Goal: Task Accomplishment & Management: Manage account settings

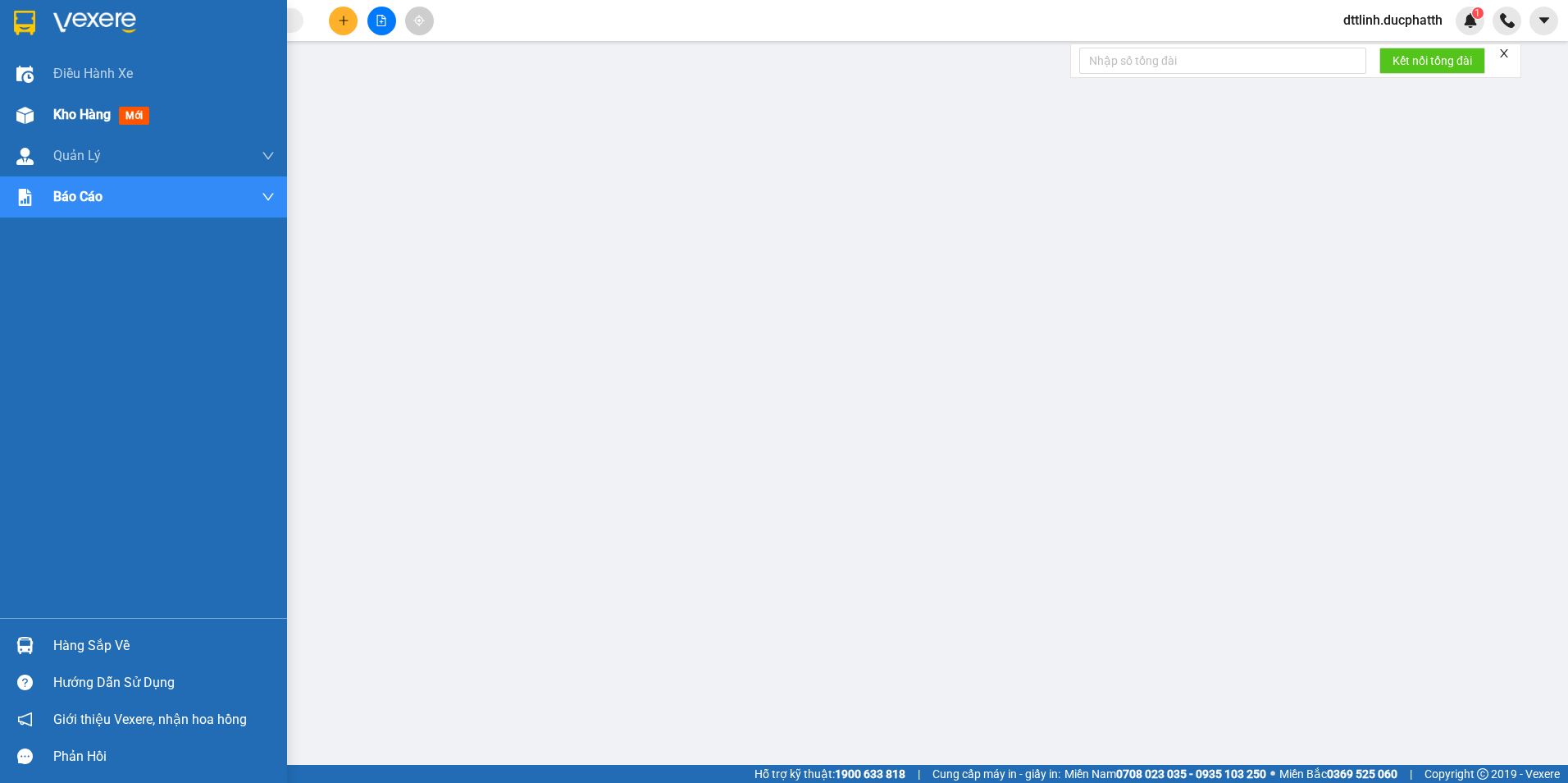
click at [92, 117] on span "Kho hàng" at bounding box center [82, 114] width 57 height 16
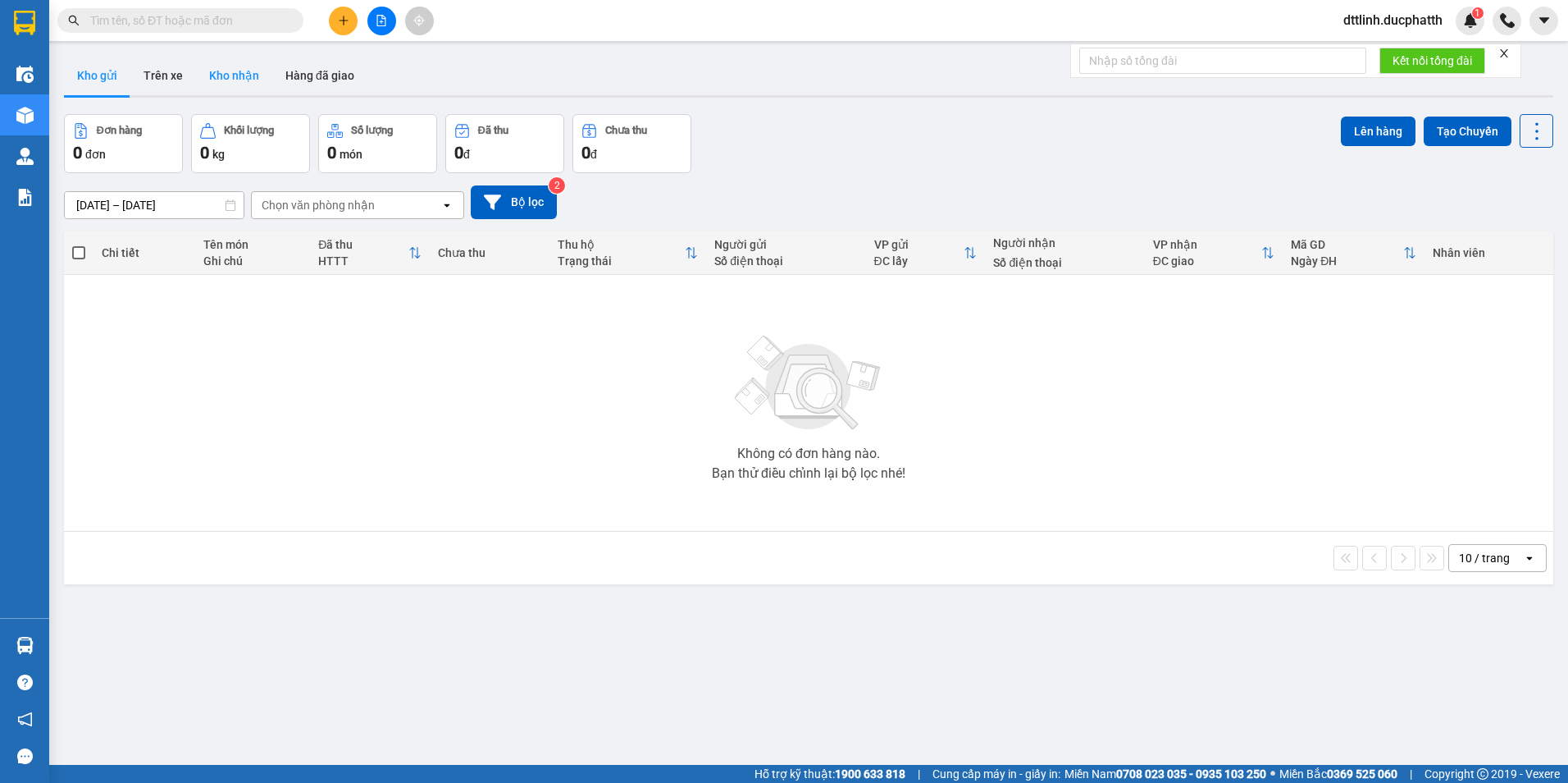
click at [241, 73] on button "Kho nhận" at bounding box center [234, 75] width 77 height 39
click at [312, 204] on div "VP Bỉm Sơn" at bounding box center [291, 205] width 60 height 17
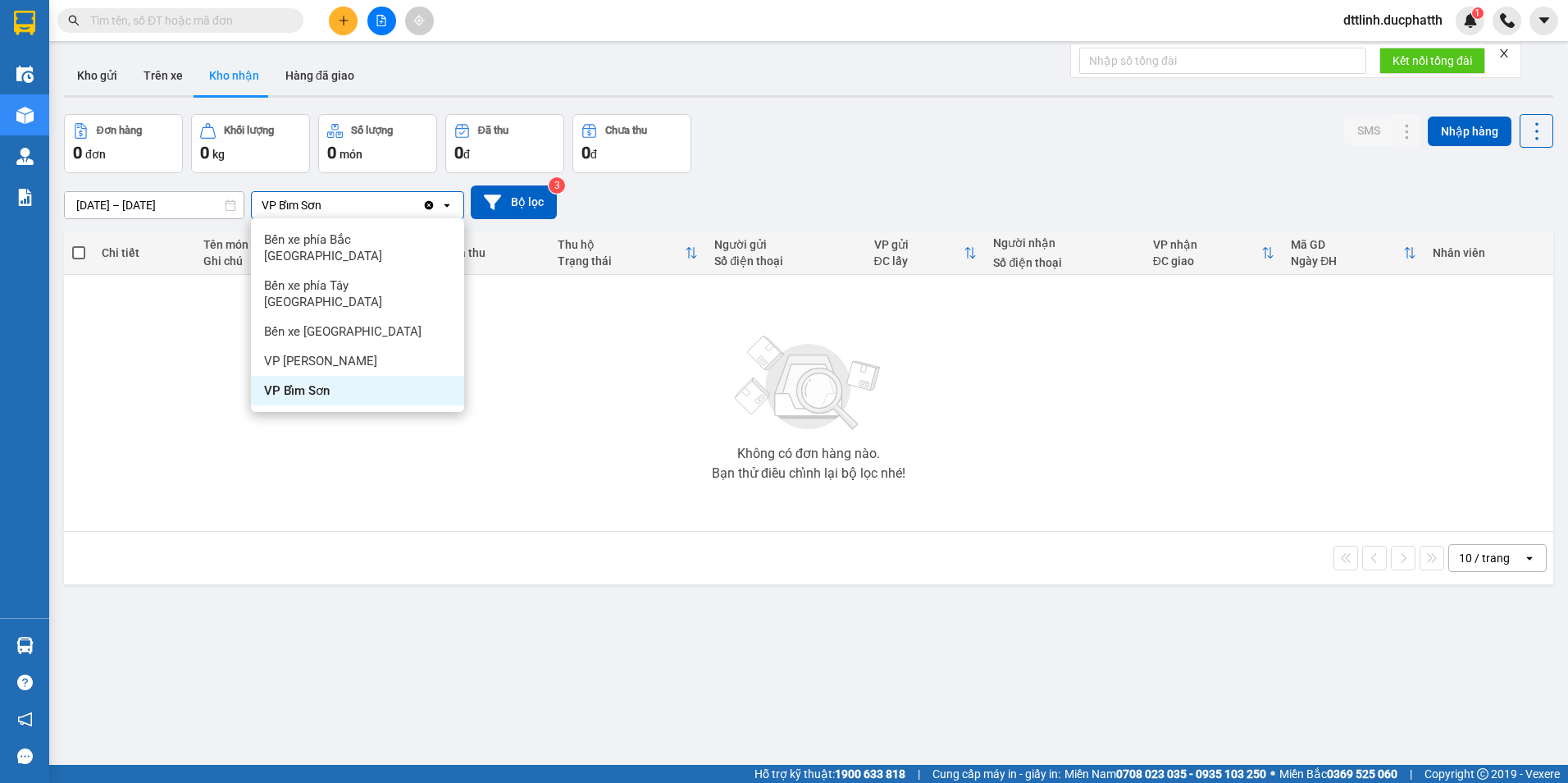
click at [314, 382] on span "VP Bỉm Sơn" at bounding box center [296, 391] width 66 height 17
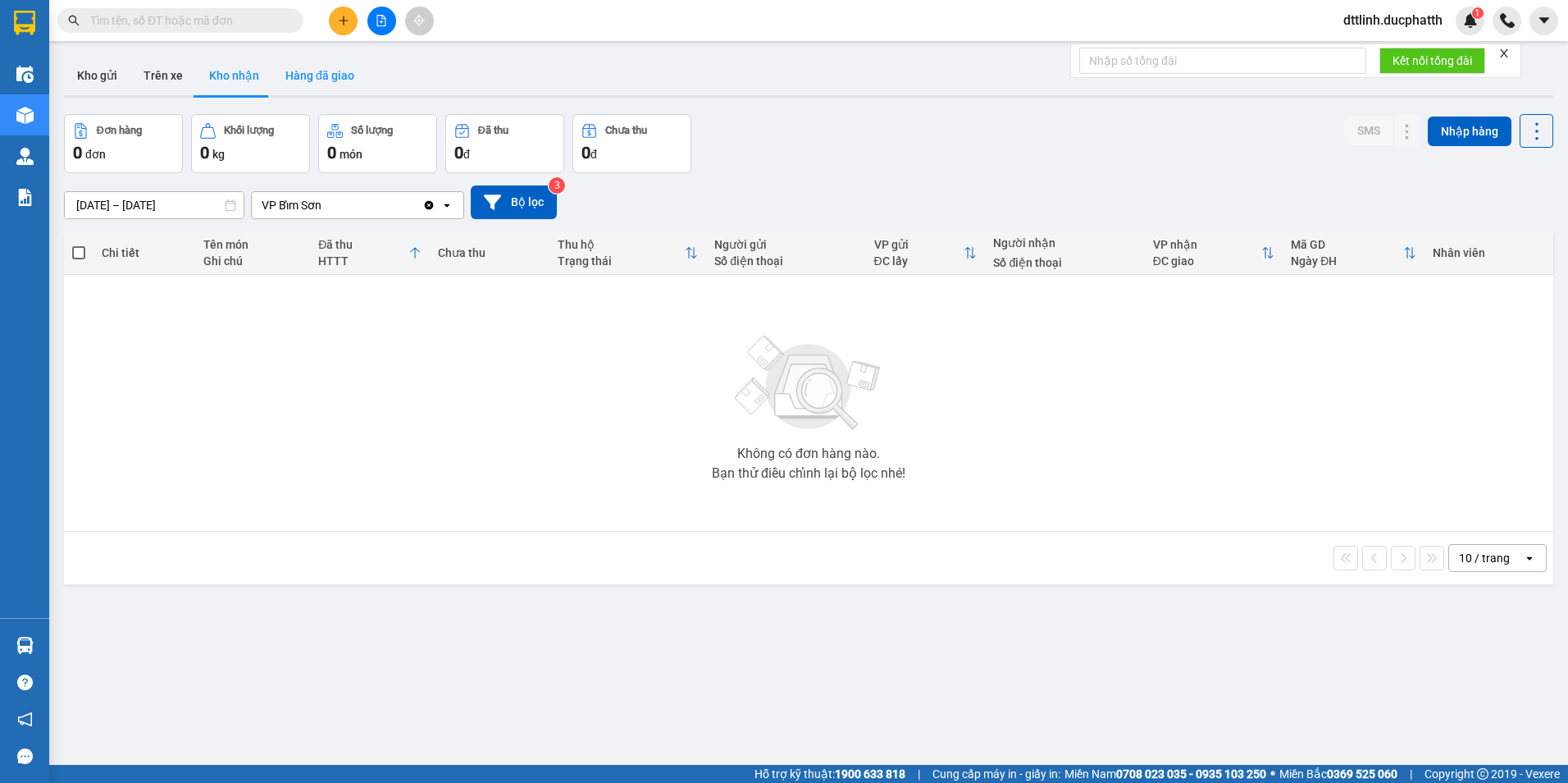
click at [306, 71] on button "Hàng đã giao" at bounding box center [320, 75] width 95 height 39
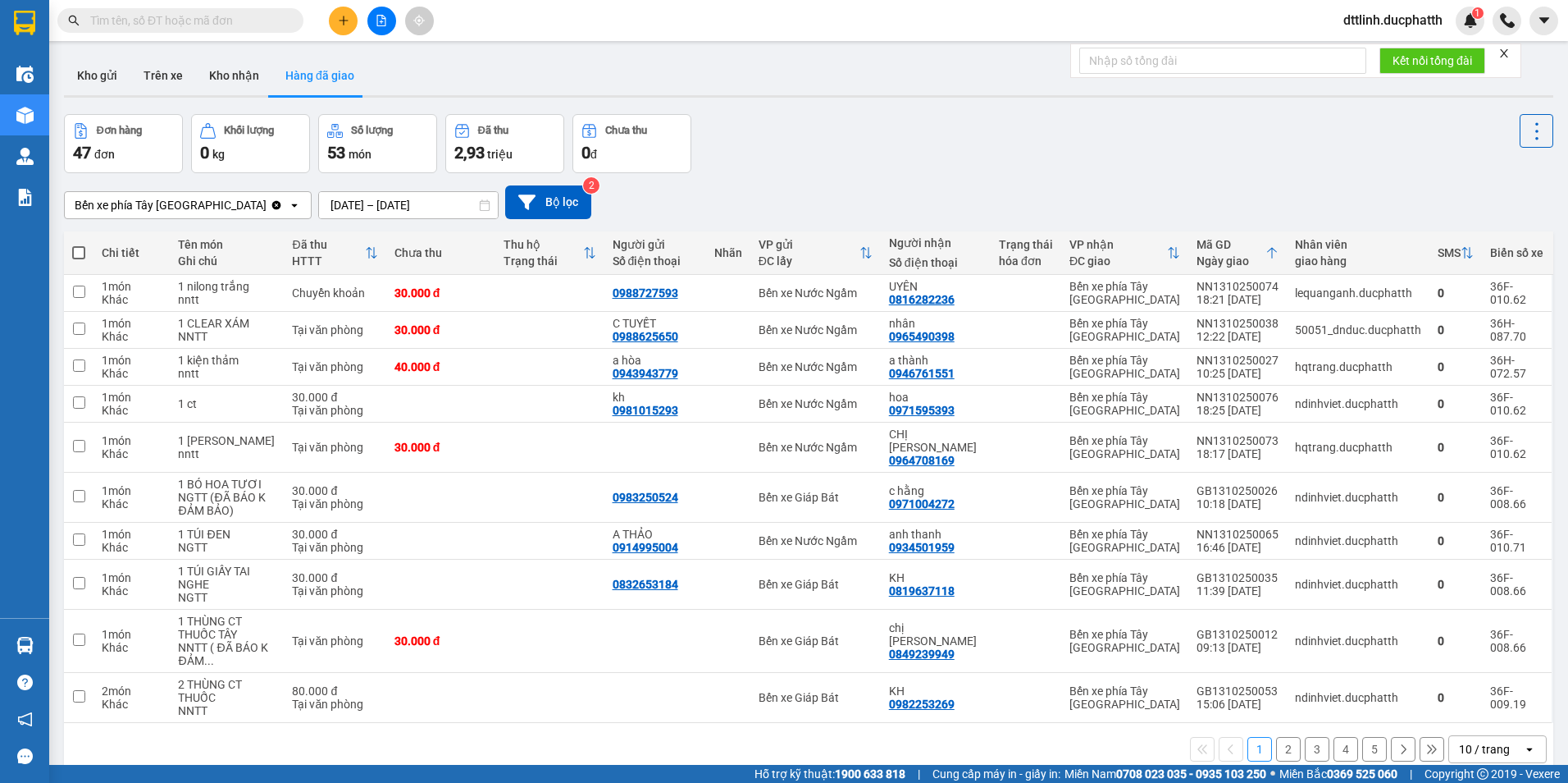
click at [213, 204] on div "Bến xe phía Tây Thanh Hóa" at bounding box center [167, 205] width 205 height 27
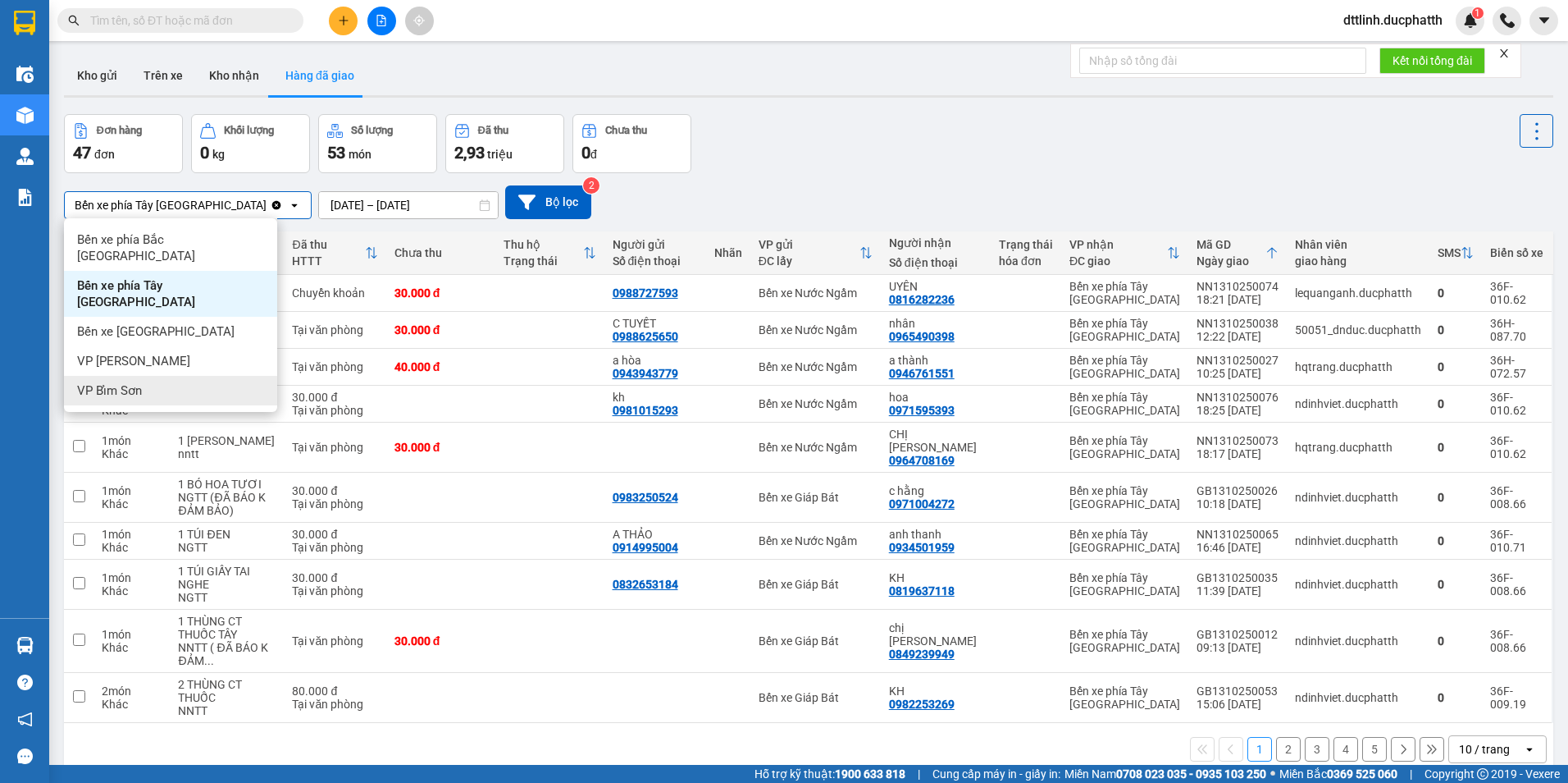
click at [127, 376] on div "VP Bỉm Sơn" at bounding box center [171, 390] width 213 height 29
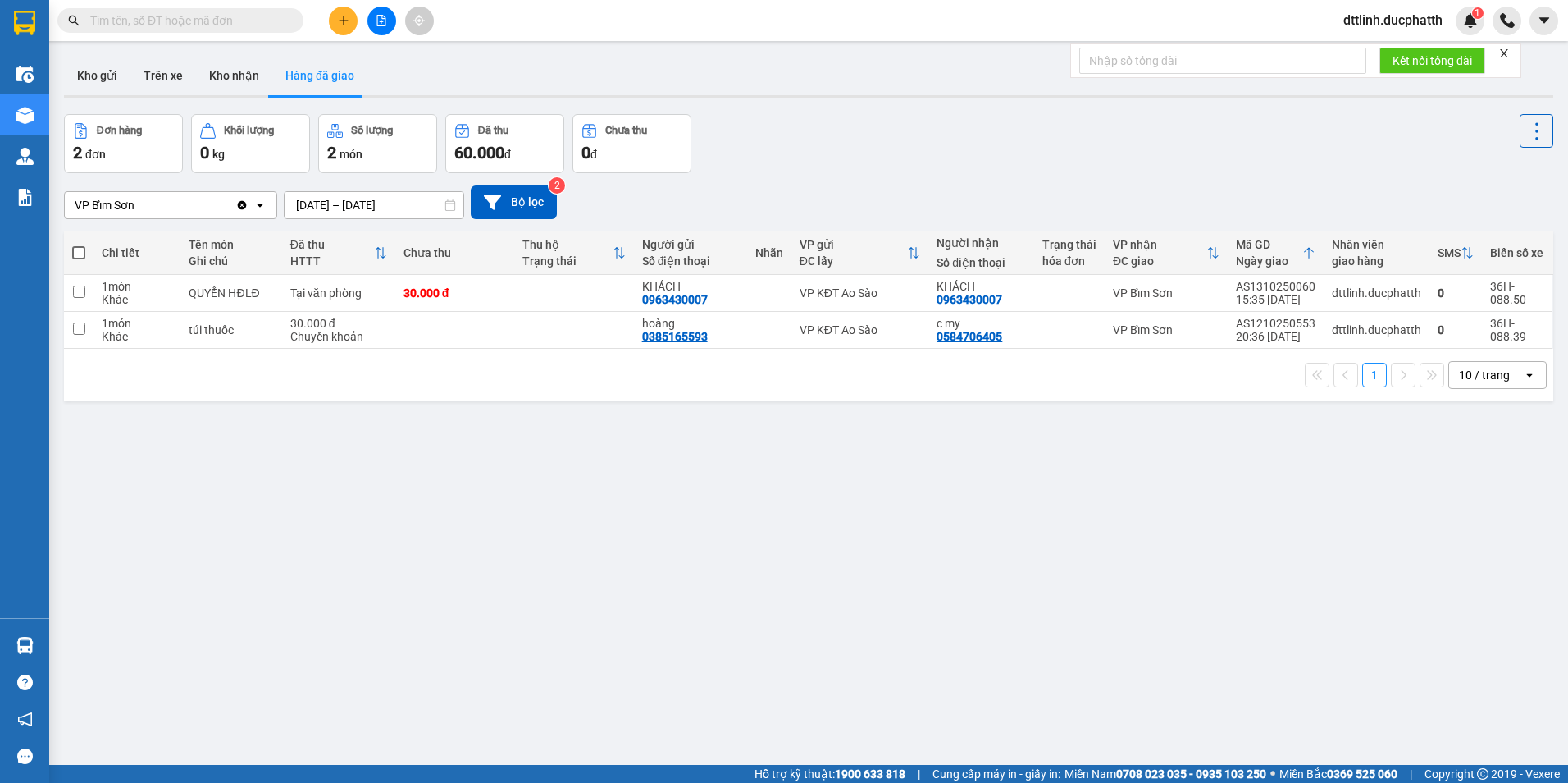
click at [189, 27] on input "text" at bounding box center [187, 21] width 193 height 18
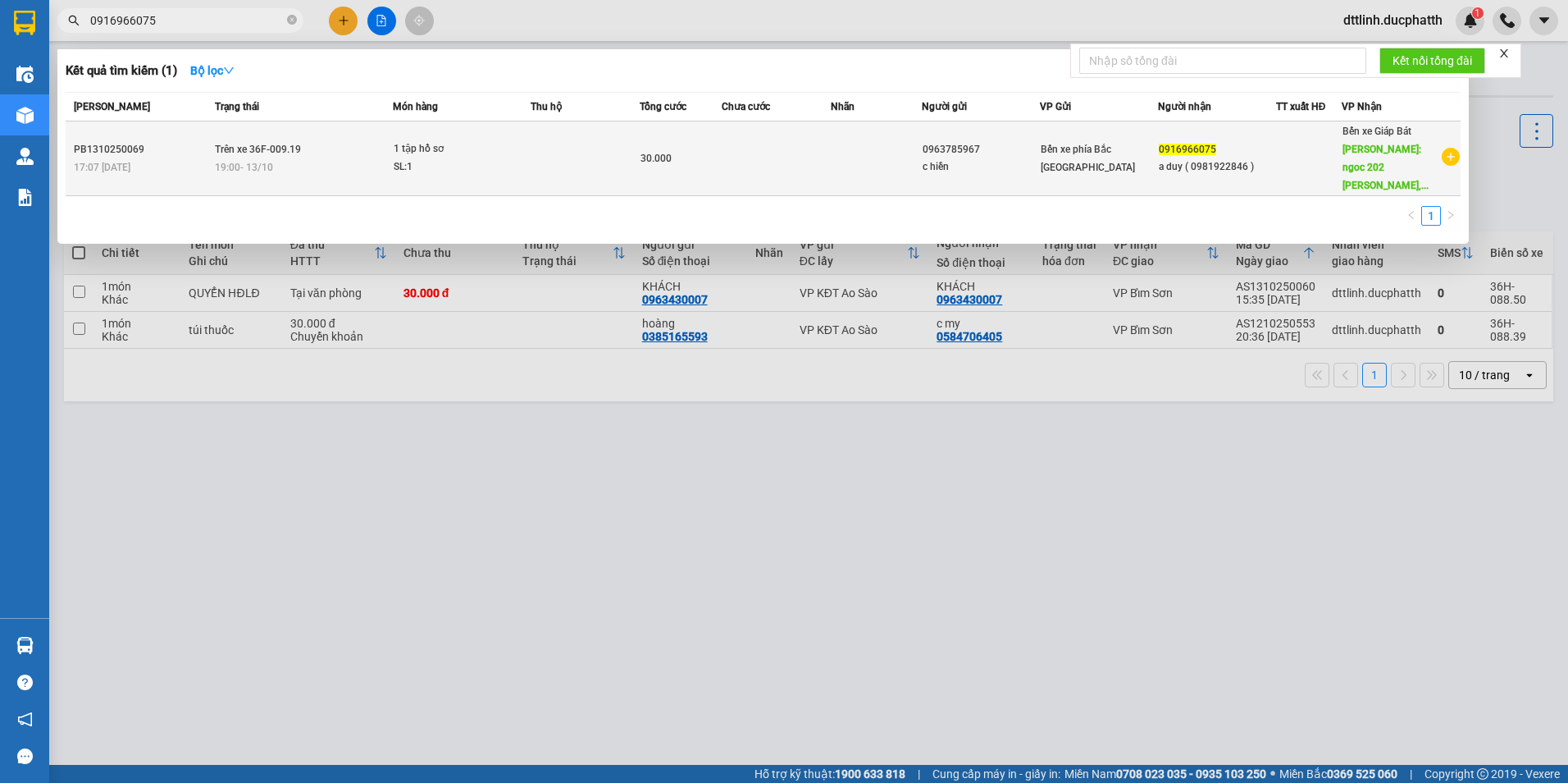
type input "0916966075"
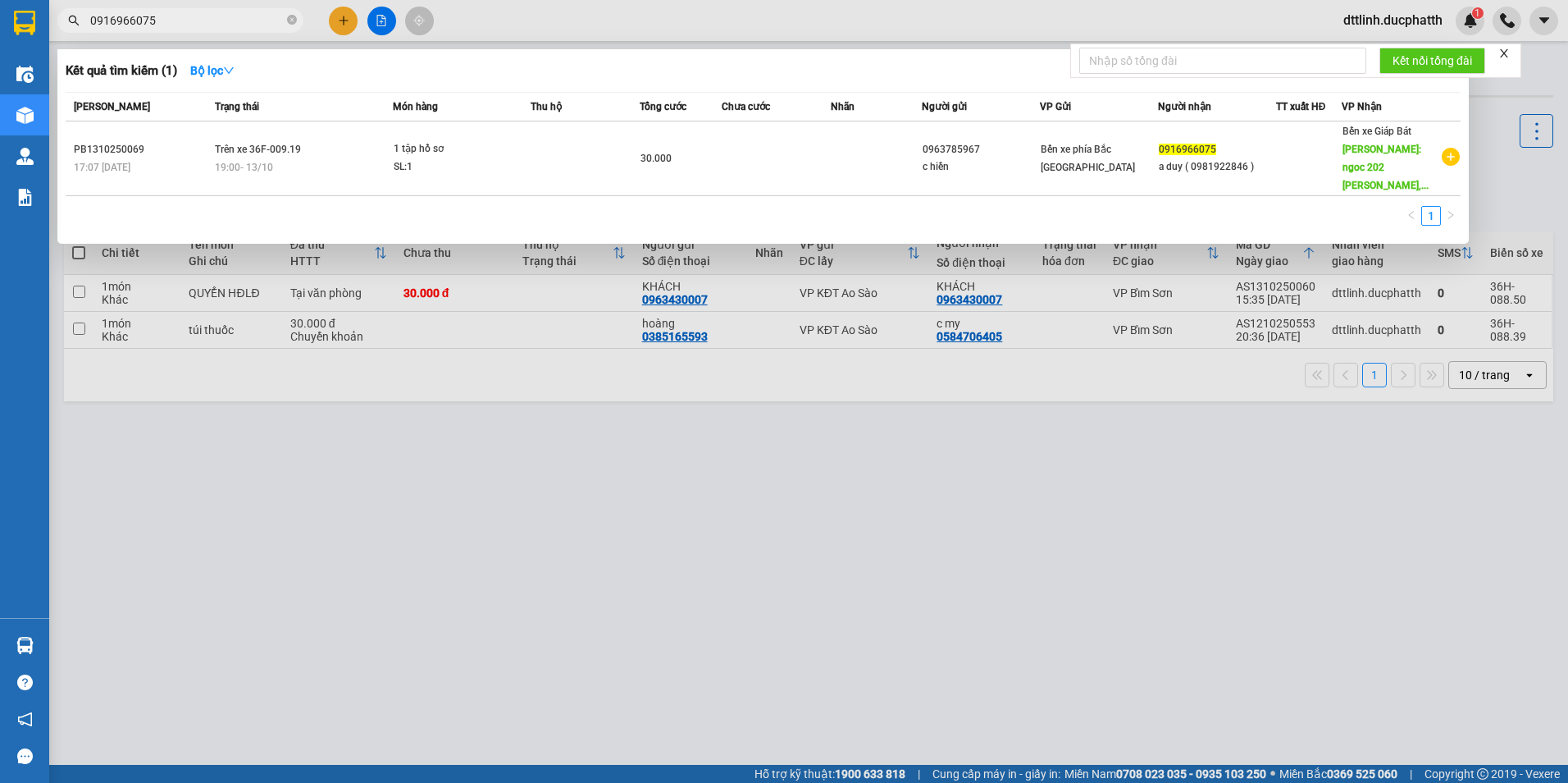
click at [342, 148] on td "Trên xe 36F-009.19 19:00 - 13/10" at bounding box center [301, 159] width 182 height 75
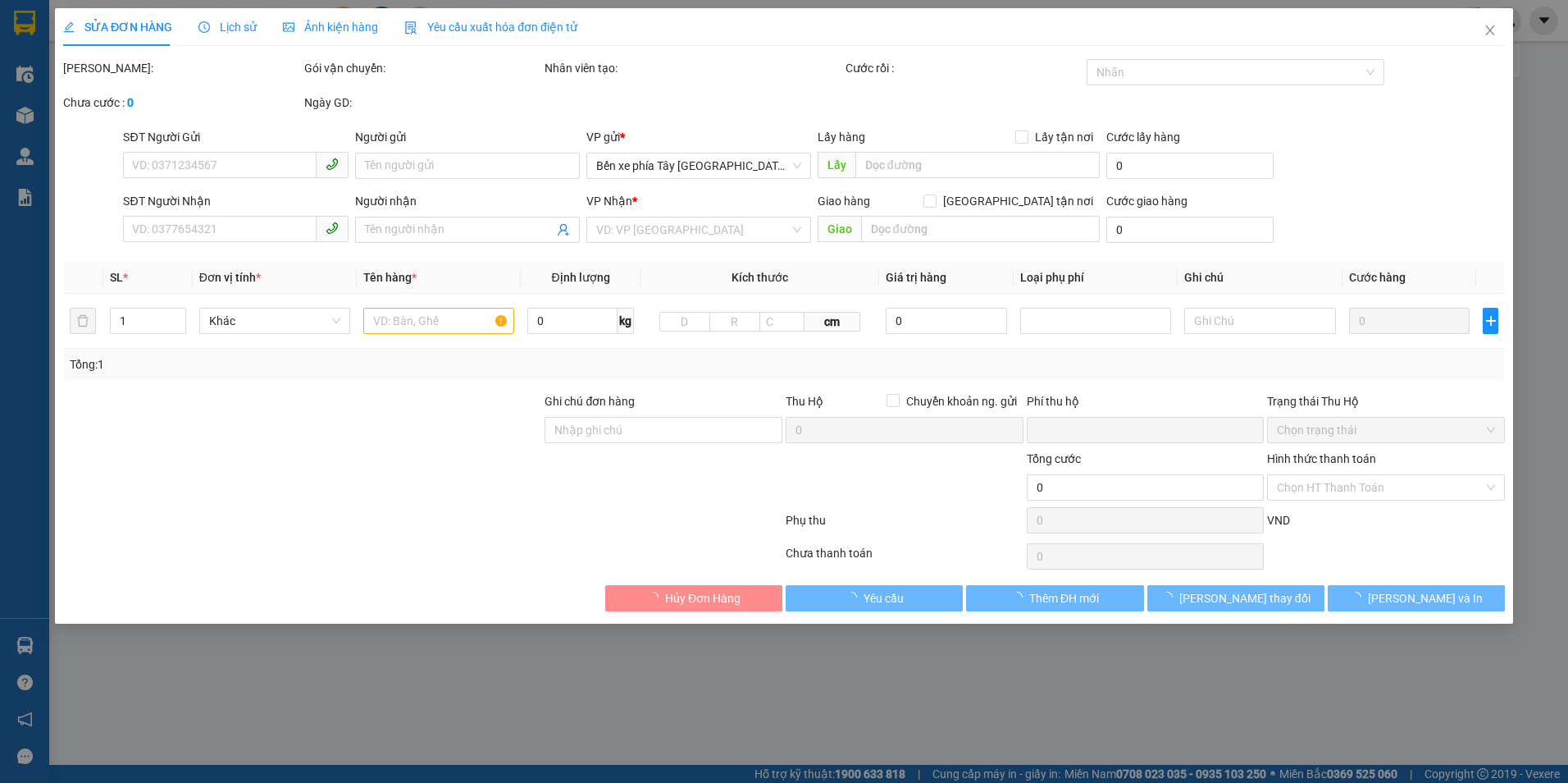
type input "0963785967"
type input "c hiền"
type input "0916966075"
type input "a duy ( 0981922846 )"
type input "ngoc 202 võ chí công, tây hồ"
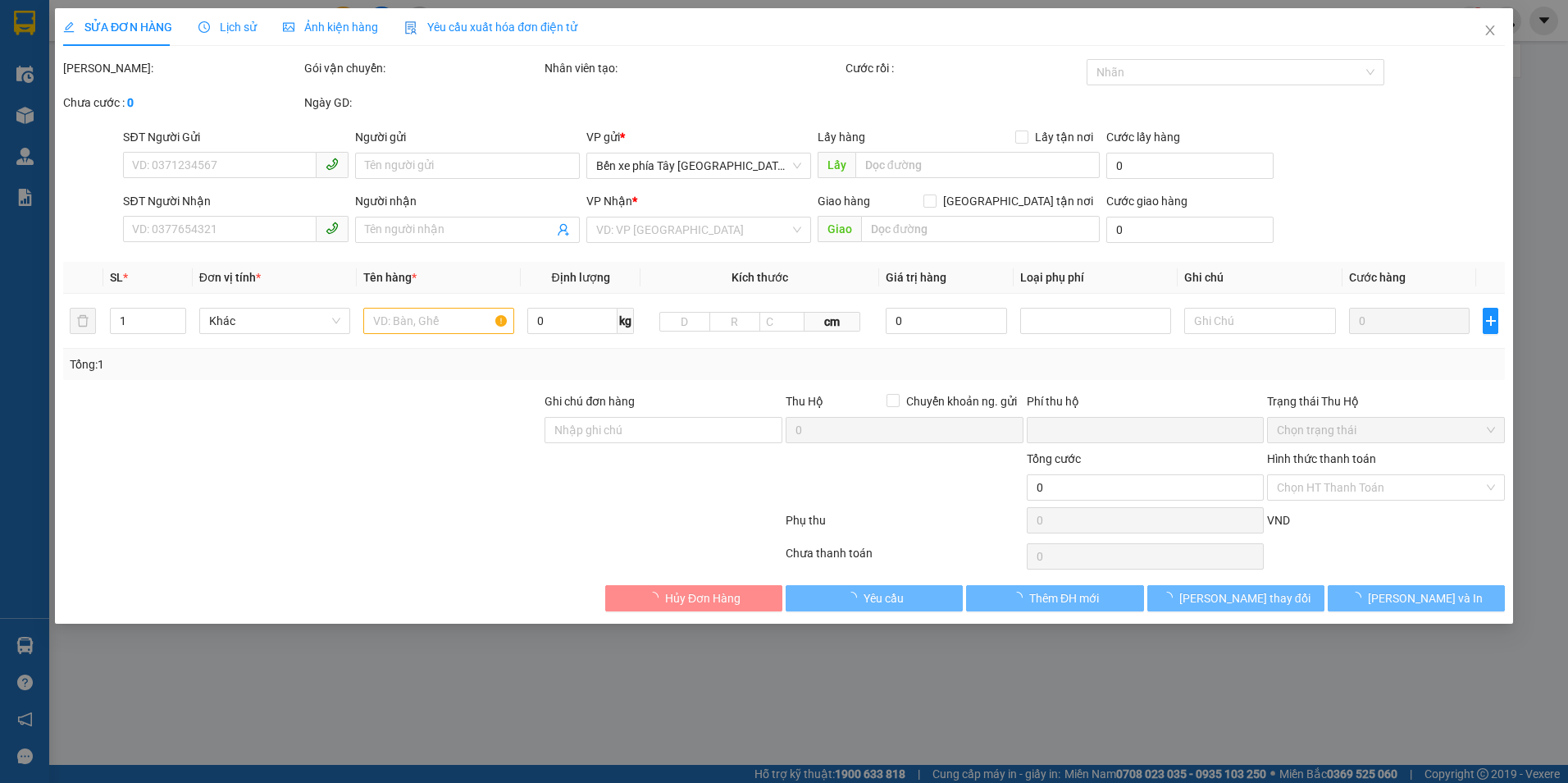
type input "0"
type input "30.000"
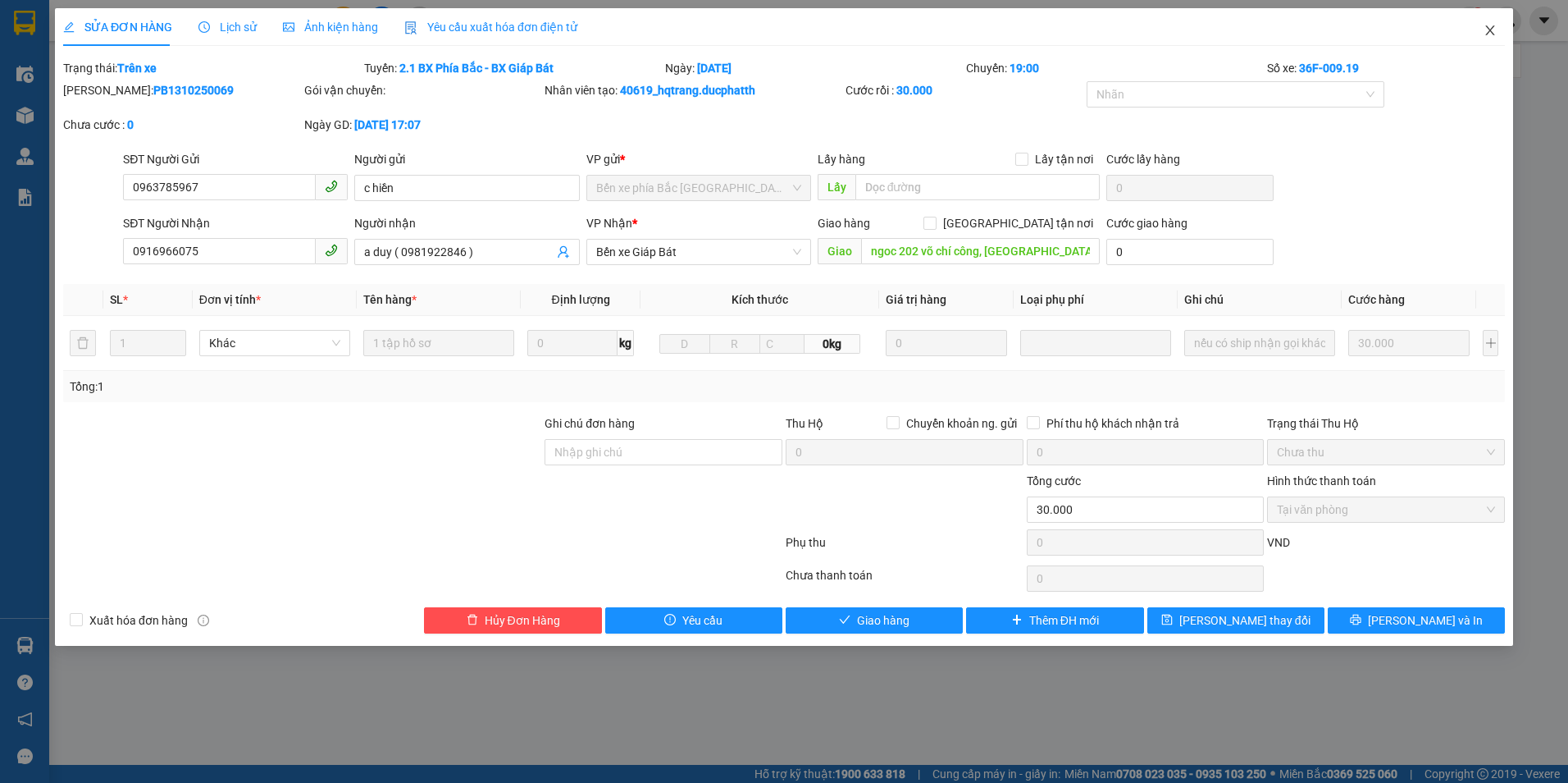
click at [1488, 24] on span "Close" at bounding box center [1490, 31] width 46 height 46
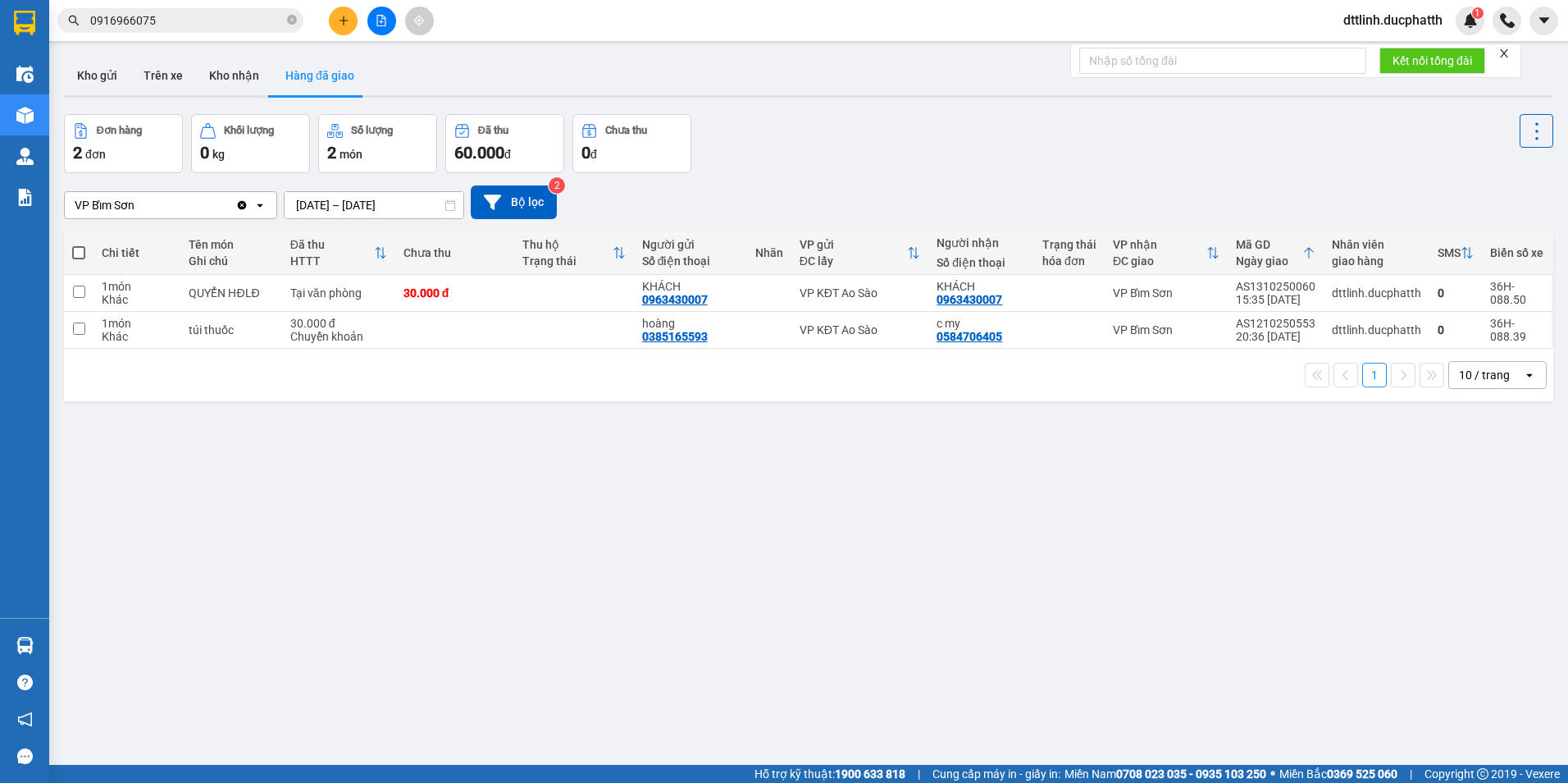
click at [1381, 22] on span "dttlinh.ducphatth" at bounding box center [1392, 20] width 126 height 21
click at [1391, 43] on span "Đăng xuất" at bounding box center [1398, 51] width 94 height 18
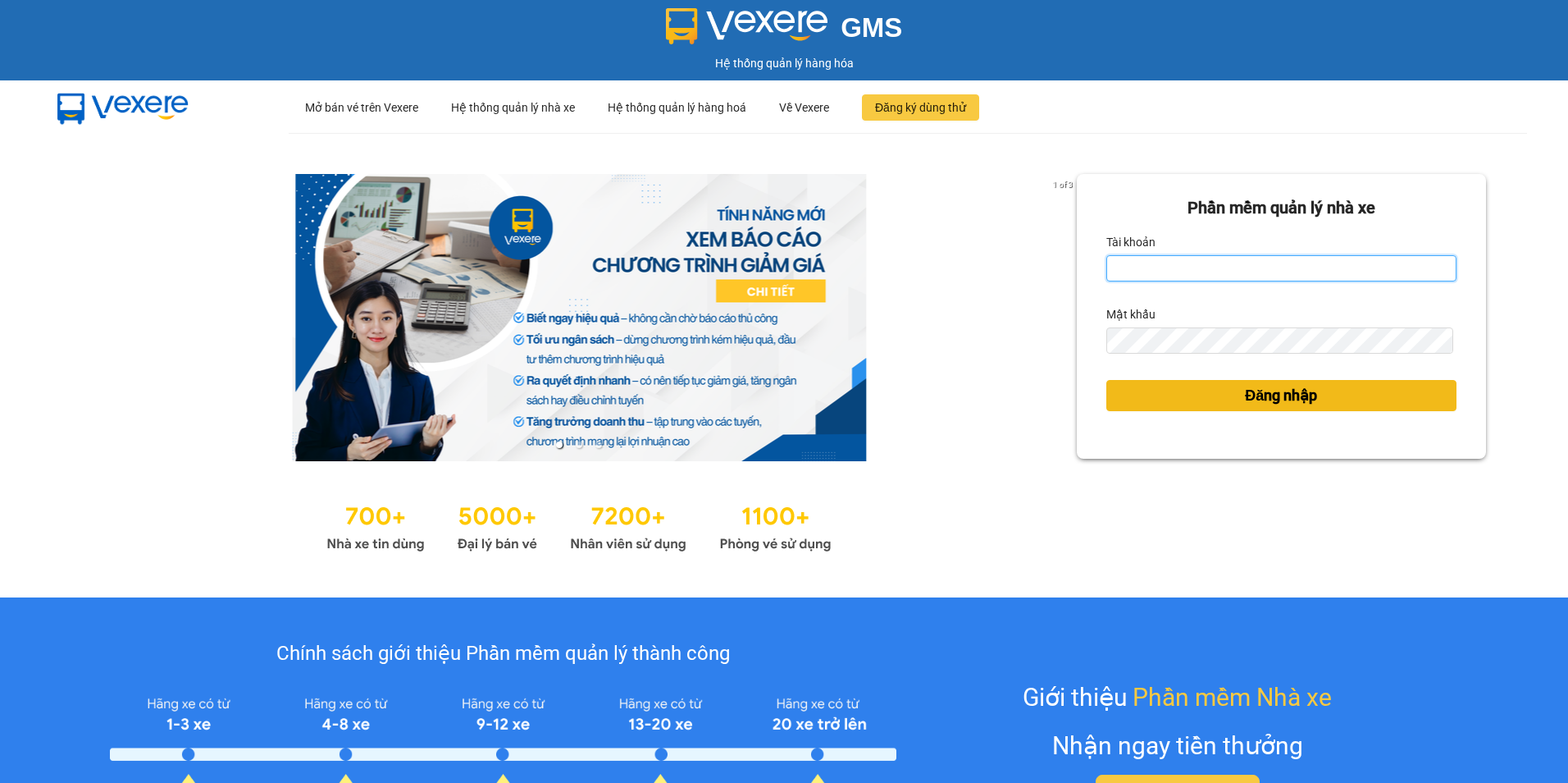
type input "dttlinh.ducphatth"
click at [1308, 392] on span "Đăng nhập" at bounding box center [1281, 396] width 72 height 23
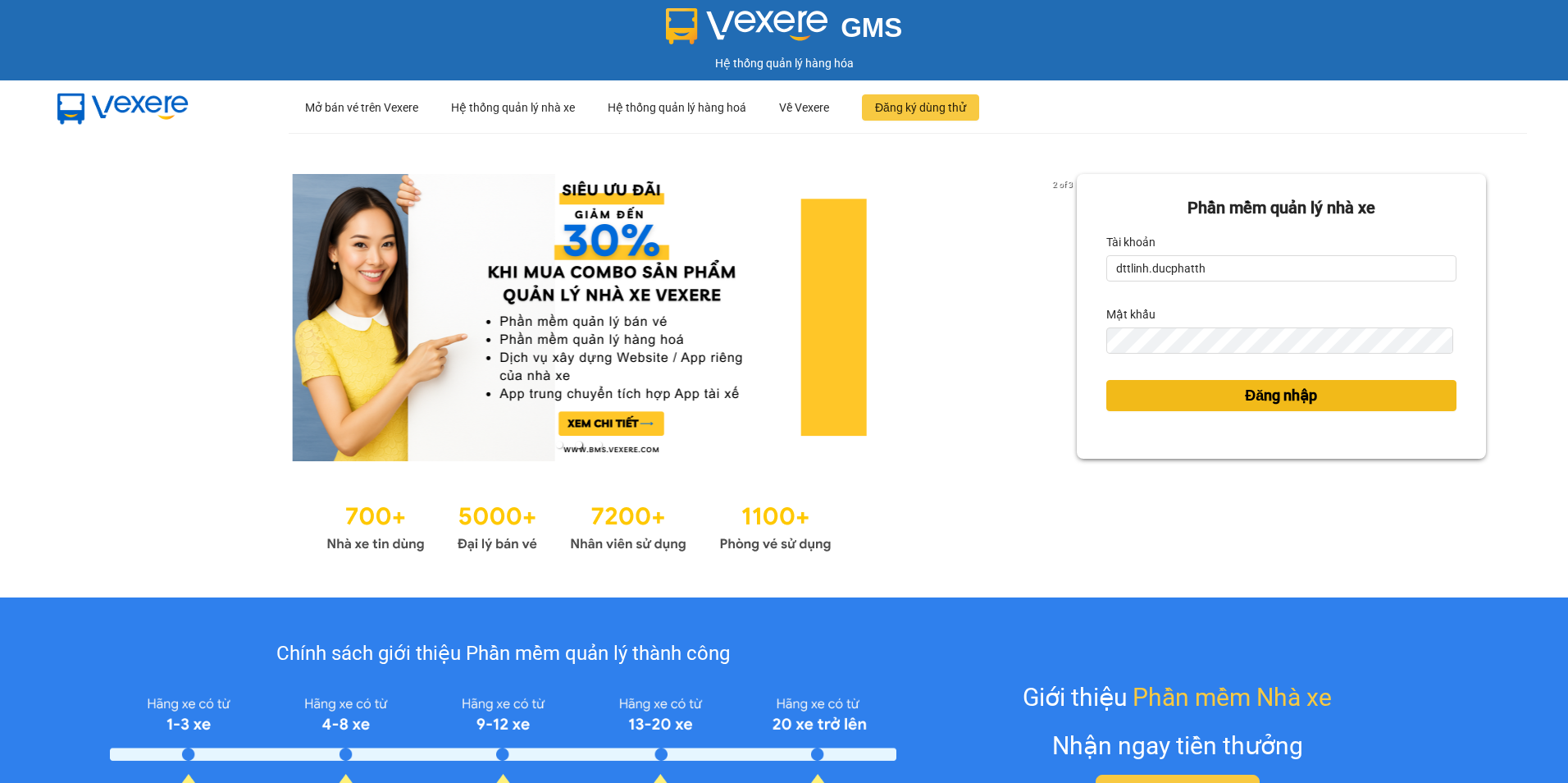
click at [1278, 398] on span "Đăng nhập" at bounding box center [1281, 396] width 72 height 23
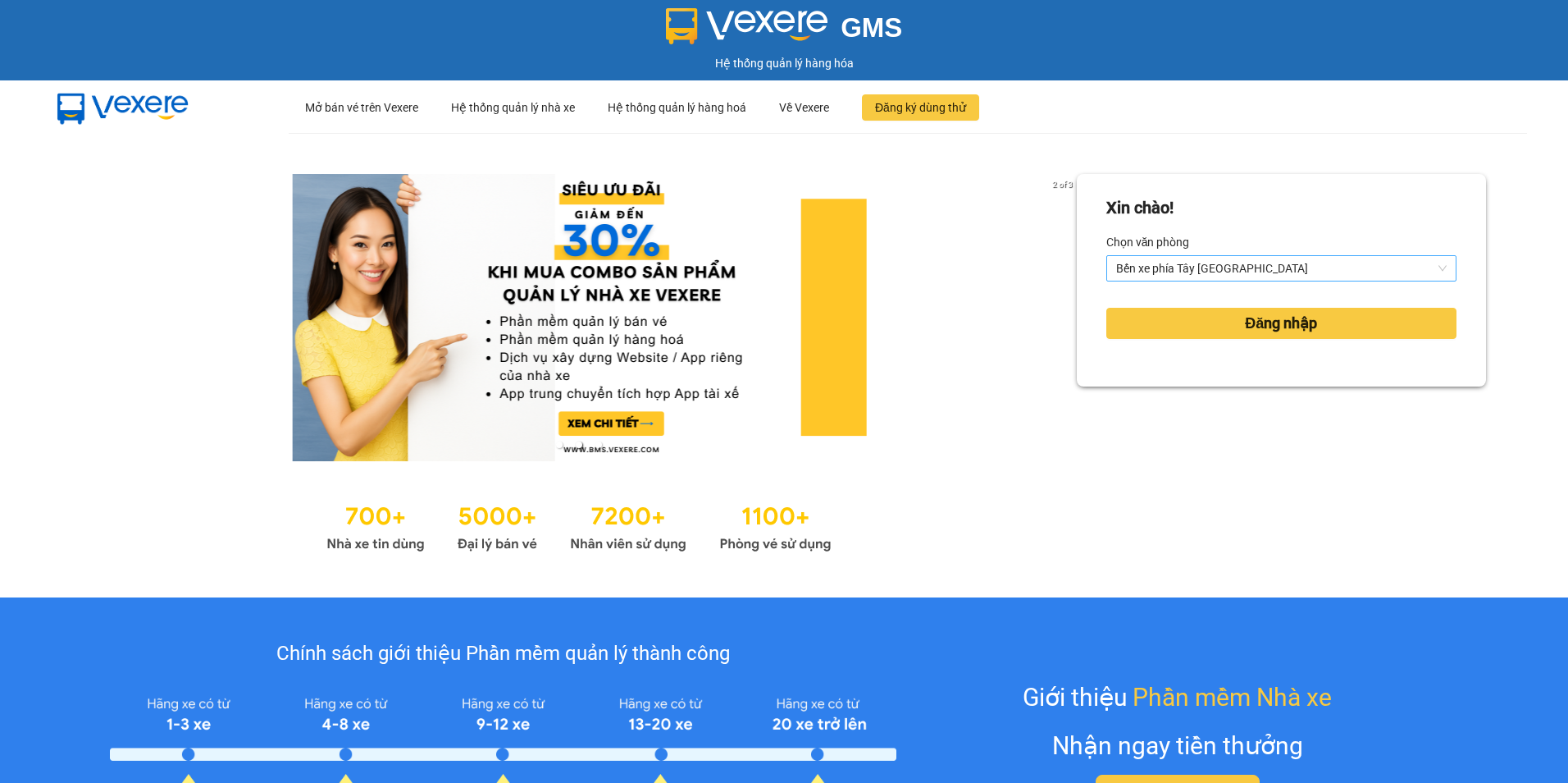
click at [1297, 272] on span "Bến xe phía Tây Thanh Hóa" at bounding box center [1281, 268] width 331 height 25
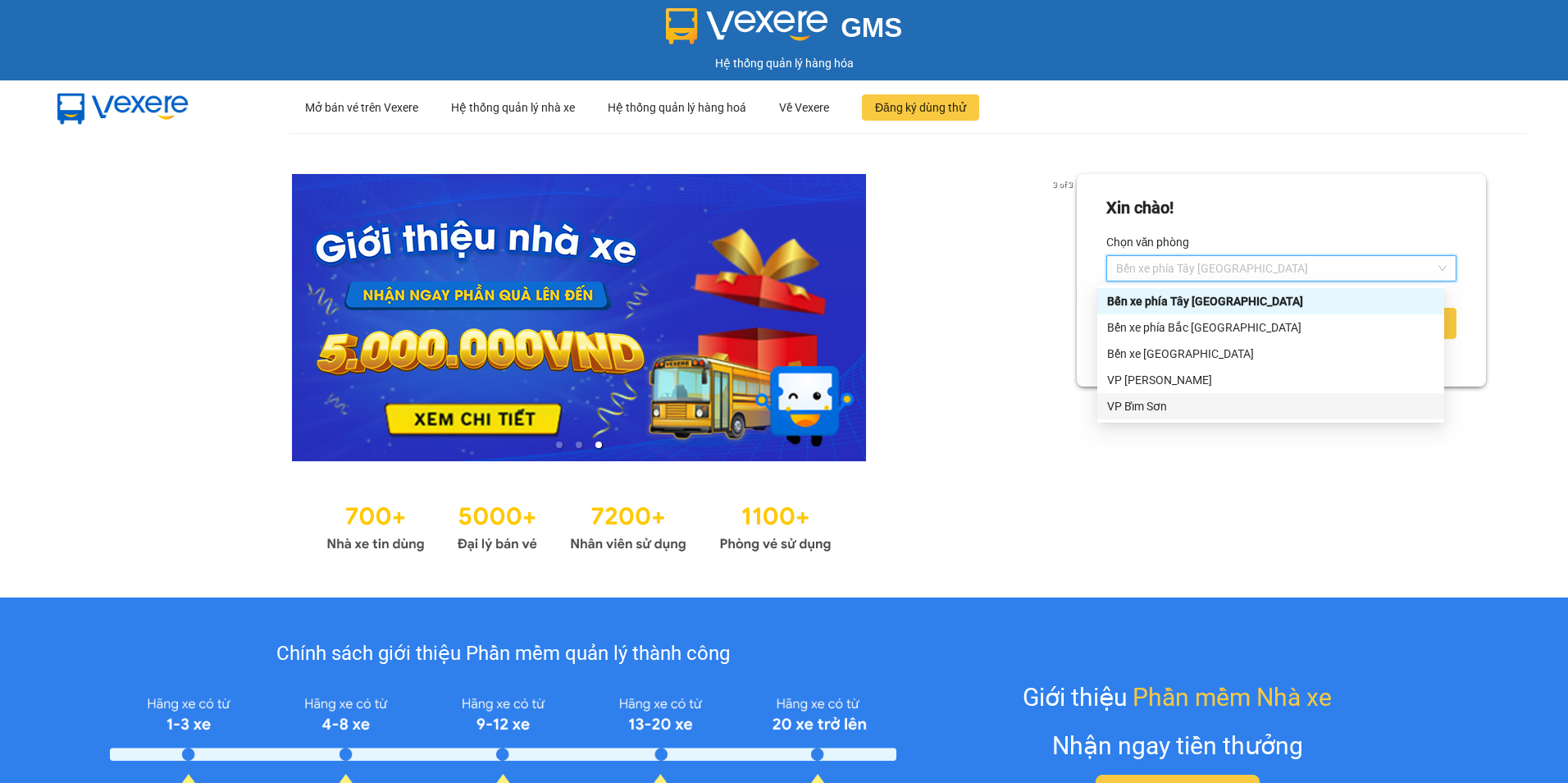
click at [1178, 399] on div "VP Bỉm Sơn" at bounding box center [1271, 406] width 327 height 18
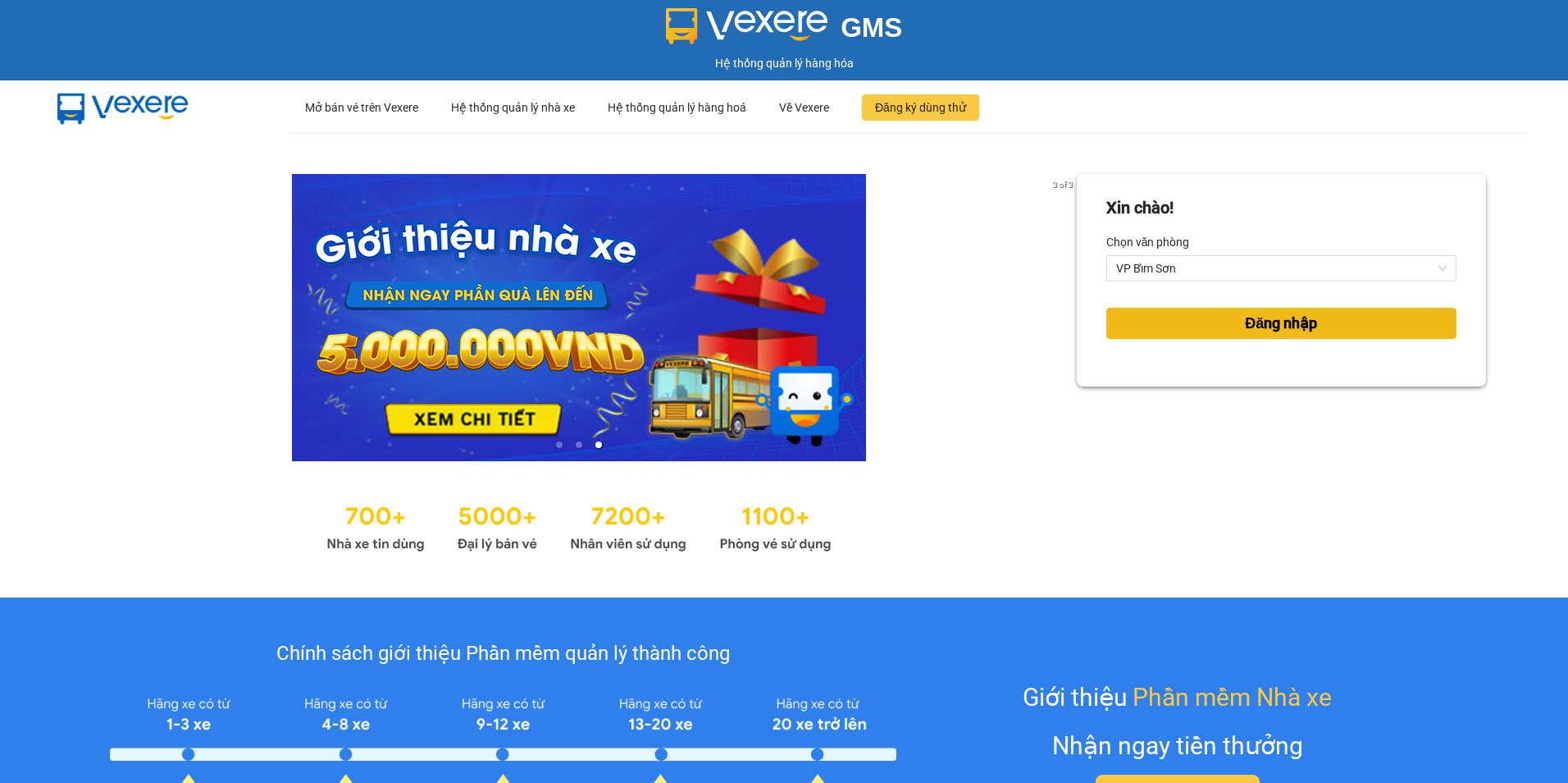
click at [1322, 327] on button "Đăng nhập" at bounding box center [1282, 322] width 351 height 31
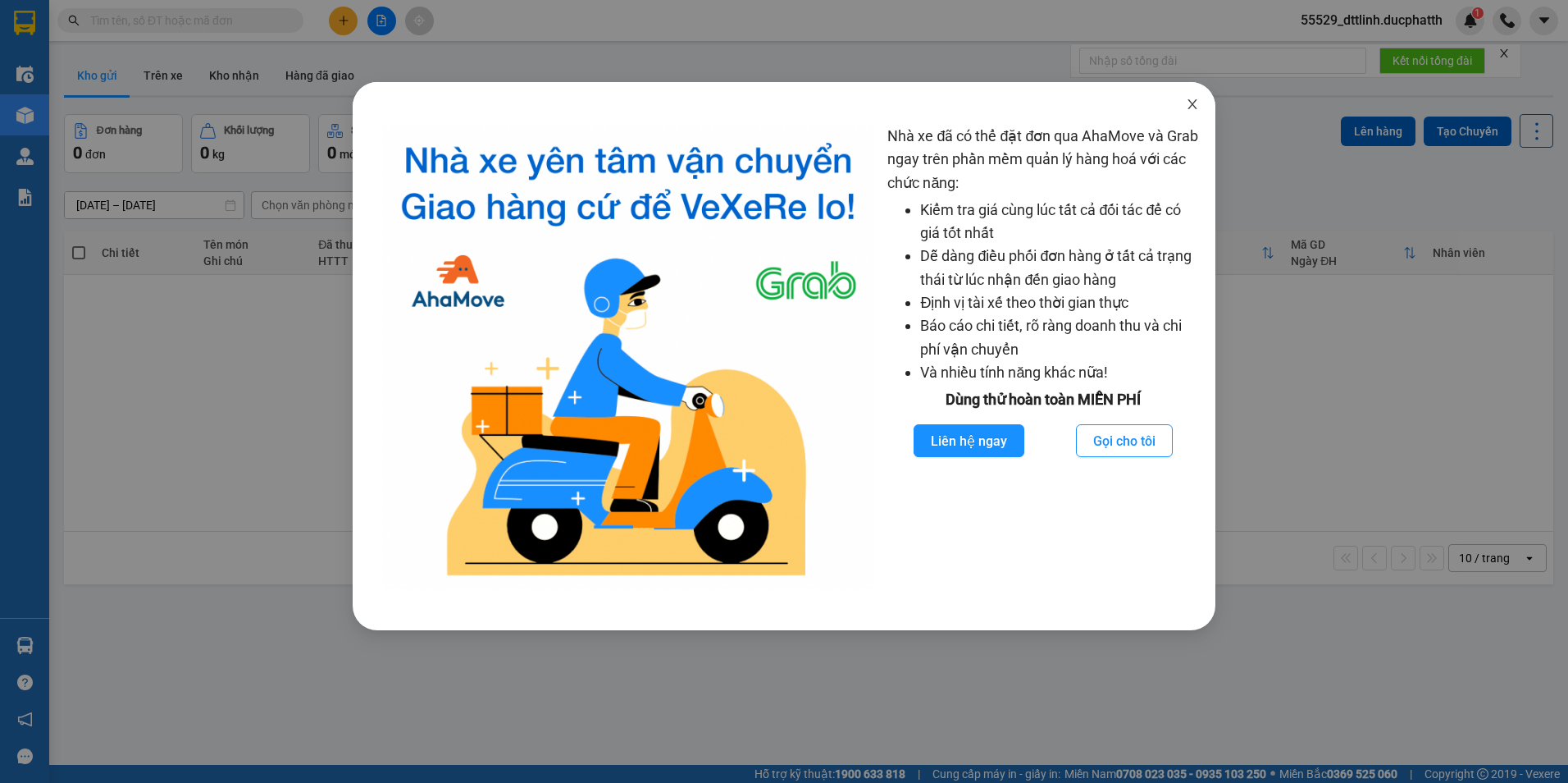
click at [1197, 102] on icon "close" at bounding box center [1192, 104] width 13 height 13
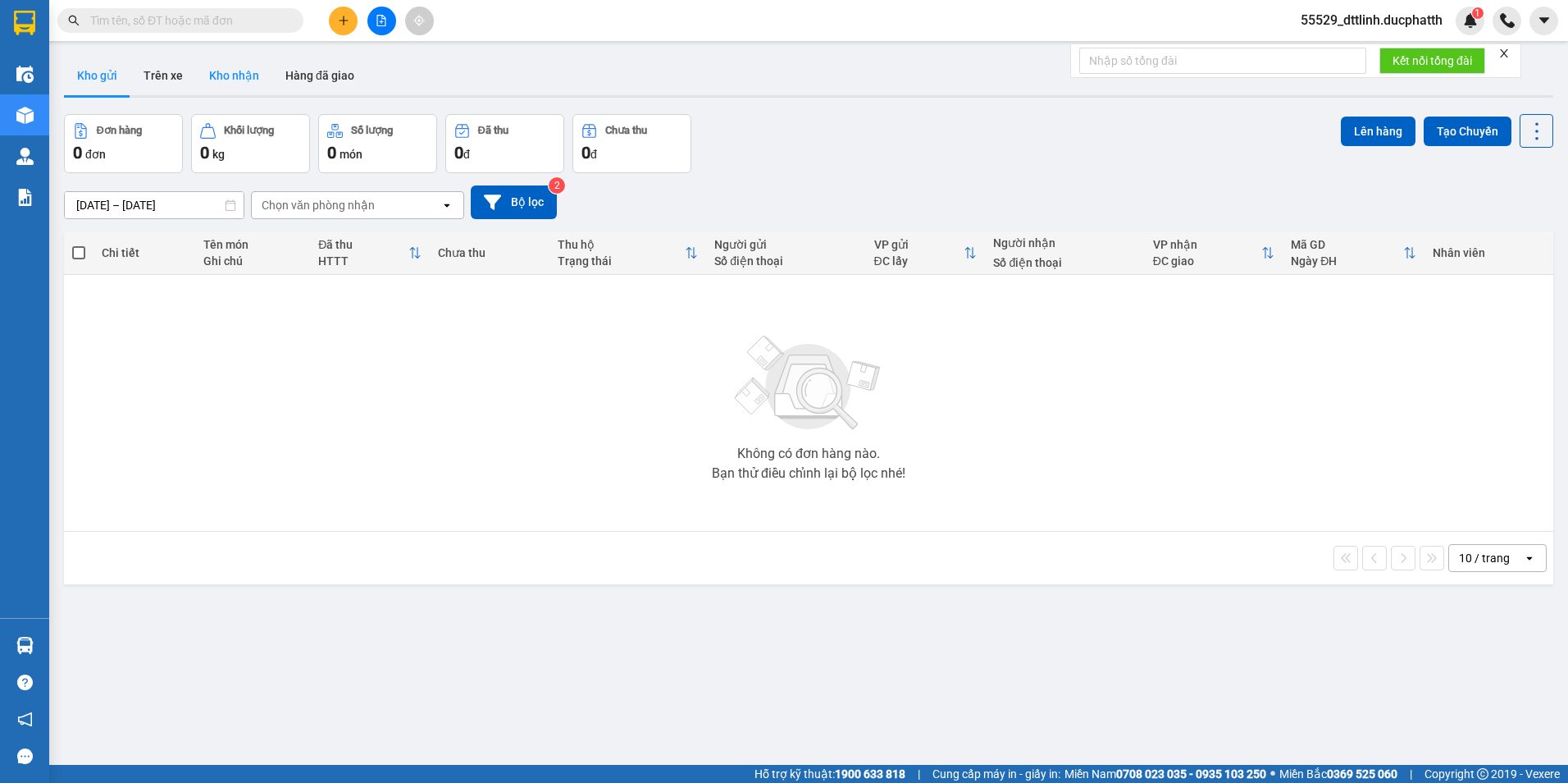
click at [246, 81] on button "Kho nhận" at bounding box center [234, 75] width 77 height 39
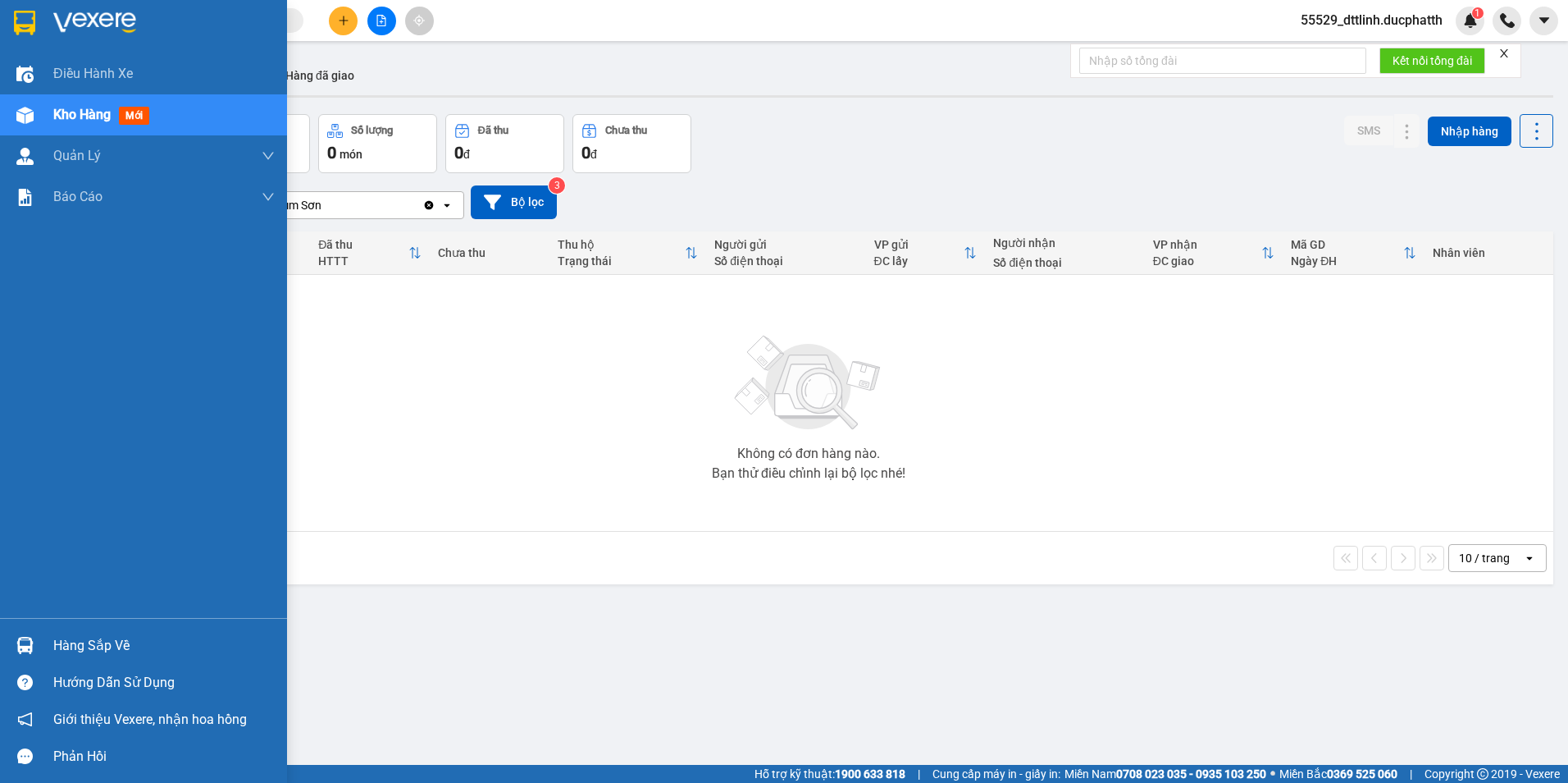
click at [28, 636] on div at bounding box center [25, 645] width 28 height 28
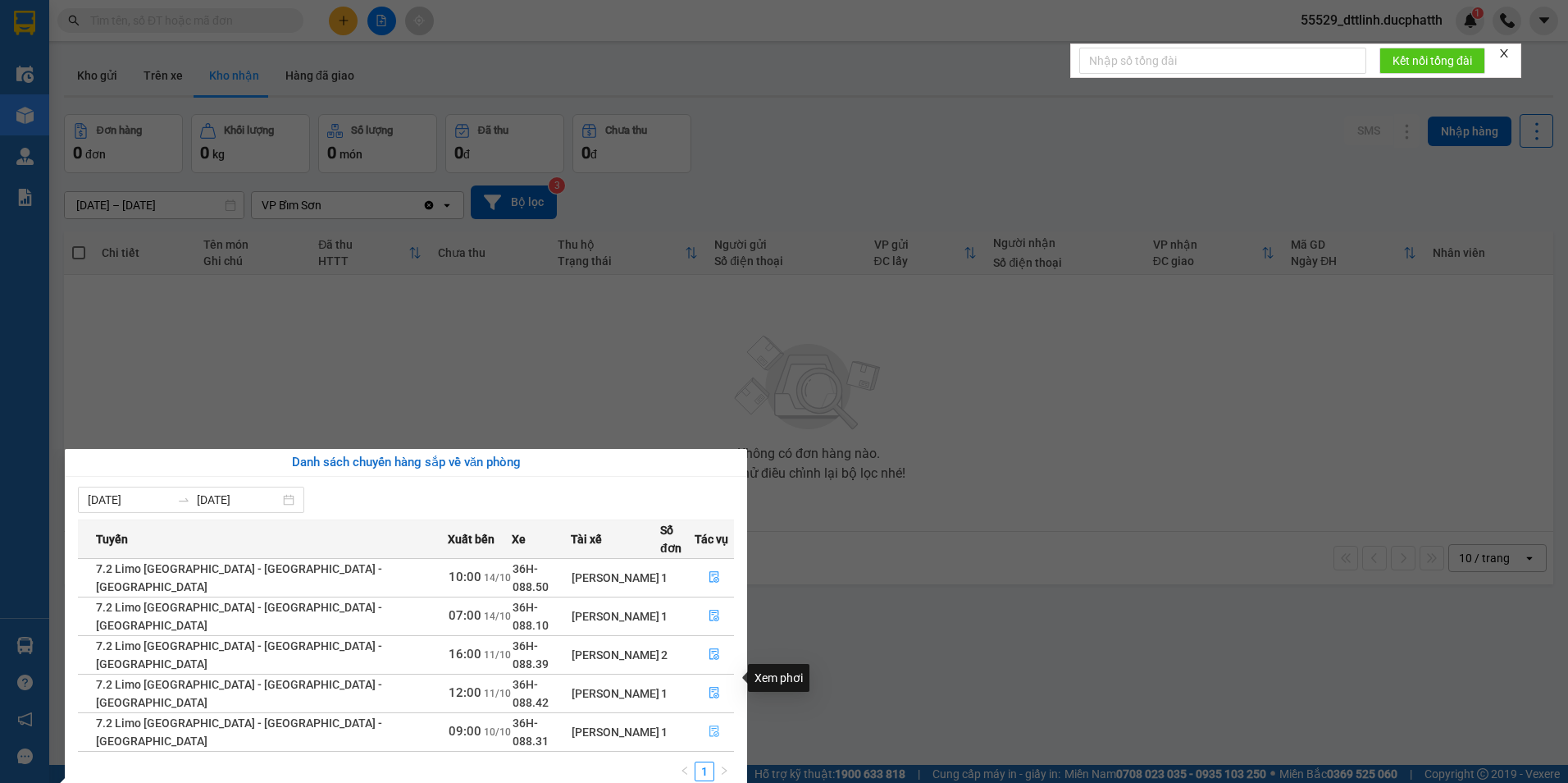
click at [709, 726] on icon "file-done" at bounding box center [714, 731] width 12 height 12
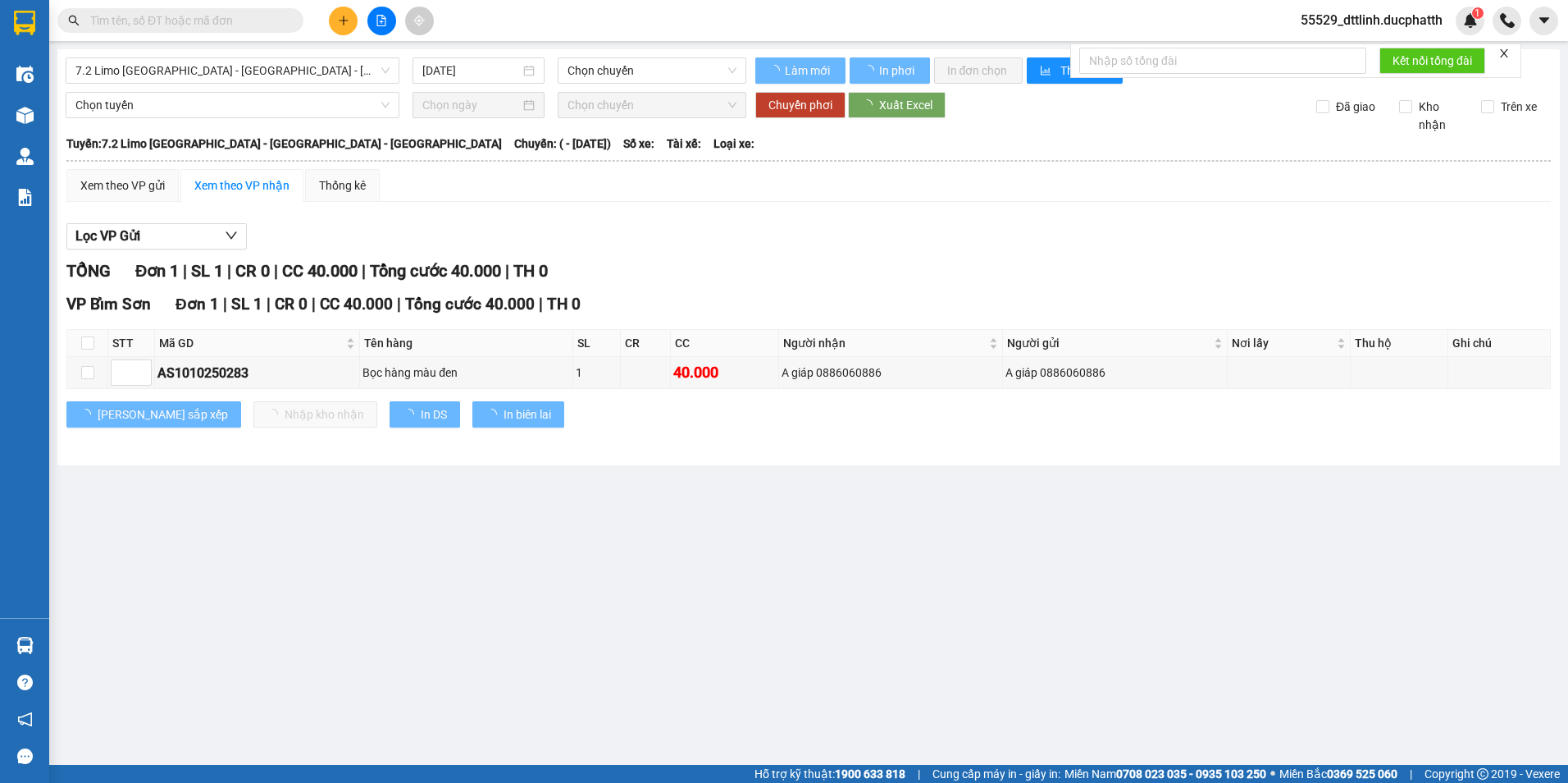
type input "10/10/2025"
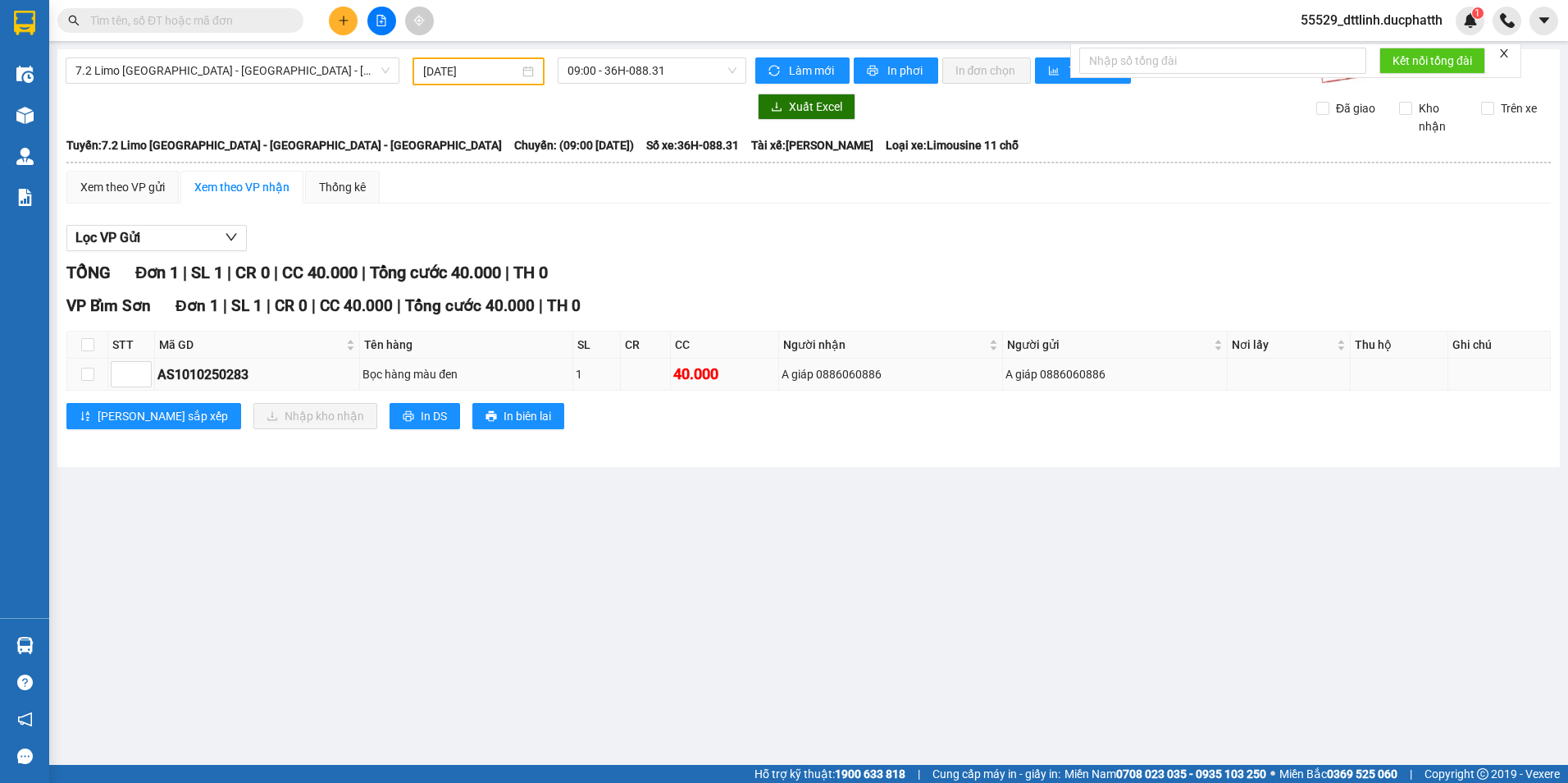
click at [493, 377] on div "Bọc hàng màu đen" at bounding box center [465, 374] width 207 height 18
click at [91, 377] on input "checkbox" at bounding box center [87, 374] width 13 height 13
checkbox input "true"
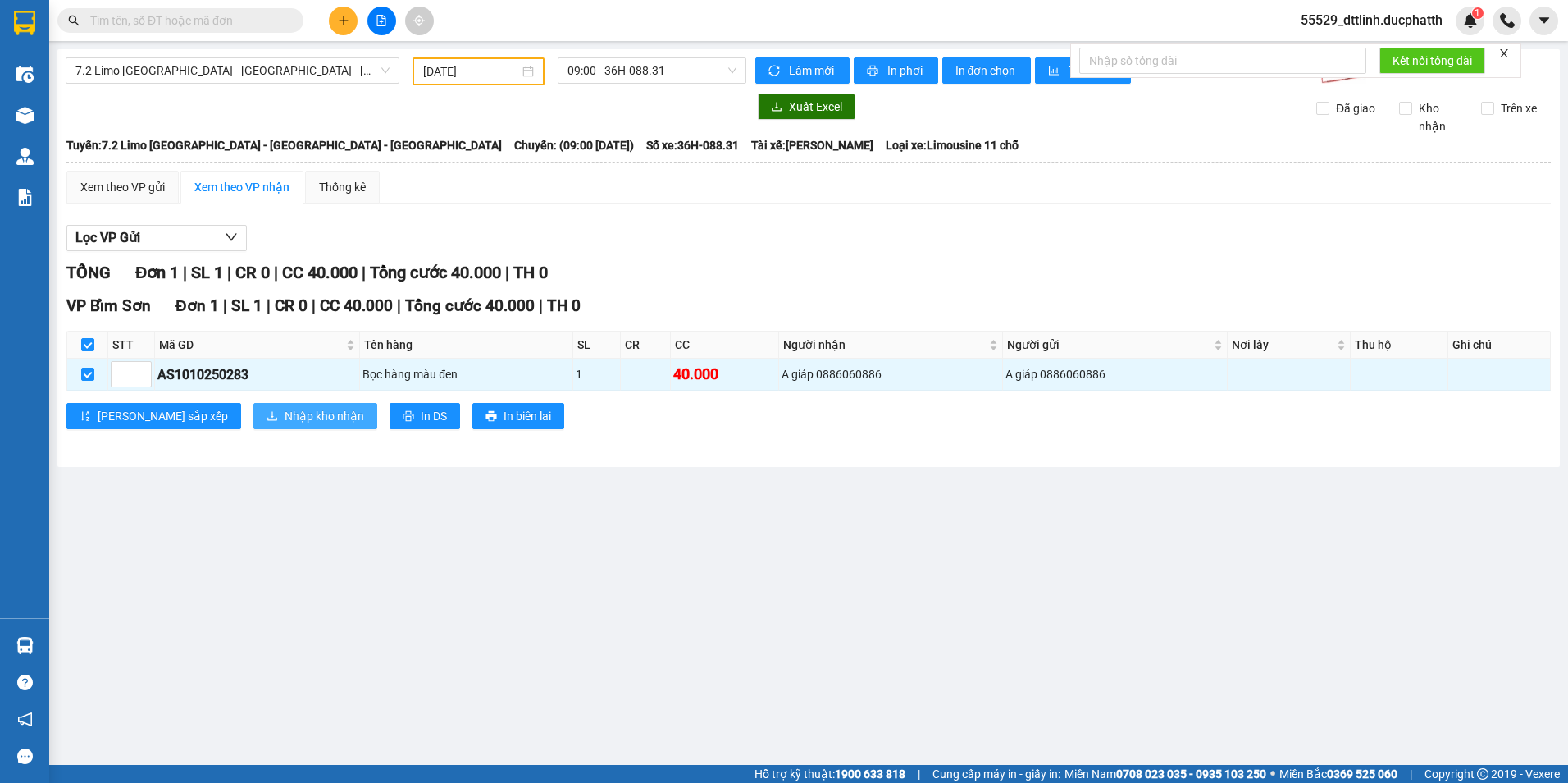
click at [285, 416] on span "Nhập kho nhận" at bounding box center [325, 416] width 80 height 18
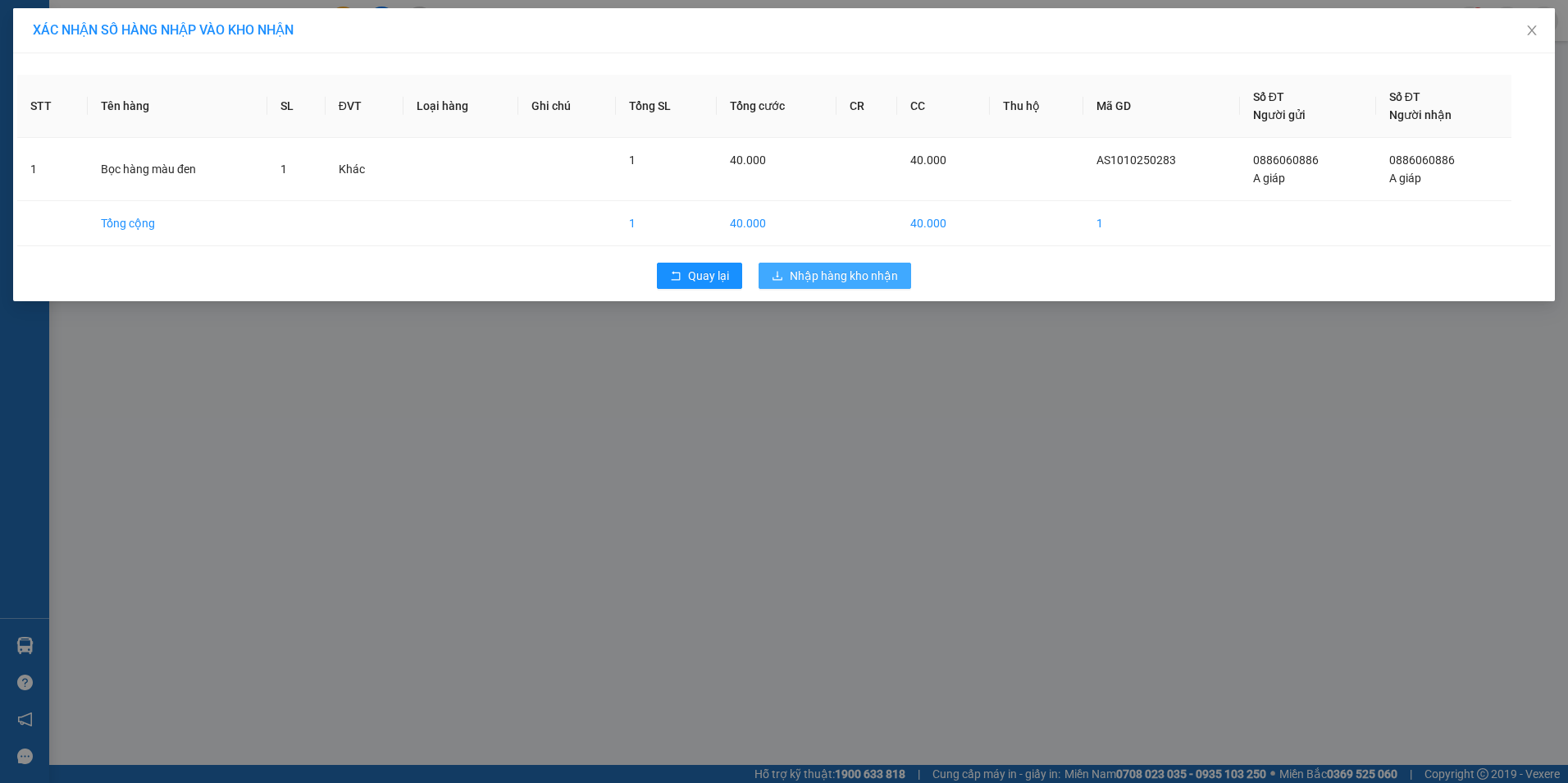
click at [869, 284] on span "Nhập hàng kho nhận" at bounding box center [844, 276] width 108 height 18
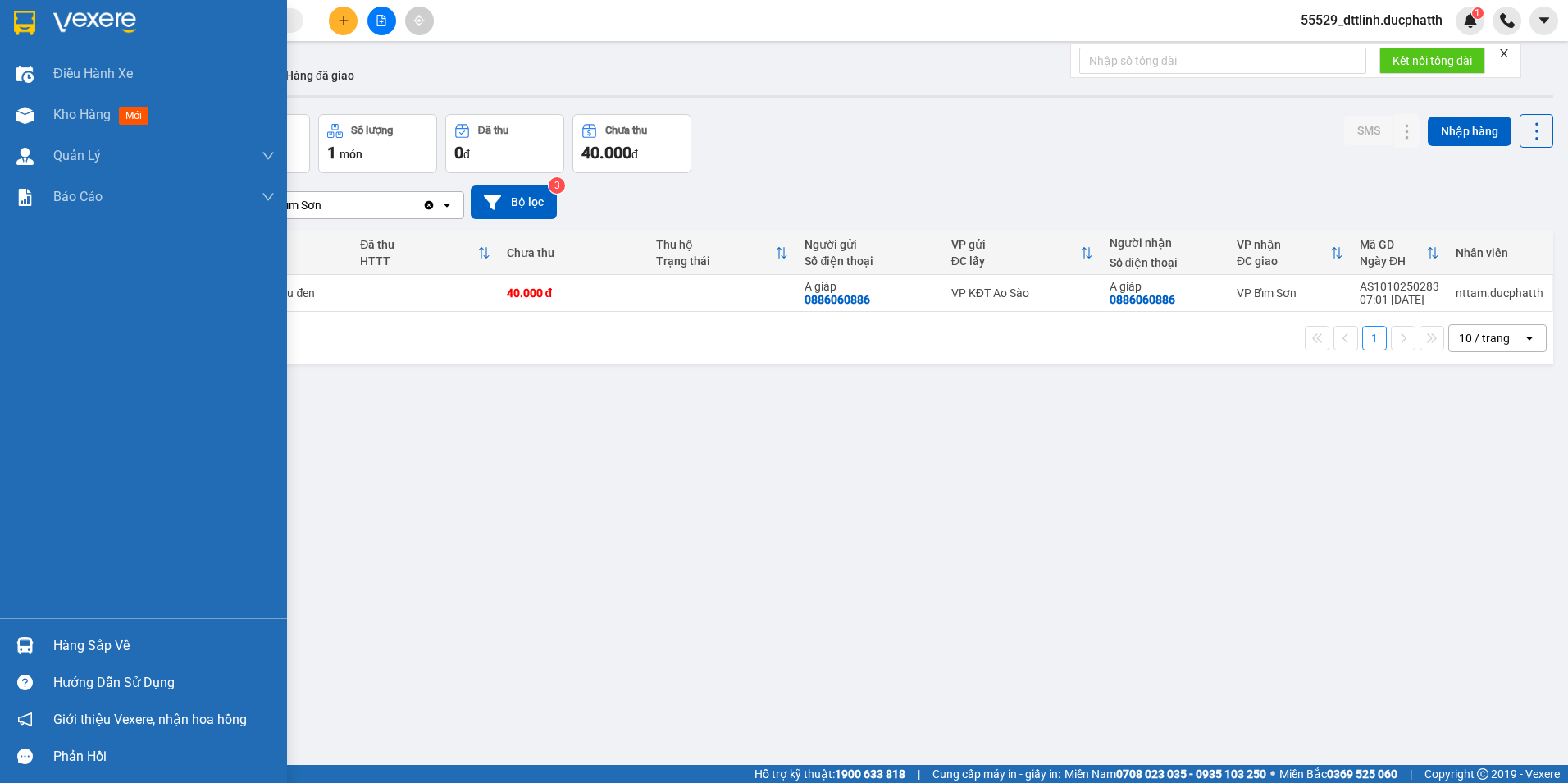
click at [34, 647] on div at bounding box center [25, 645] width 28 height 28
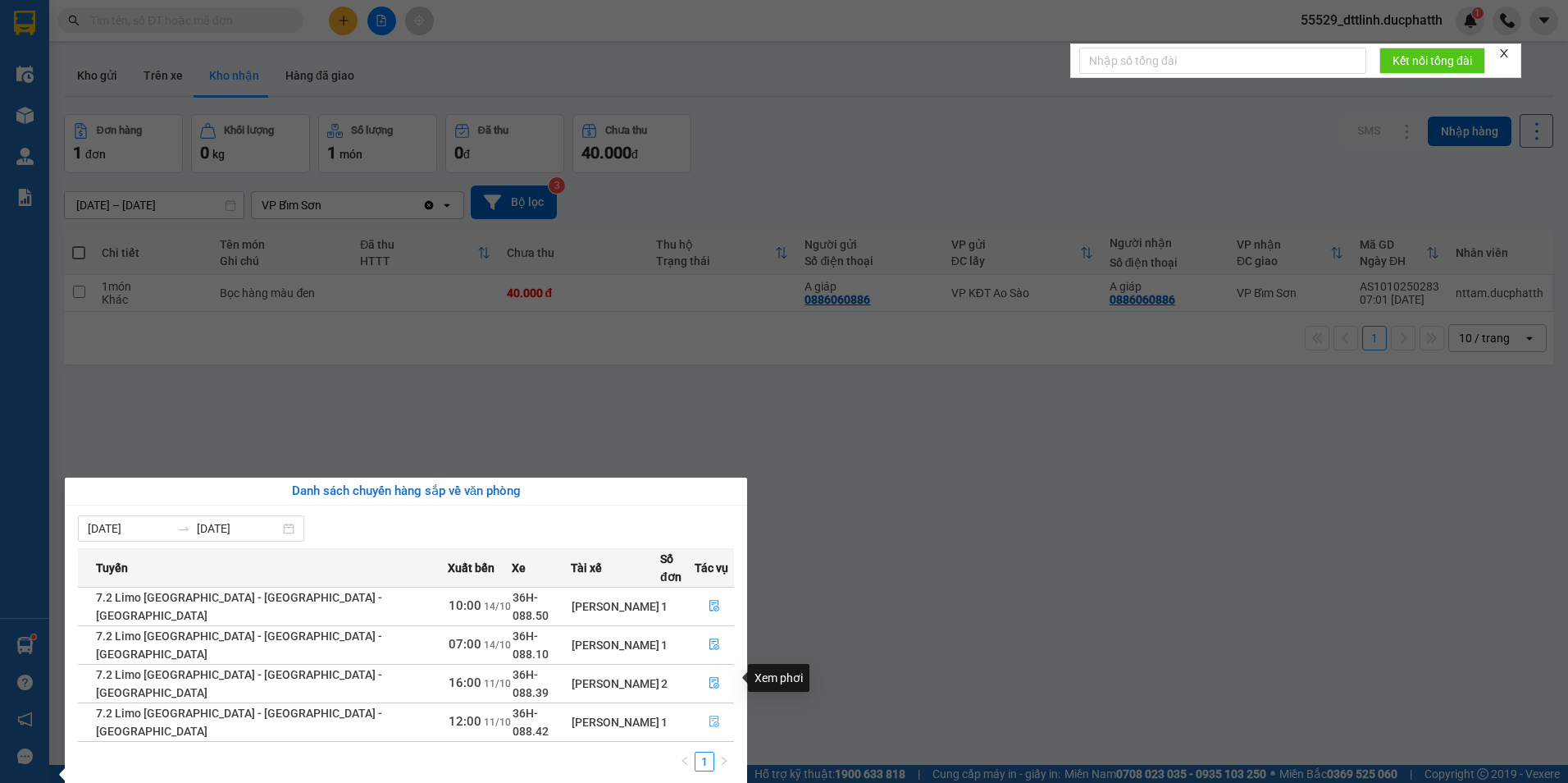
click at [711, 716] on icon "file-done" at bounding box center [714, 721] width 12 height 12
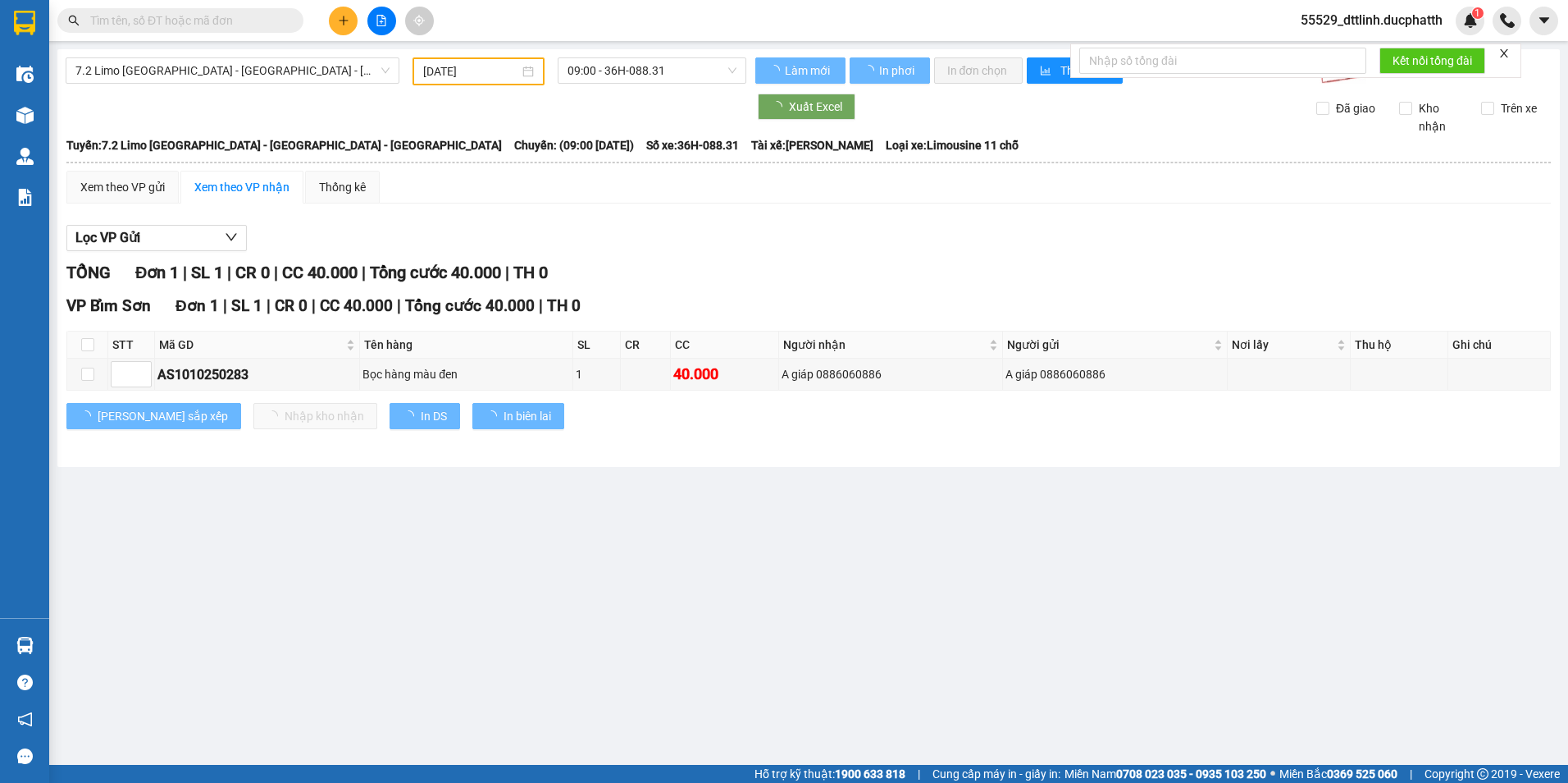
type input "11/10/2025"
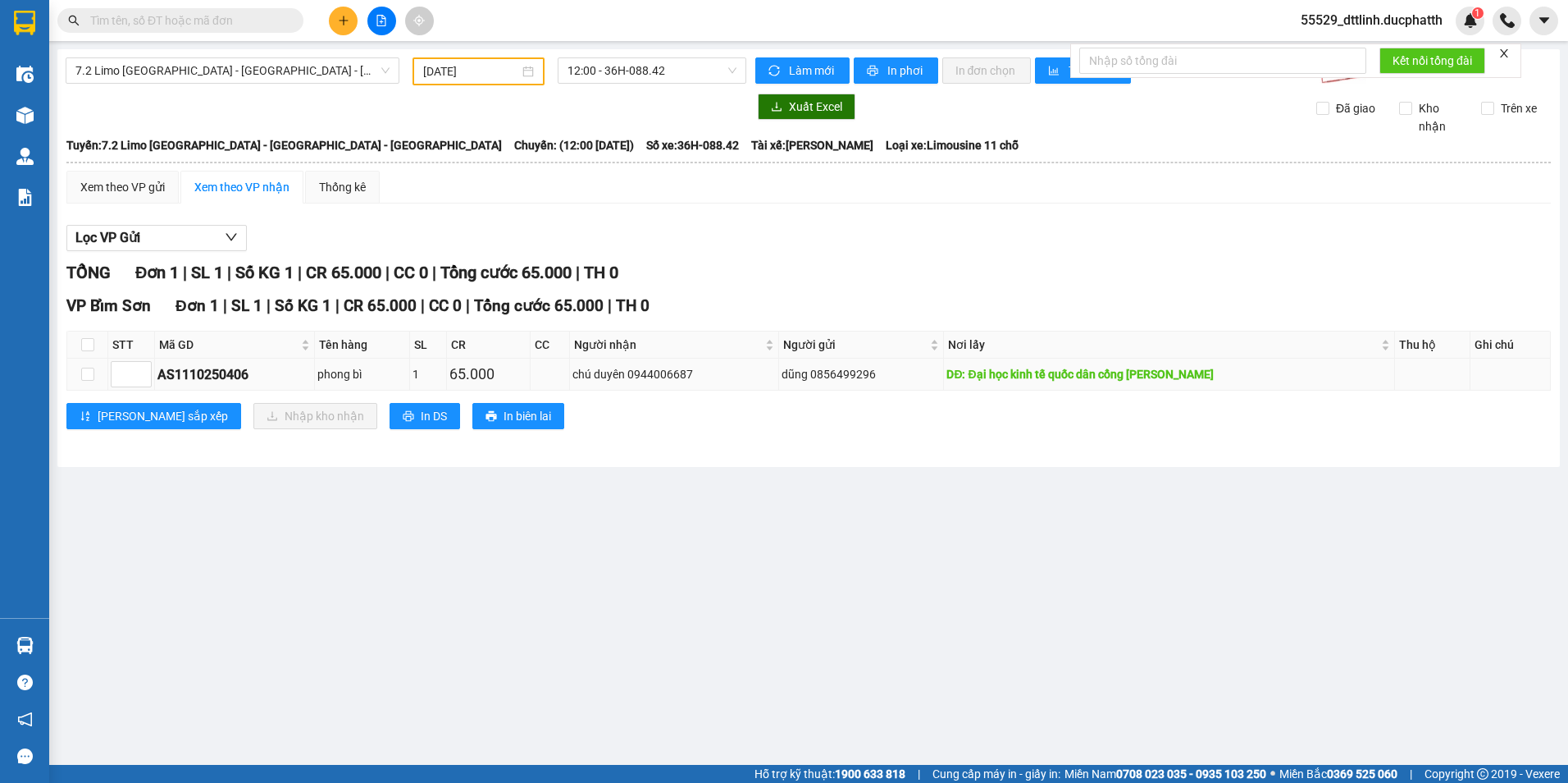
click at [97, 377] on td at bounding box center [87, 374] width 41 height 32
click at [90, 374] on input "checkbox" at bounding box center [87, 374] width 13 height 13
checkbox input "true"
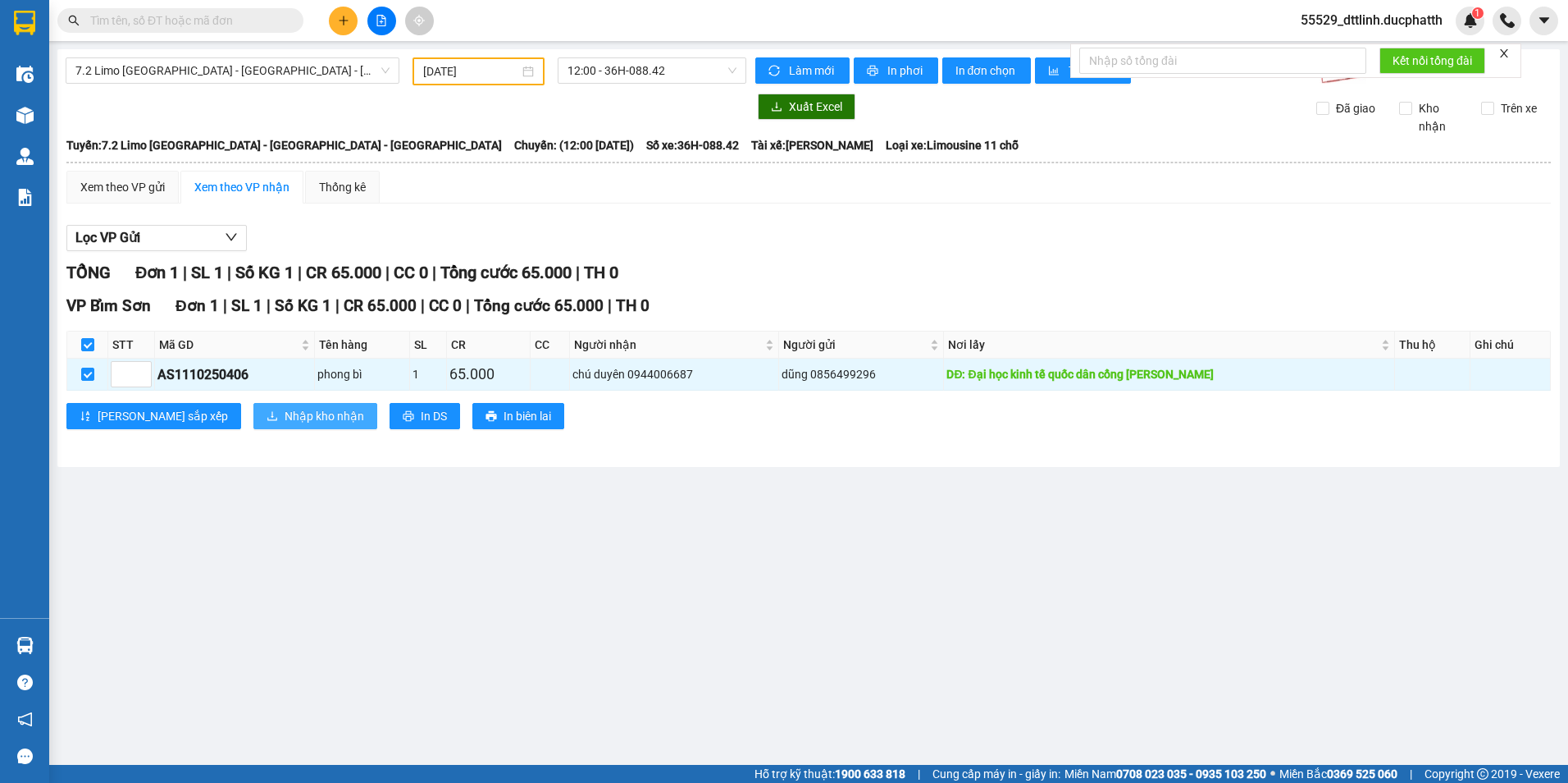
click at [285, 415] on span "Nhập kho nhận" at bounding box center [325, 416] width 80 height 18
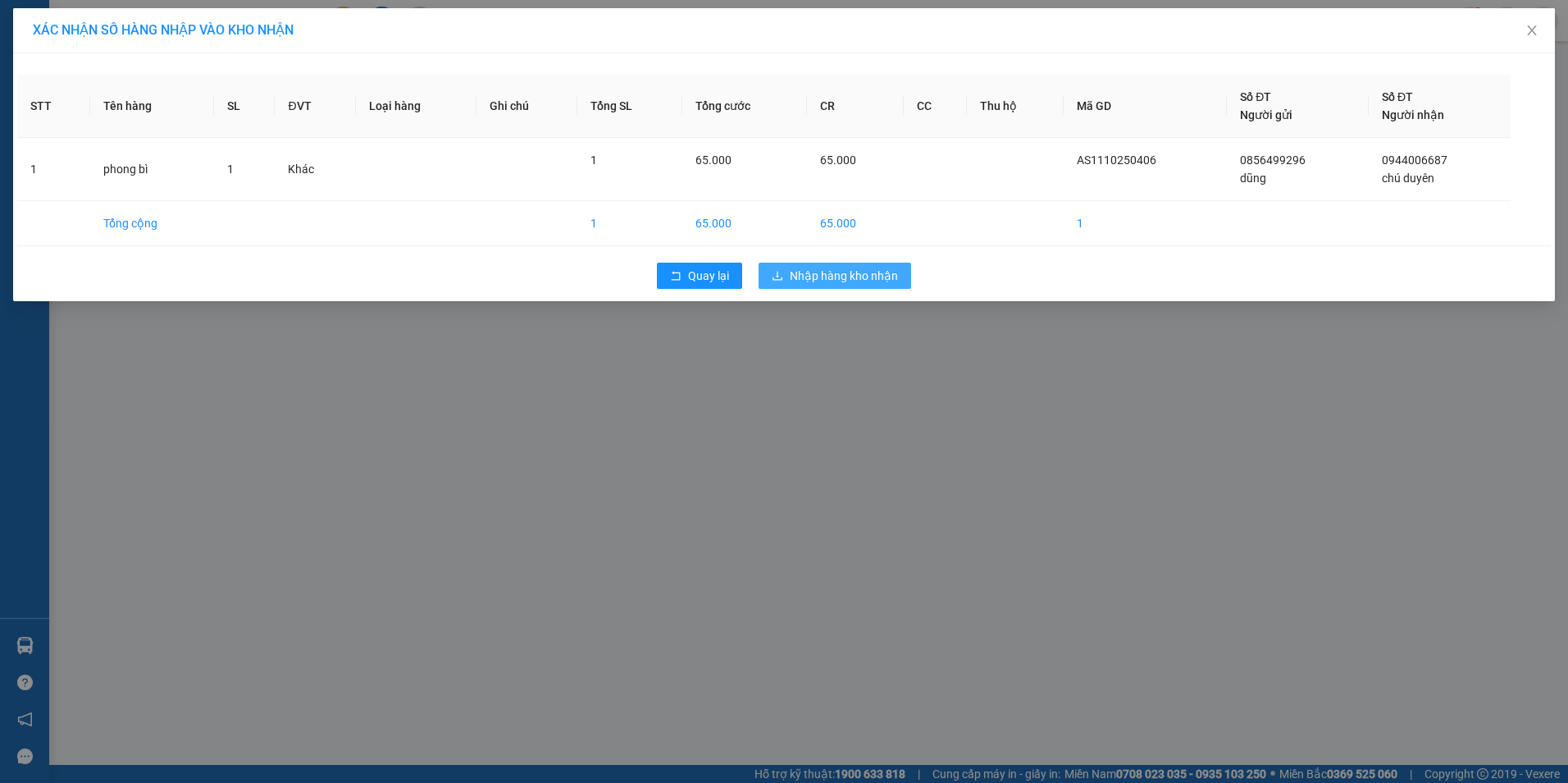
click at [803, 285] on button "Nhập hàng kho nhận" at bounding box center [834, 276] width 152 height 27
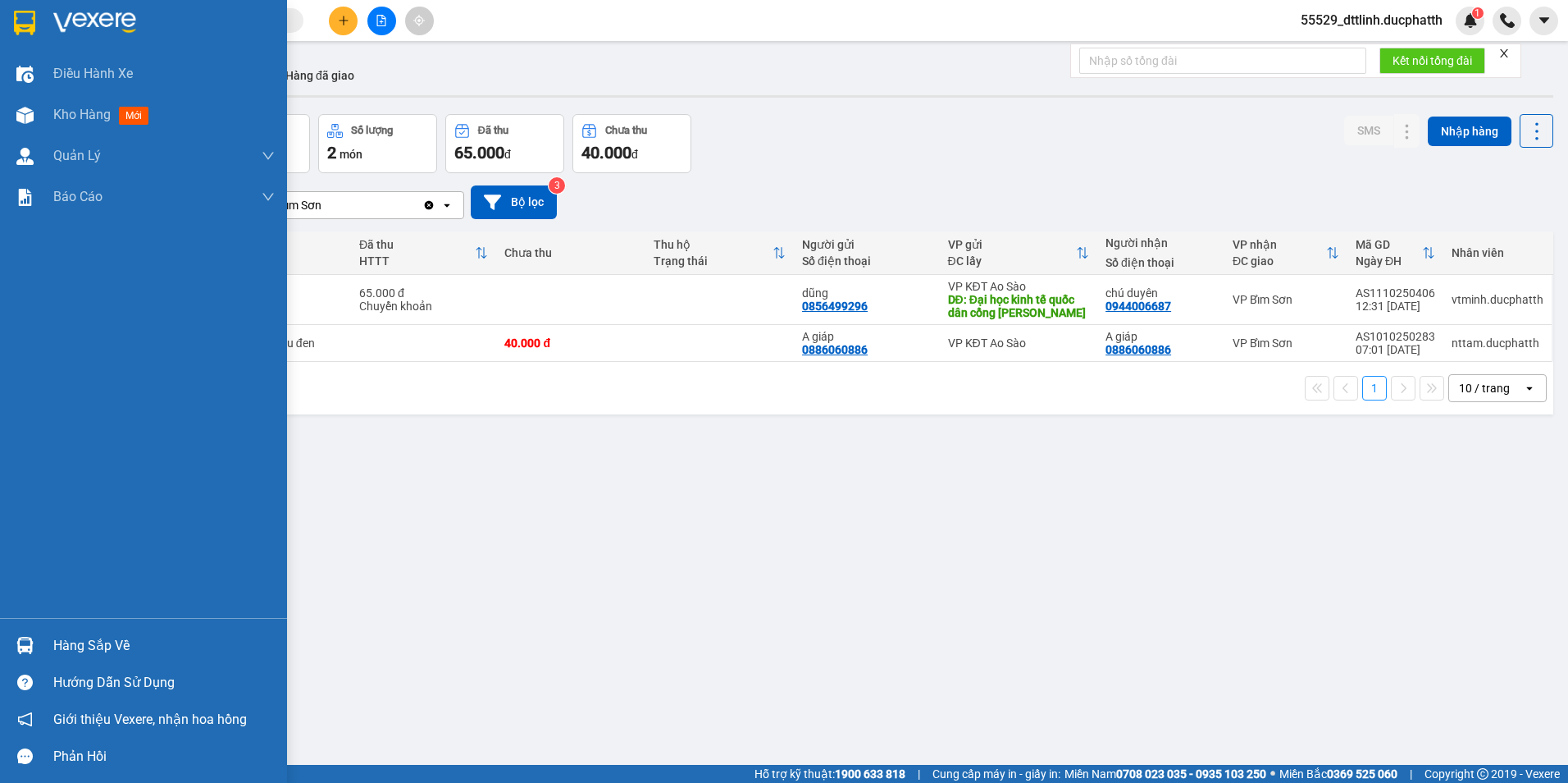
click at [78, 646] on div "Hàng sắp về" at bounding box center [164, 646] width 222 height 25
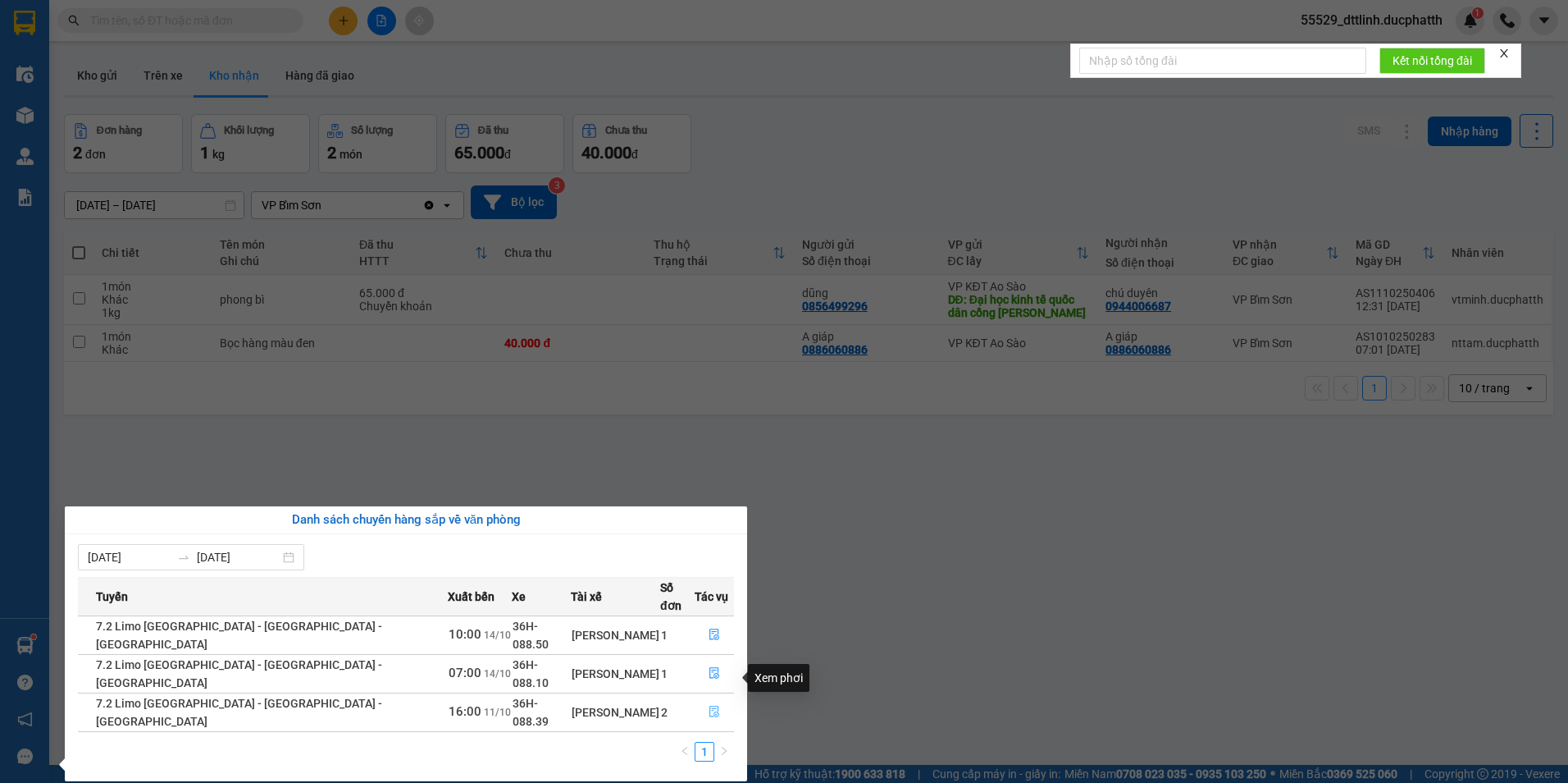
click at [709, 706] on icon "file-done" at bounding box center [714, 711] width 12 height 12
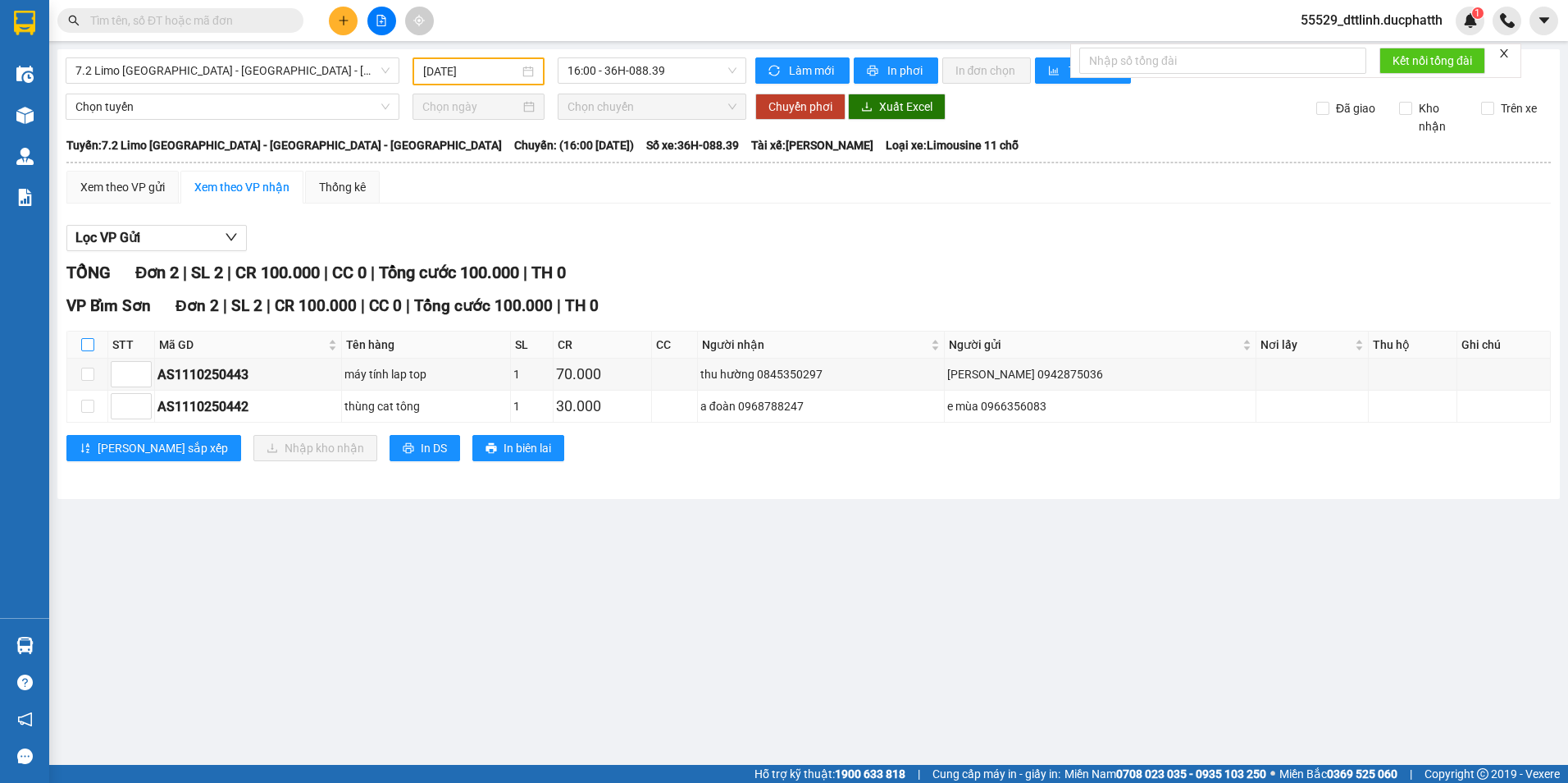
click at [87, 342] on input "checkbox" at bounding box center [87, 345] width 13 height 13
checkbox input "true"
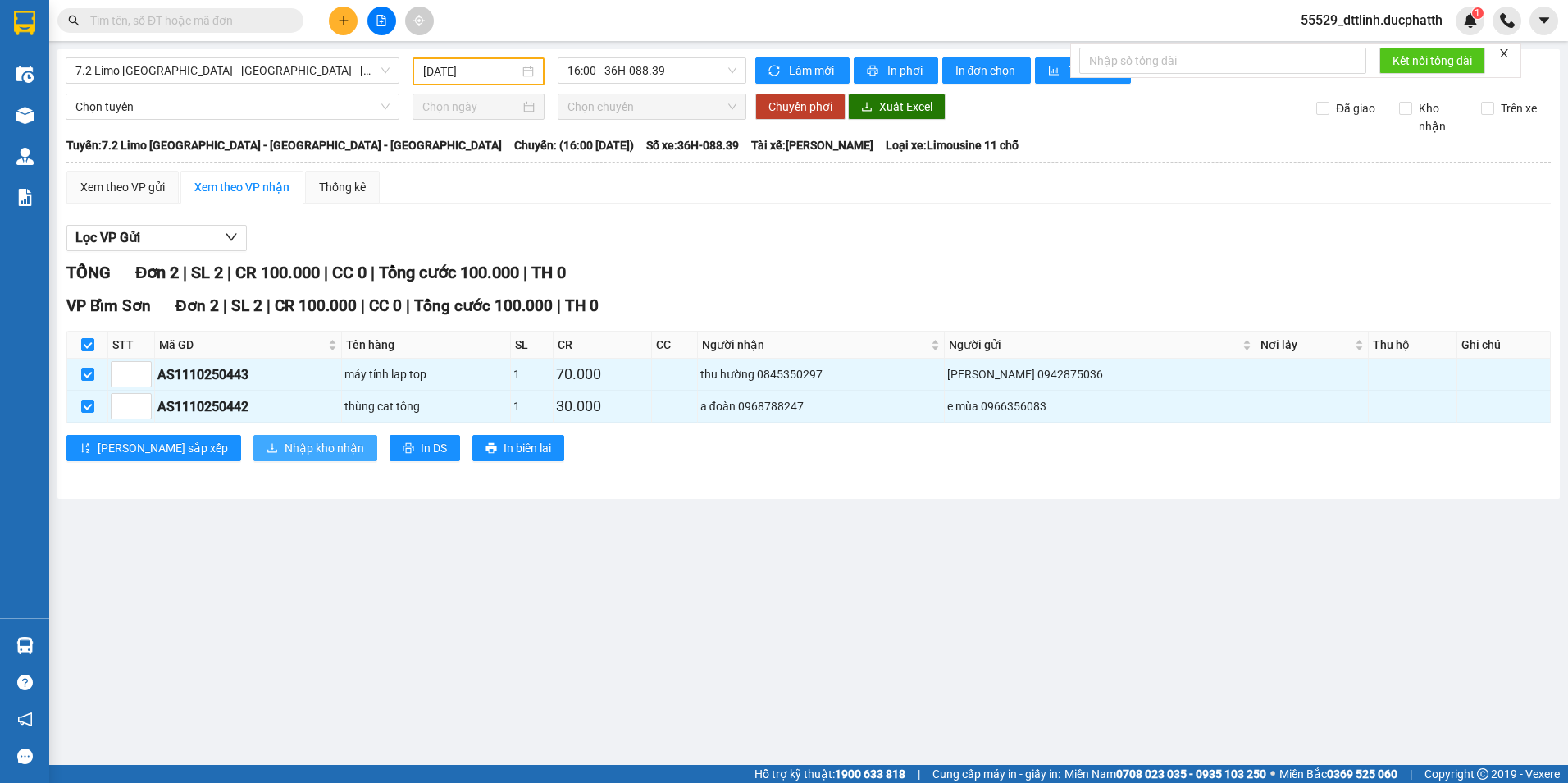
click at [285, 448] on span "Nhập kho nhận" at bounding box center [325, 448] width 80 height 18
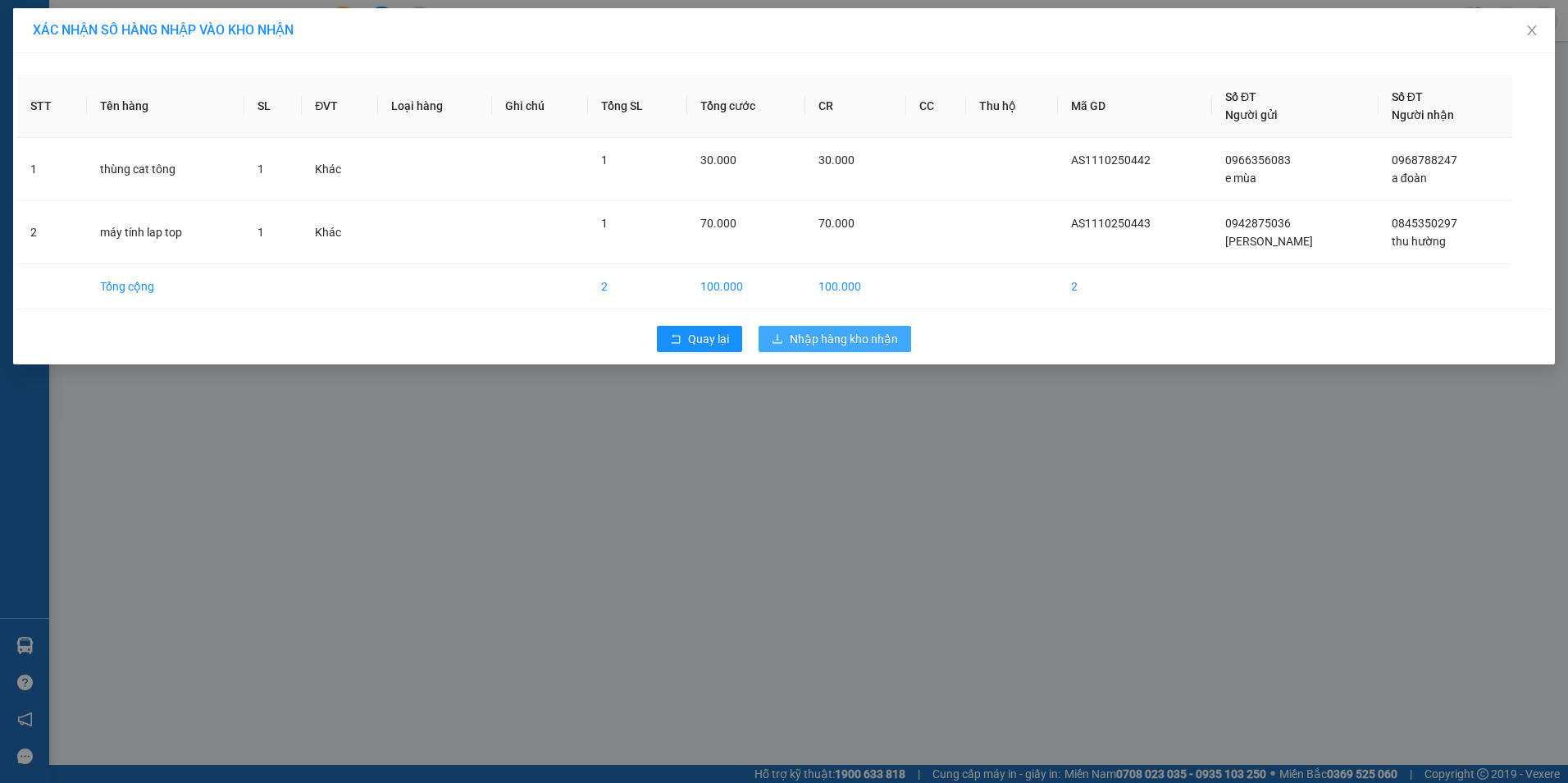
click at [887, 347] on span "Nhập hàng kho nhận" at bounding box center [844, 339] width 108 height 18
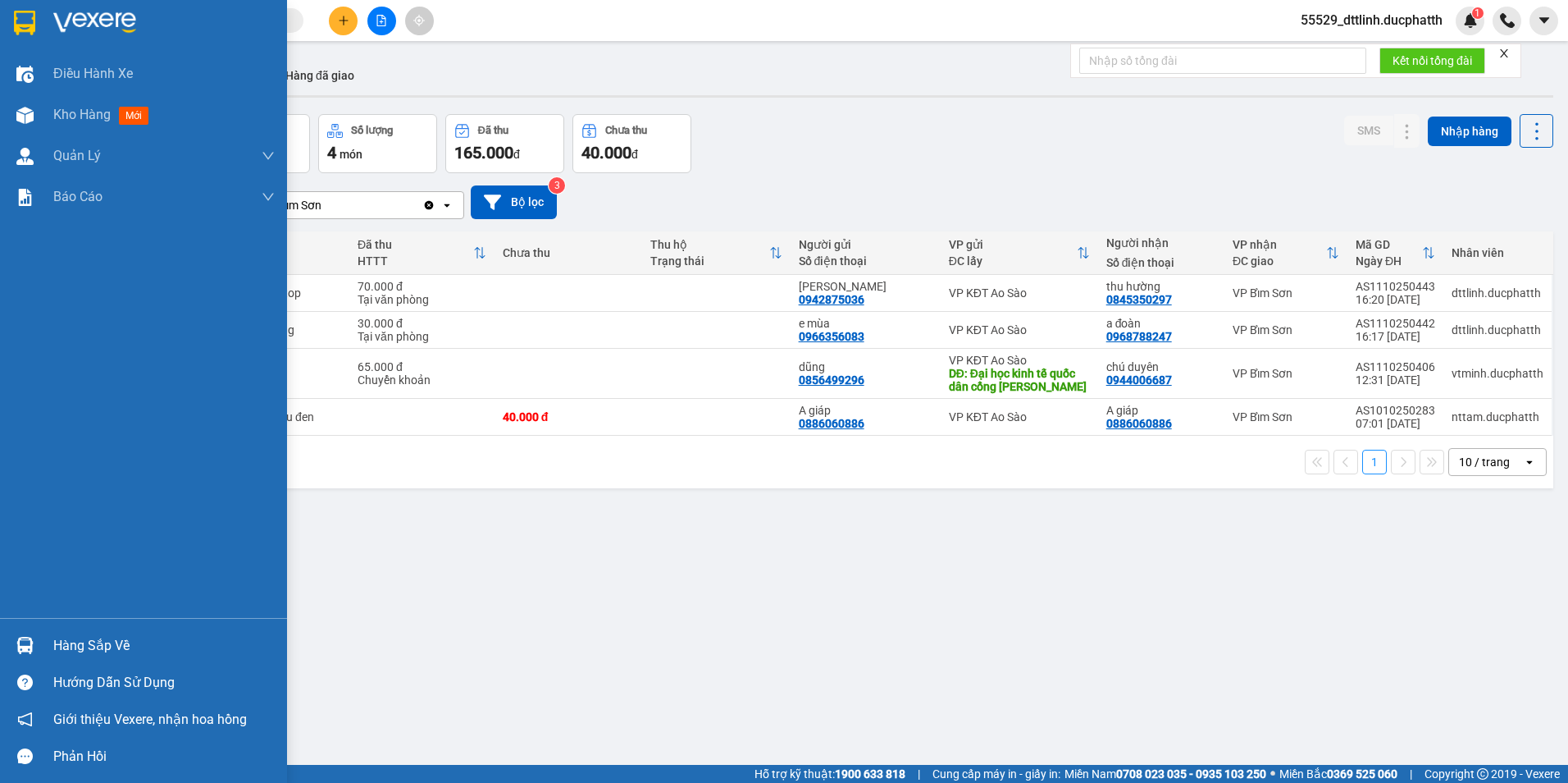
click at [79, 641] on div "Hàng sắp về" at bounding box center [164, 646] width 222 height 25
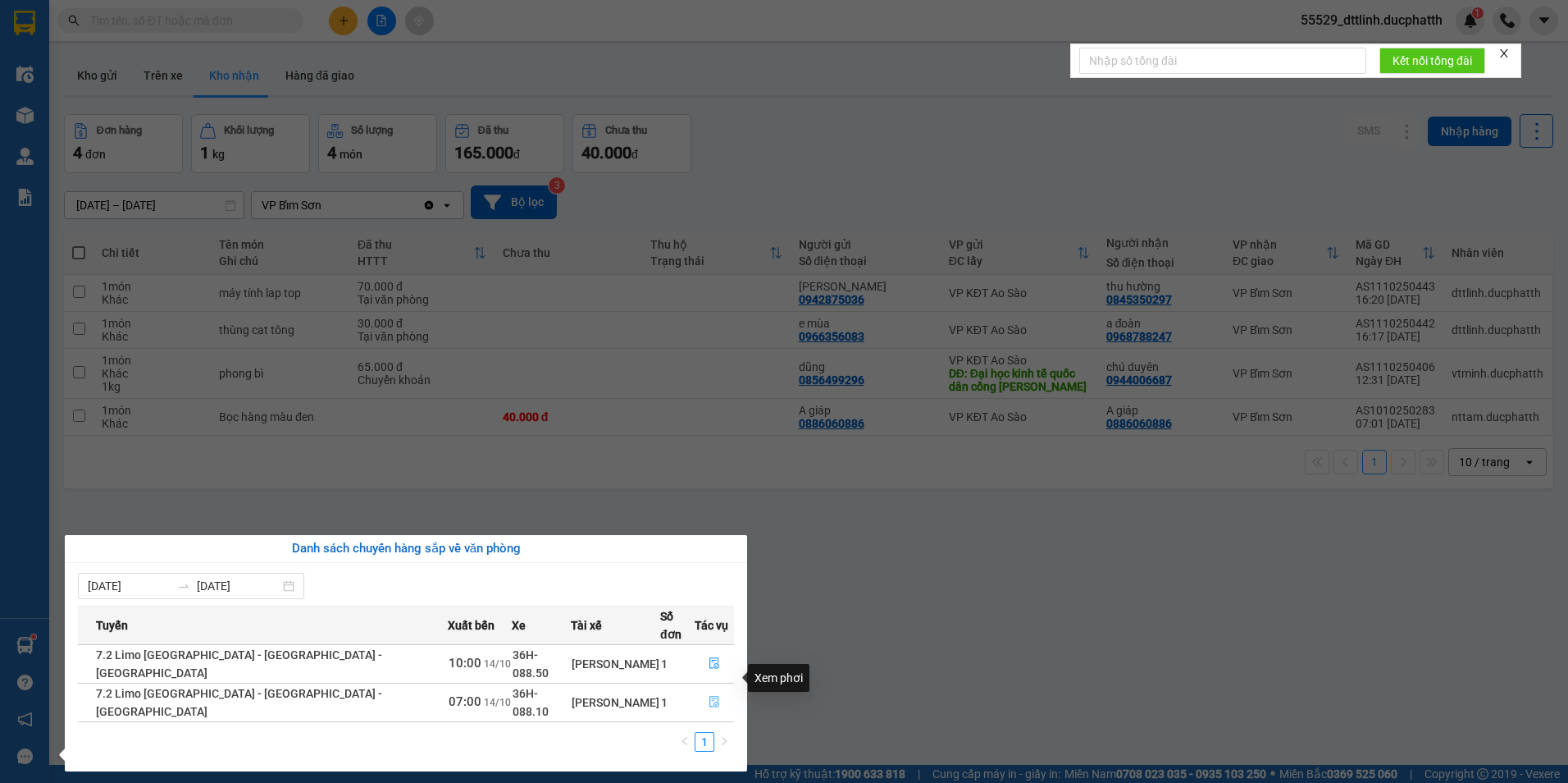
click at [709, 696] on icon "file-done" at bounding box center [714, 702] width 10 height 12
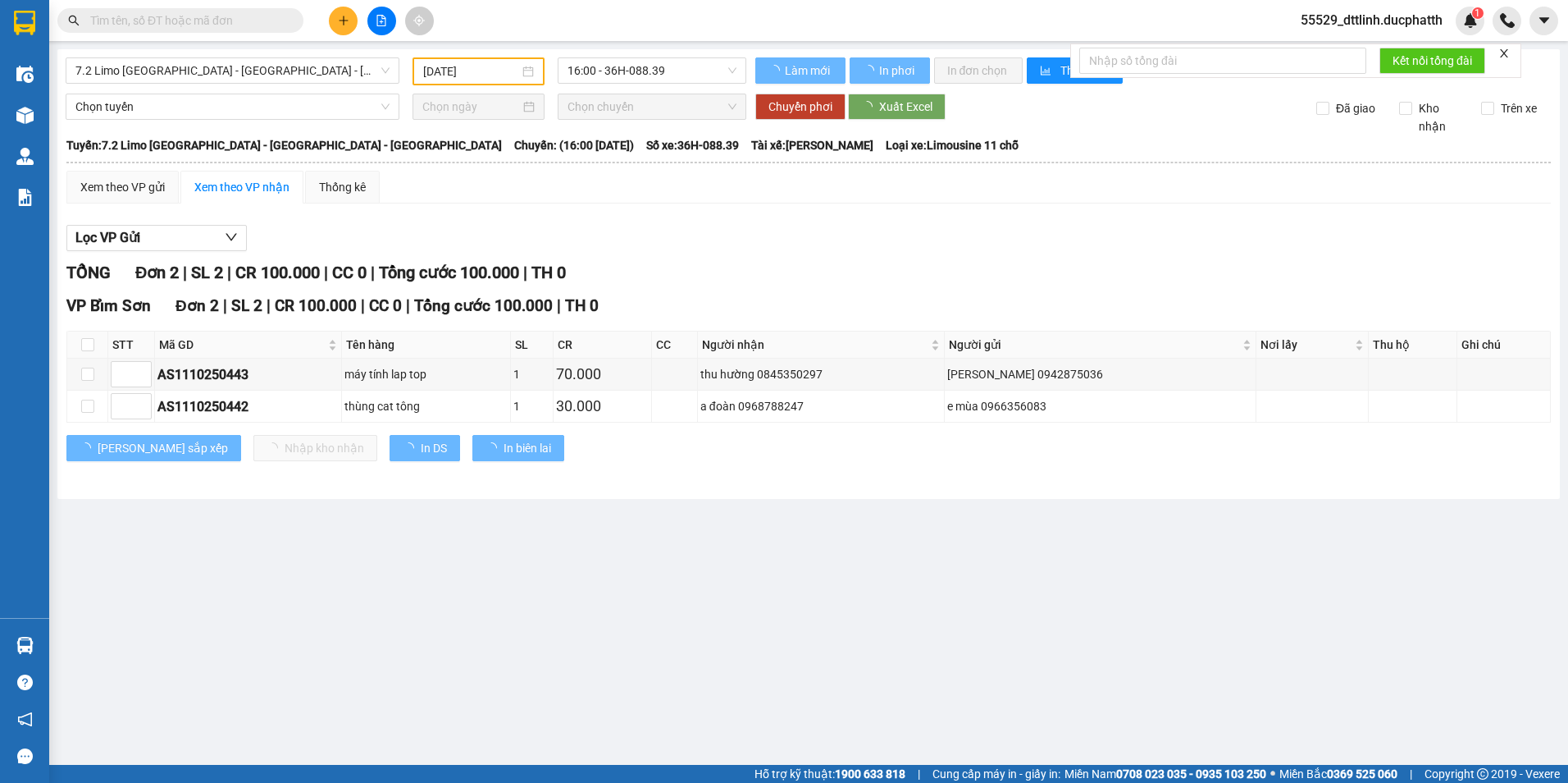
type input "[DATE]"
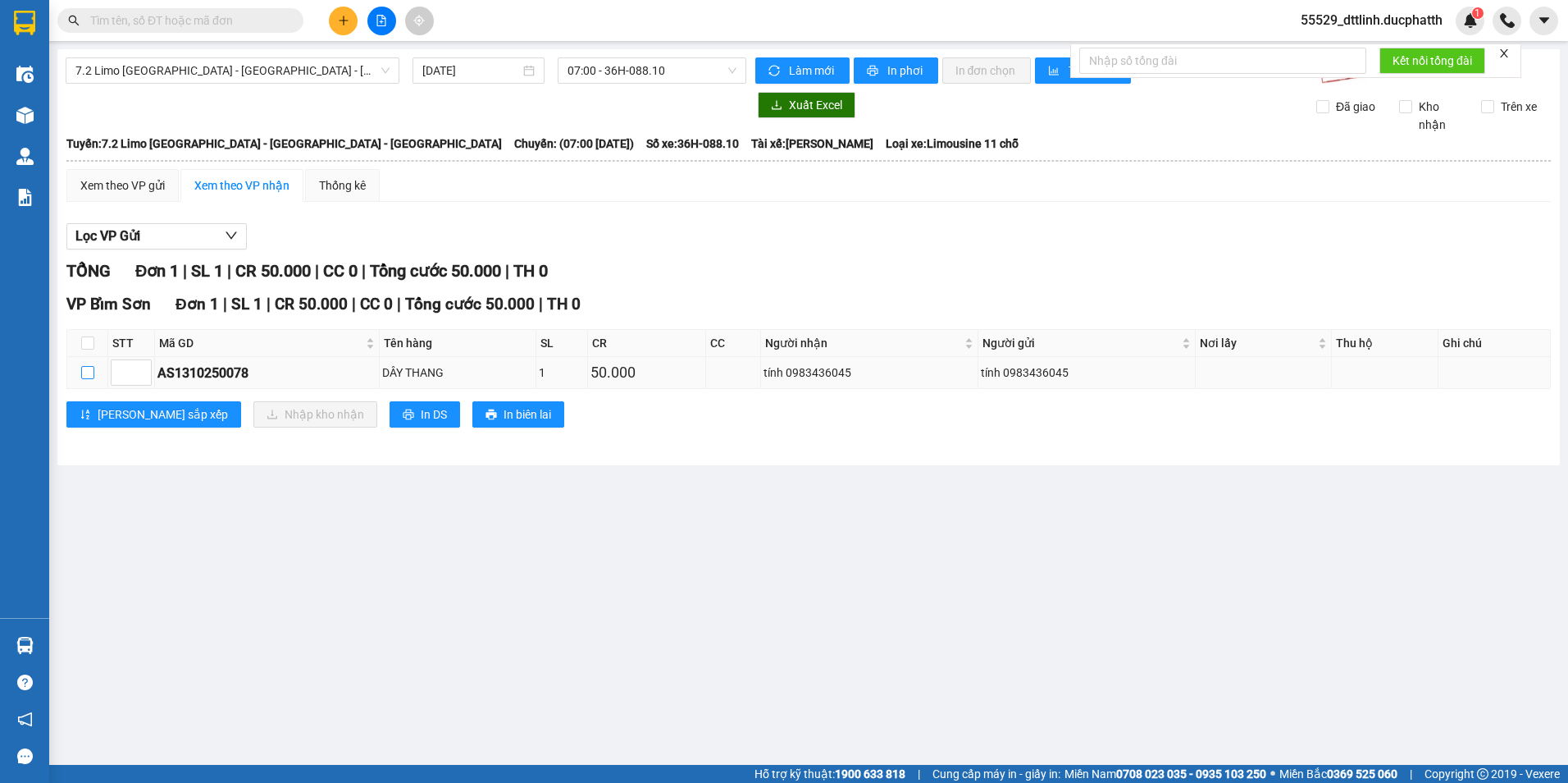
click at [84, 372] on input "checkbox" at bounding box center [87, 372] width 13 height 13
checkbox input "true"
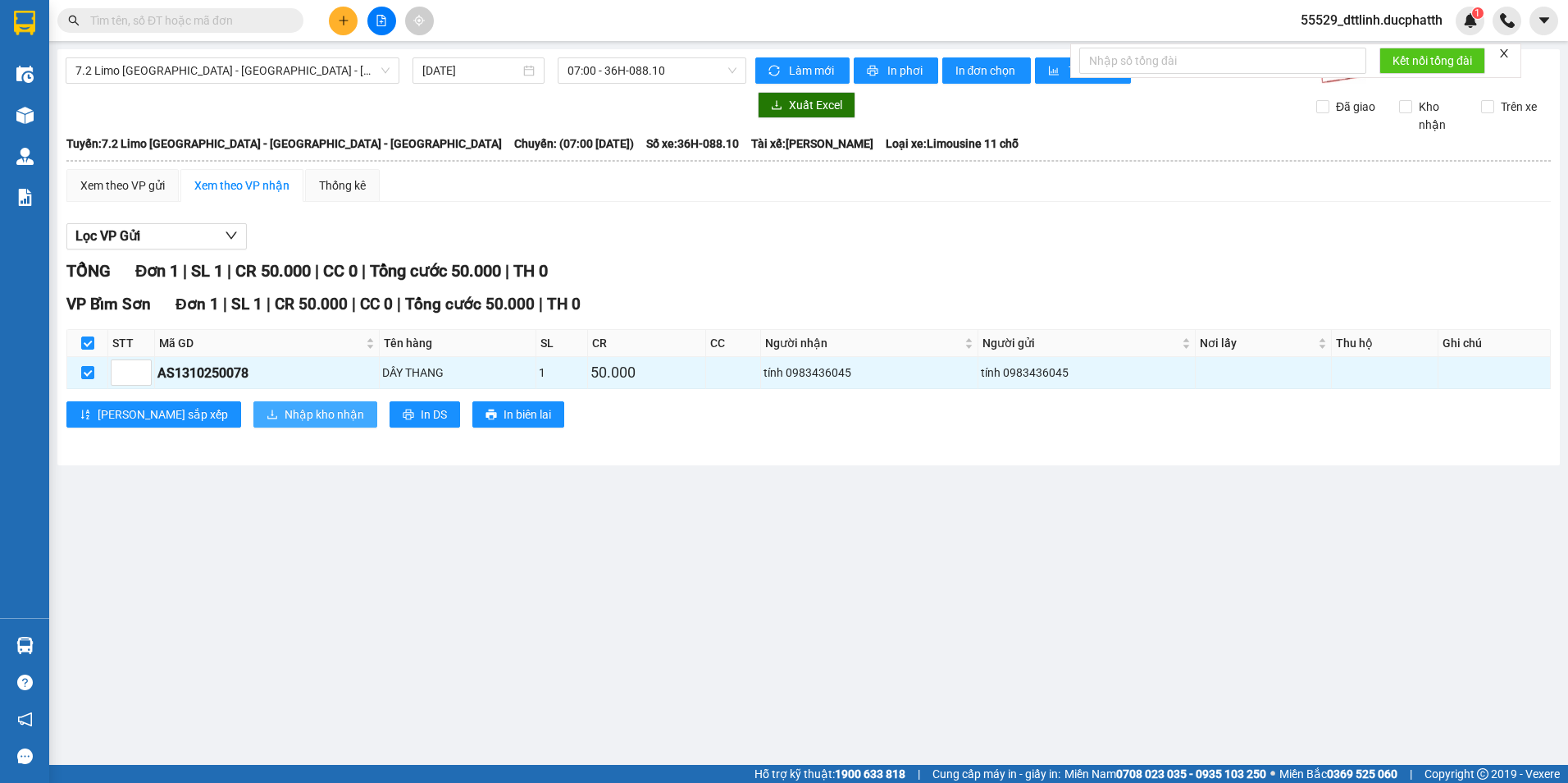
click at [285, 410] on span "Nhập kho nhận" at bounding box center [325, 415] width 80 height 18
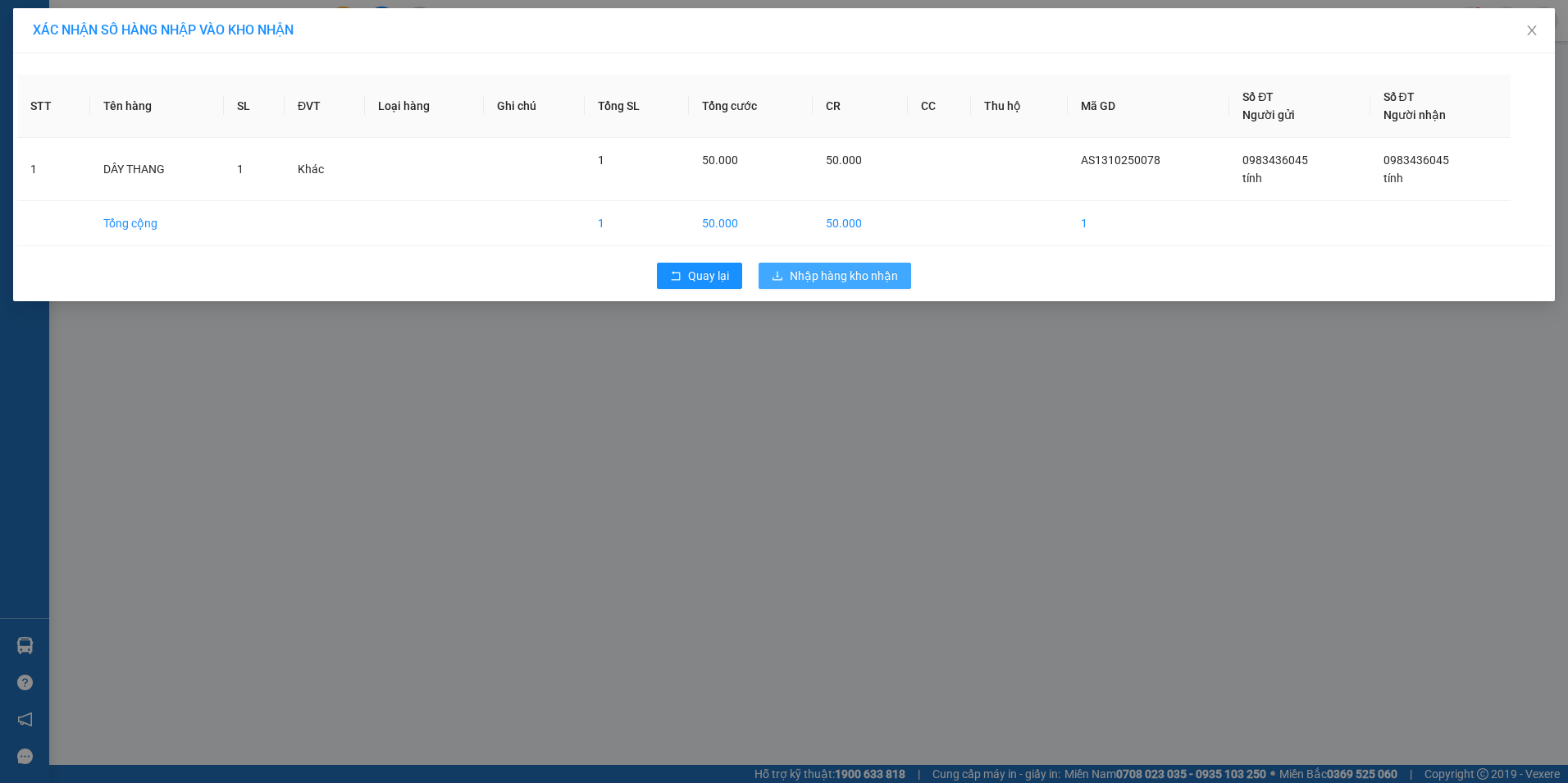
click at [847, 273] on span "Nhập hàng kho nhận" at bounding box center [844, 276] width 108 height 18
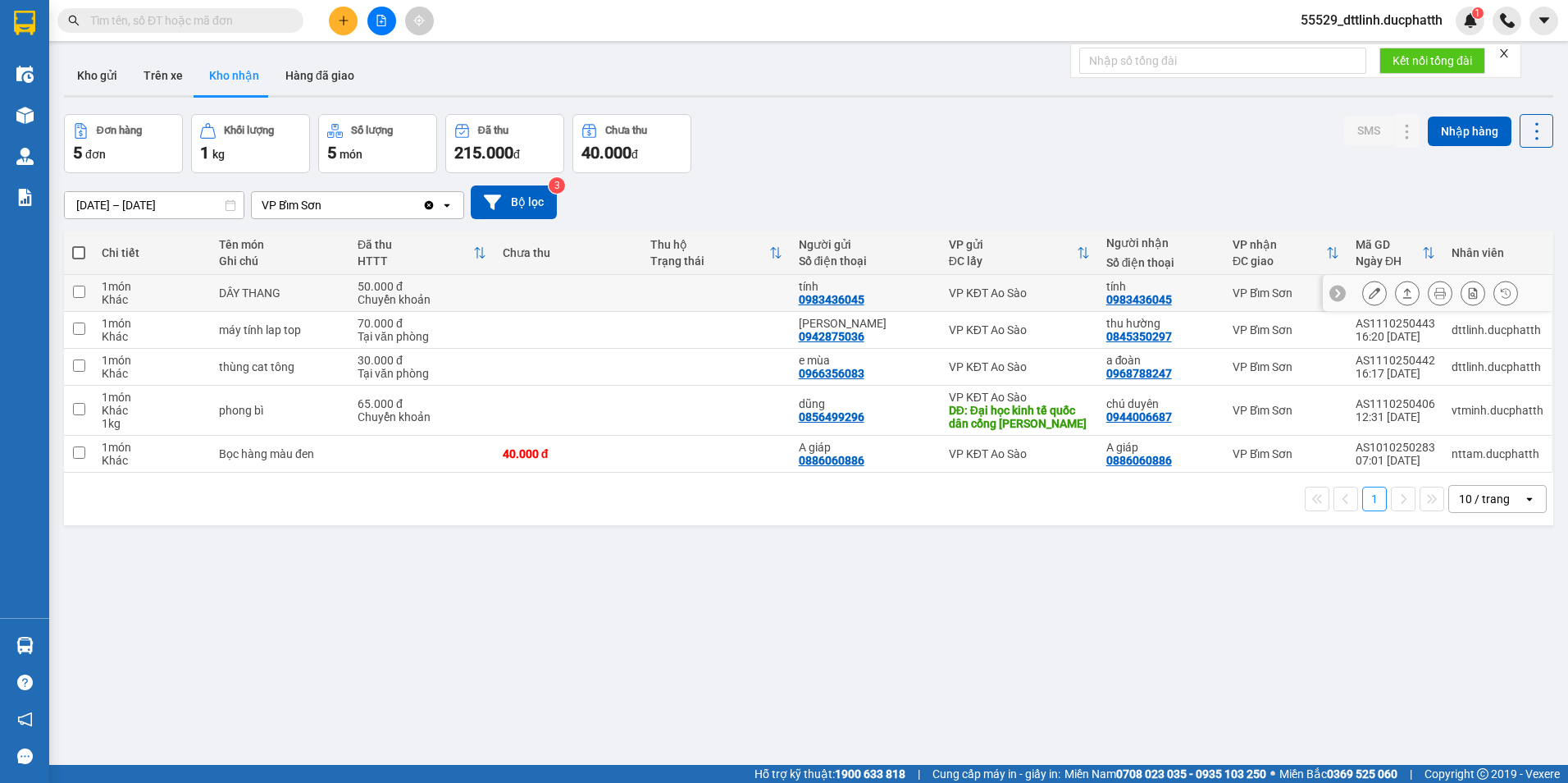
click at [81, 294] on input "checkbox" at bounding box center [79, 292] width 12 height 12
checkbox input "true"
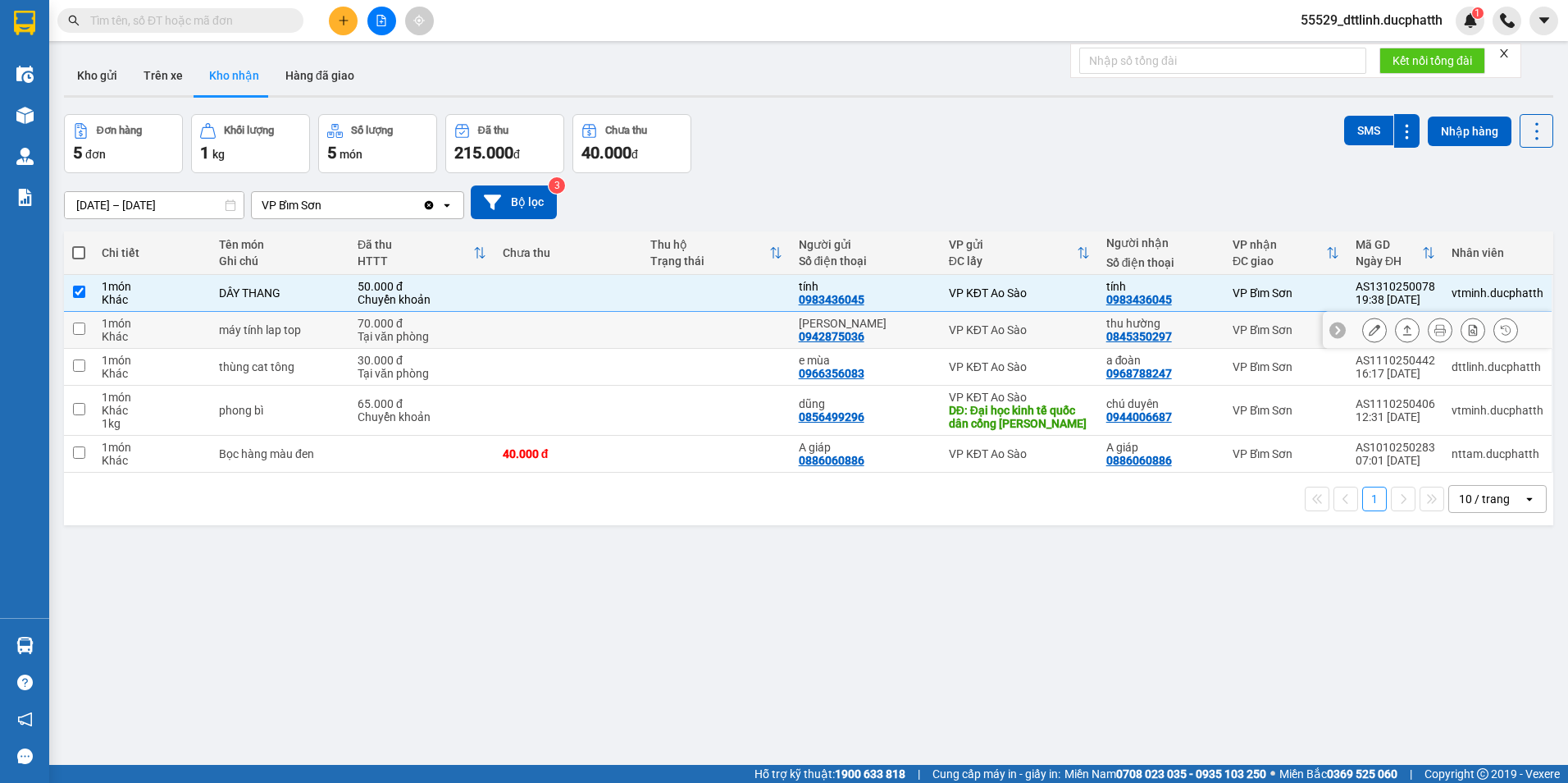
click at [81, 330] on input "checkbox" at bounding box center [79, 328] width 12 height 12
checkbox input "true"
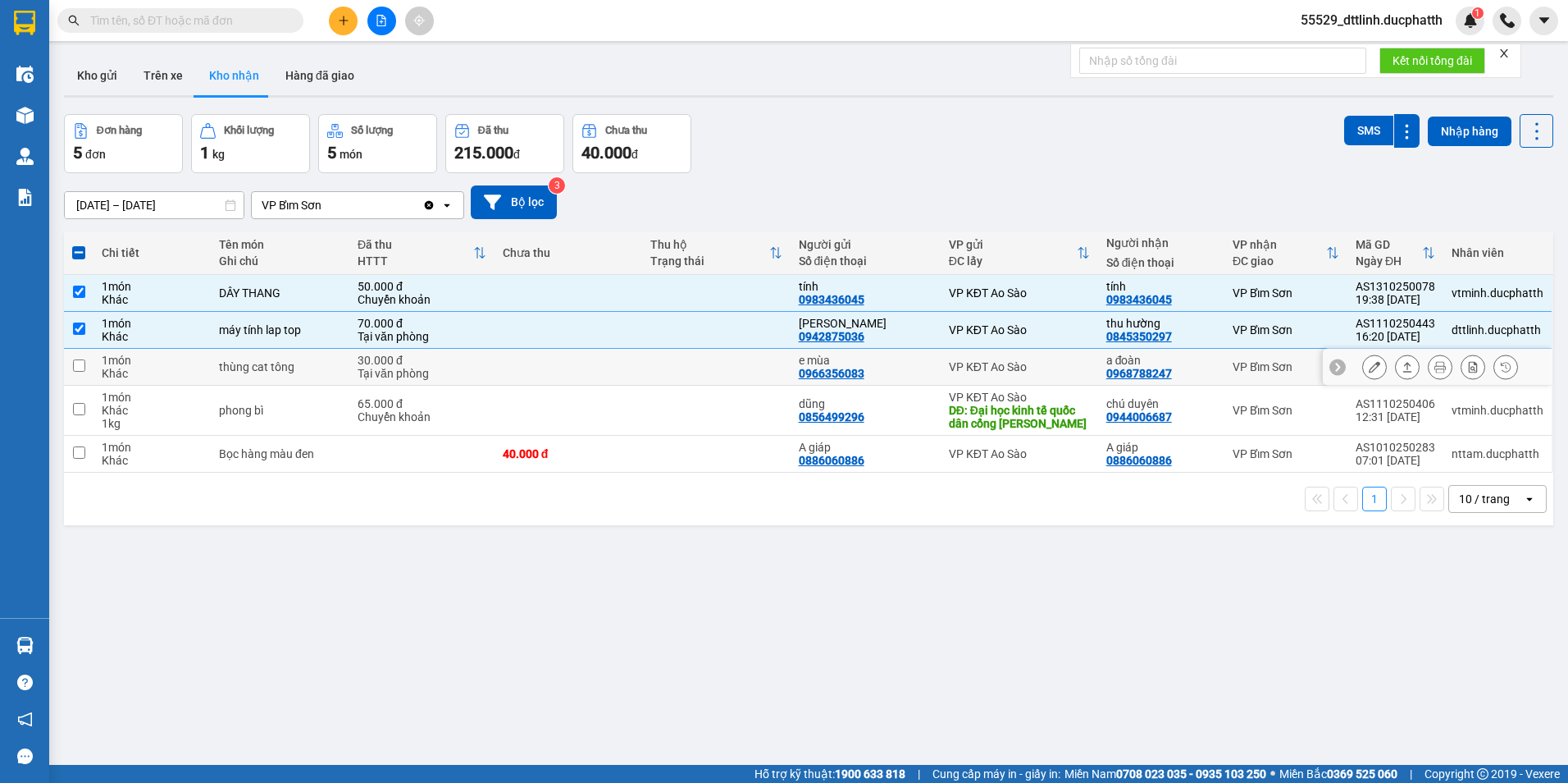
click at [77, 357] on td at bounding box center [78, 367] width 29 height 37
checkbox input "true"
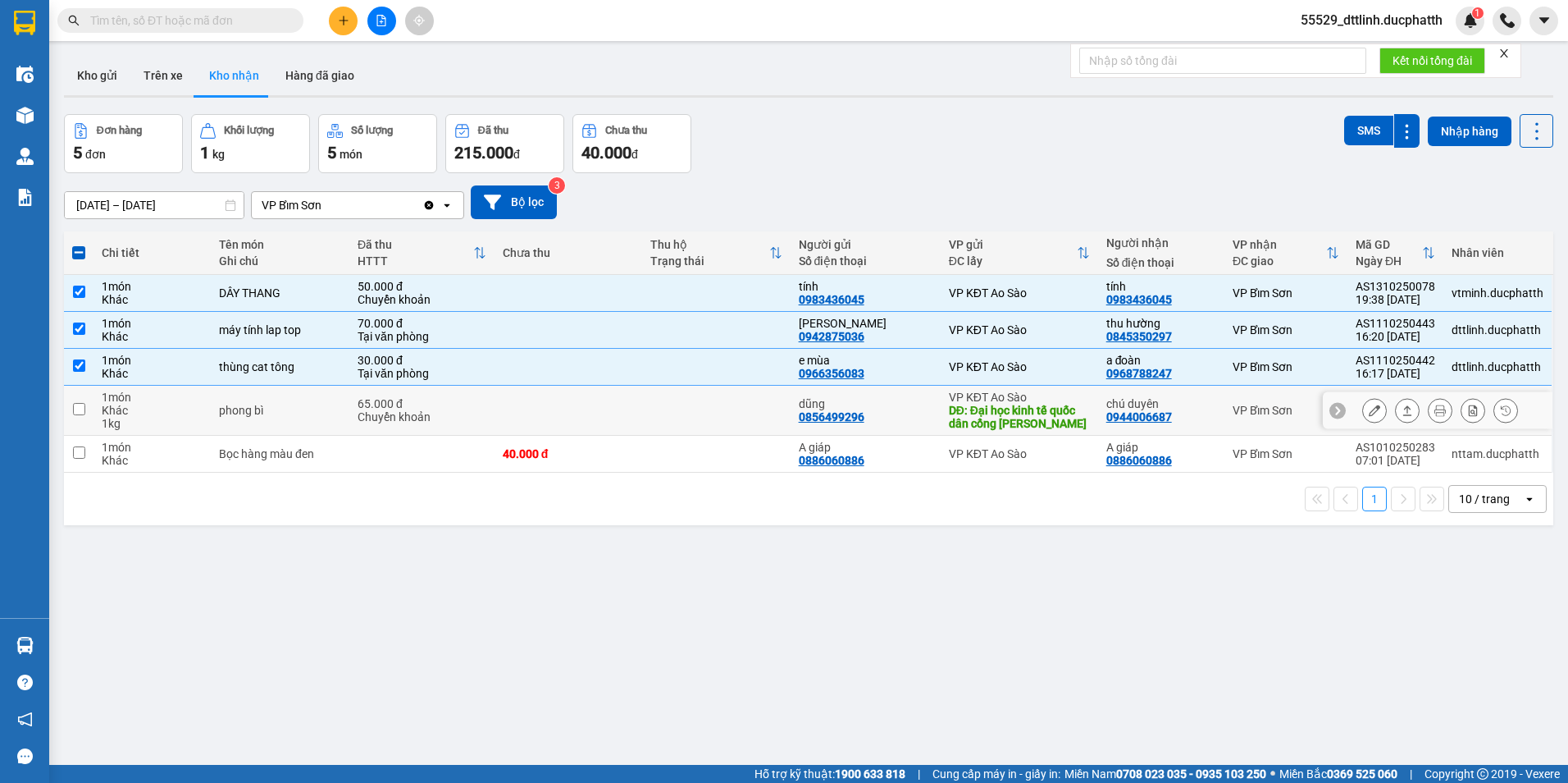
click at [77, 404] on input "checkbox" at bounding box center [79, 409] width 12 height 12
checkbox input "true"
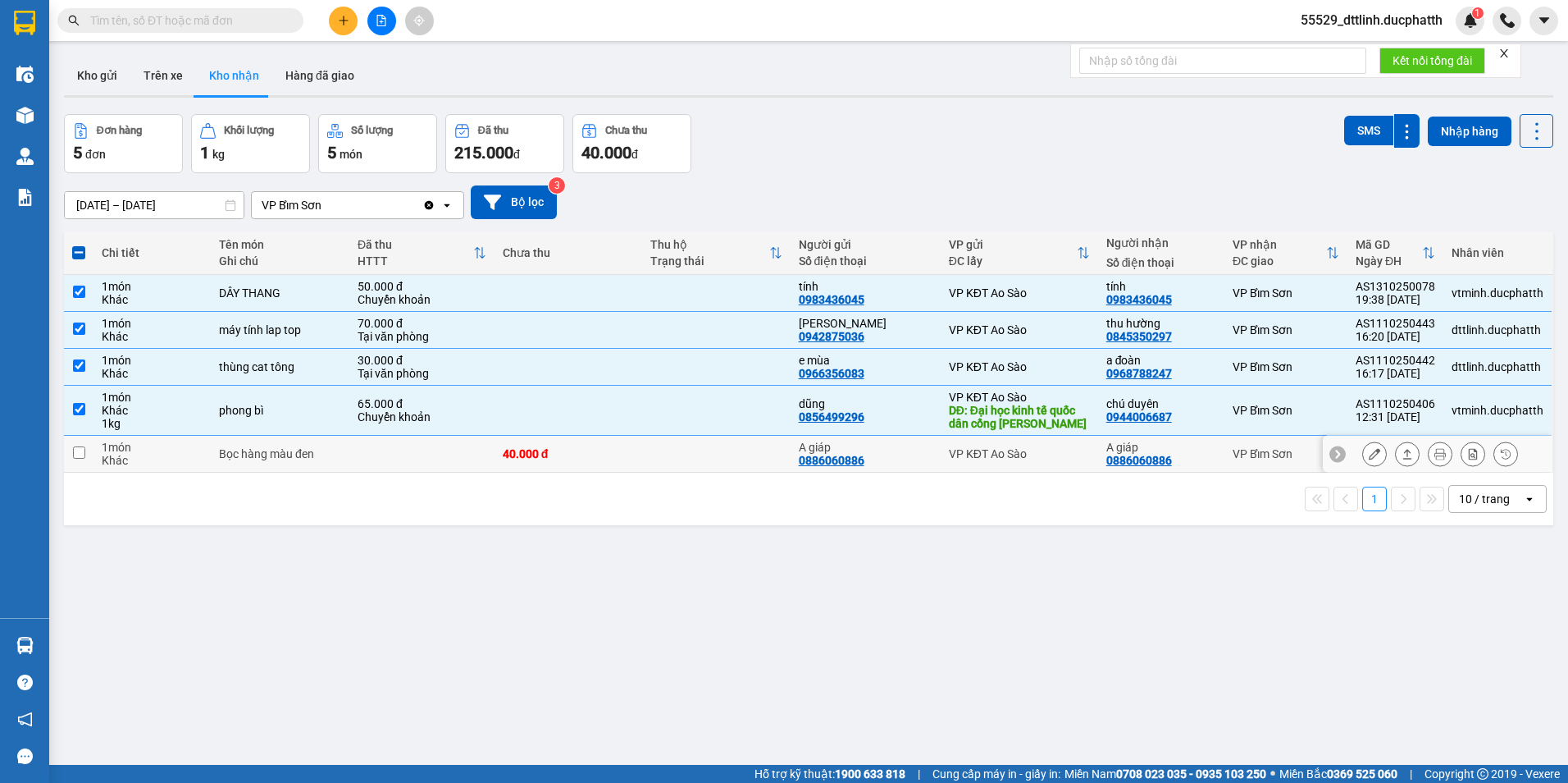
click at [82, 452] on input "checkbox" at bounding box center [79, 452] width 12 height 12
checkbox input "true"
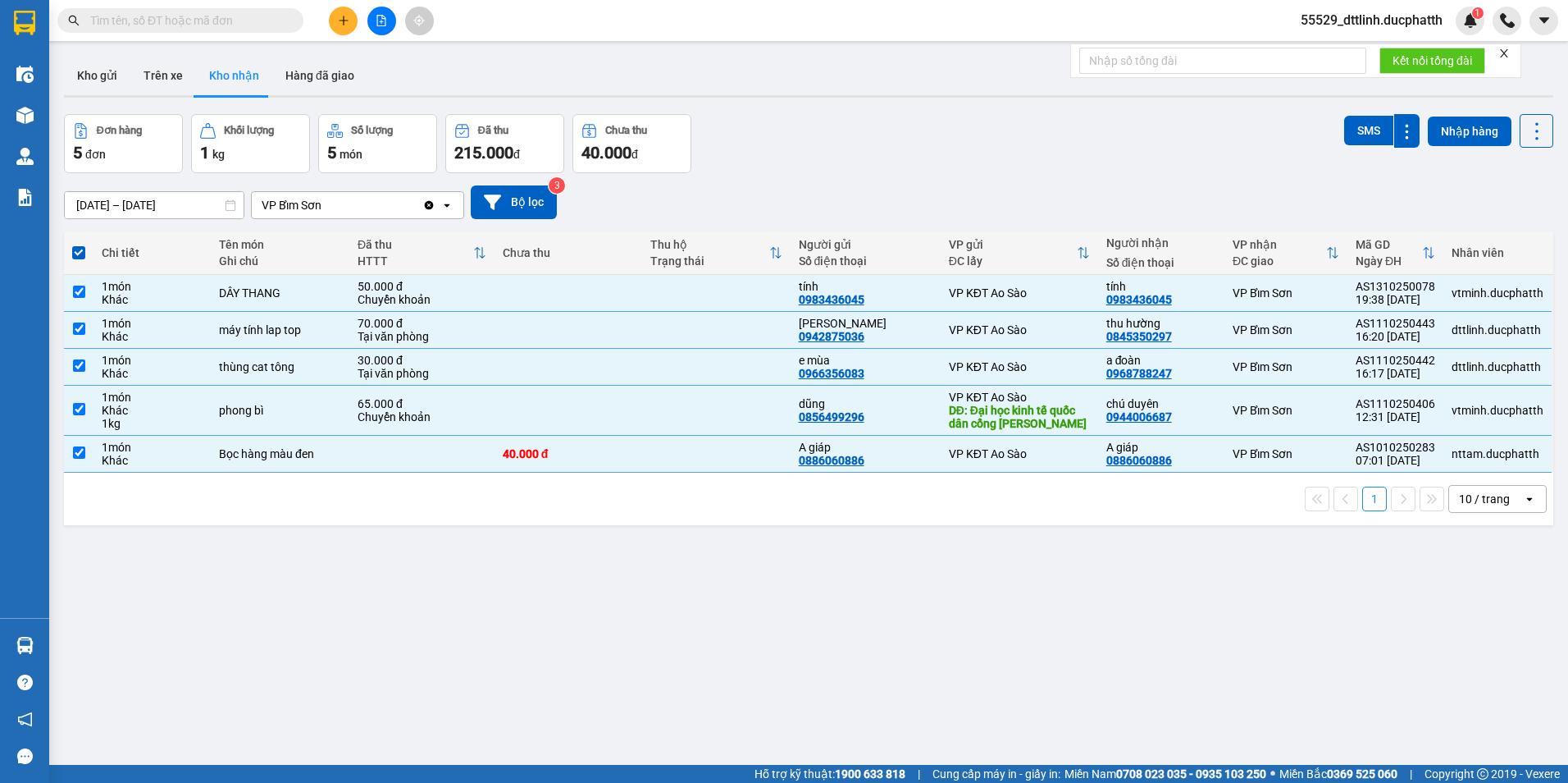
click at [670, 511] on div "1 10 / trang open" at bounding box center [809, 498] width 1476 height 27
click at [74, 252] on span at bounding box center [79, 252] width 13 height 13
click at [79, 244] on input "checkbox" at bounding box center [79, 244] width 0 height 0
checkbox input "false"
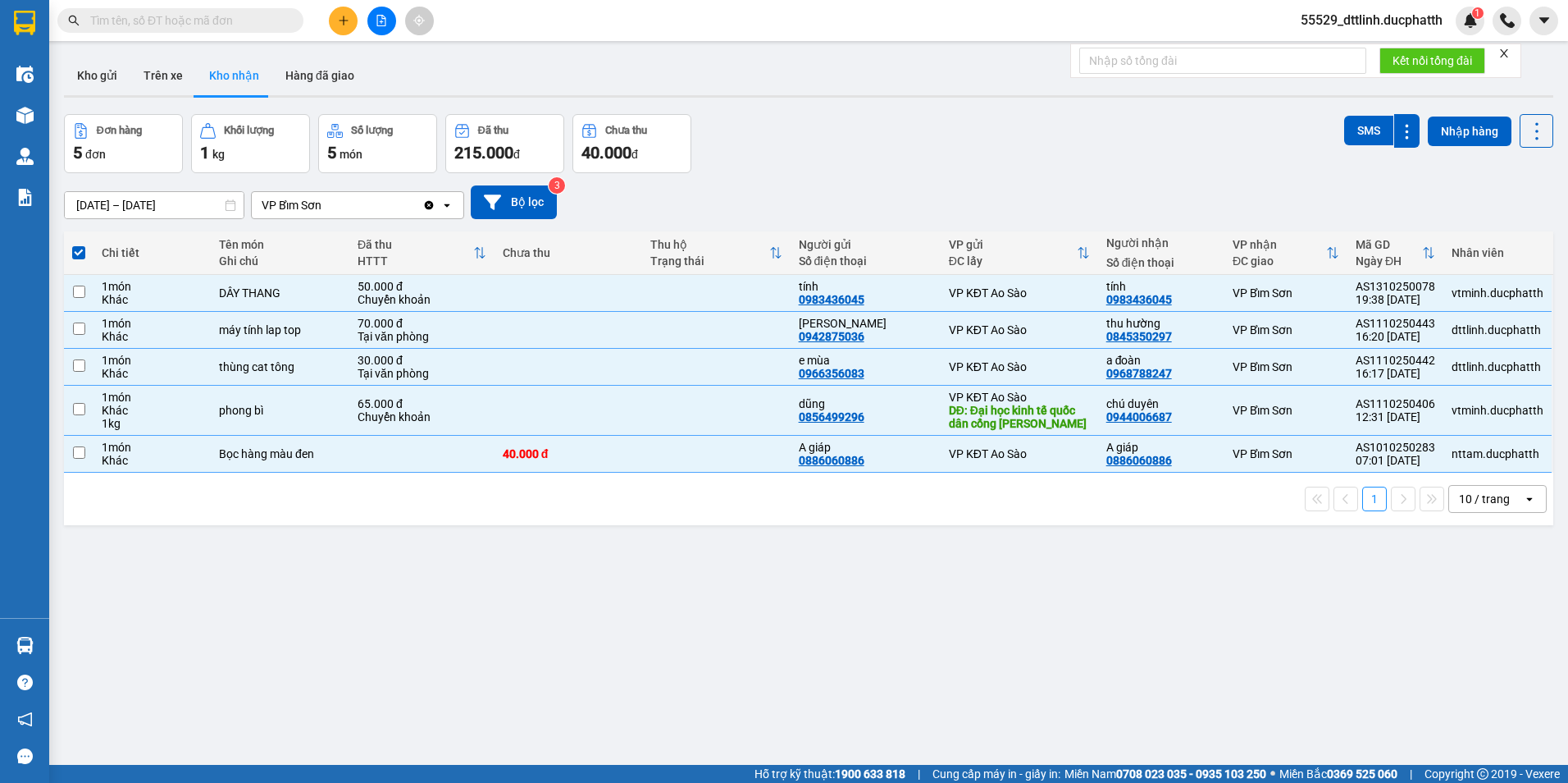
checkbox input "false"
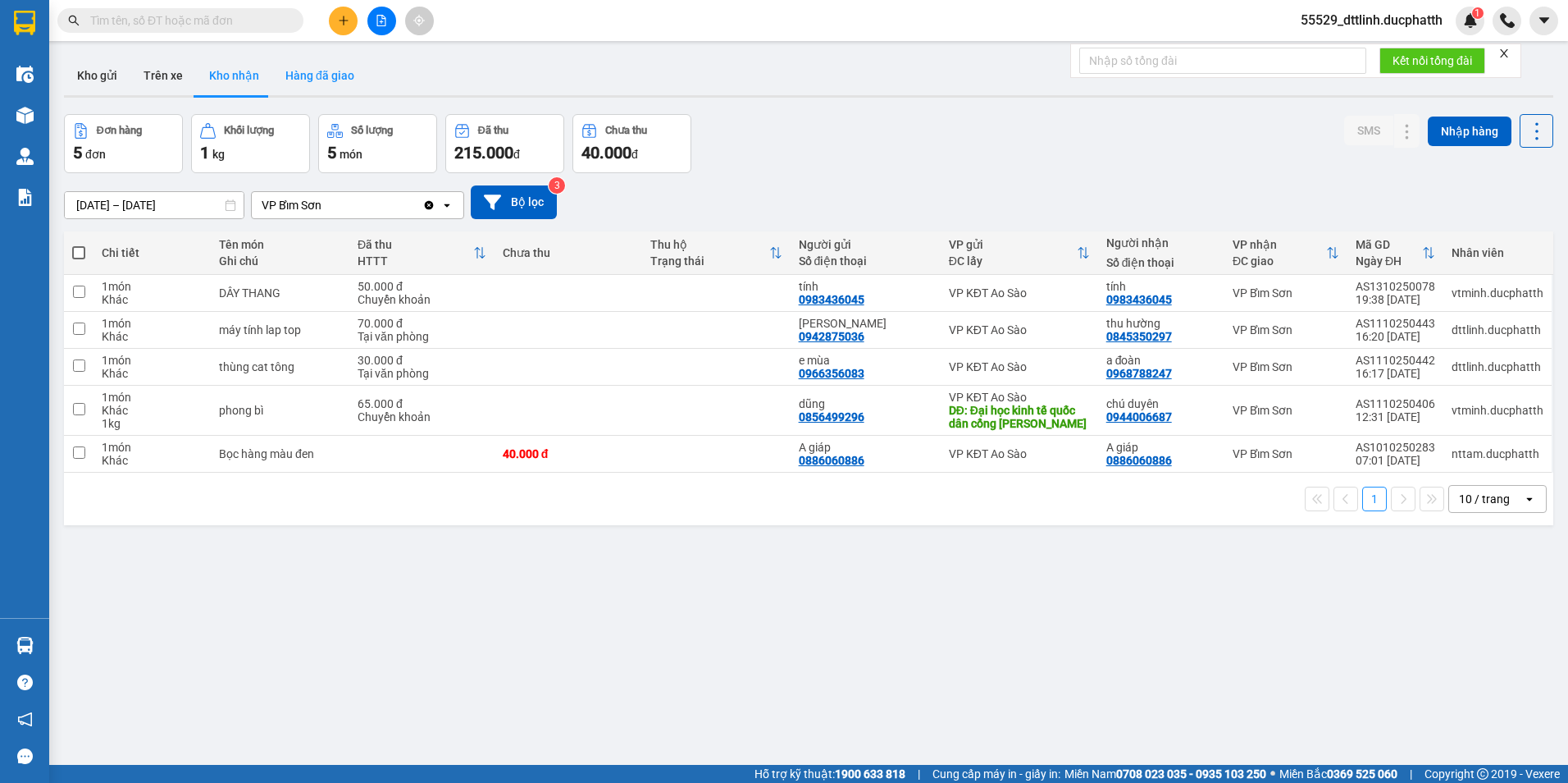
click at [333, 75] on button "Hàng đã giao" at bounding box center [320, 75] width 95 height 39
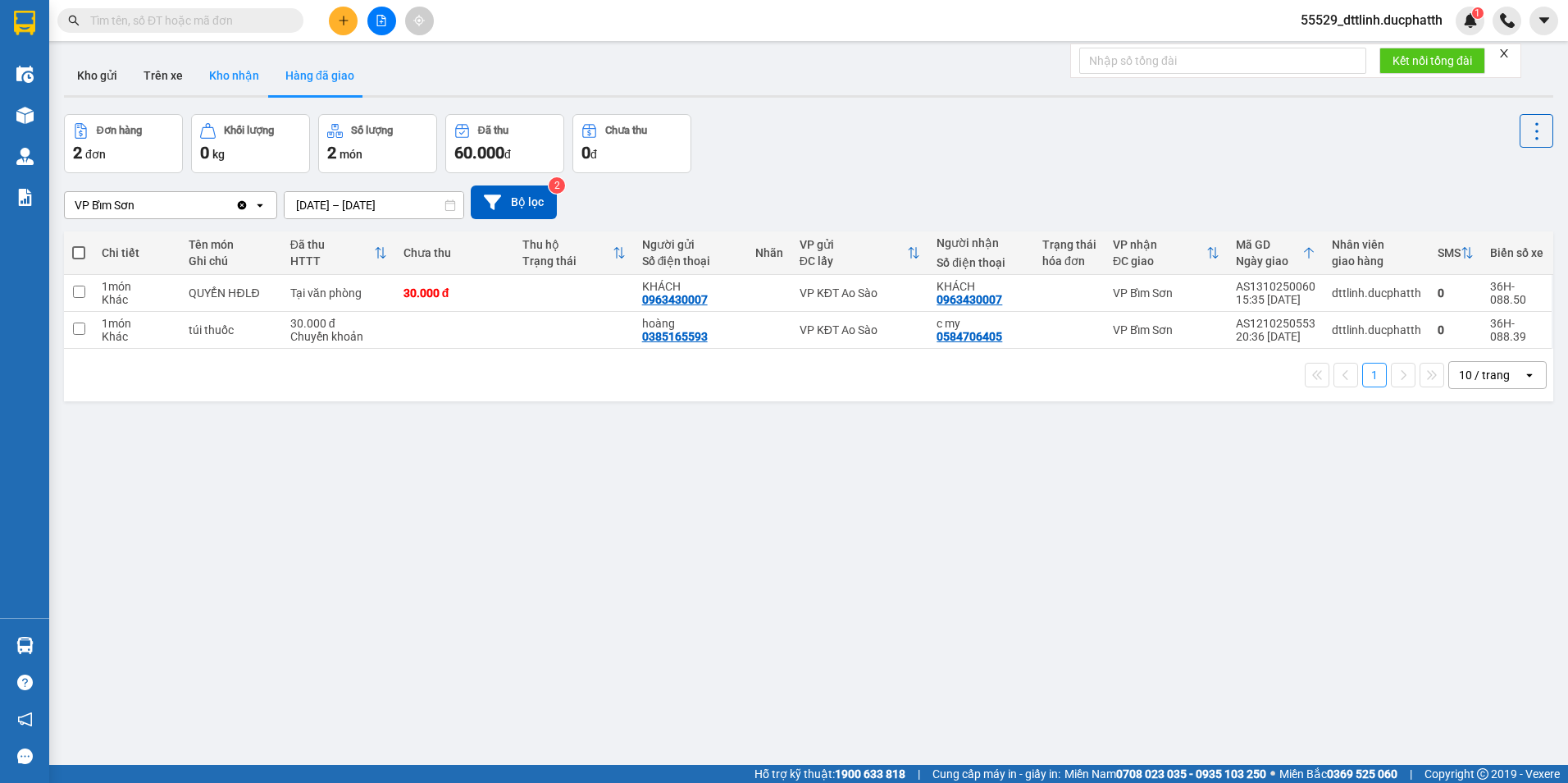
click at [220, 75] on button "Kho nhận" at bounding box center [234, 75] width 77 height 39
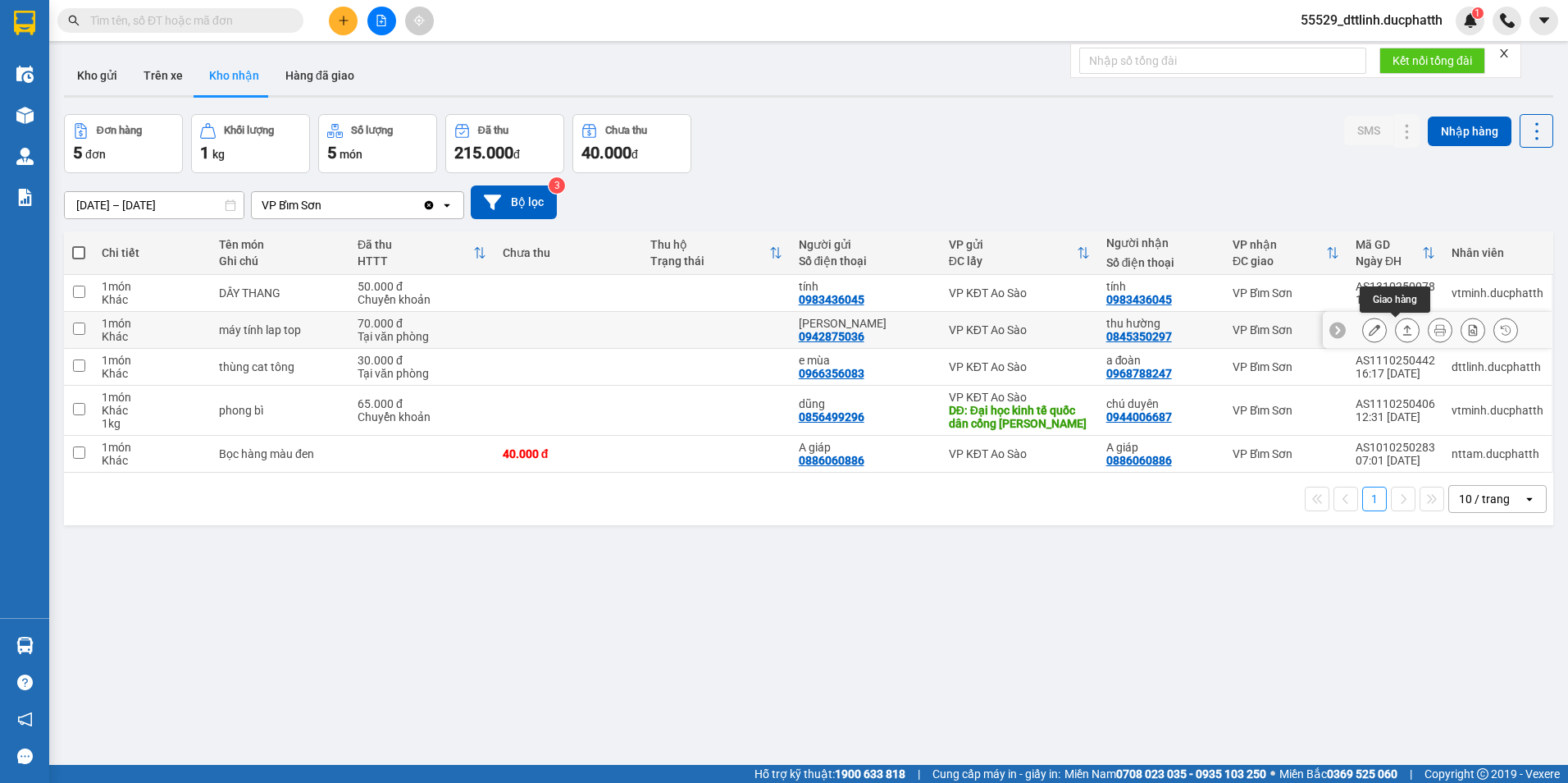
click at [1401, 331] on icon at bounding box center [1407, 330] width 12 height 12
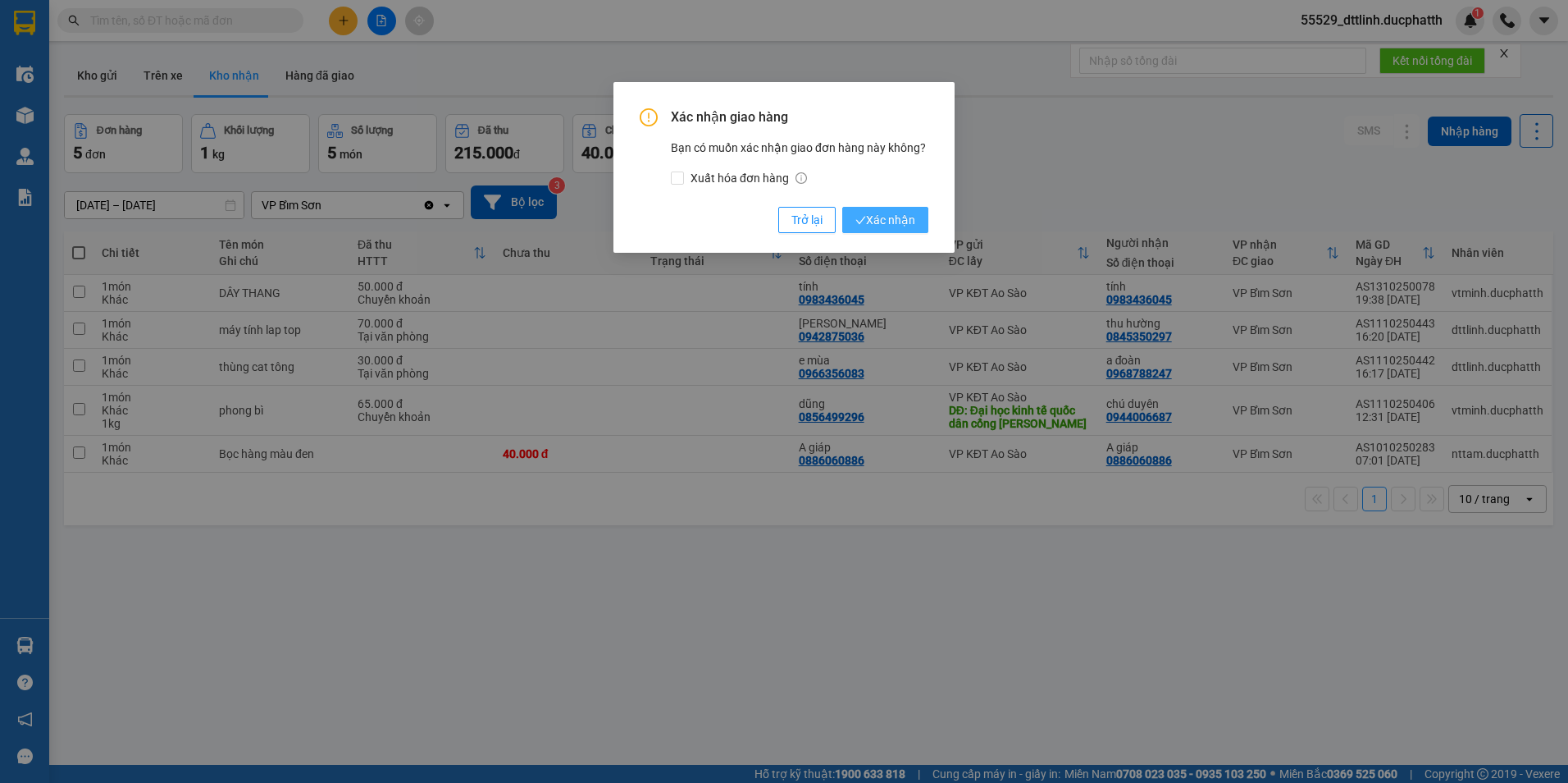
click at [894, 223] on span "Xác nhận" at bounding box center [885, 220] width 60 height 18
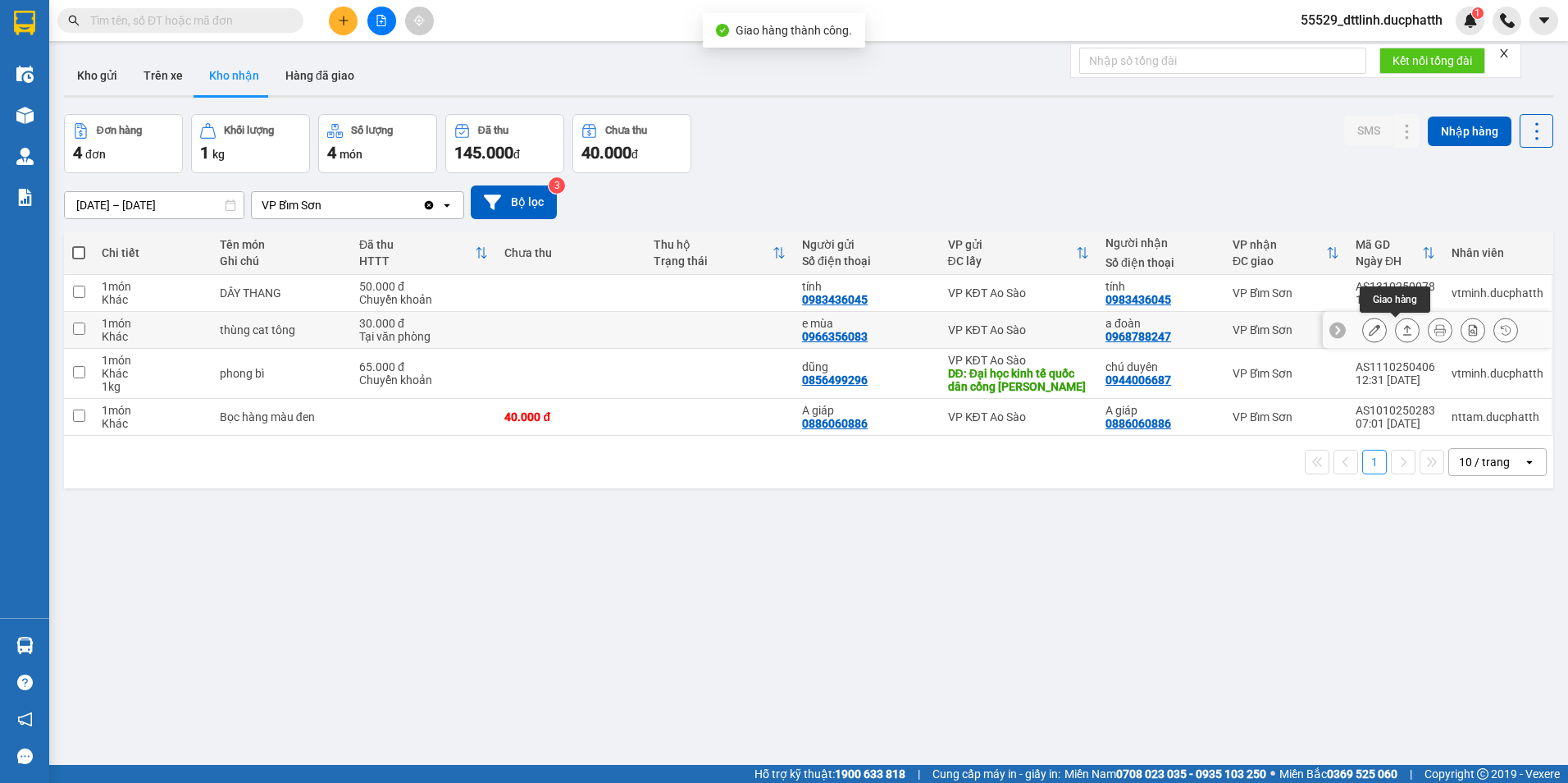
click at [1401, 327] on icon at bounding box center [1407, 330] width 12 height 12
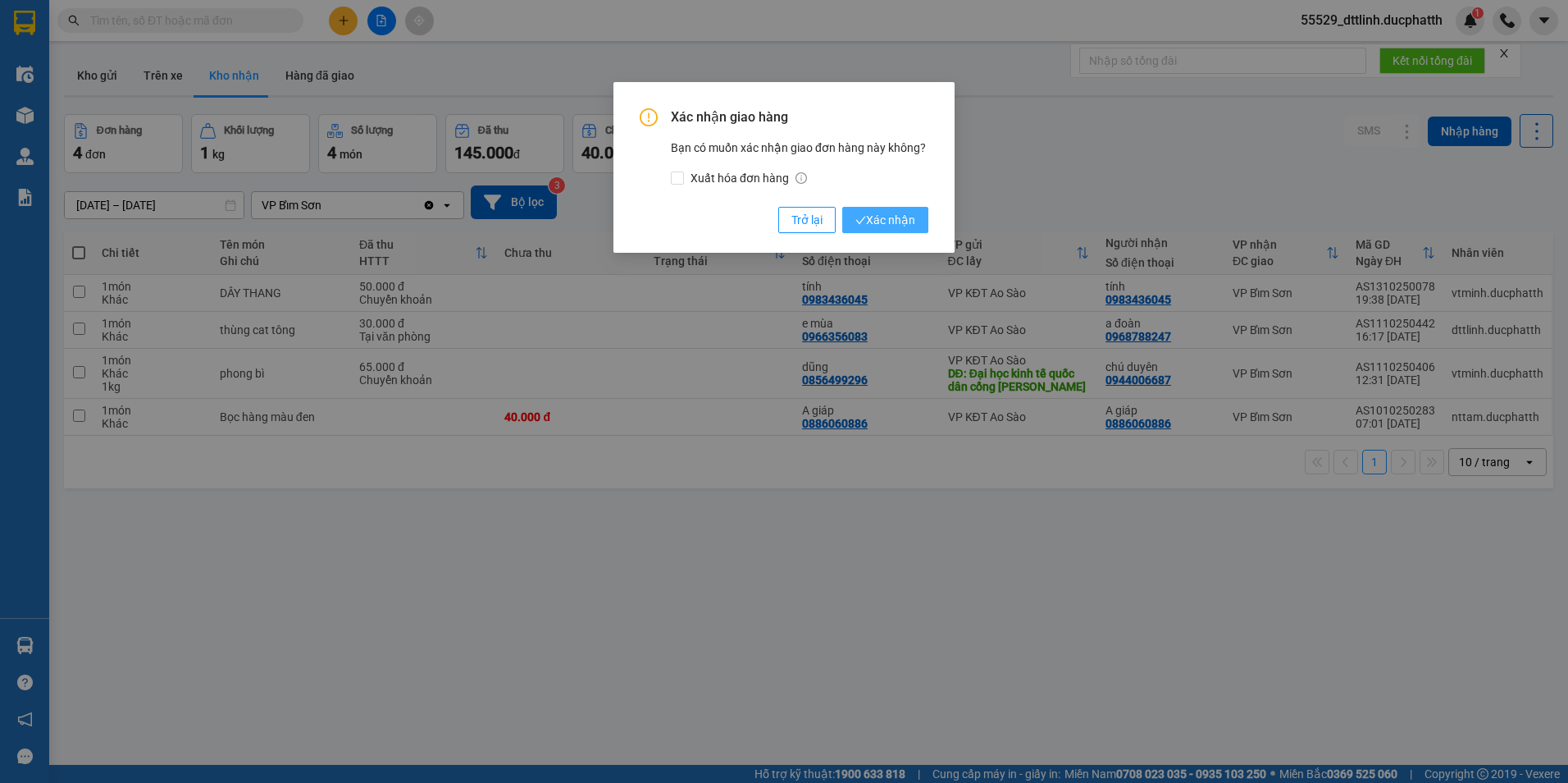
click at [894, 227] on span "Xác nhận" at bounding box center [885, 220] width 60 height 18
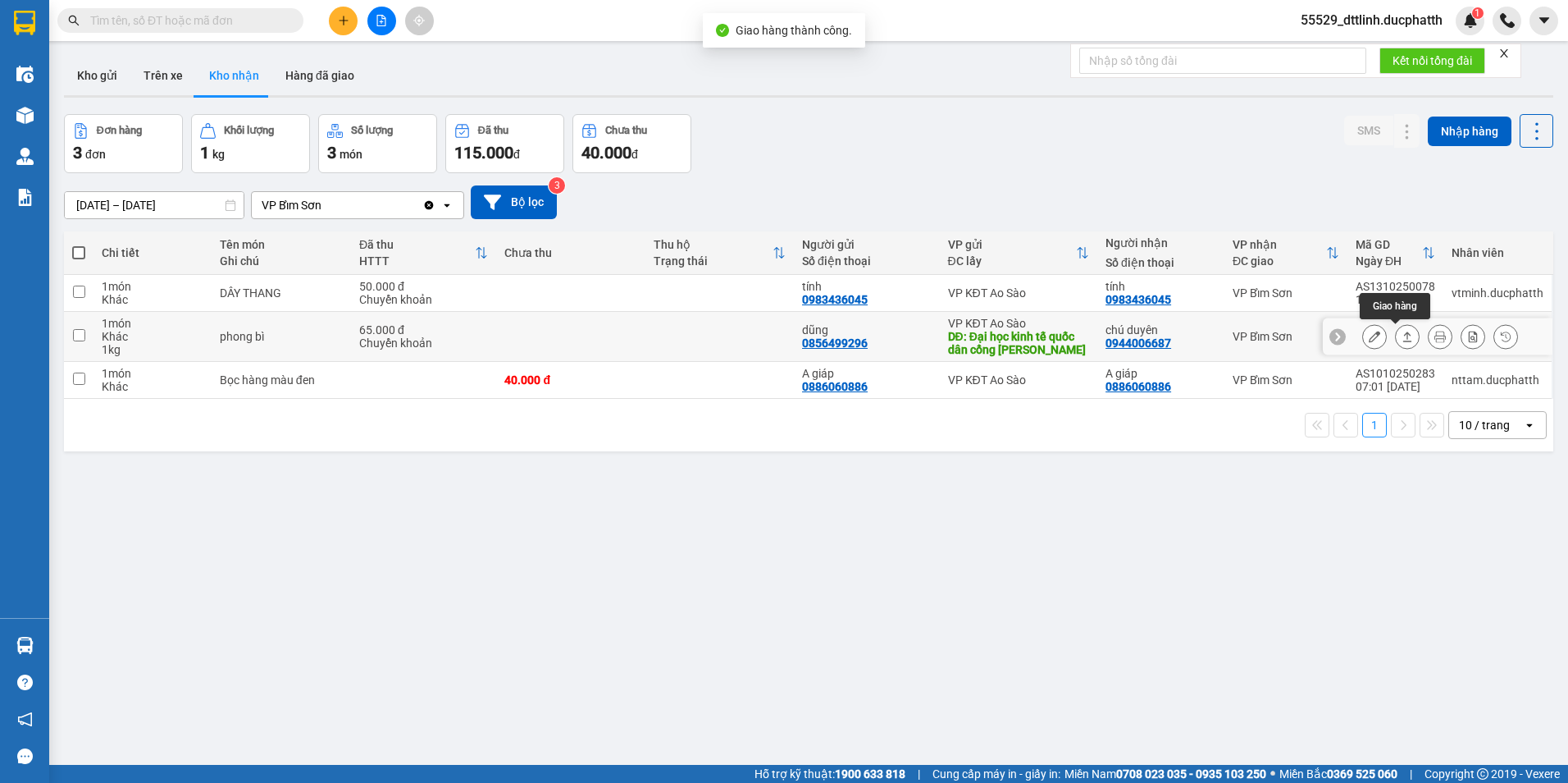
click at [1404, 335] on button at bounding box center [1407, 337] width 23 height 28
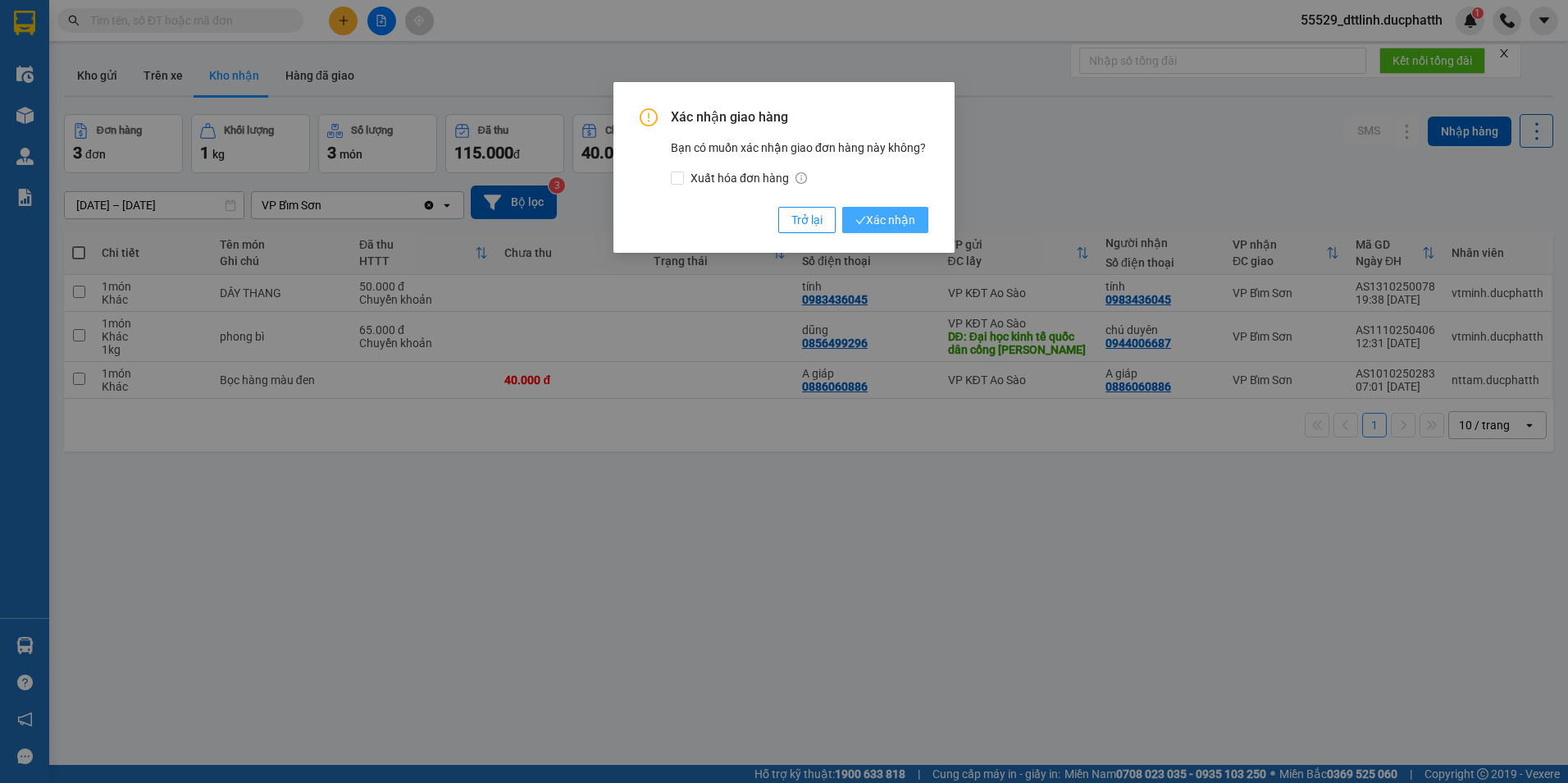
click at [925, 222] on button "Xác nhận" at bounding box center [884, 220] width 86 height 27
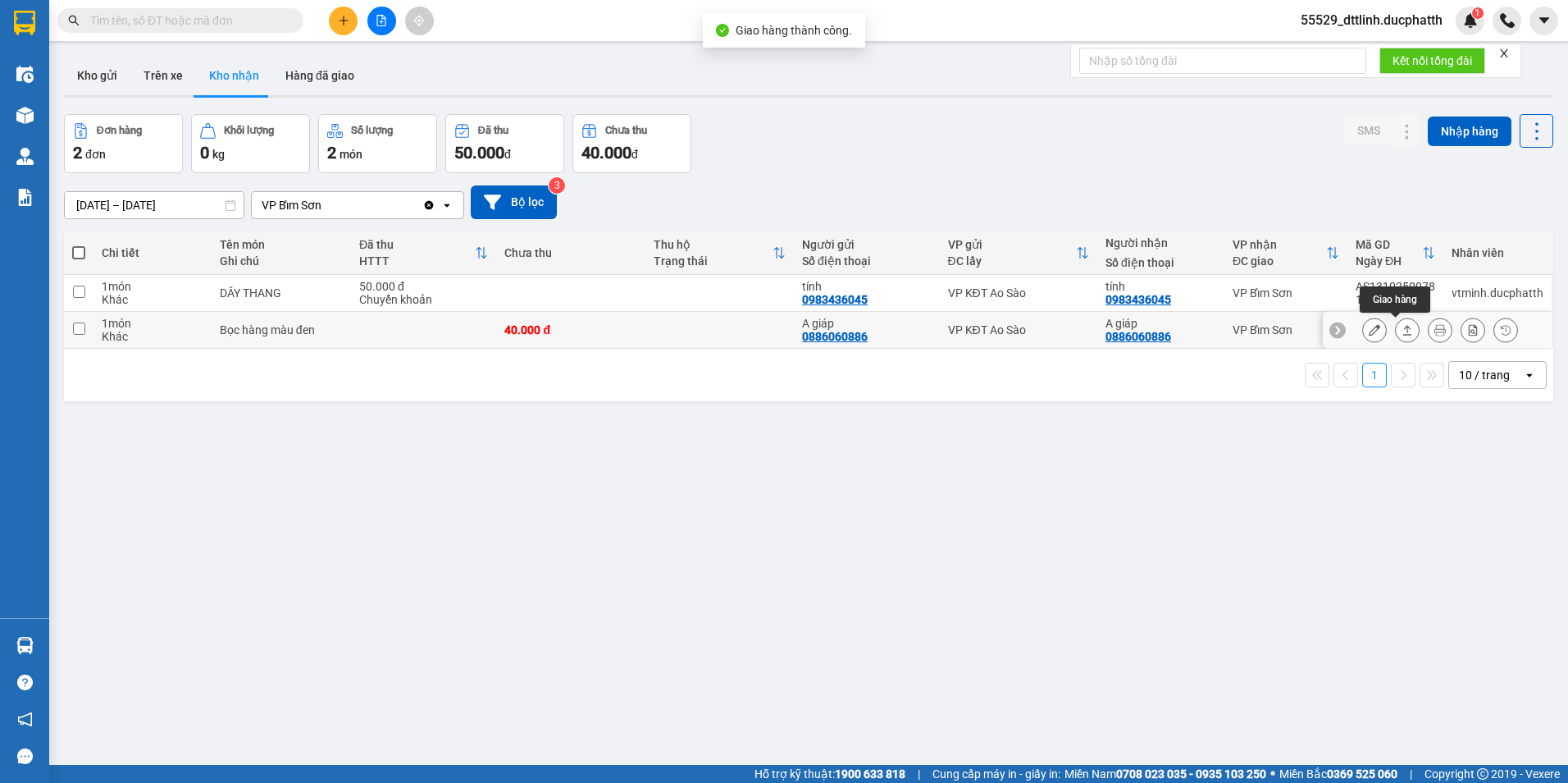
click at [1401, 326] on icon at bounding box center [1407, 330] width 12 height 12
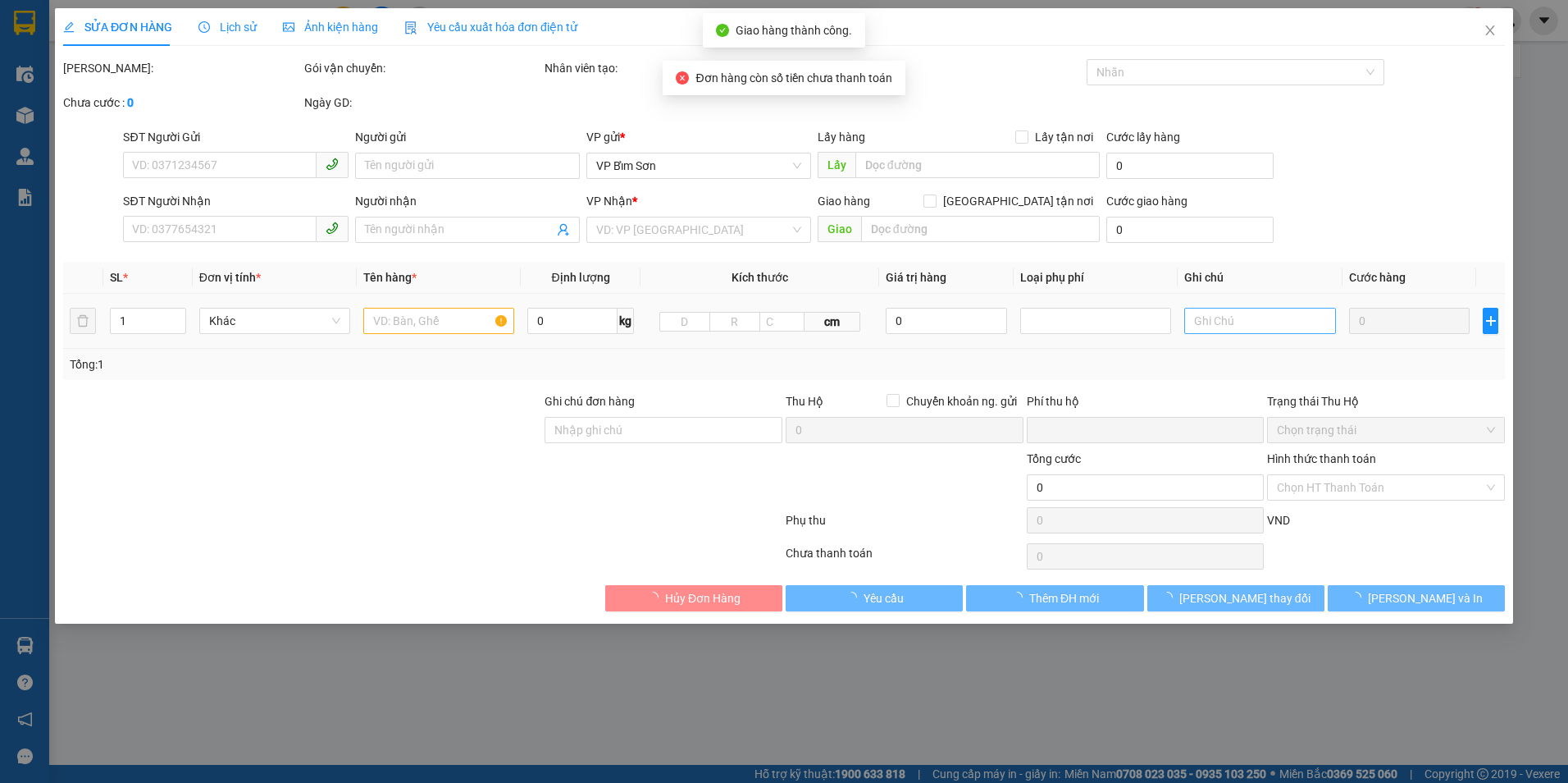
type input "0886060886"
type input "A giáp"
type input "0886060886"
type input "A giáp"
type input "NNTT"
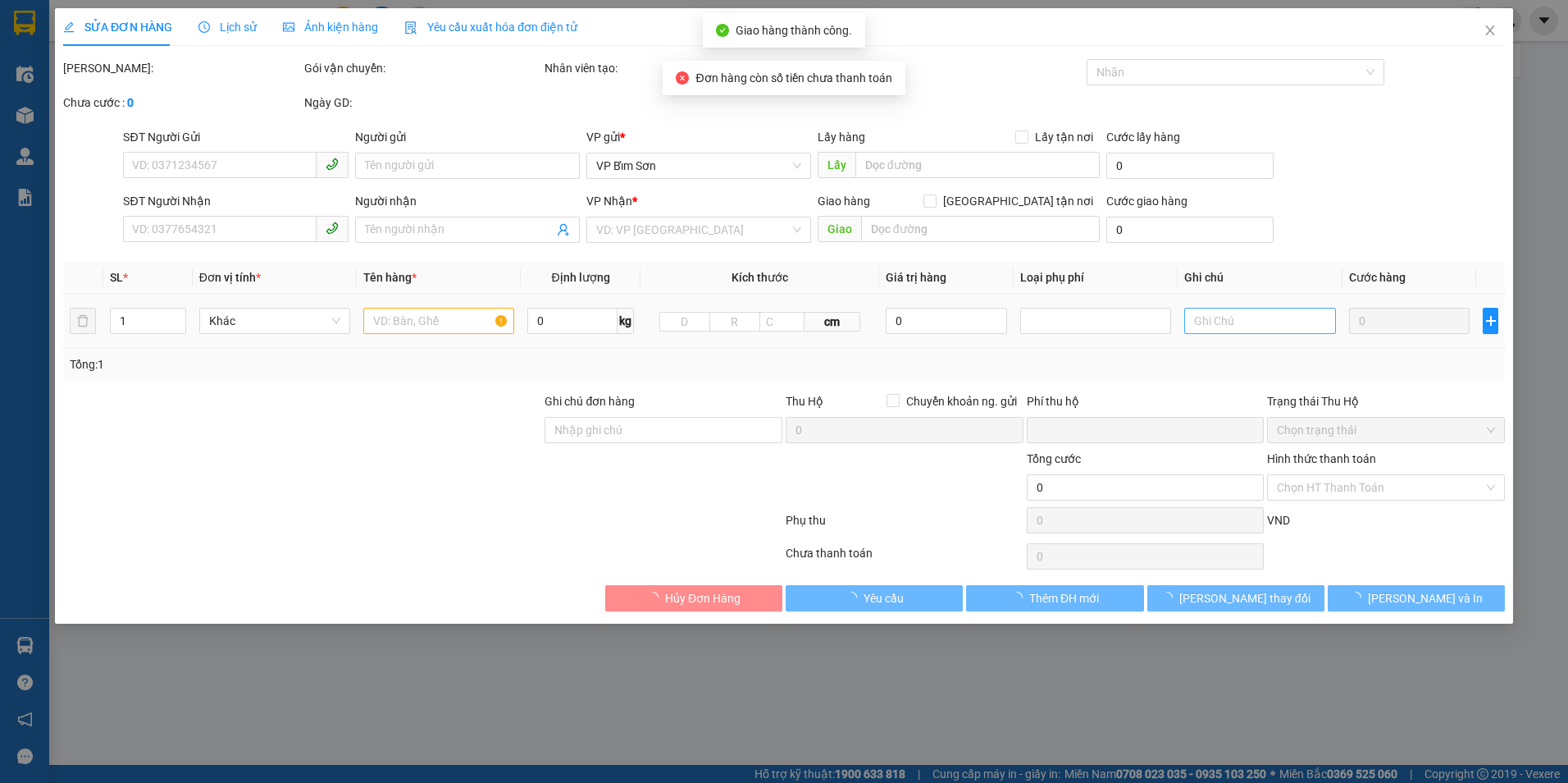
type input "0"
type input "40.000"
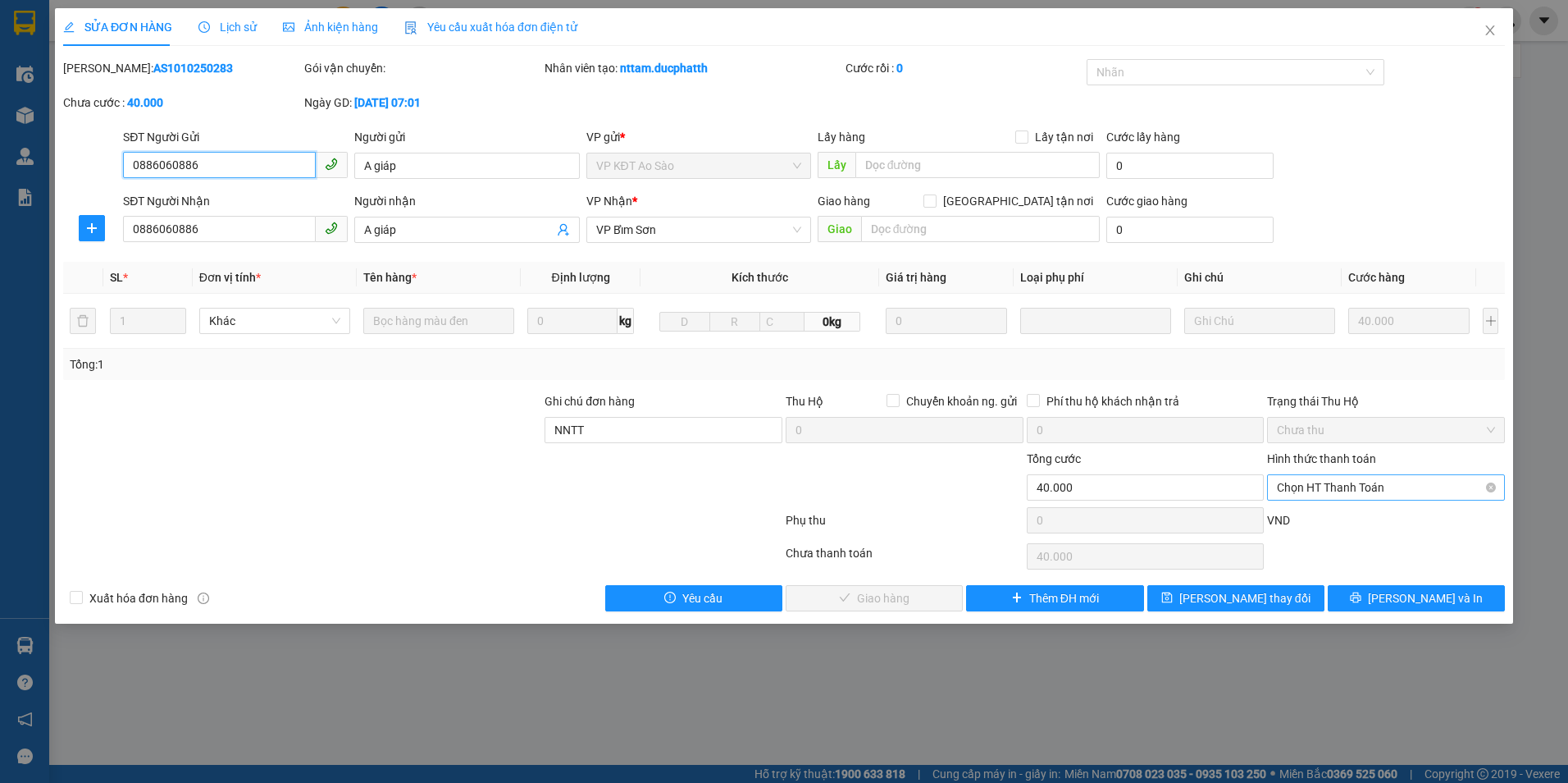
click at [1364, 485] on span "Chọn HT Thanh Toán" at bounding box center [1386, 487] width 218 height 25
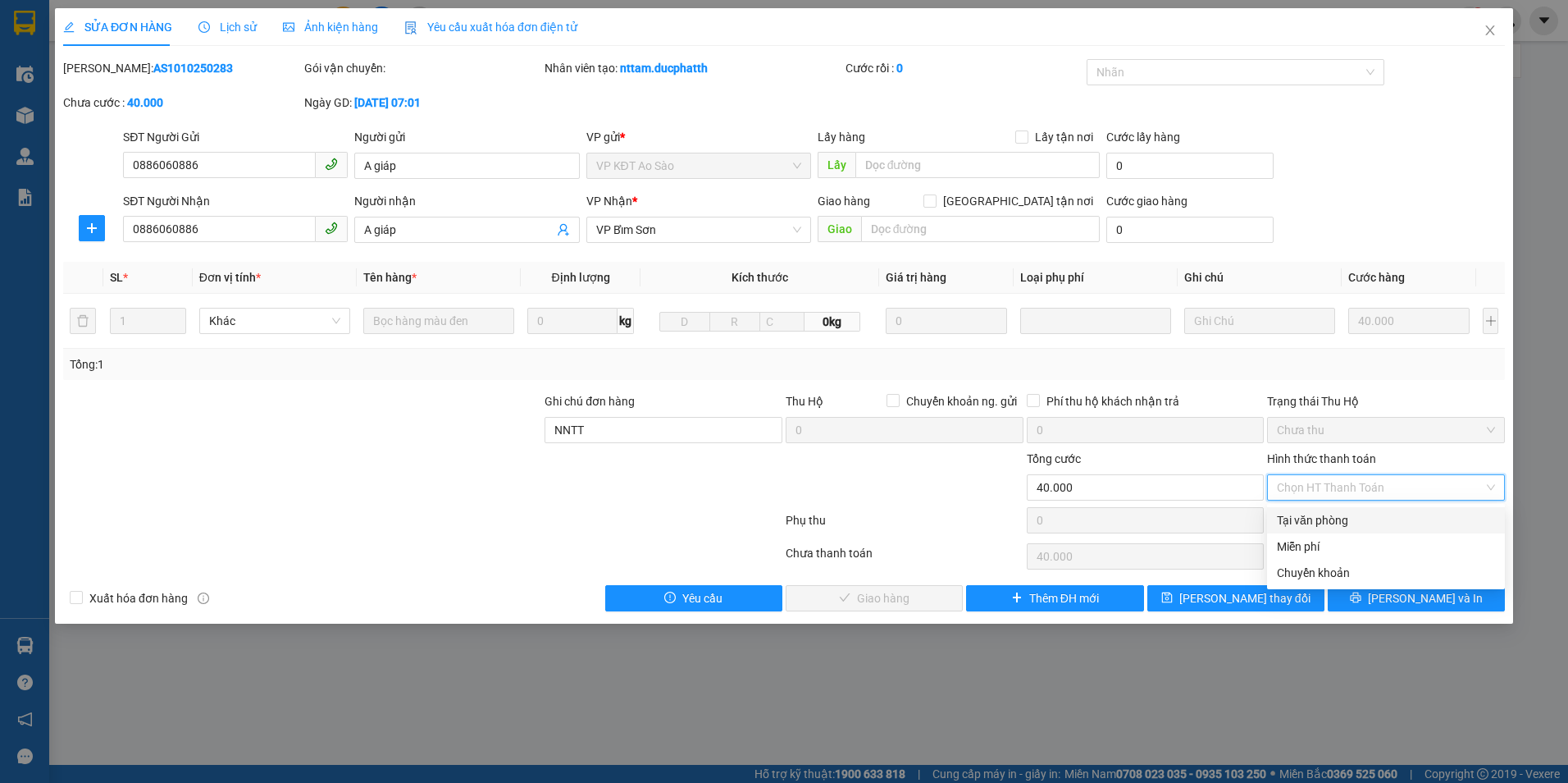
click at [1322, 516] on div "Tại văn phòng" at bounding box center [1386, 521] width 218 height 18
type input "0"
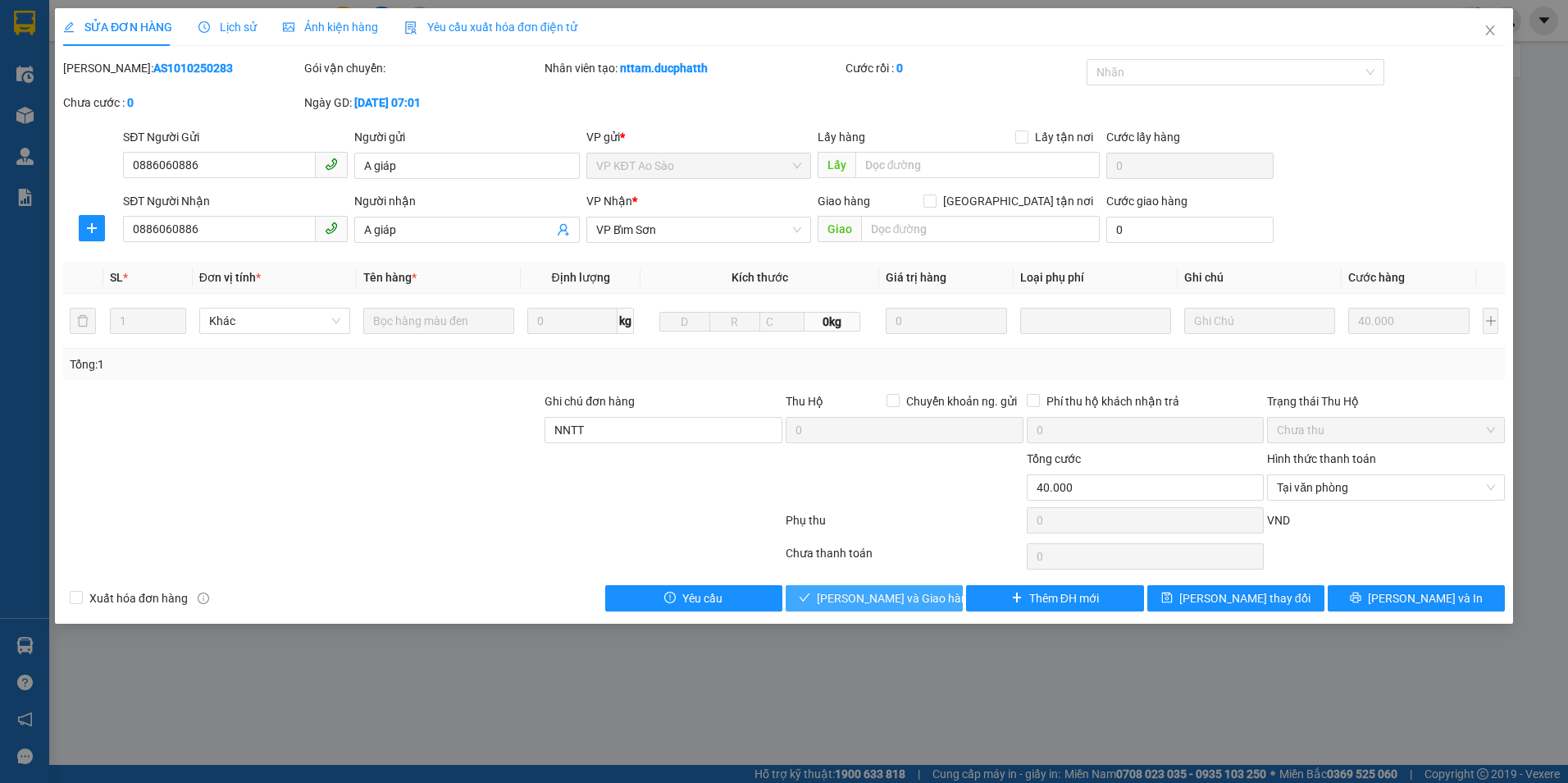
click at [877, 591] on span "Lưu và Giao hàng" at bounding box center [895, 598] width 157 height 18
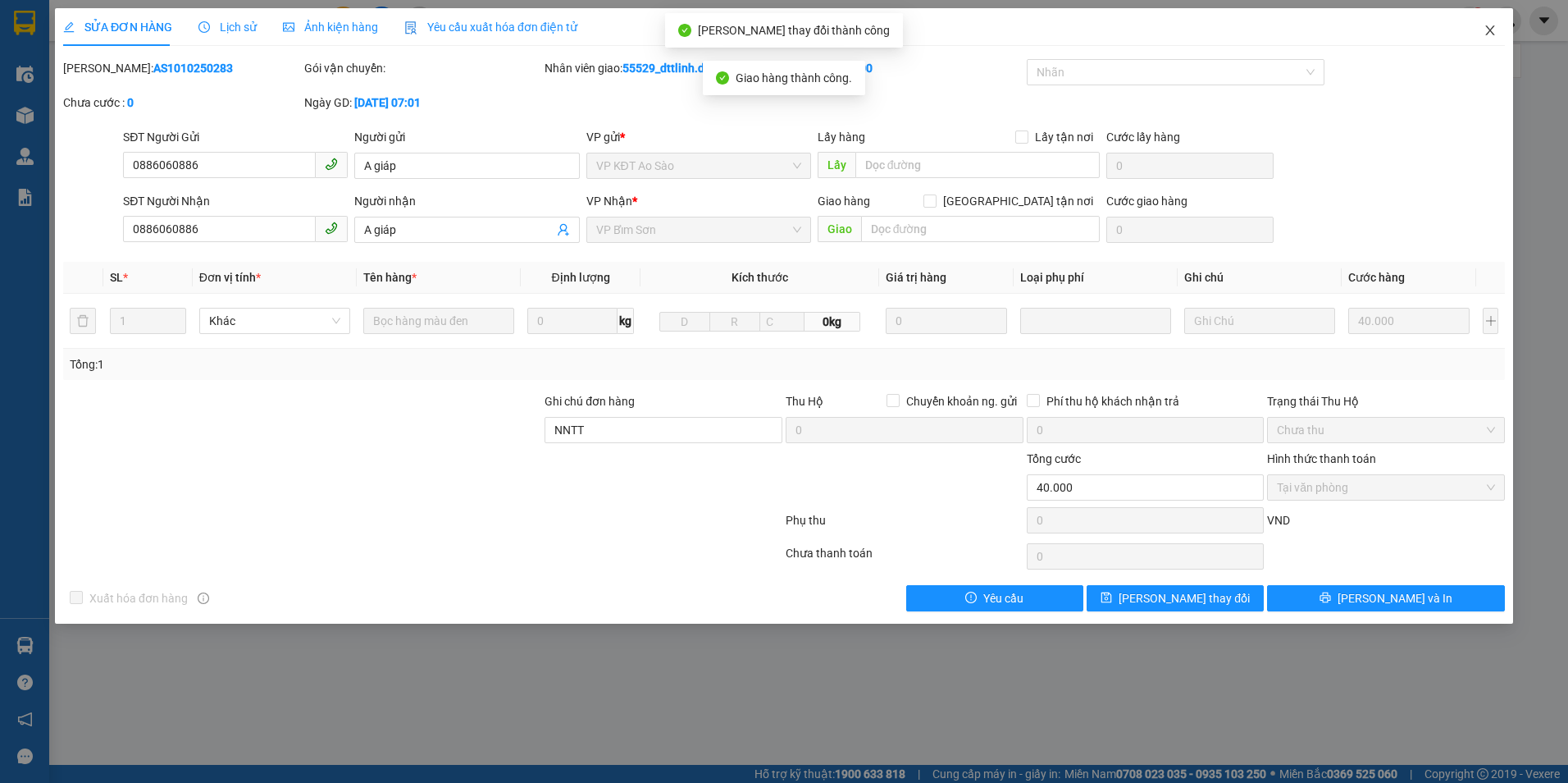
click at [1490, 31] on icon "close" at bounding box center [1490, 31] width 9 height 10
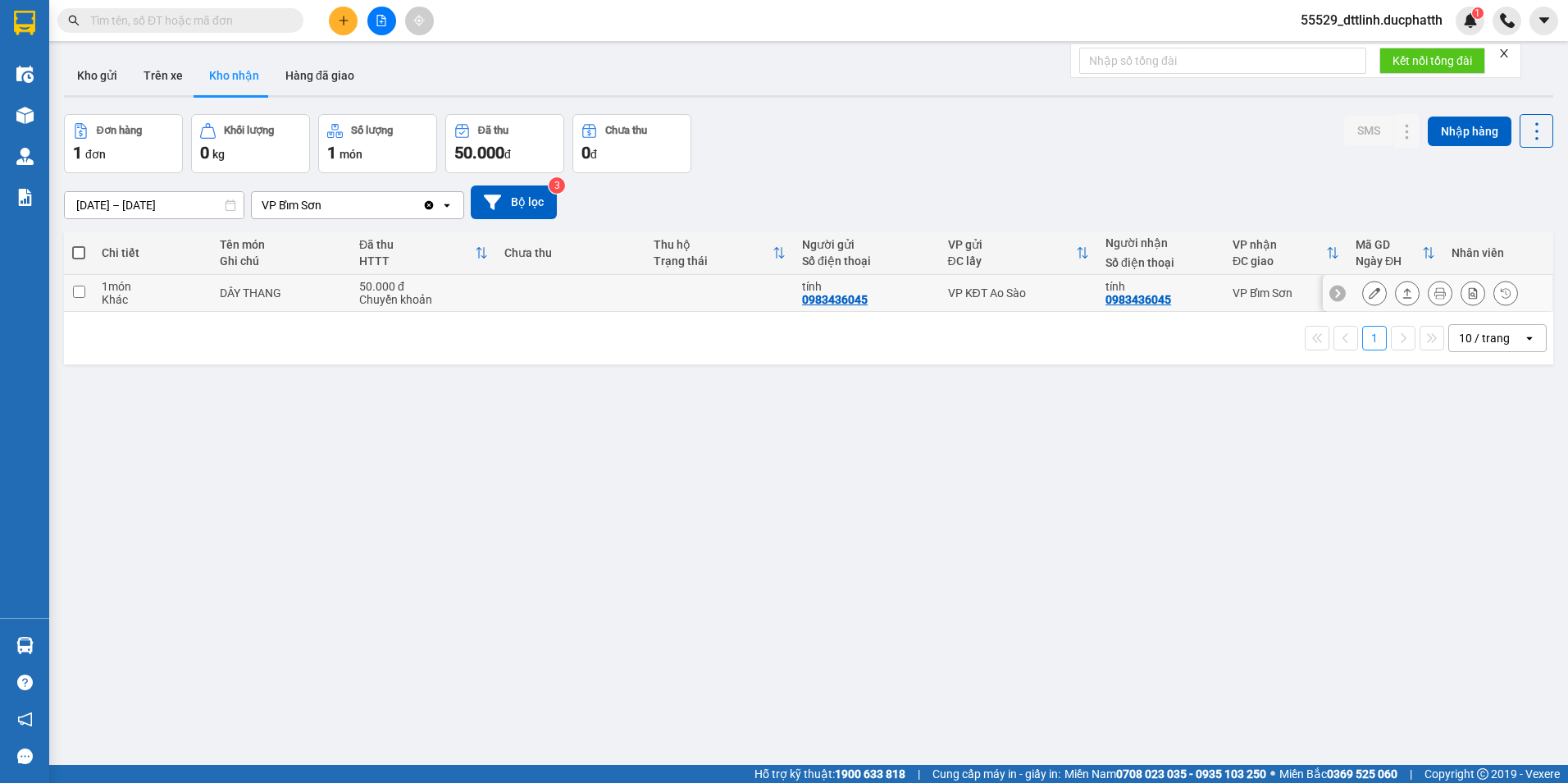
click at [1119, 297] on div "0983436045" at bounding box center [1138, 300] width 66 height 13
click at [1118, 287] on div "tính" at bounding box center [1161, 287] width 111 height 13
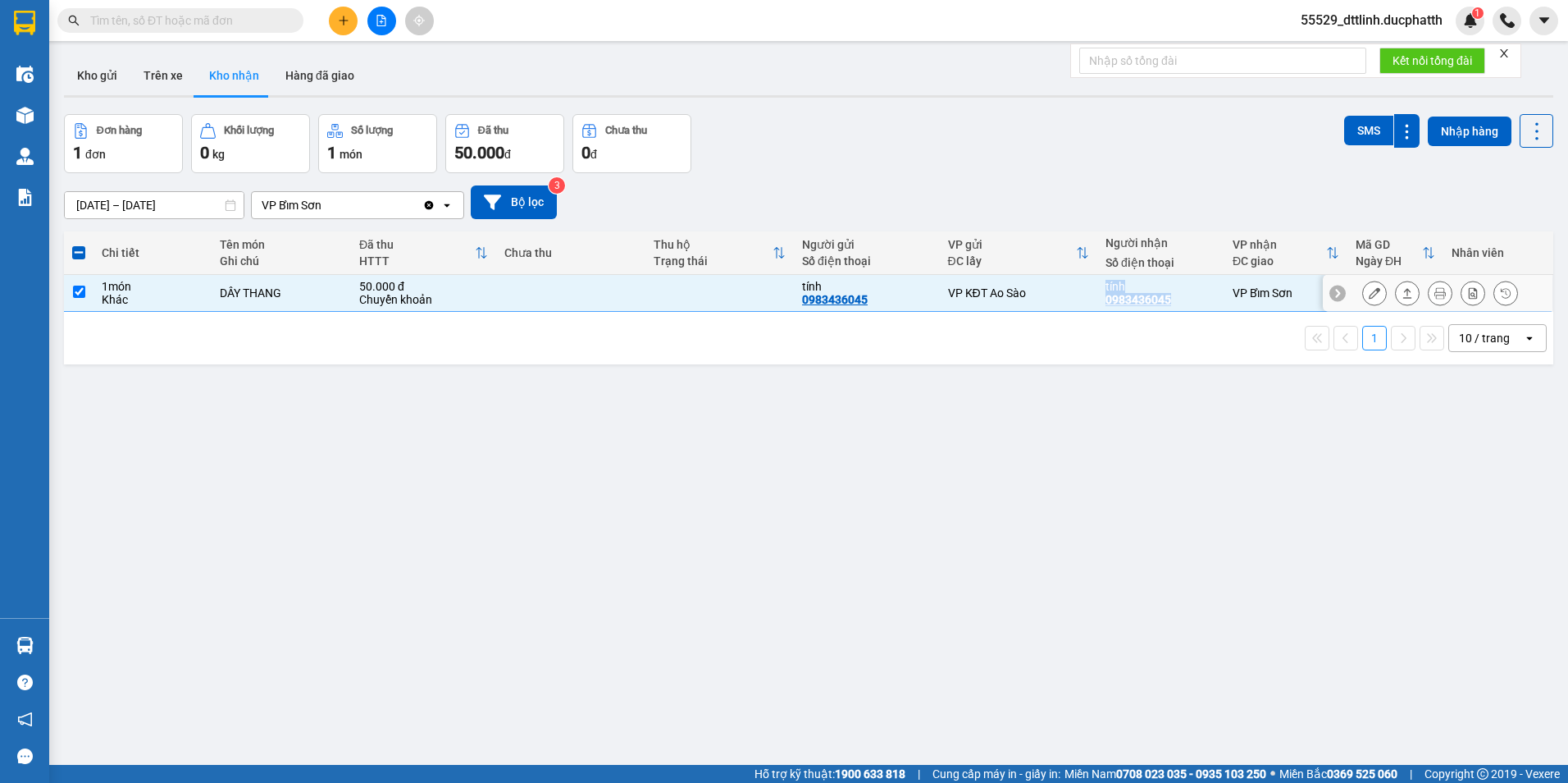
drag, startPoint x: 1165, startPoint y: 296, endPoint x: 1086, endPoint y: 297, distance: 79.0
click at [1086, 297] on tr "1 món Khác DÂY THANG 50.000 đ Chuyển khoản tính 0983436045 VP KĐT Ao Sào tính 0…" at bounding box center [809, 293] width 1489 height 37
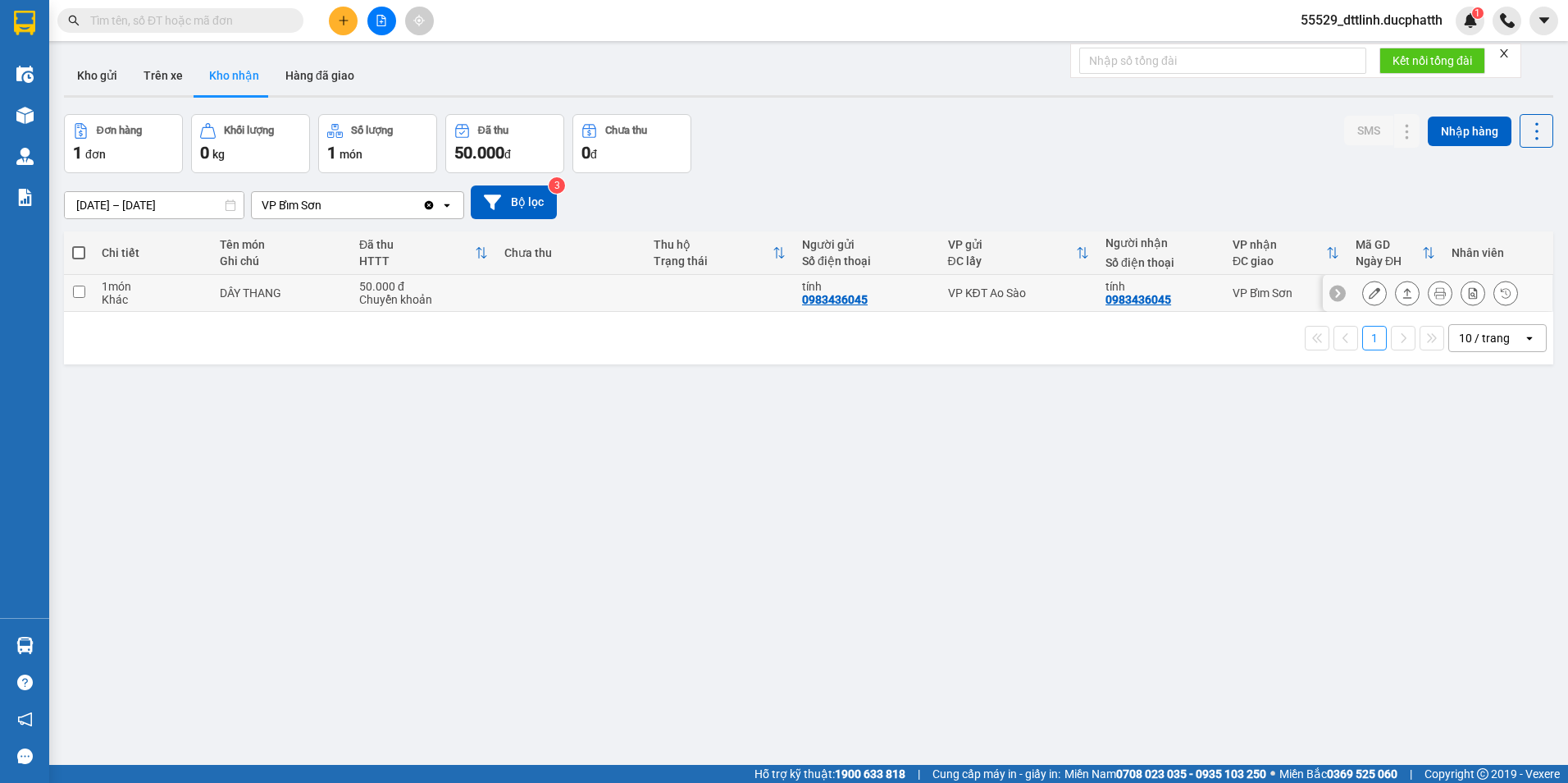
drag, startPoint x: 1086, startPoint y: 297, endPoint x: 1174, endPoint y: 294, distance: 88.1
click at [1174, 294] on div "tính 0983436045" at bounding box center [1161, 293] width 111 height 27
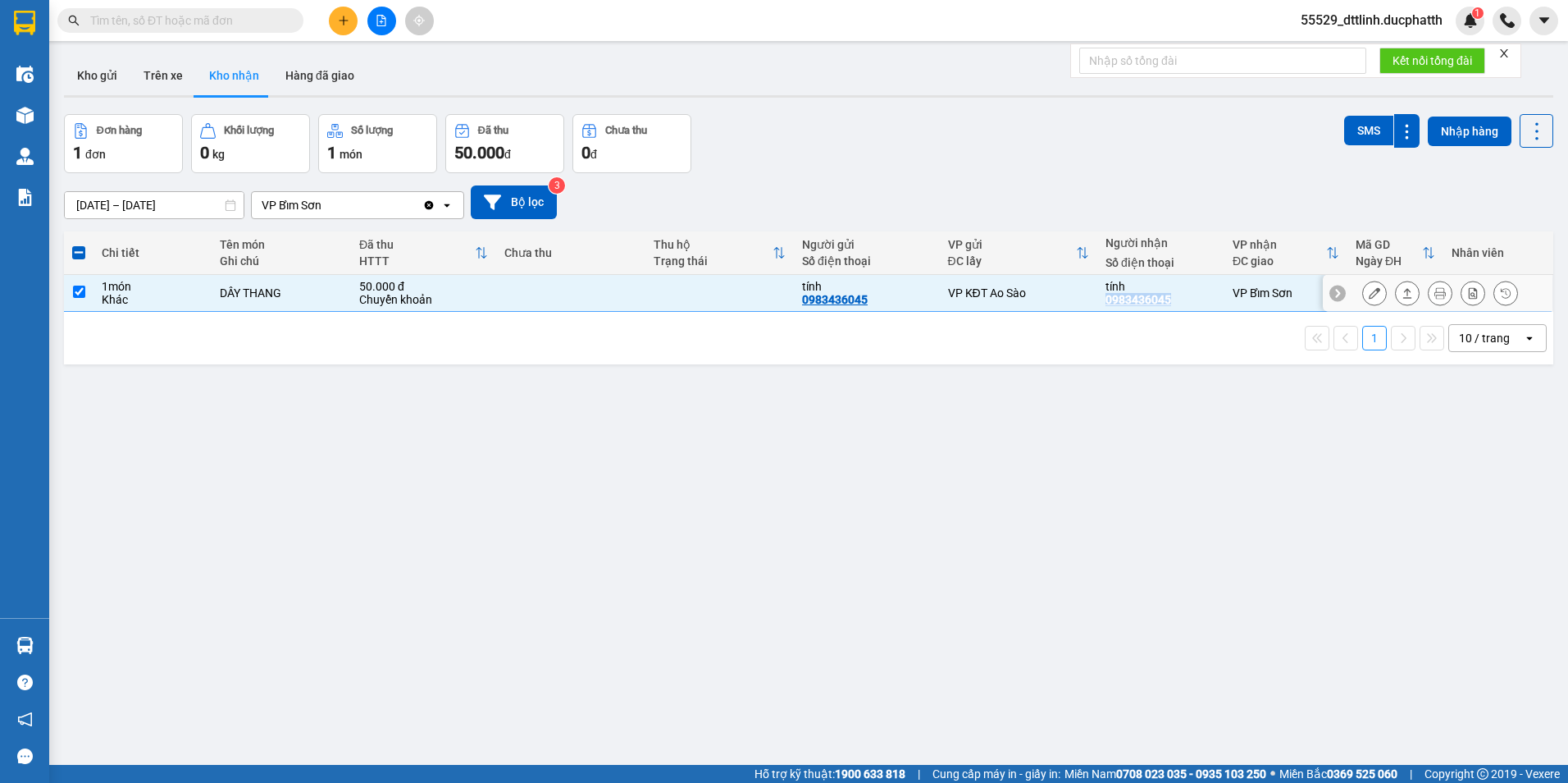
drag, startPoint x: 1167, startPoint y: 298, endPoint x: 1096, endPoint y: 304, distance: 71.3
click at [1098, 304] on td "tính 0983436045" at bounding box center [1161, 293] width 127 height 37
checkbox input "false"
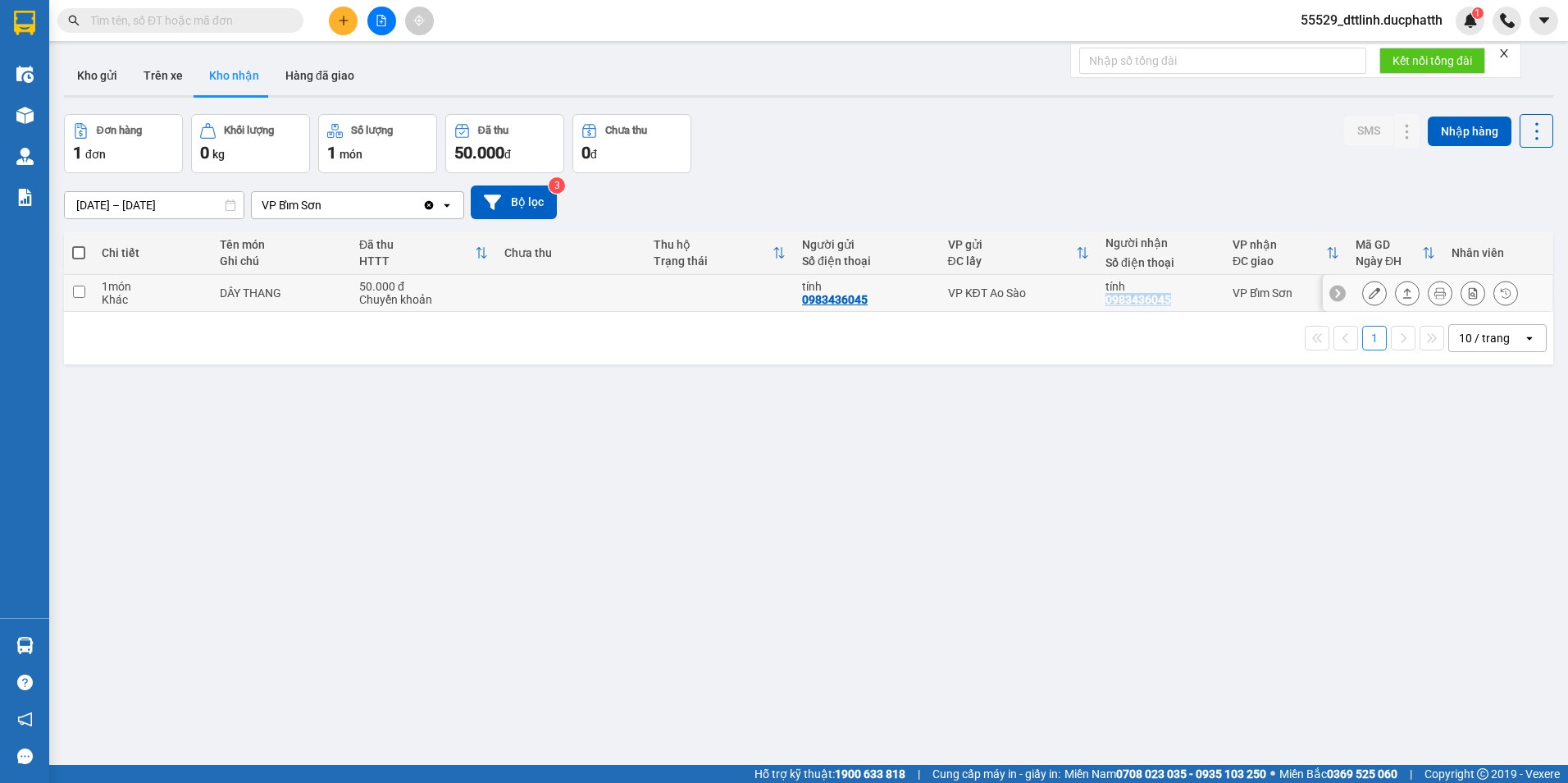
drag, startPoint x: 1096, startPoint y: 304, endPoint x: 1124, endPoint y: 297, distance: 28.9
copy div "0983436045"
click at [1140, 57] on input "text" at bounding box center [1222, 61] width 287 height 27
paste input "0983436045"
type input "0983436045"
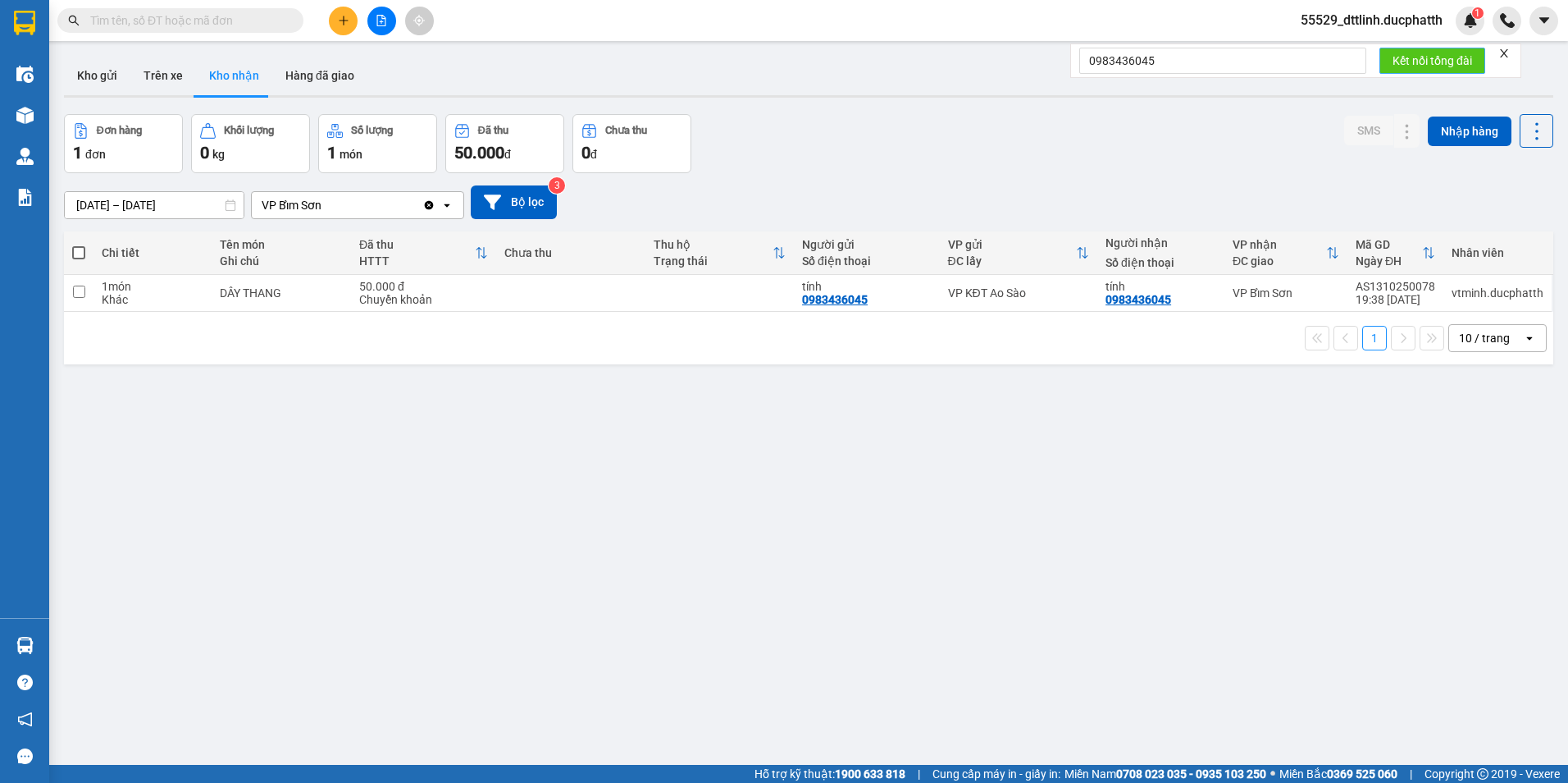
click at [1434, 62] on span "Kết nối tổng đài" at bounding box center [1432, 61] width 80 height 18
click at [1182, 65] on input "0983436045" at bounding box center [1222, 61] width 287 height 27
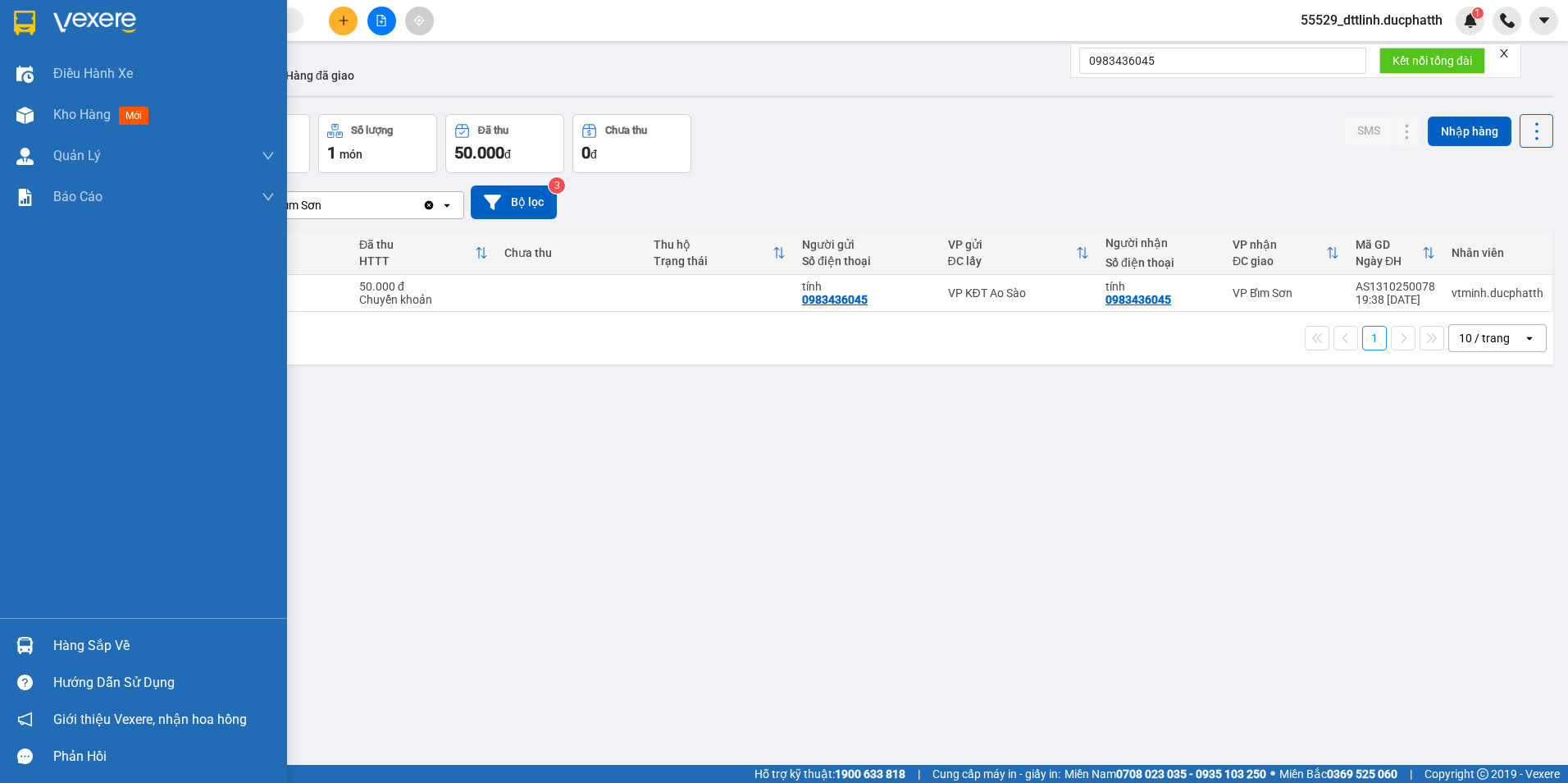
click at [134, 651] on div "Hàng sắp về" at bounding box center [164, 646] width 222 height 25
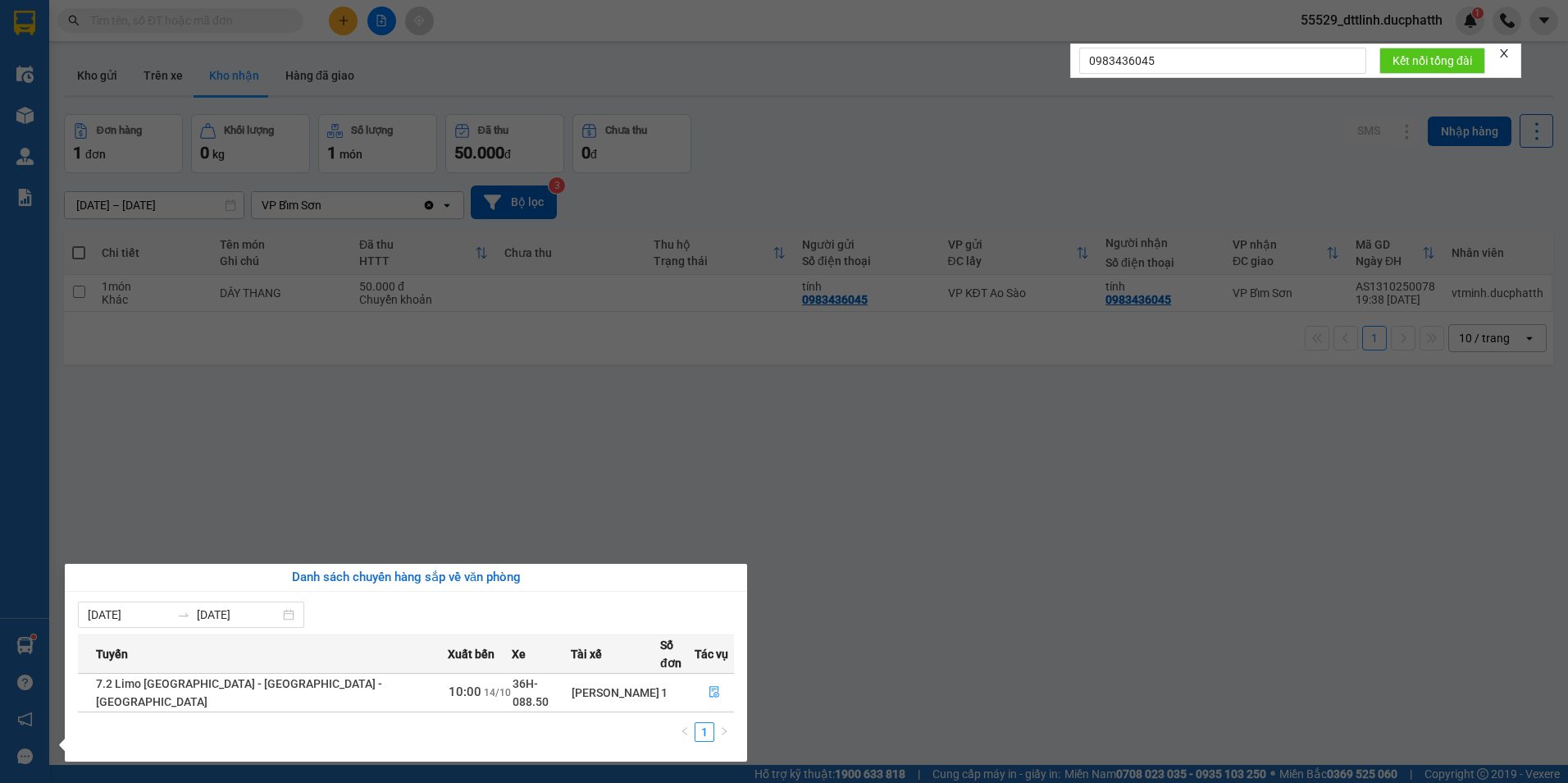
click at [262, 468] on section "Kết quả tìm kiếm ( 0 ) Bộ lọc No Data 55529_dttlinh.ducphatth 1 Điều hành xe Kh…" at bounding box center [784, 392] width 1568 height 783
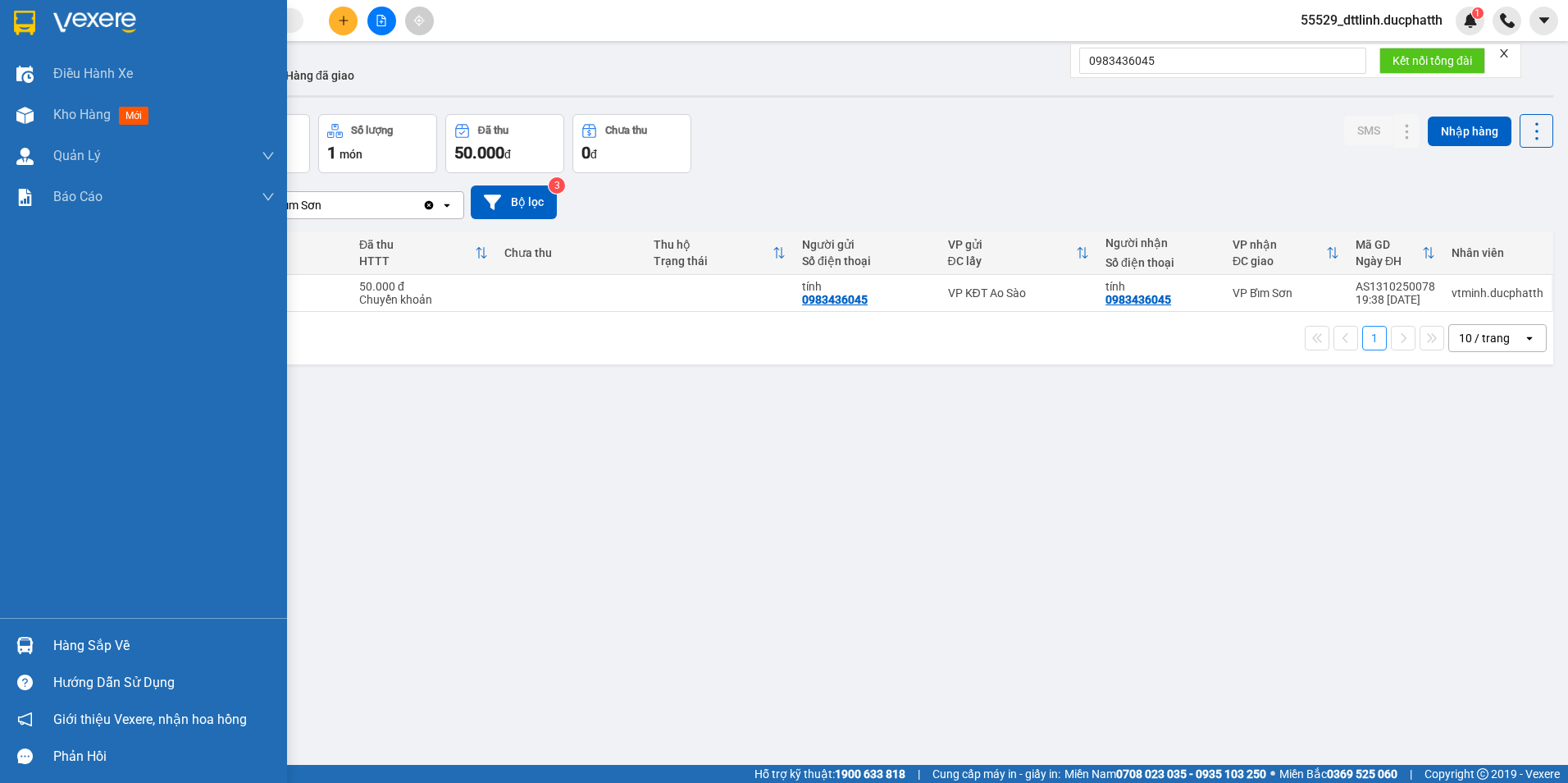
click at [70, 642] on div "Hàng sắp về" at bounding box center [164, 646] width 222 height 25
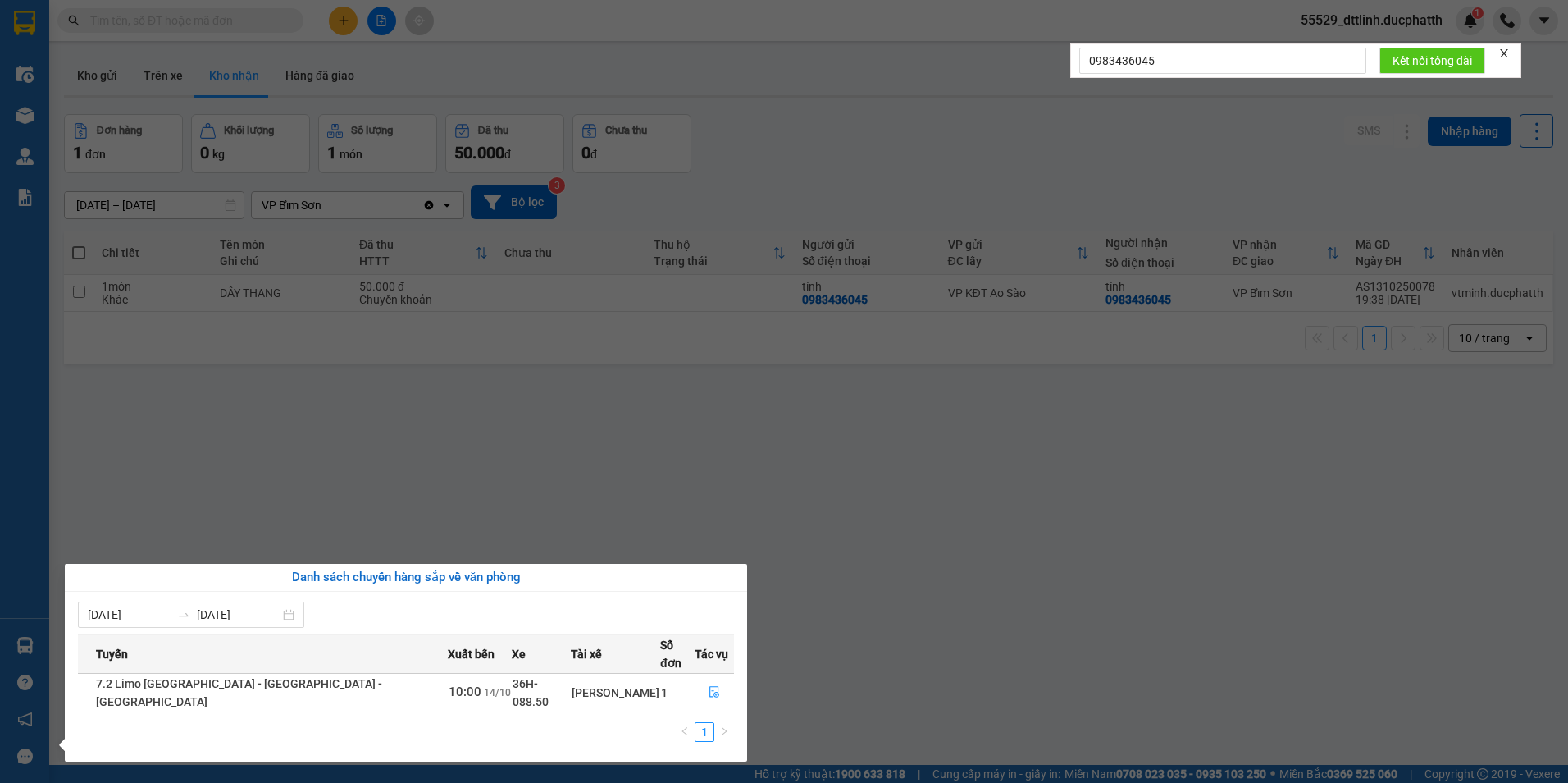
click at [650, 520] on section "Kết quả tìm kiếm ( 0 ) Bộ lọc No Data 55529_dttlinh.ducphatth 1 Điều hành xe Kh…" at bounding box center [784, 392] width 1568 height 783
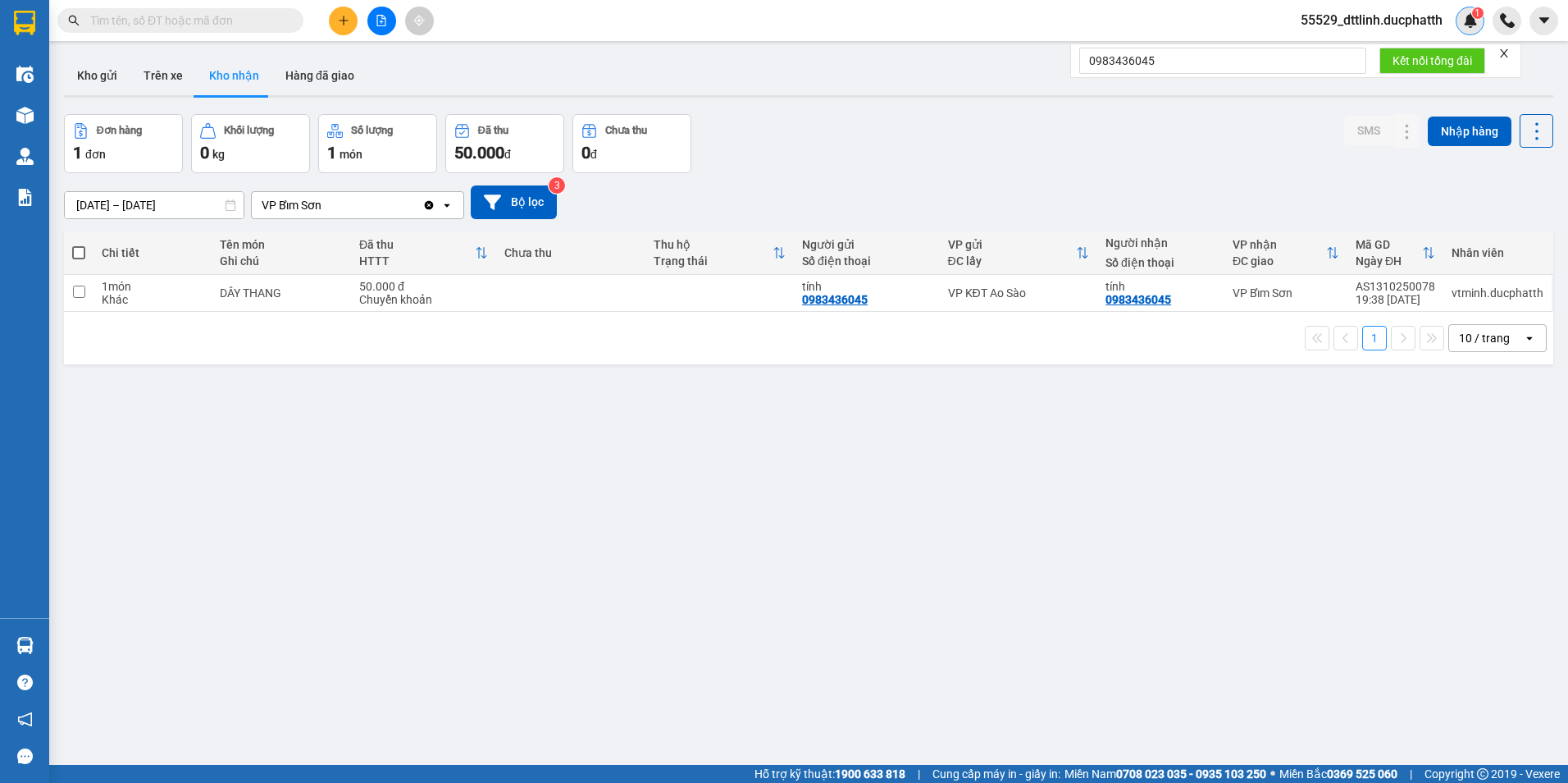
click at [1483, 22] on div "1" at bounding box center [1470, 21] width 28 height 28
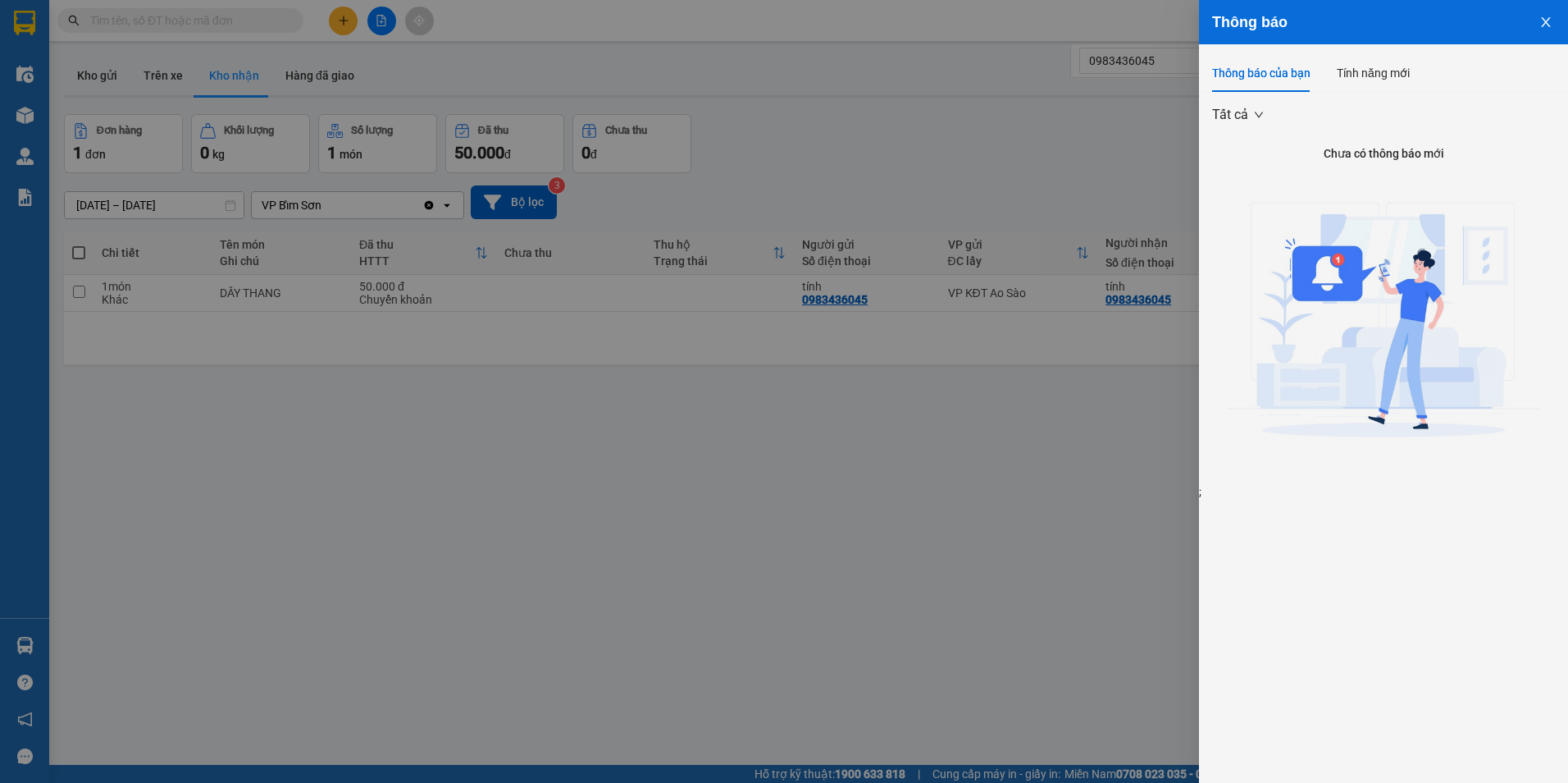
click at [1123, 162] on div at bounding box center [784, 392] width 1568 height 783
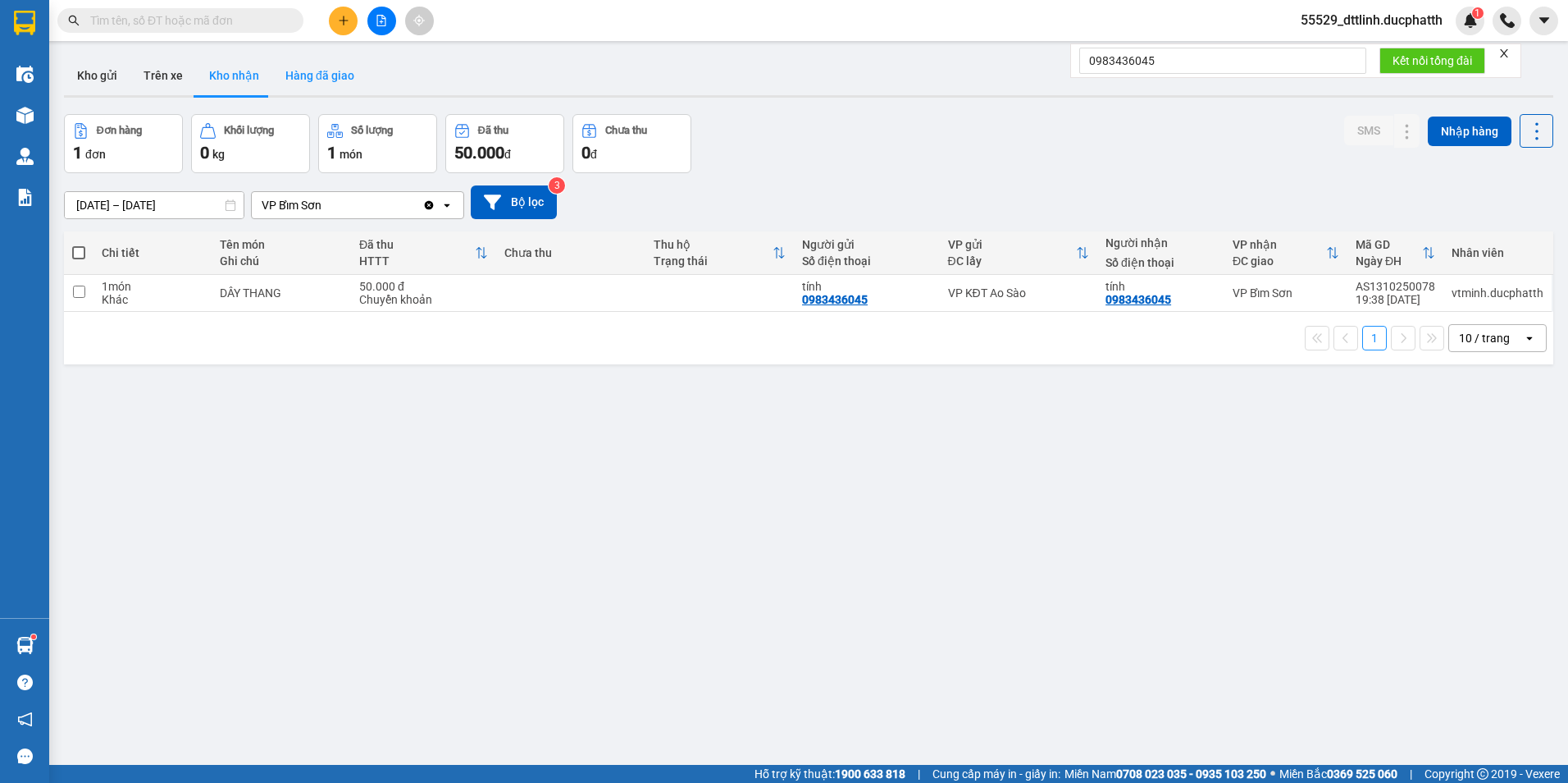
click at [322, 76] on button "Hàng đã giao" at bounding box center [320, 75] width 95 height 39
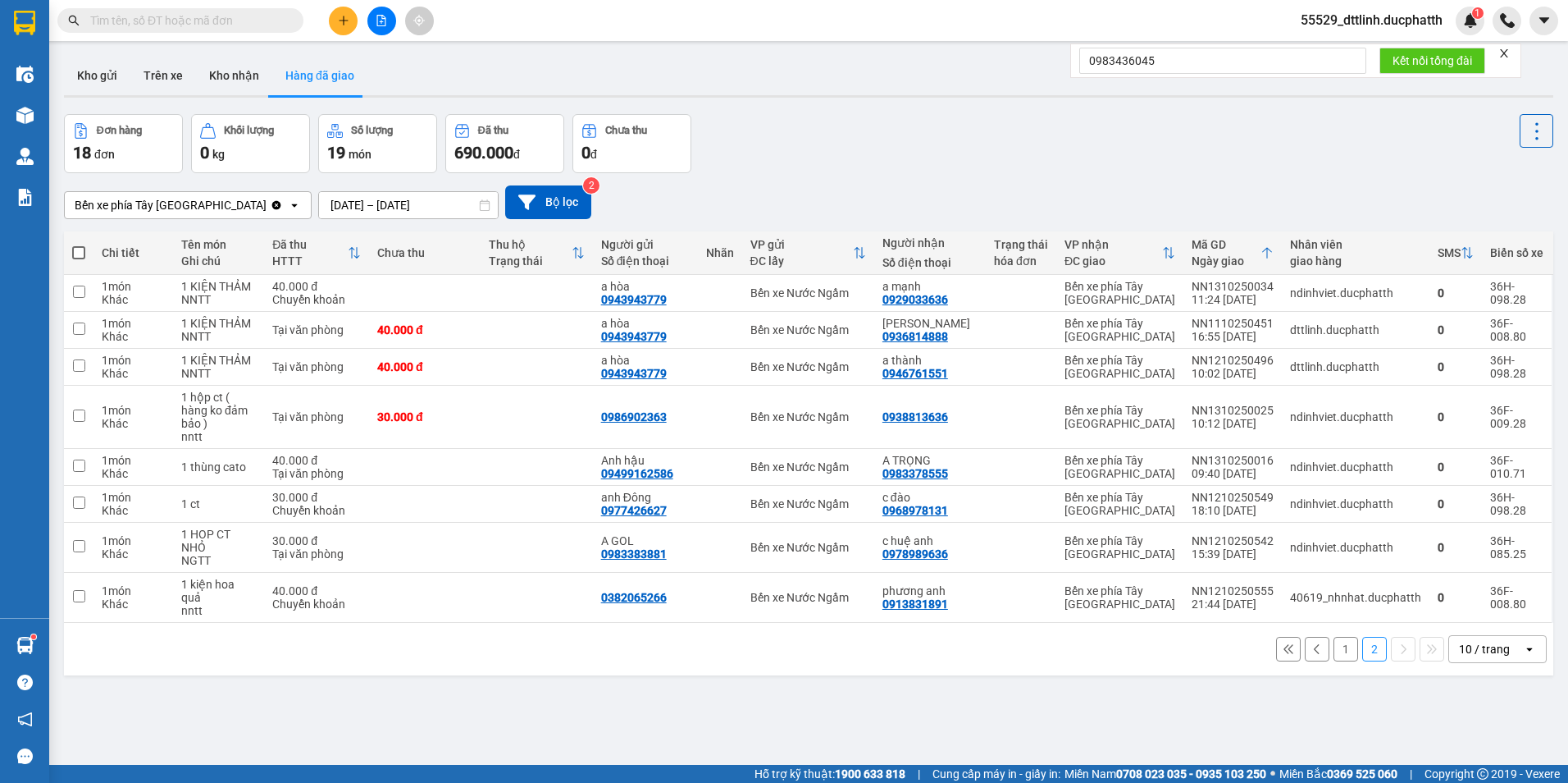
click at [288, 207] on icon "open" at bounding box center [295, 205] width 13 height 13
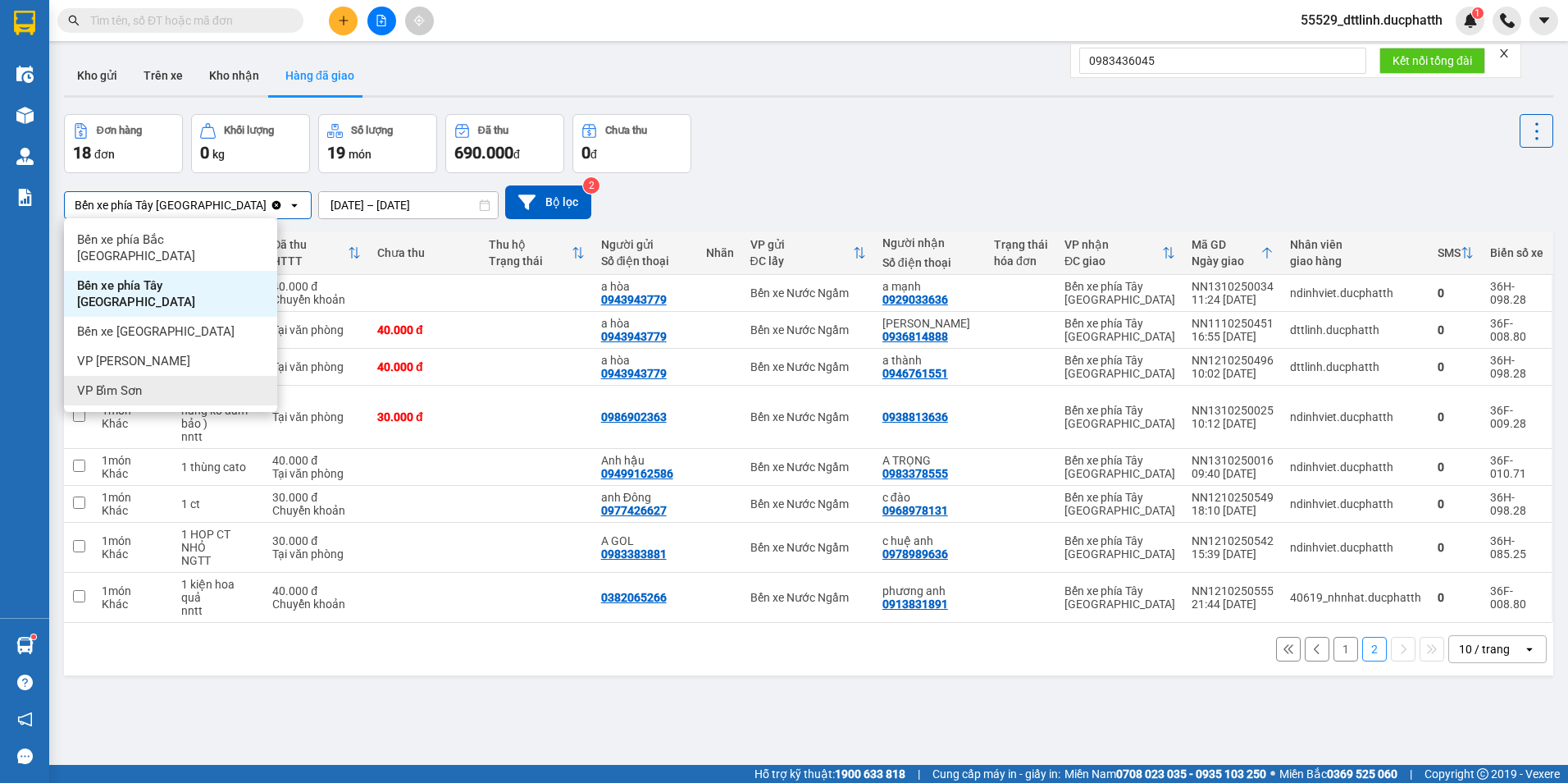
click at [139, 382] on span "VP Bỉm Sơn" at bounding box center [110, 391] width 65 height 17
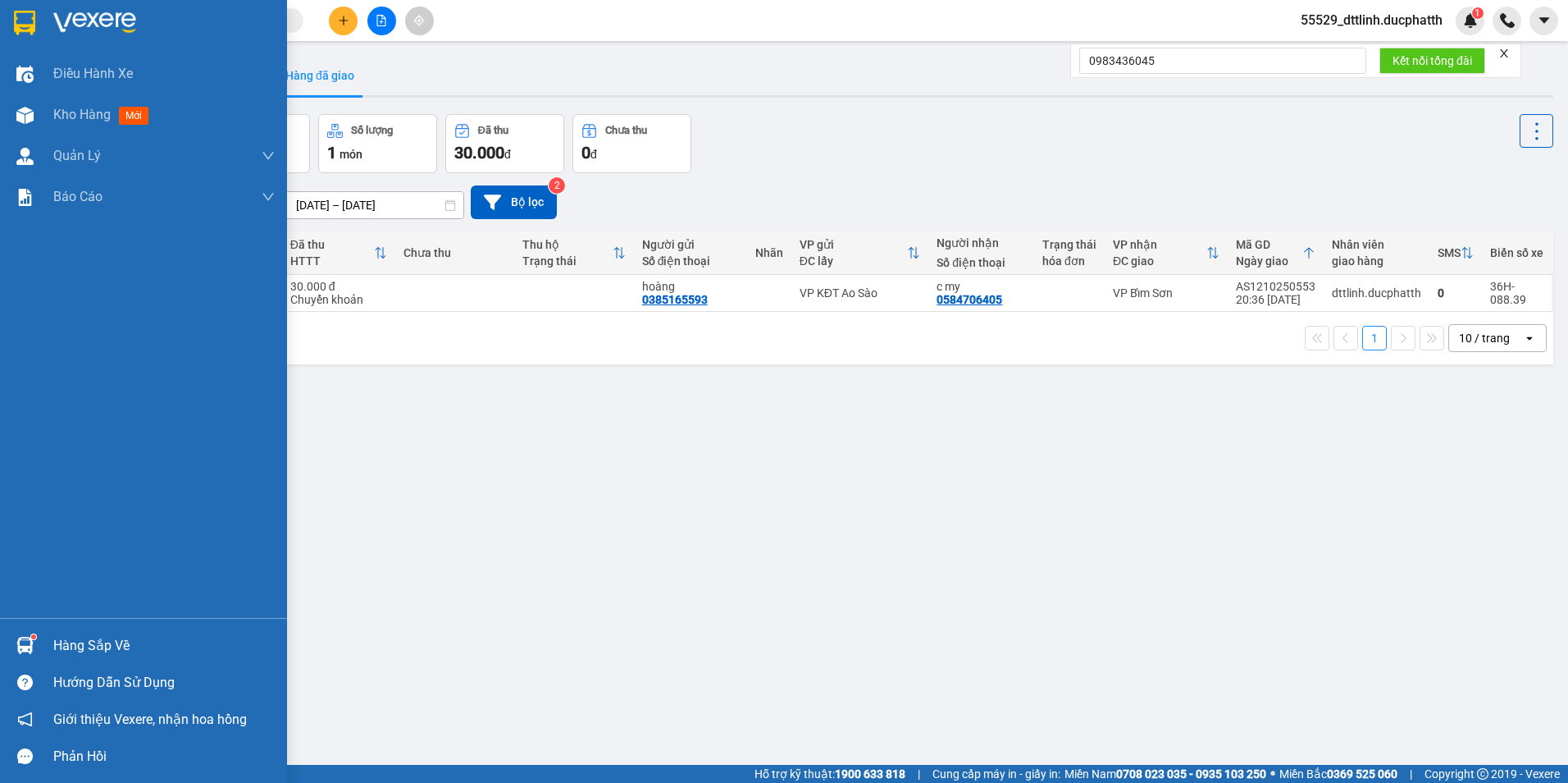
click at [26, 646] on img at bounding box center [25, 645] width 17 height 17
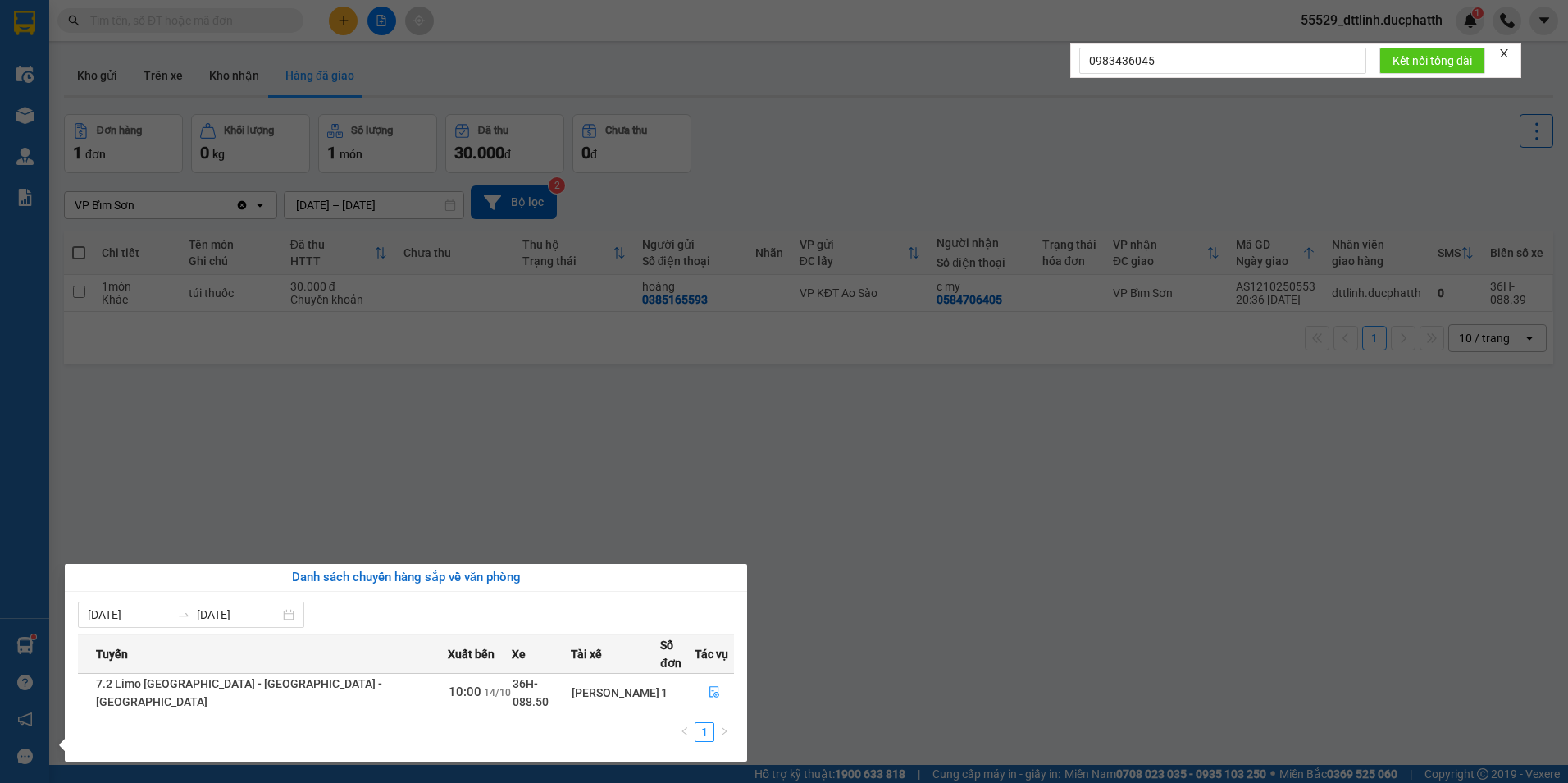
click at [610, 683] on div "[PERSON_NAME]" at bounding box center [615, 692] width 87 height 18
click at [709, 686] on icon "file-done" at bounding box center [714, 691] width 12 height 12
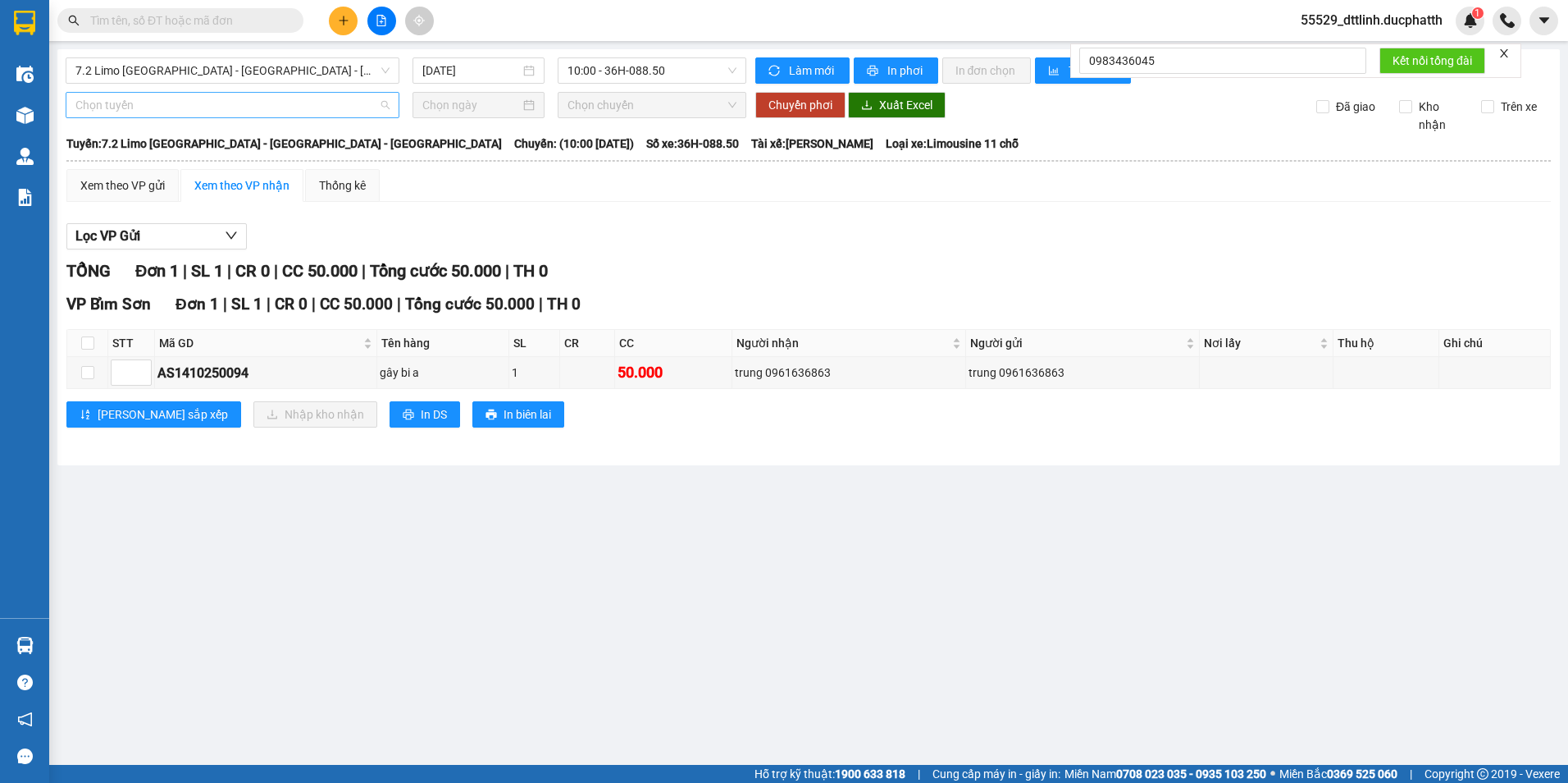
click at [266, 107] on span "Chọn tuyến" at bounding box center [232, 105] width 314 height 25
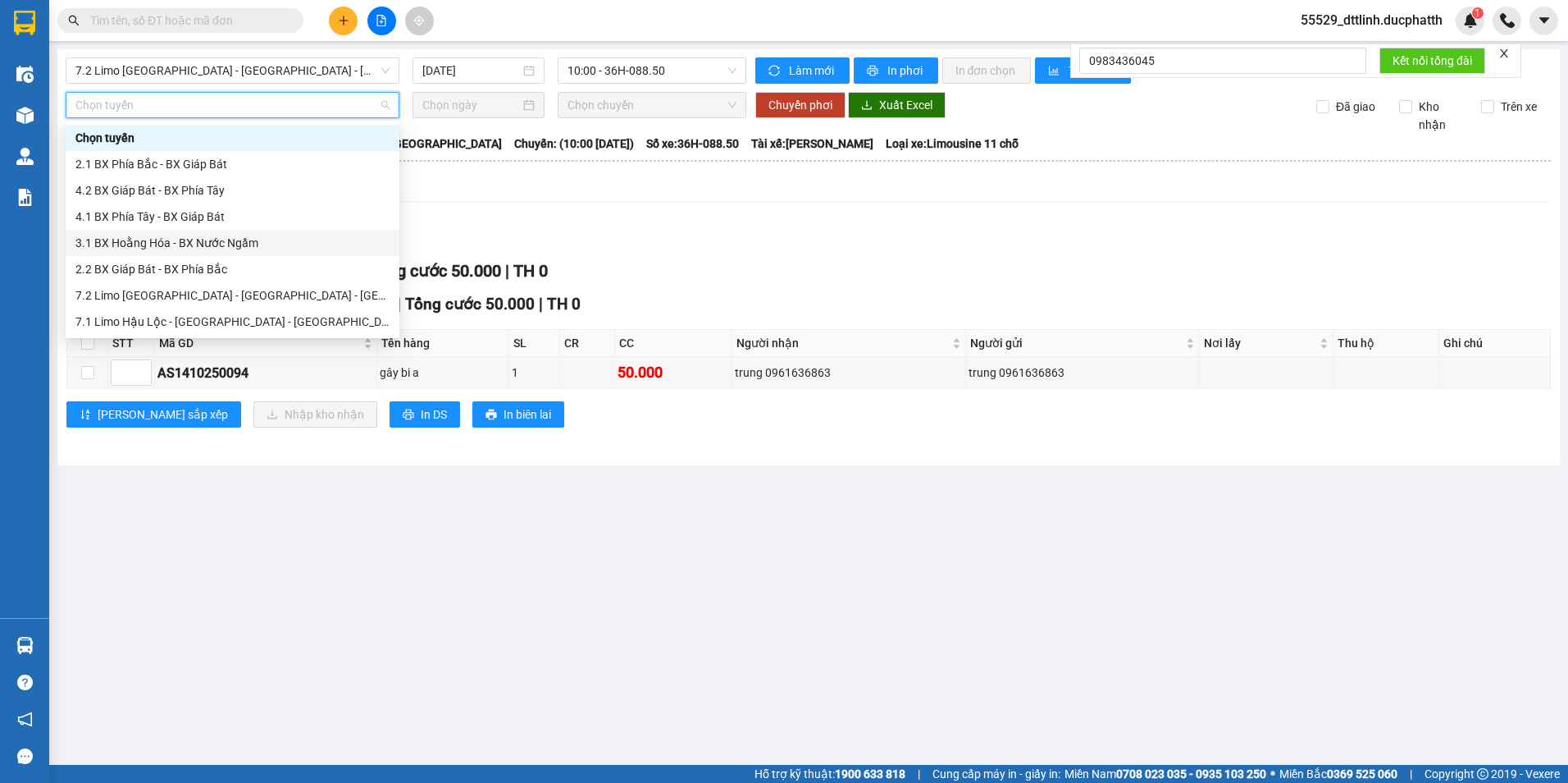
scroll to position [164, 0]
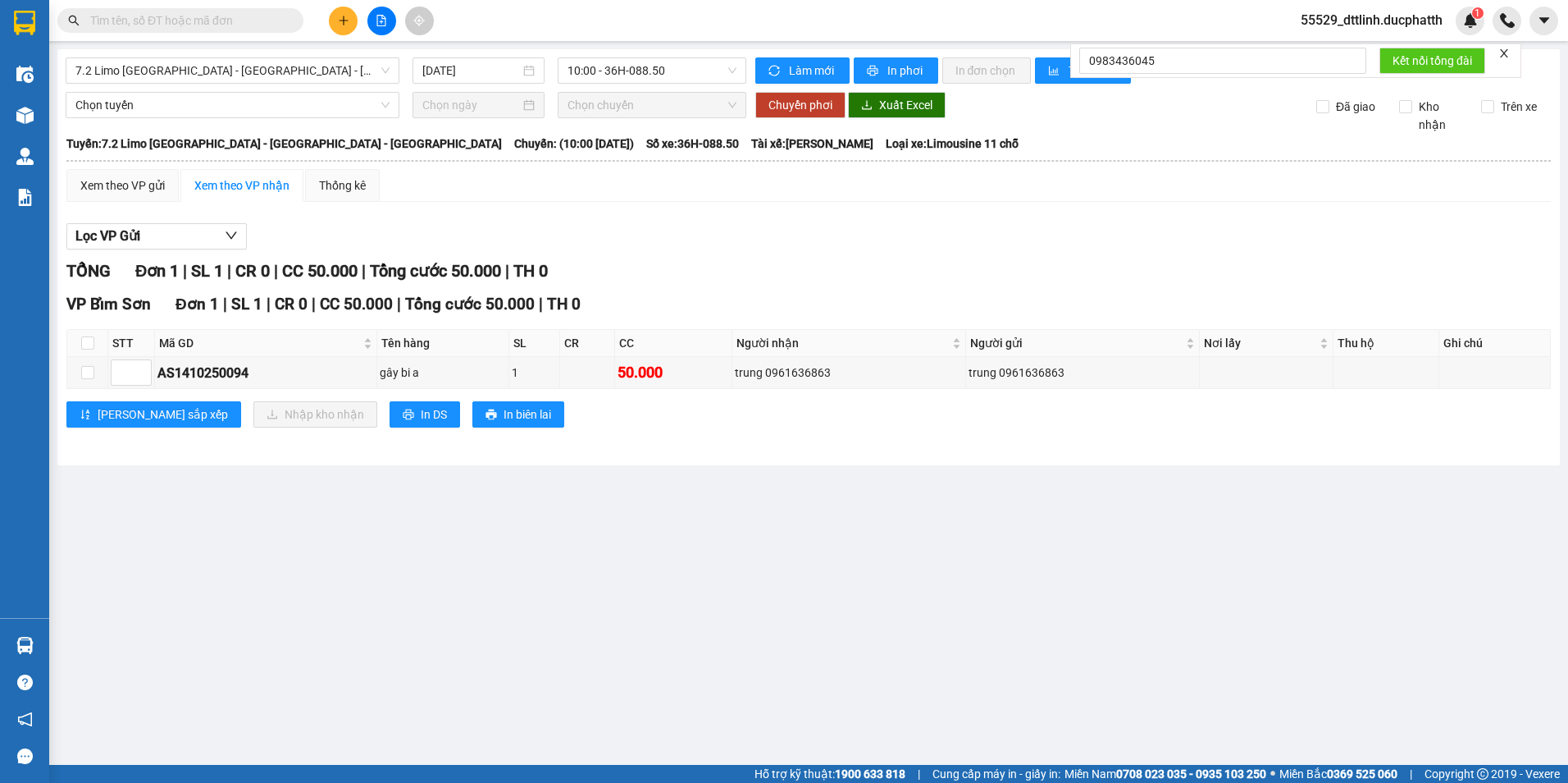
click at [628, 218] on div "Lọc VP Gửi TỔNG Đơn 1 | SL 1 | CR 0 | CC 50.000 | Tổng cước 50.000 | TH 0 VP B…" at bounding box center [809, 332] width 1485 height 233
click at [83, 372] on input "checkbox" at bounding box center [87, 372] width 13 height 13
checkbox input "true"
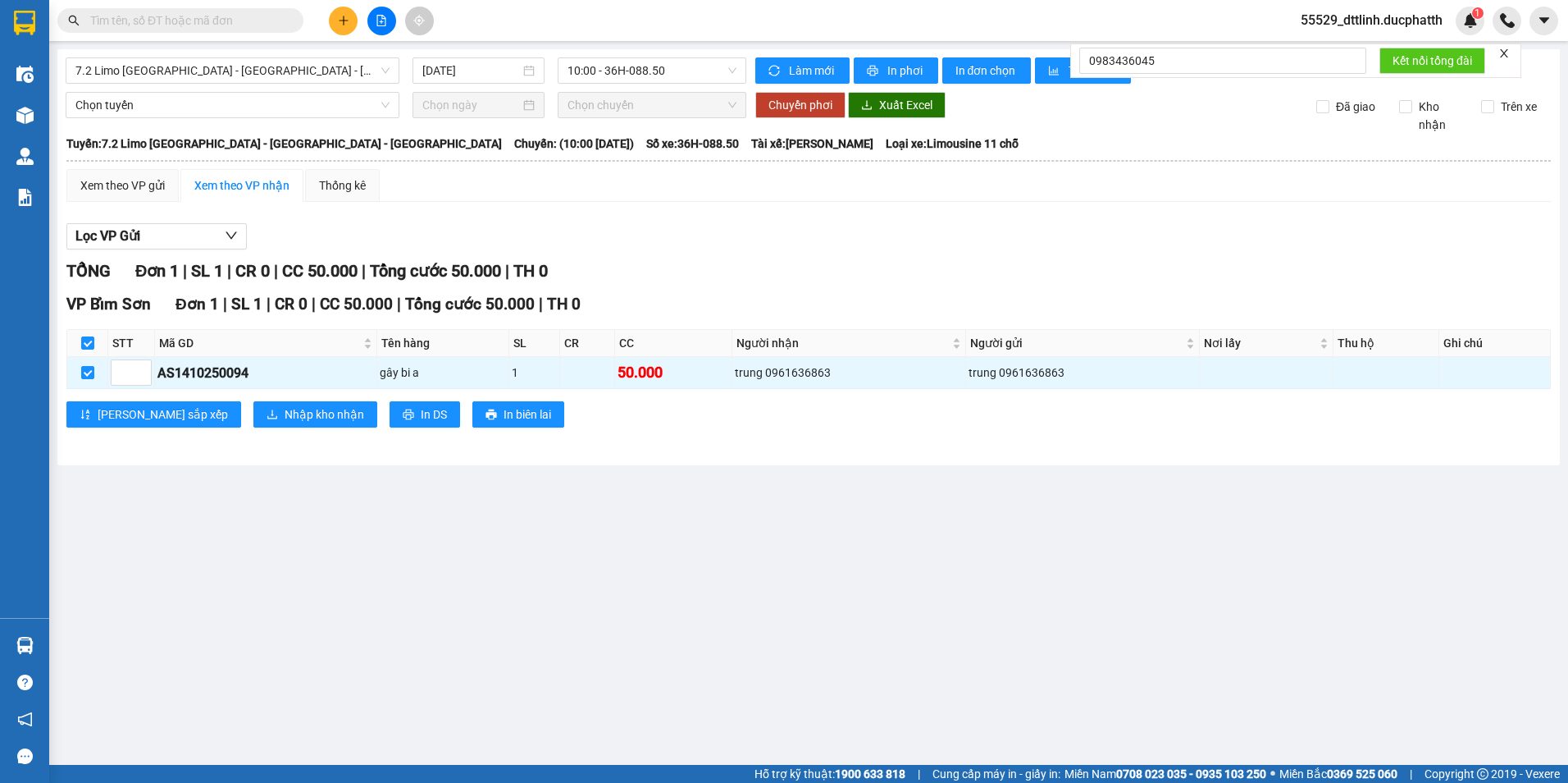
click at [1396, 21] on span "55529_dttlinh.ducphatth" at bounding box center [1371, 20] width 168 height 21
click at [1349, 51] on span "Đăng xuất" at bounding box center [1377, 51] width 136 height 18
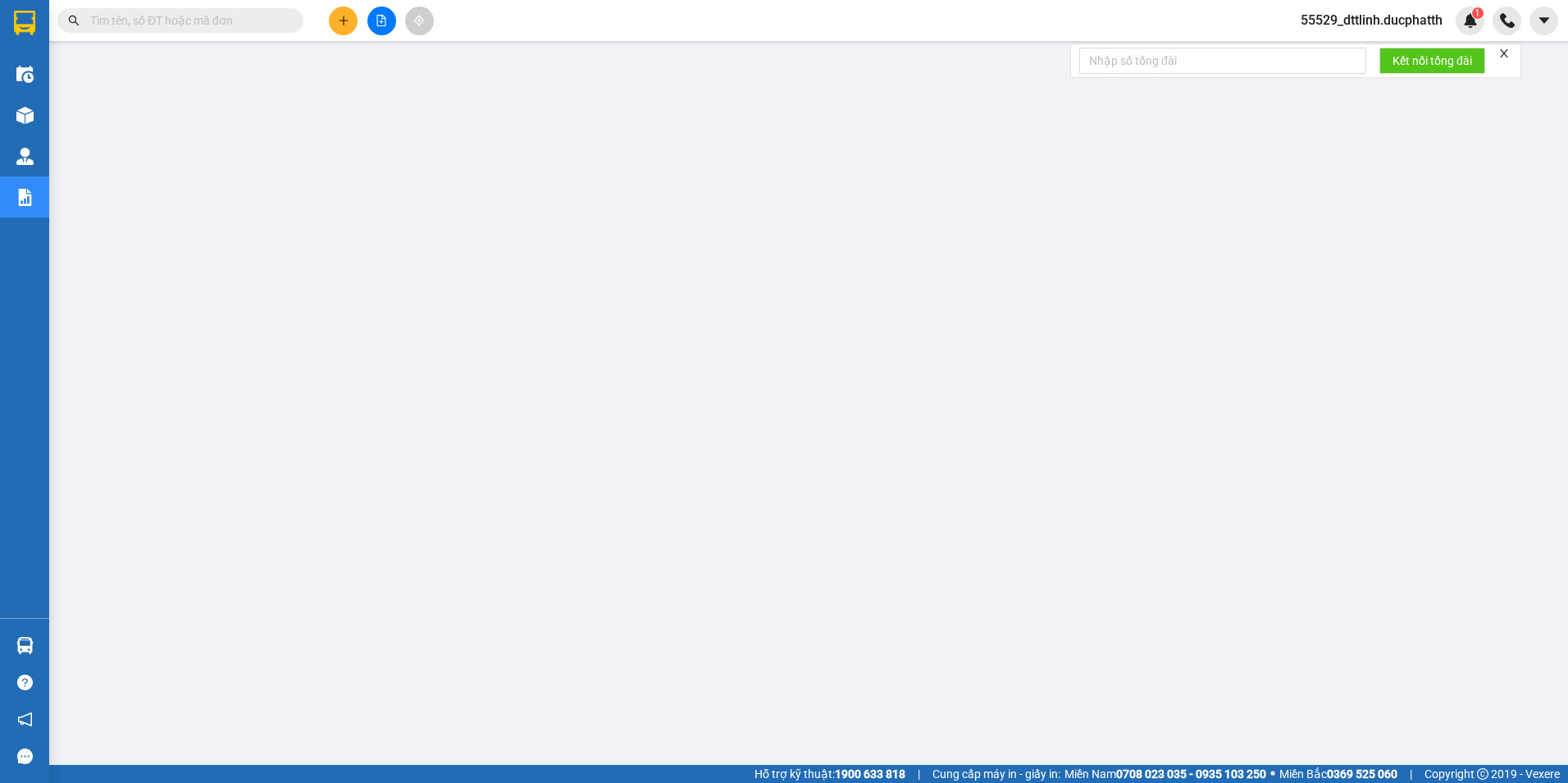
click at [1391, 26] on span "55529_dttlinh.ducphatth" at bounding box center [1371, 20] width 168 height 21
click at [1345, 46] on span "Đăng xuất" at bounding box center [1377, 51] width 136 height 18
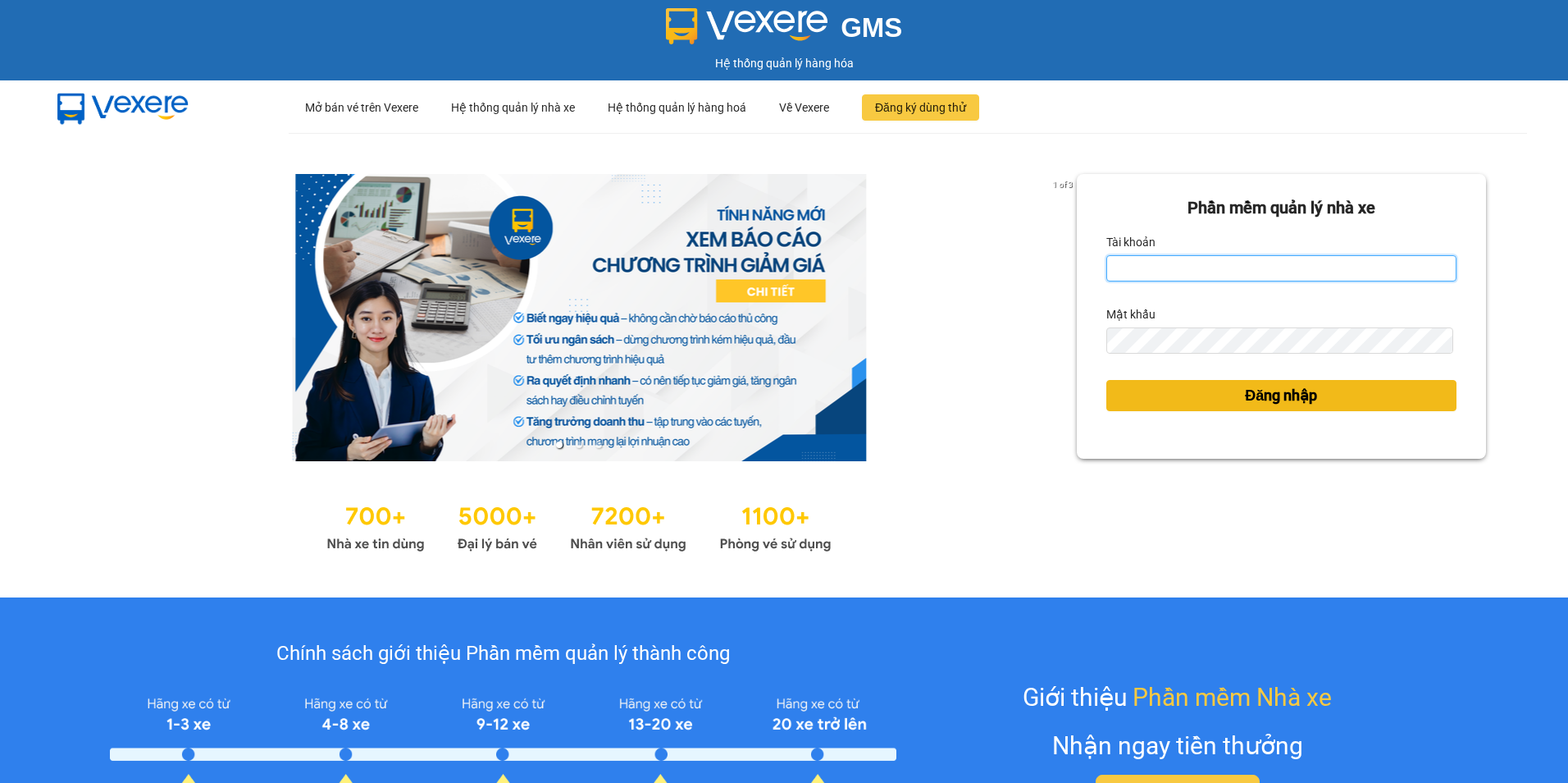
type input "dttlinh.ducphatth"
click at [1257, 394] on span "Đăng nhập" at bounding box center [1281, 396] width 72 height 23
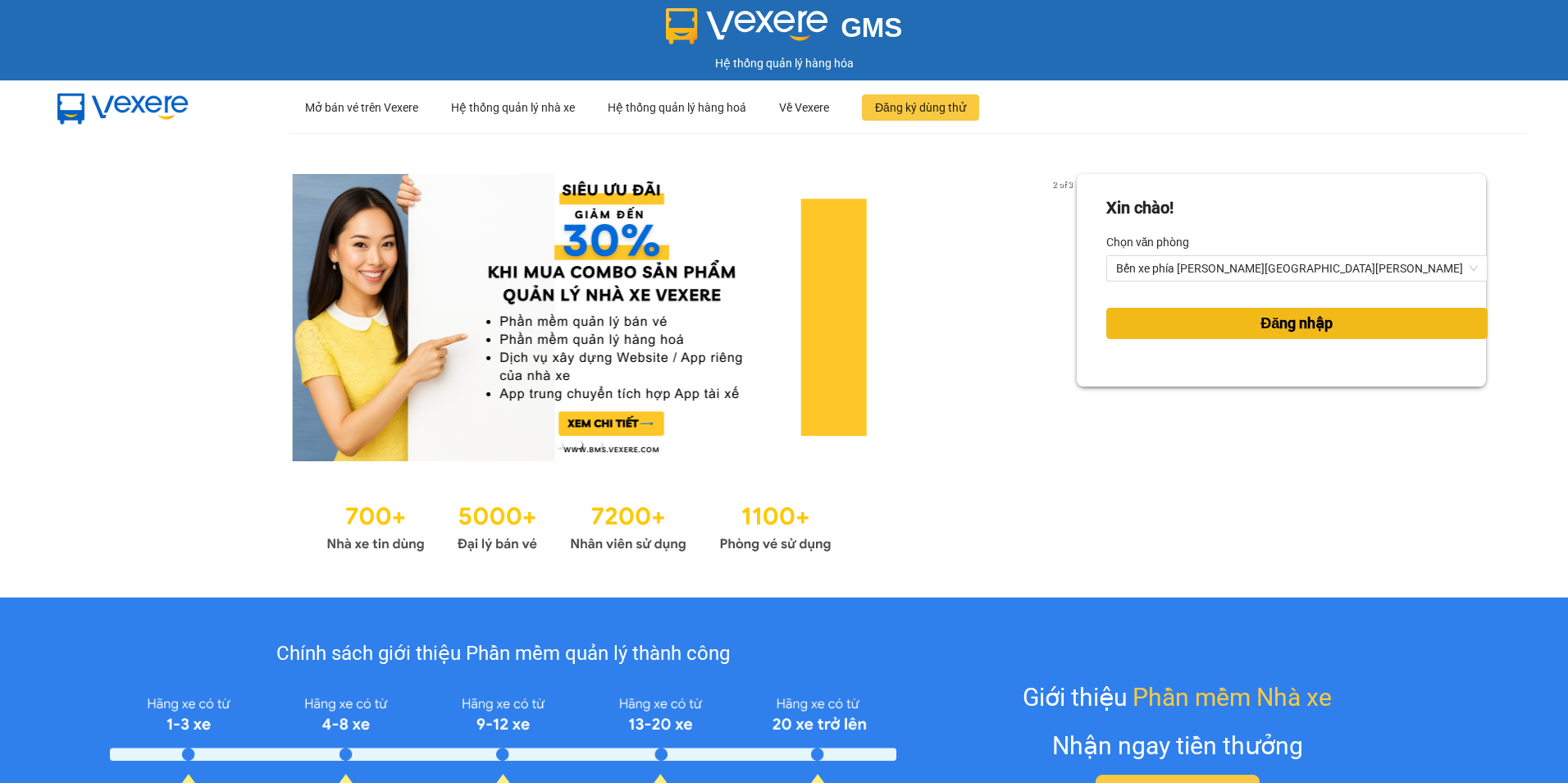
click at [1261, 334] on span "Đăng nhập" at bounding box center [1297, 323] width 72 height 23
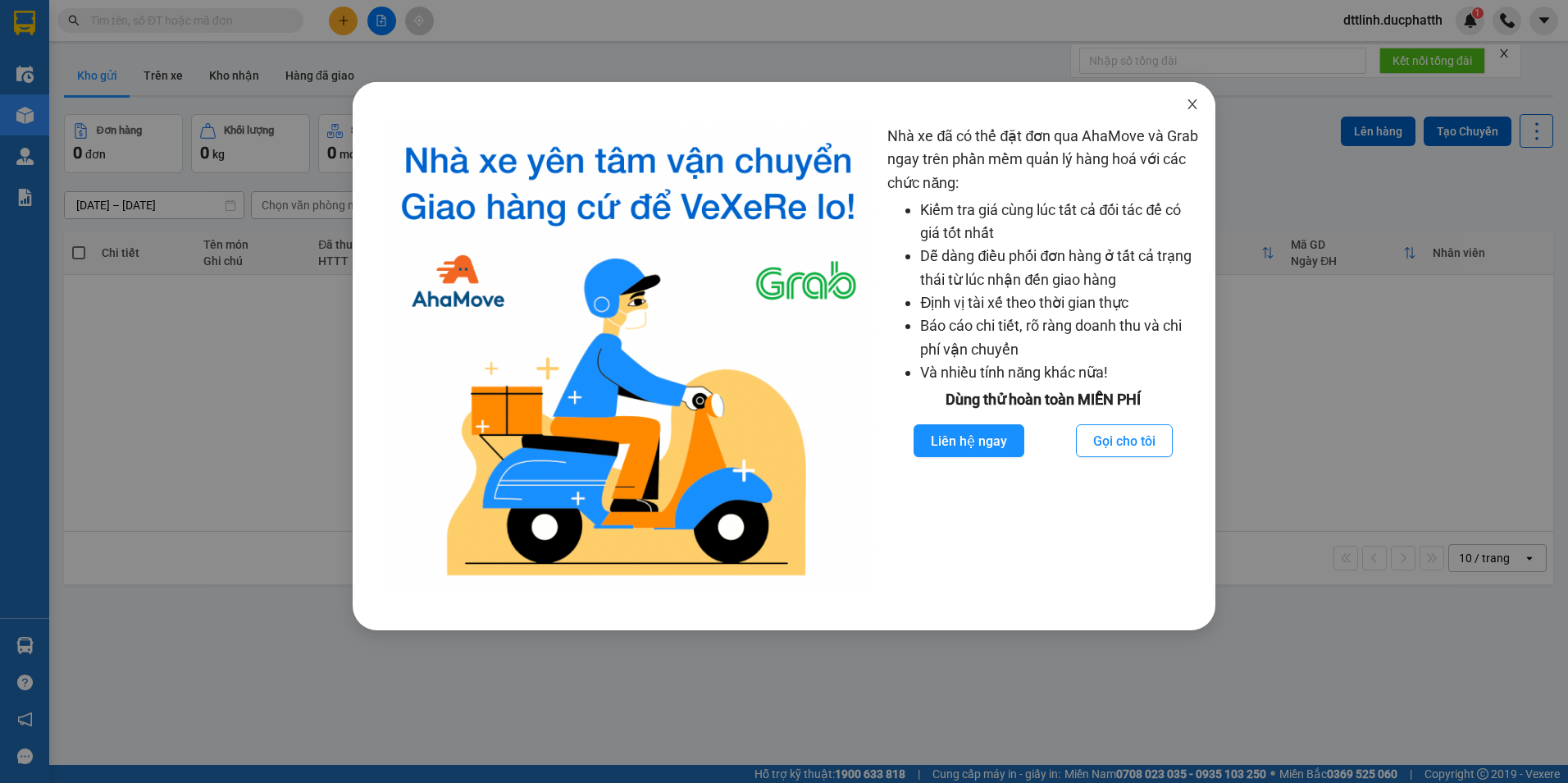
click at [1192, 103] on icon "close" at bounding box center [1192, 104] width 9 height 10
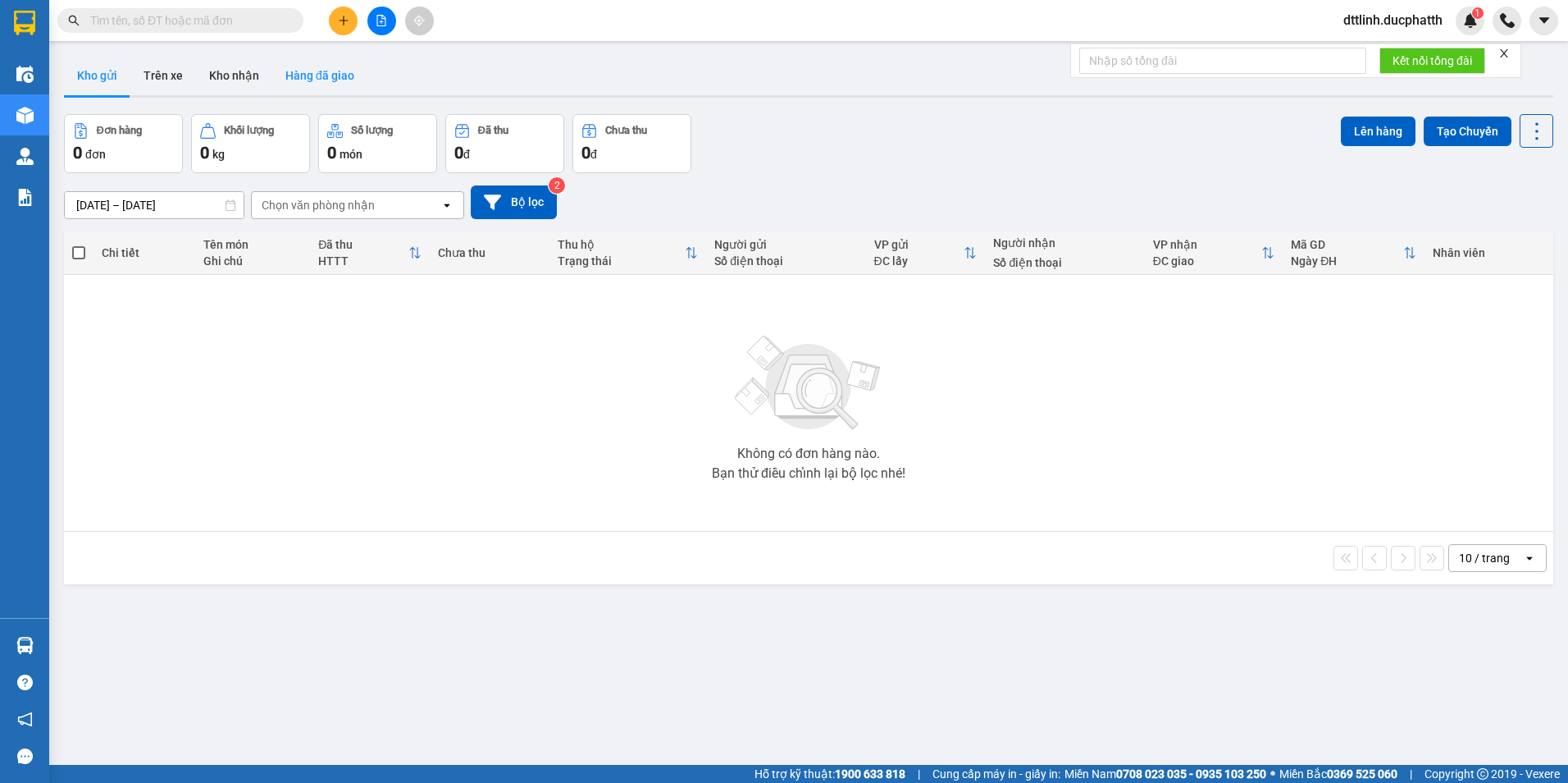
click at [340, 79] on button "Hàng đã giao" at bounding box center [320, 75] width 95 height 39
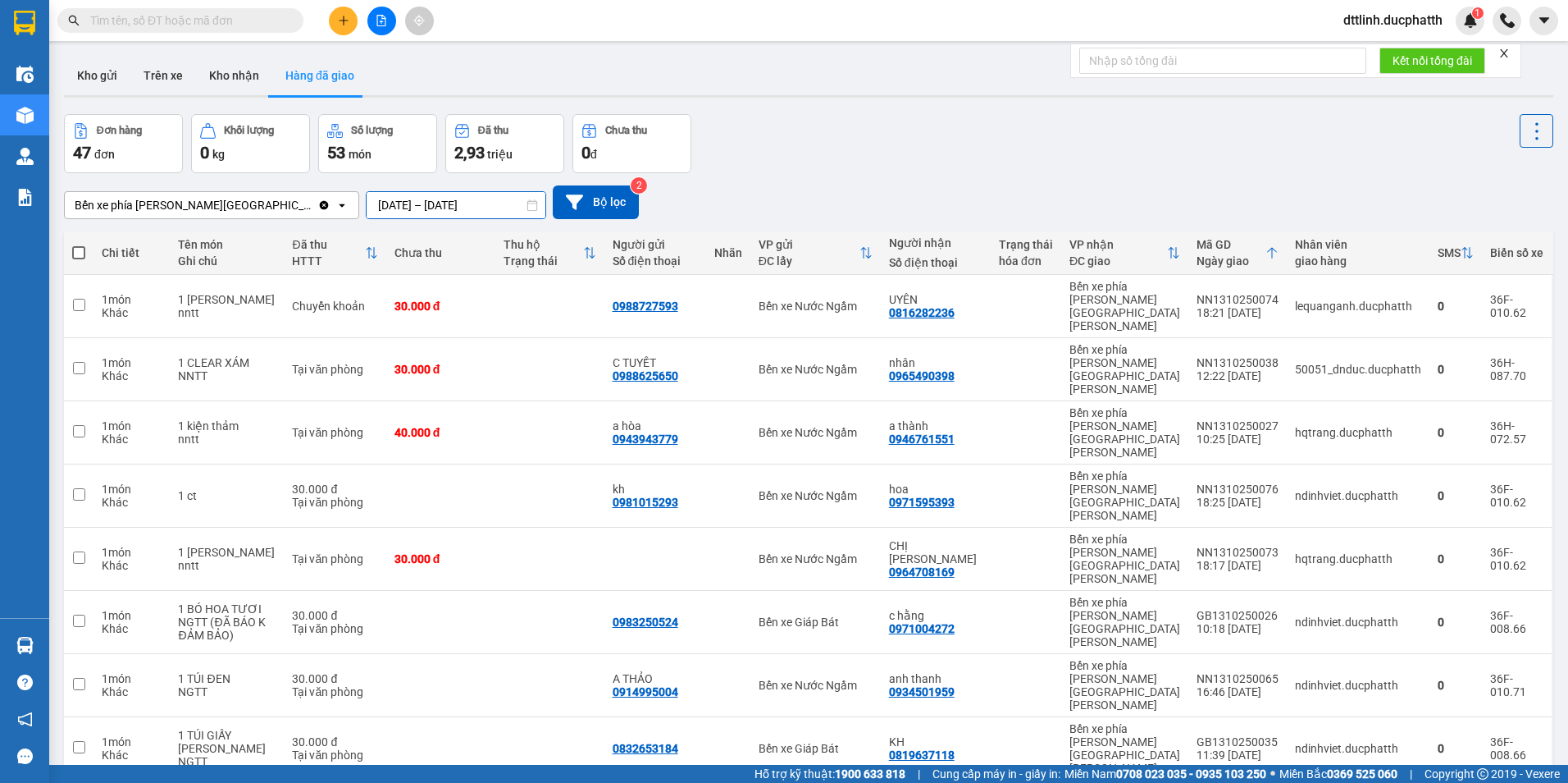
click at [379, 213] on div "ver 1.8.147 Kho gửi Trên xe Kho nhận Hàng đã giao Đơn hàng 47 đơn Khối lượng 0 …" at bounding box center [809, 507] width 1502 height 916
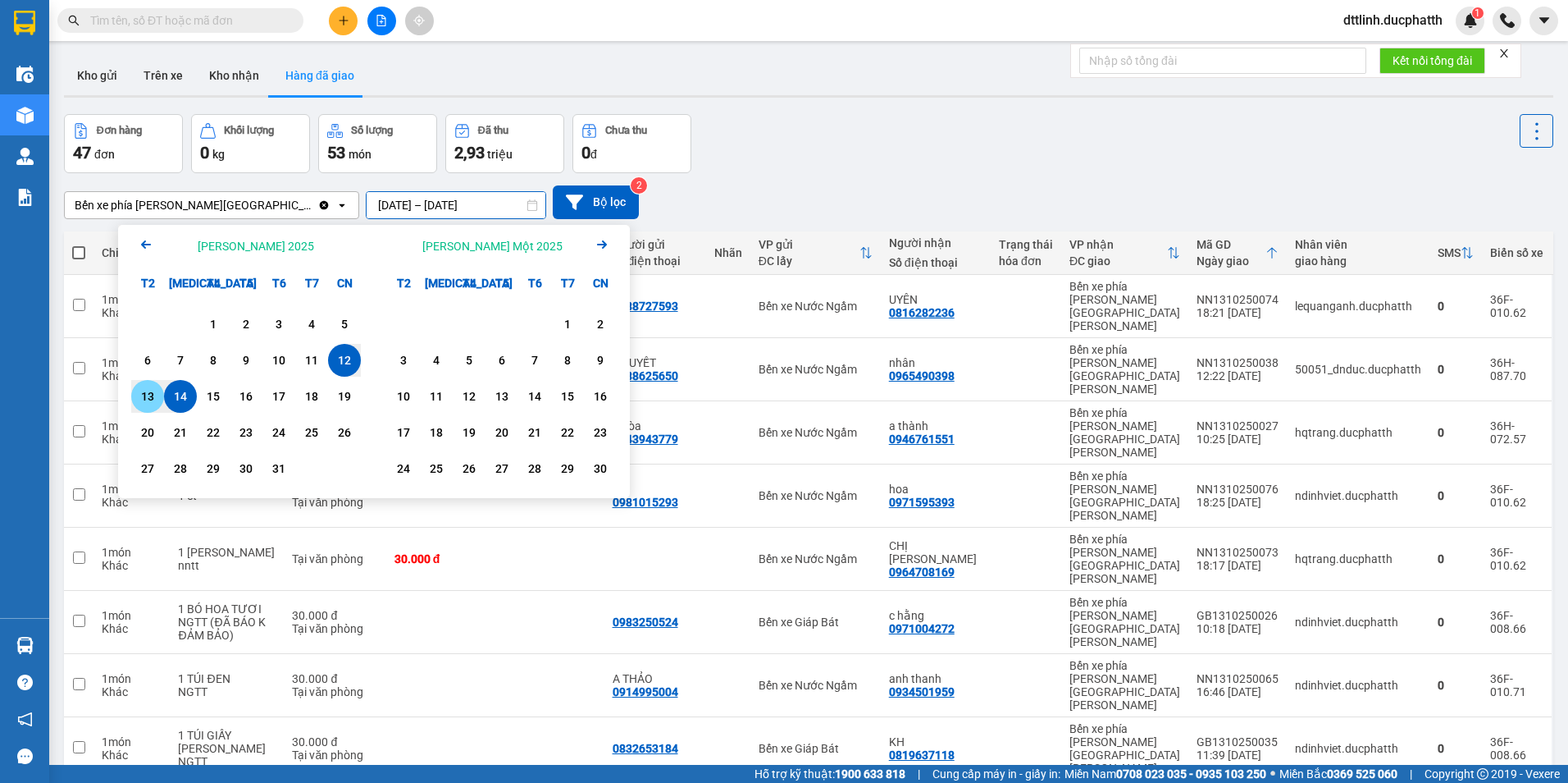
click at [152, 396] on div "13" at bounding box center [147, 396] width 23 height 20
click at [799, 186] on div "Bến xe phía Tây Thanh Hóa Clear value open 13/10/2025 – / / Press the down arro…" at bounding box center [809, 202] width 1489 height 33
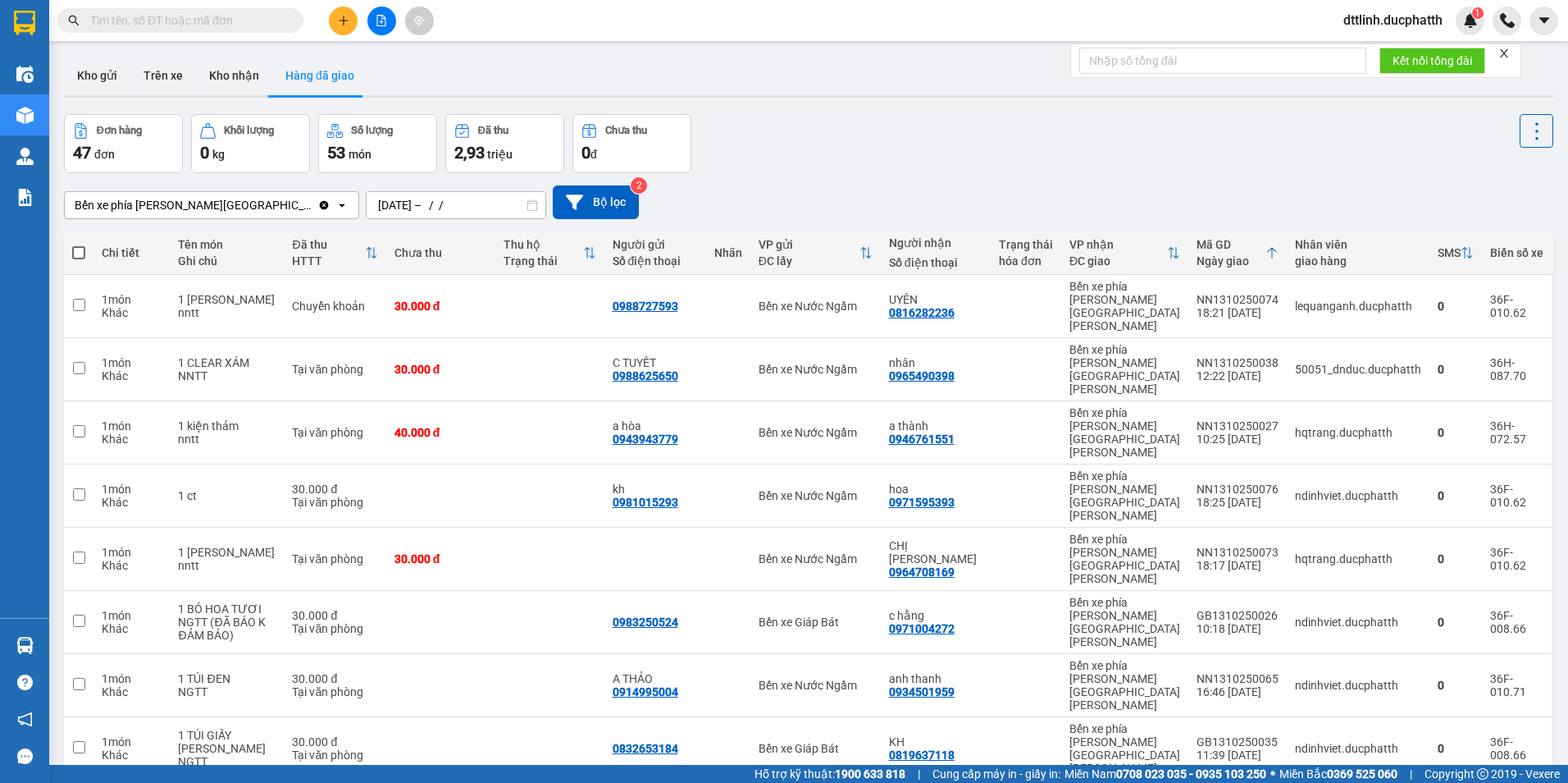
click at [526, 207] on icon at bounding box center [532, 205] width 12 height 12
click at [414, 211] on input "13/10/2025 – / /" at bounding box center [455, 205] width 179 height 27
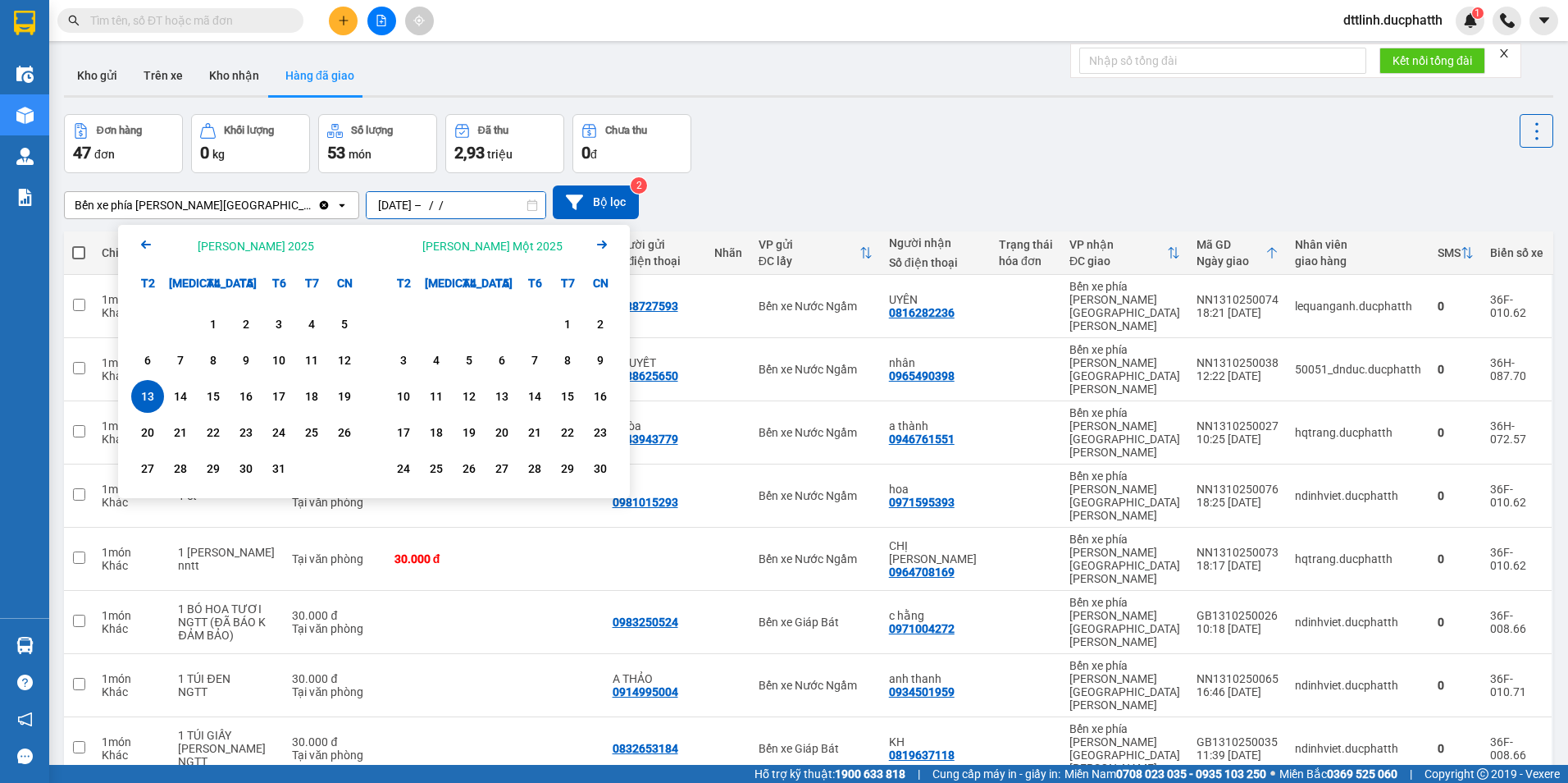
click at [150, 396] on div "13" at bounding box center [147, 396] width 23 height 20
type input "13/10/2025 – 13/10/2025"
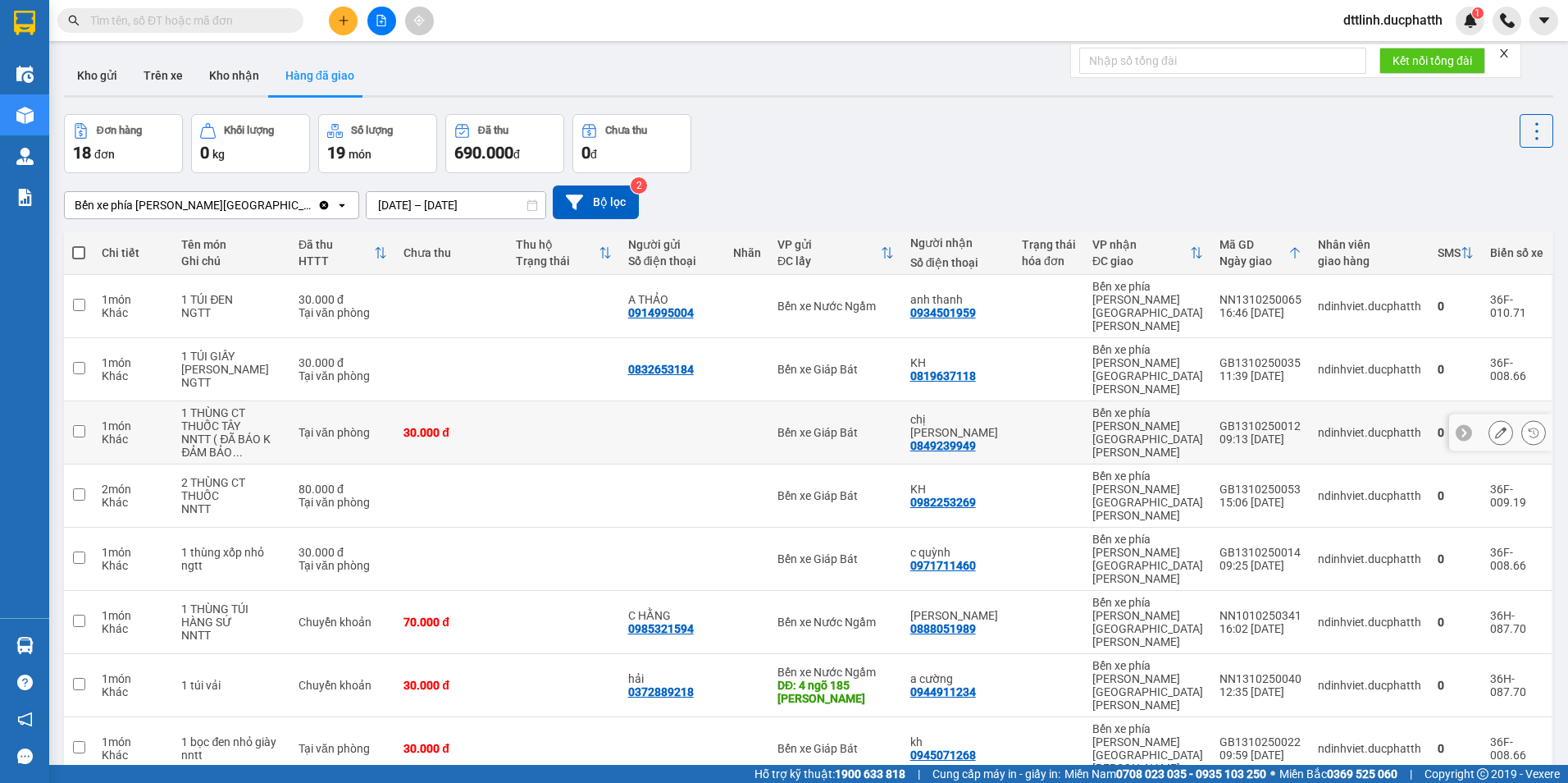
scroll to position [76, 0]
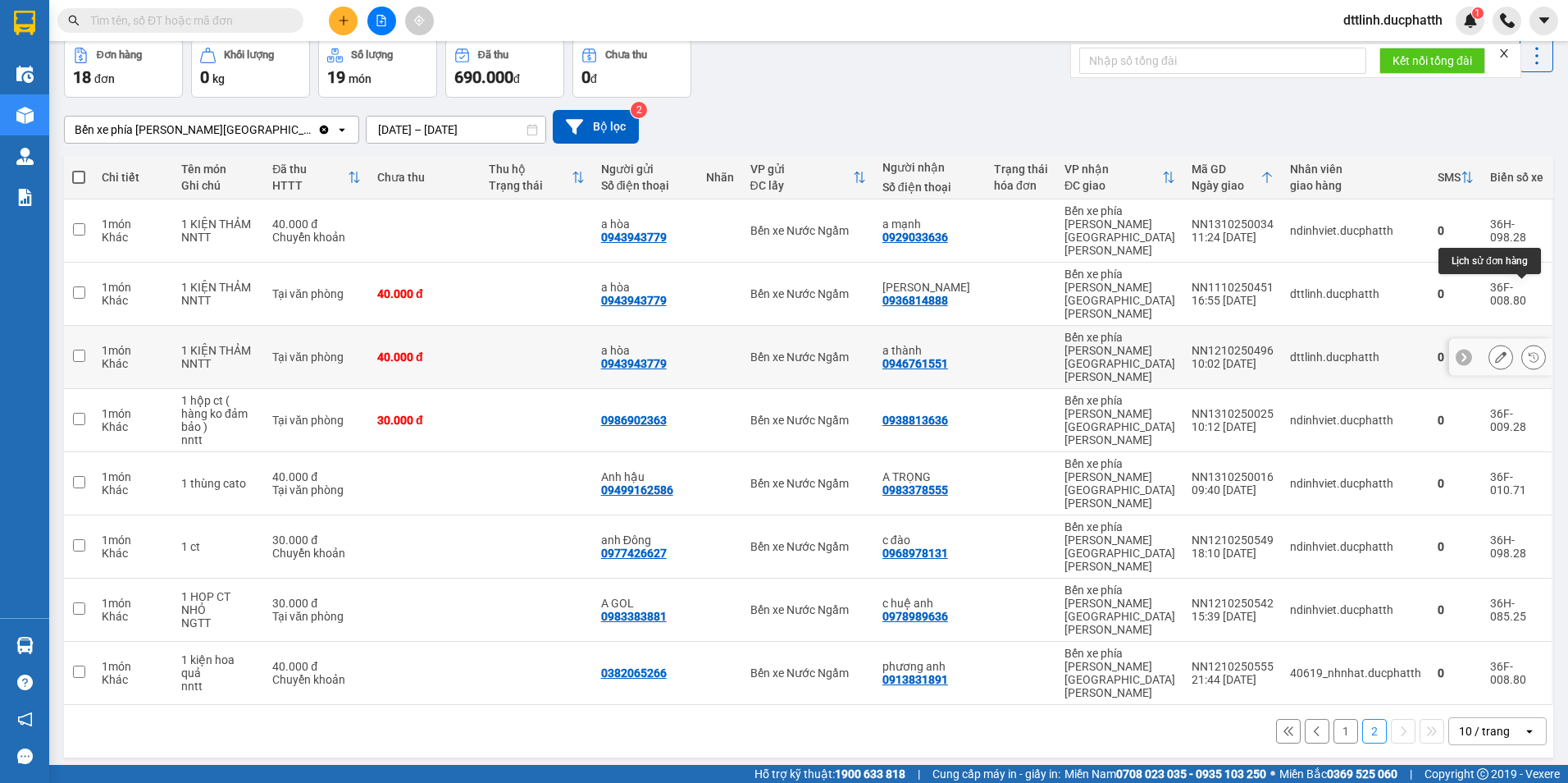
click at [1529, 352] on icon at bounding box center [1534, 357] width 10 height 10
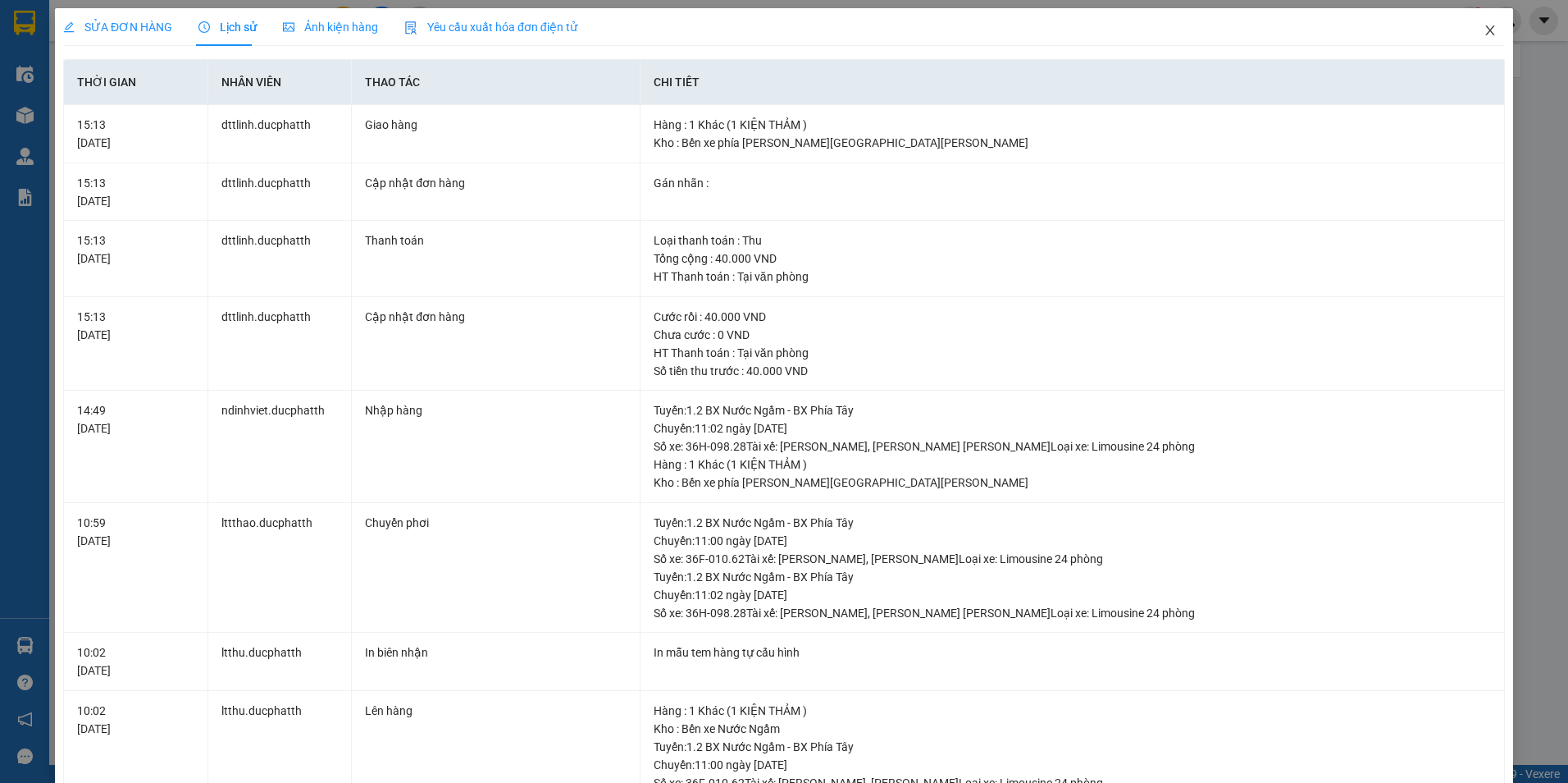
click at [1486, 29] on icon "close" at bounding box center [1490, 31] width 9 height 10
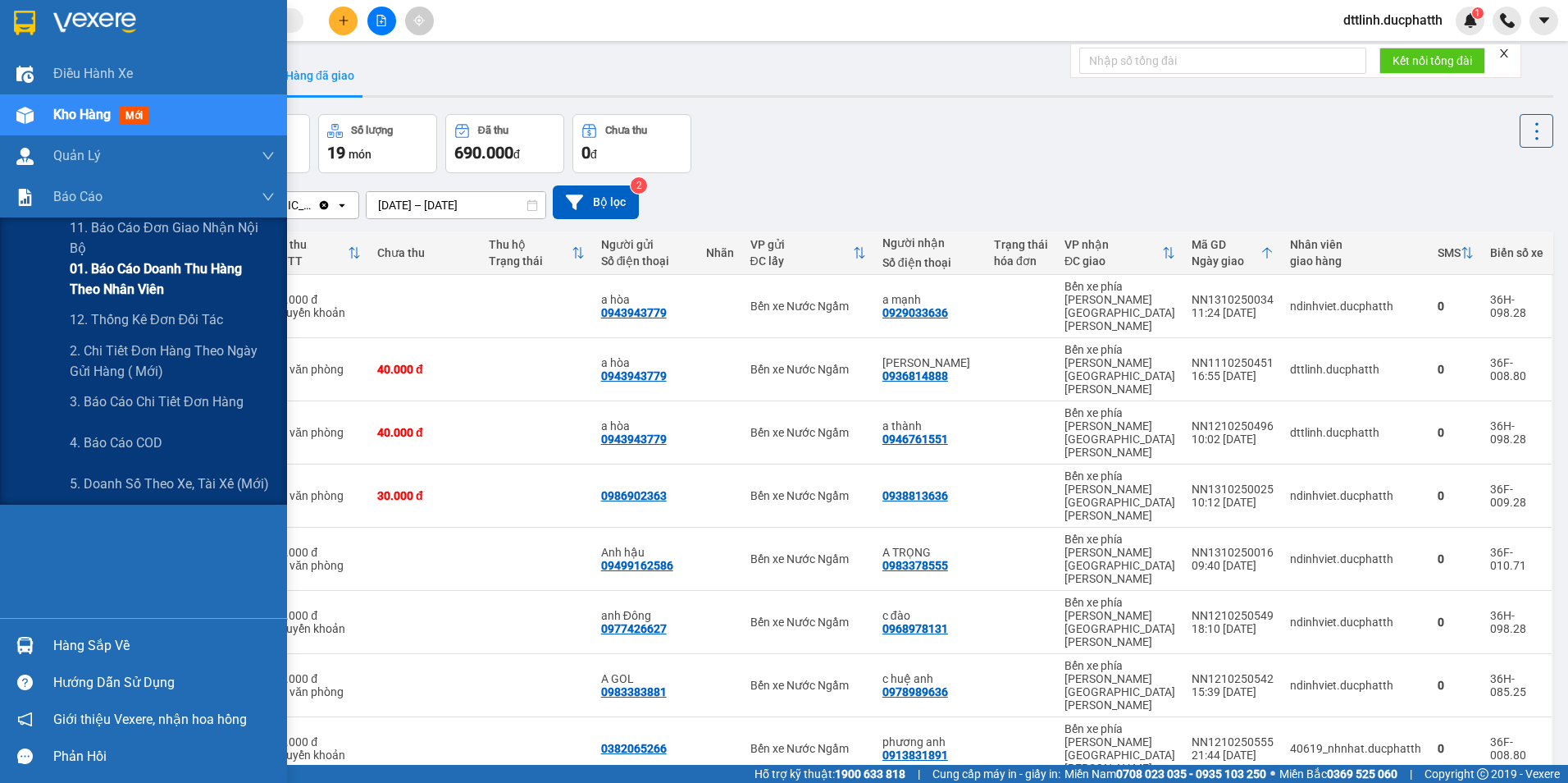
click at [122, 282] on span "01. Báo cáo doanh thu hàng theo nhân viên" at bounding box center [172, 278] width 205 height 41
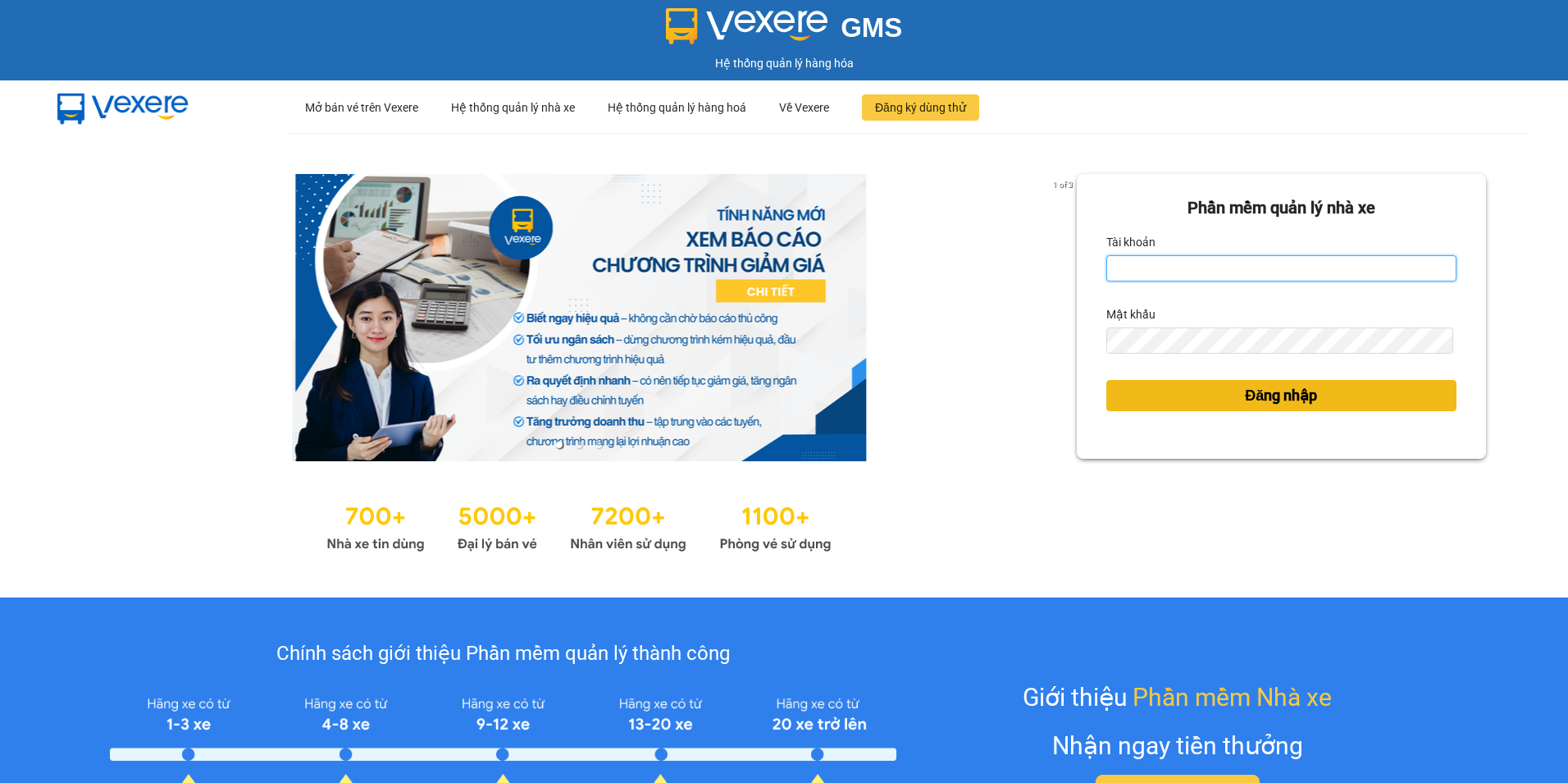
type input "dttlinh.ducphatth"
click at [1256, 390] on span "Đăng nhập" at bounding box center [1281, 396] width 72 height 23
click at [1245, 397] on span "Đăng nhập" at bounding box center [1281, 396] width 72 height 23
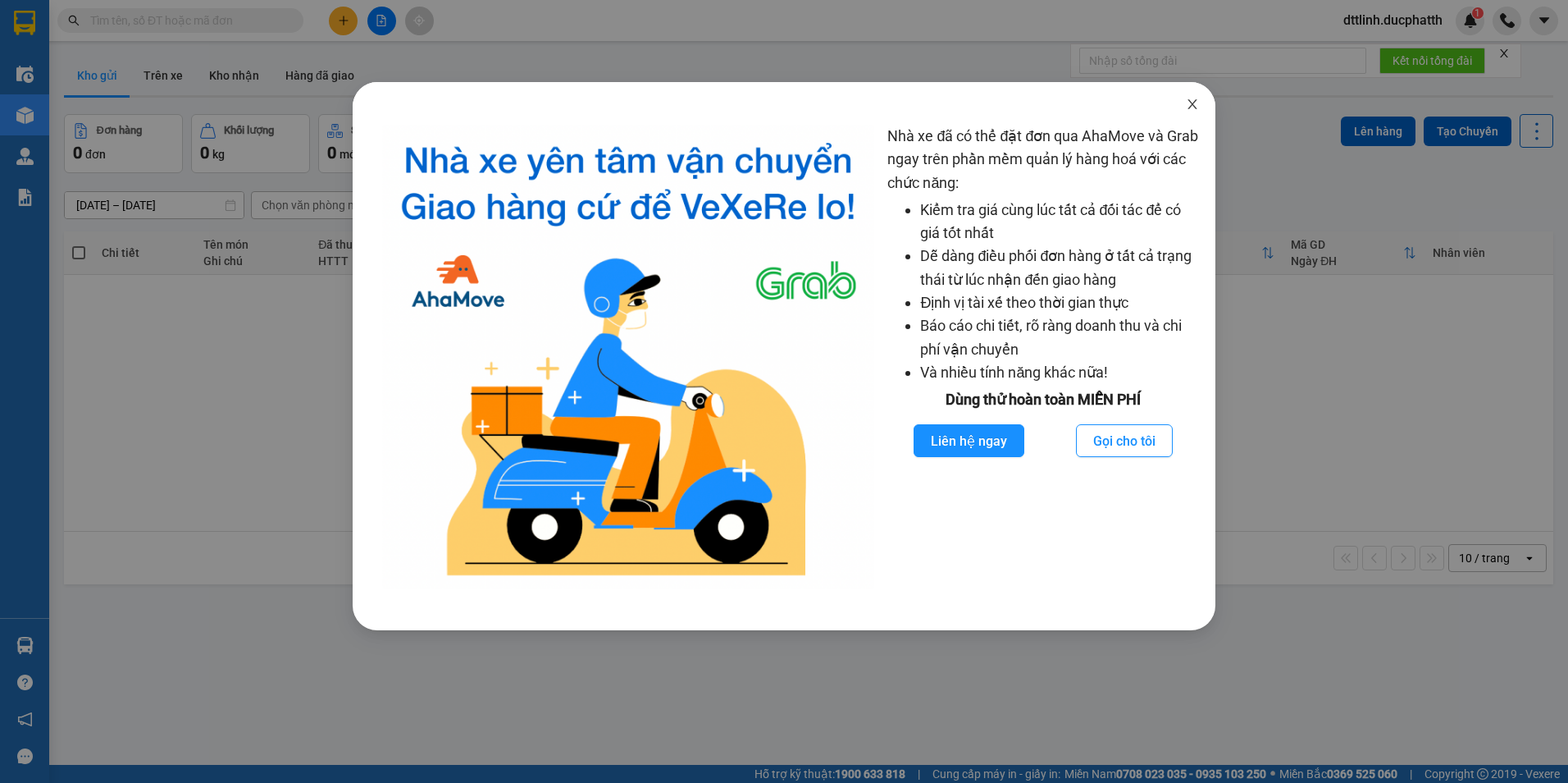
click at [1187, 105] on icon "close" at bounding box center [1192, 104] width 13 height 13
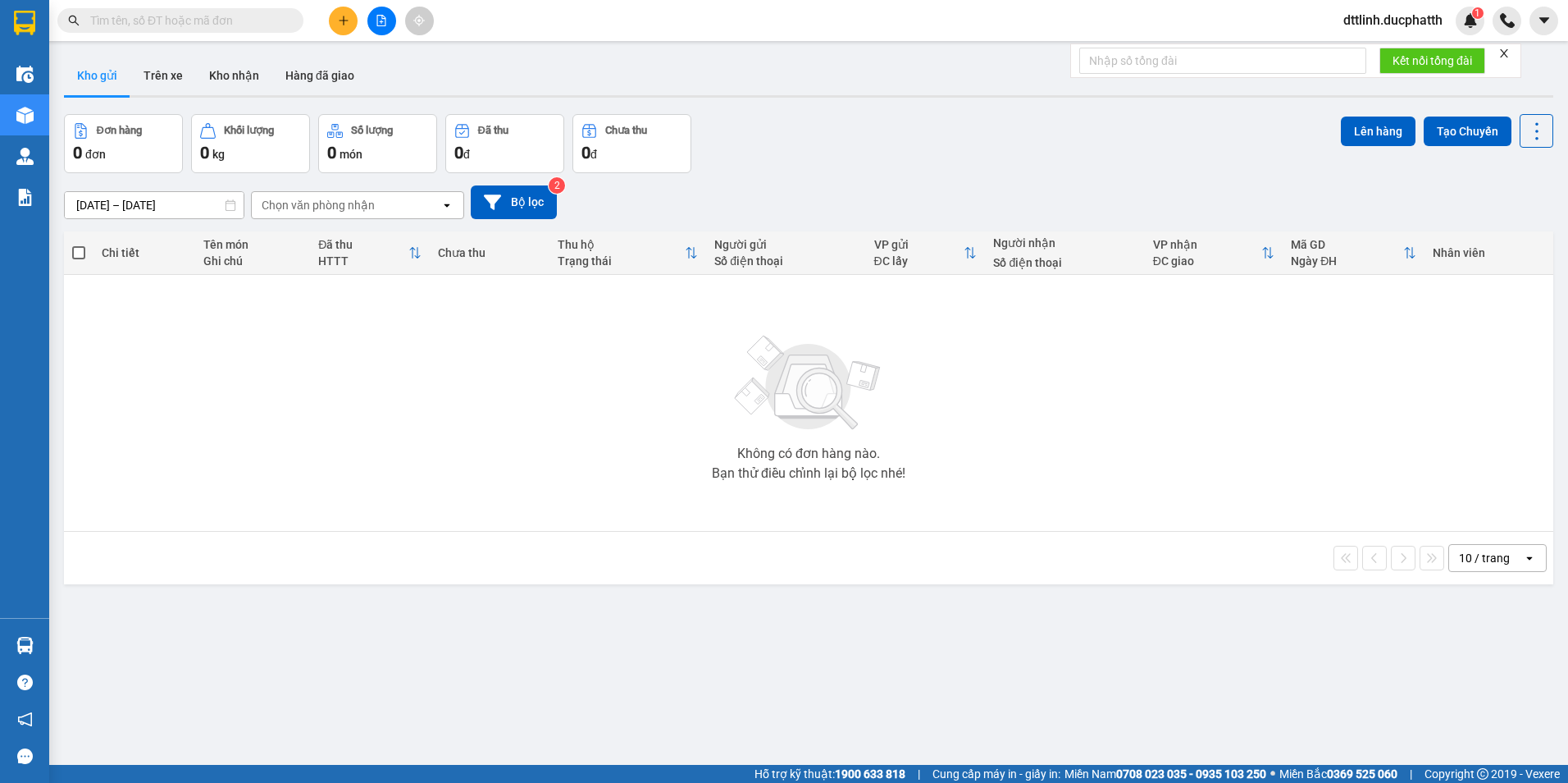
drag, startPoint x: 1517, startPoint y: 0, endPoint x: 1103, endPoint y: 157, distance: 442.8
click at [1103, 157] on div "Đơn hàng 0 đơn Khối lượng 0 kg Số lượng 0 món Đã thu 0 đ Chưa thu 0 đ Lên hàng …" at bounding box center [809, 143] width 1489 height 59
click at [1544, 12] on button at bounding box center [1544, 21] width 28 height 28
click at [1465, 26] on img at bounding box center [1471, 21] width 15 height 15
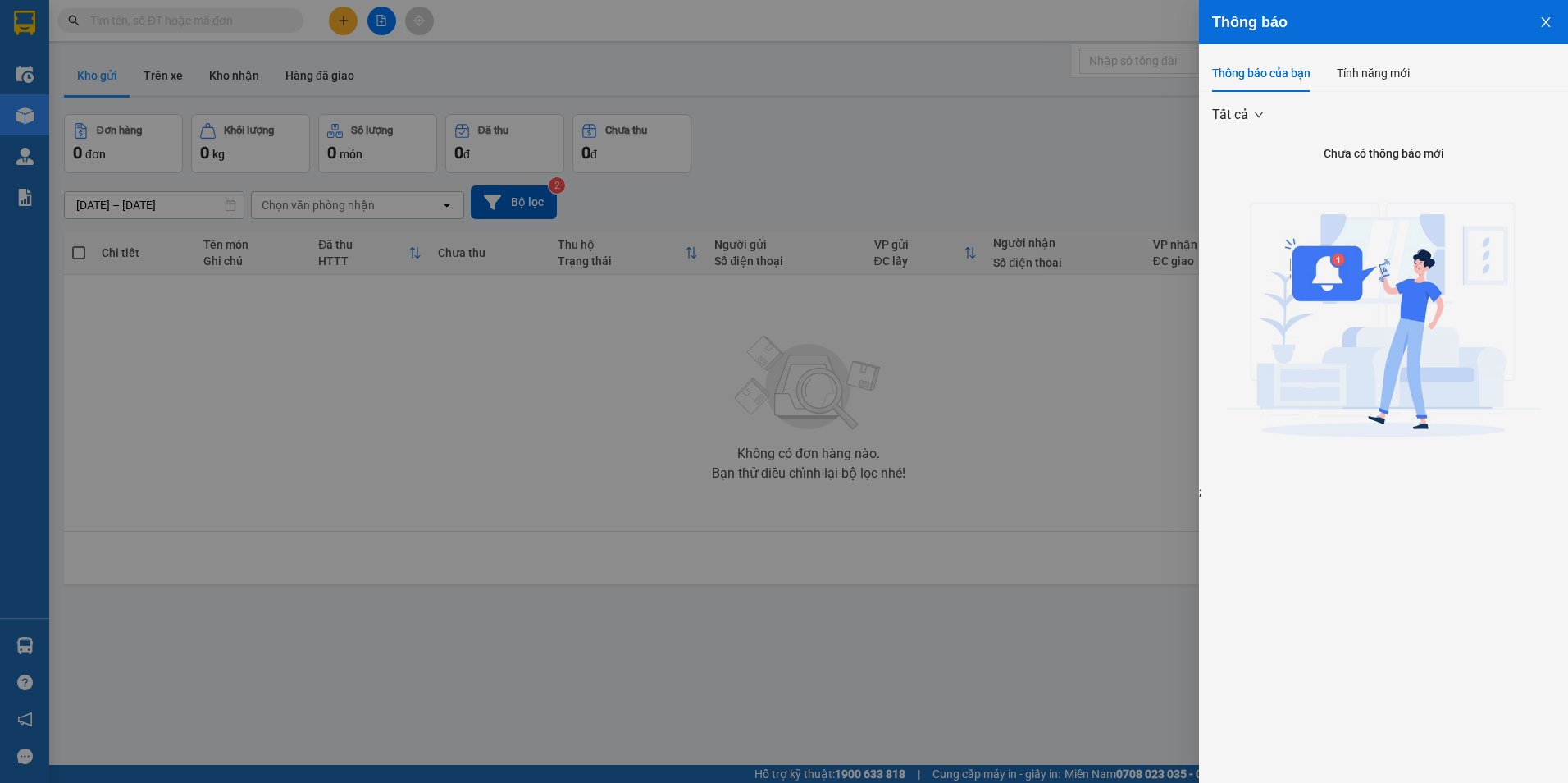
click at [1545, 15] on button "Close" at bounding box center [1546, 21] width 44 height 42
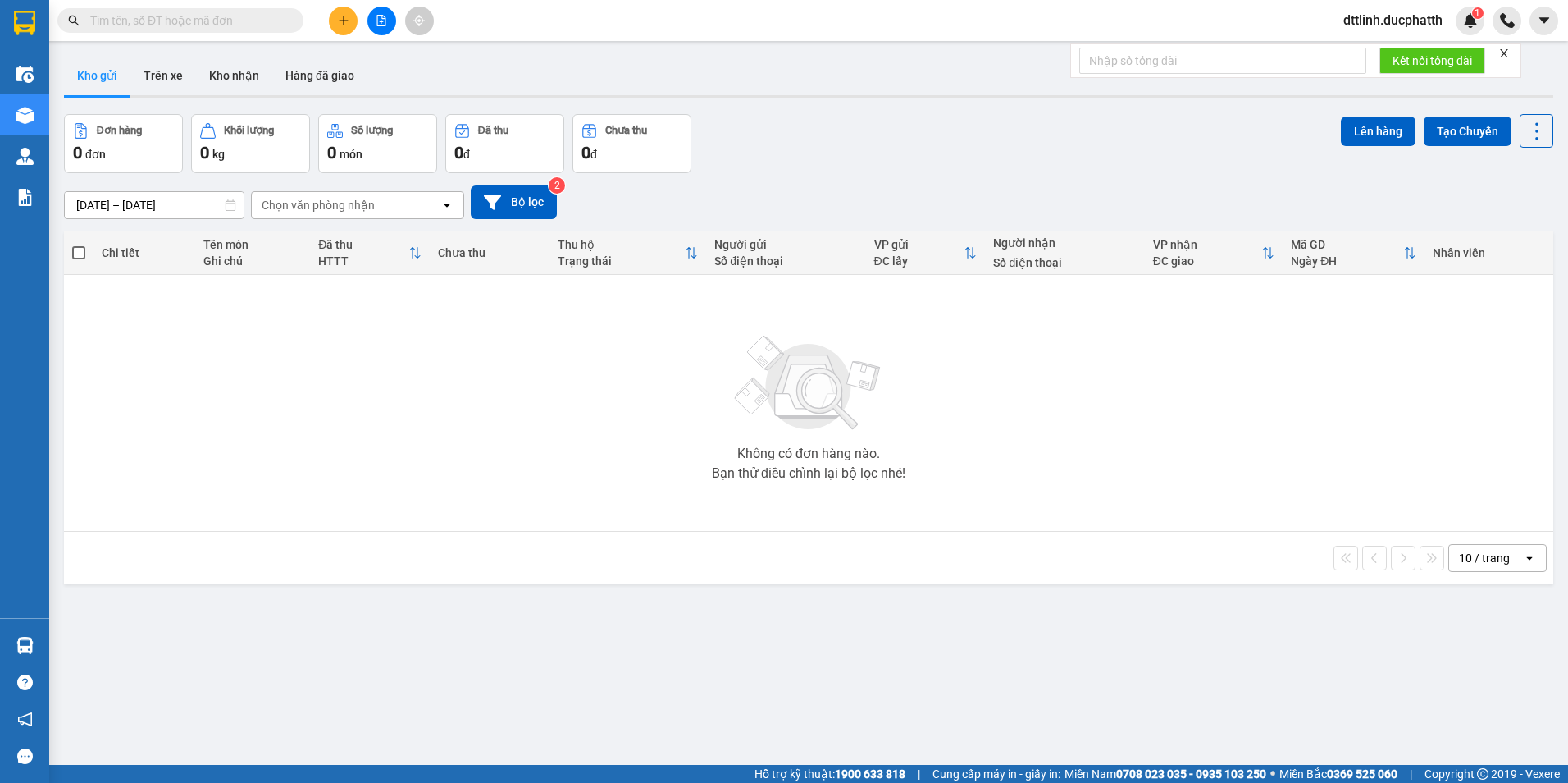
drag, startPoint x: 360, startPoint y: 1, endPoint x: 407, endPoint y: 352, distance: 354.1
click at [407, 352] on div "Không có đơn hàng nào. Bạn thử điều chỉnh lại bộ lọc nhé!" at bounding box center [809, 402] width 1473 height 246
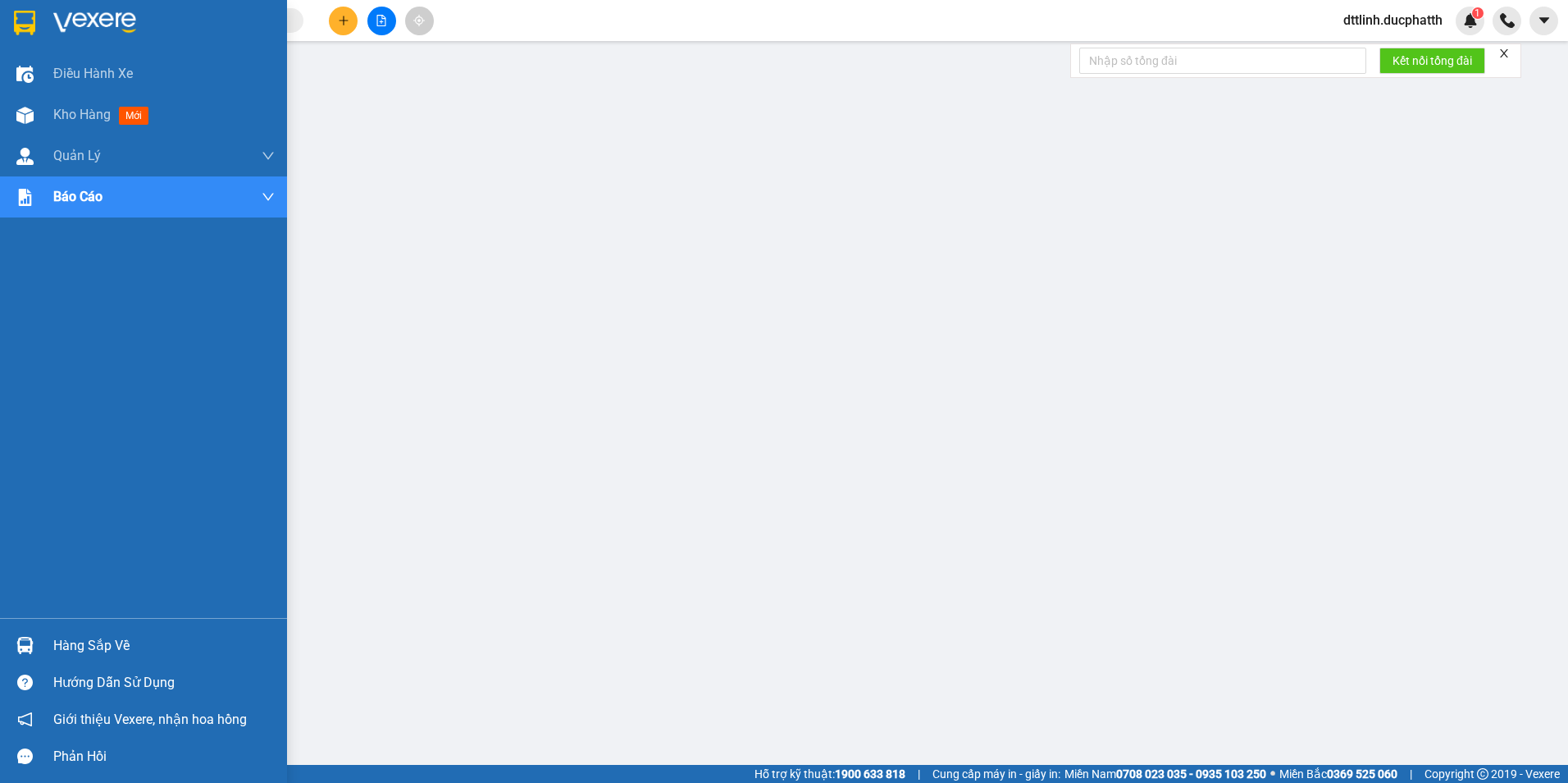
click at [119, 646] on div "Hàng sắp về" at bounding box center [164, 646] width 222 height 25
drag, startPoint x: 94, startPoint y: 640, endPoint x: 84, endPoint y: 636, distance: 10.8
click at [92, 640] on div "Hàng sắp về" at bounding box center [164, 646] width 222 height 25
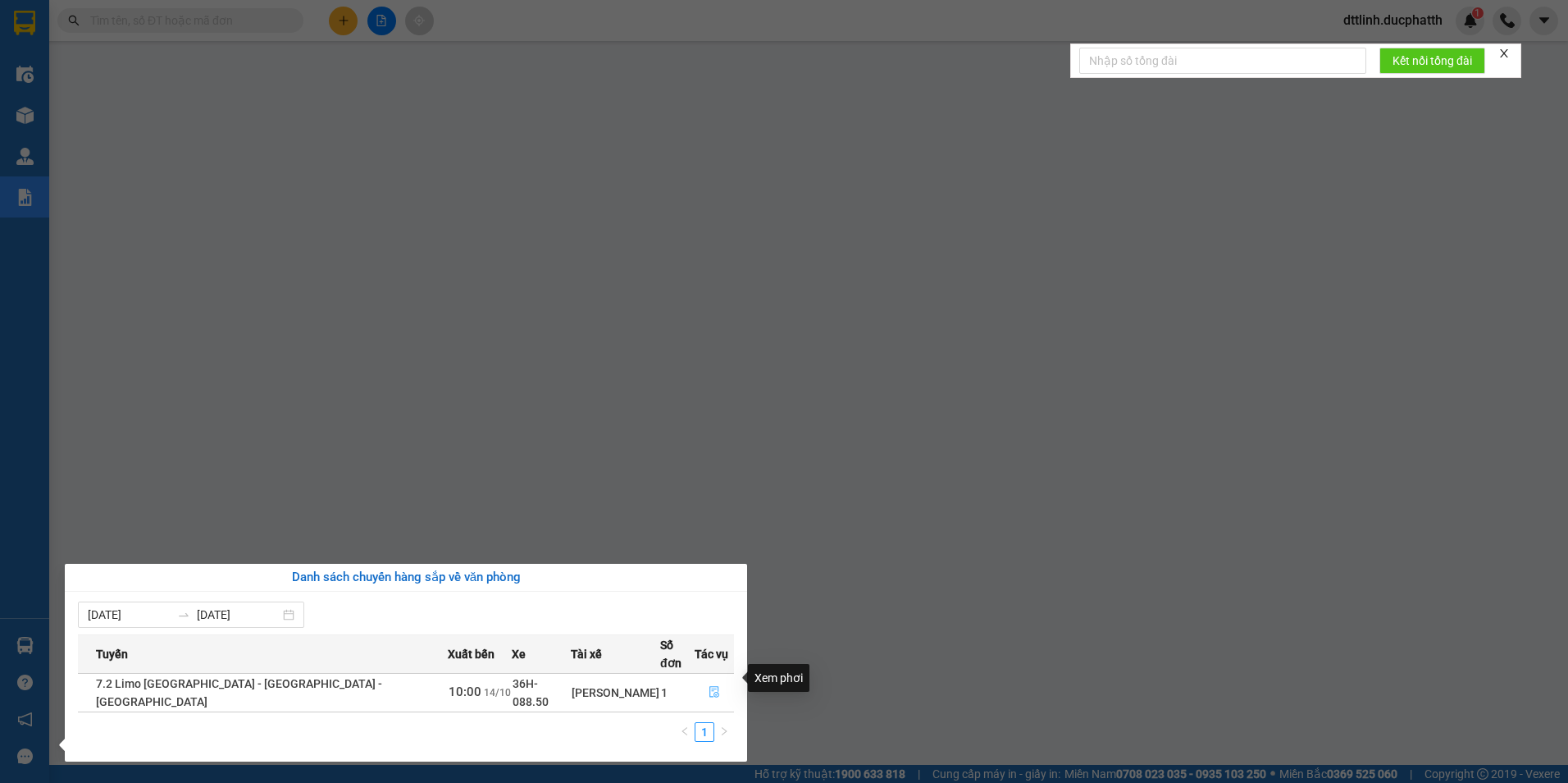
click at [709, 686] on icon "file-done" at bounding box center [714, 692] width 10 height 12
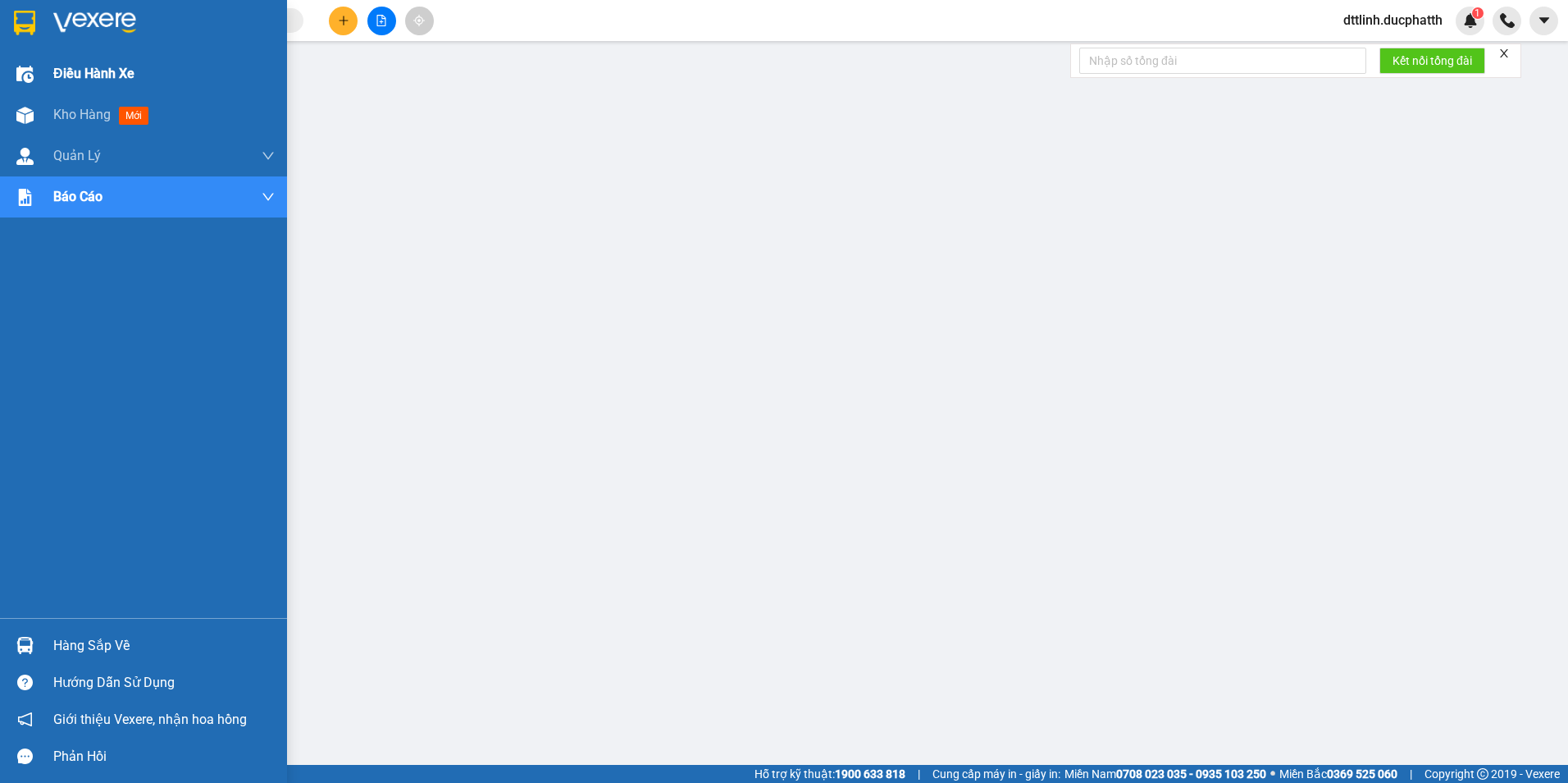
click at [151, 86] on div "Điều hành xe" at bounding box center [164, 73] width 222 height 41
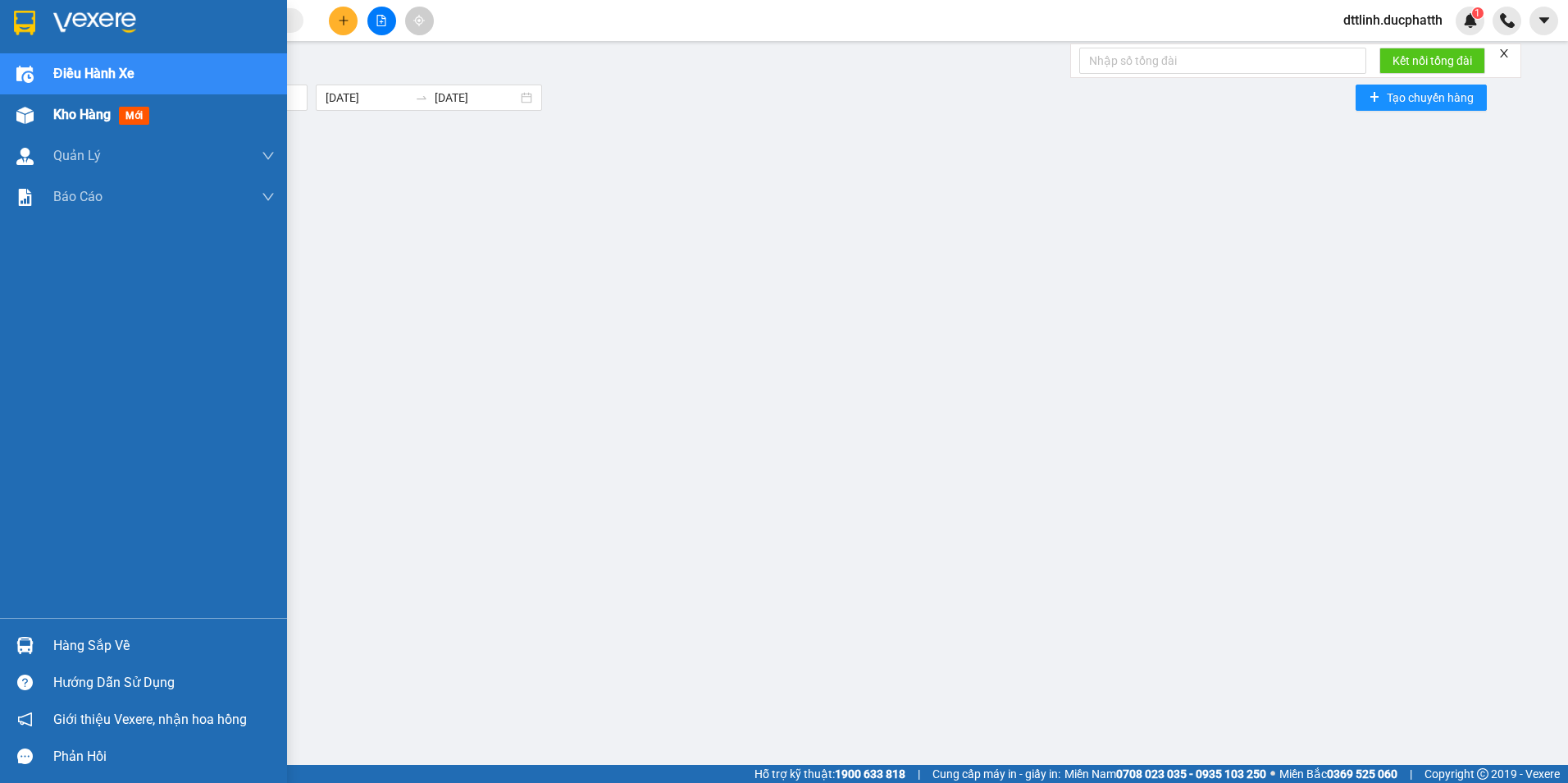
click at [45, 110] on div "Kho hàng mới" at bounding box center [143, 114] width 287 height 41
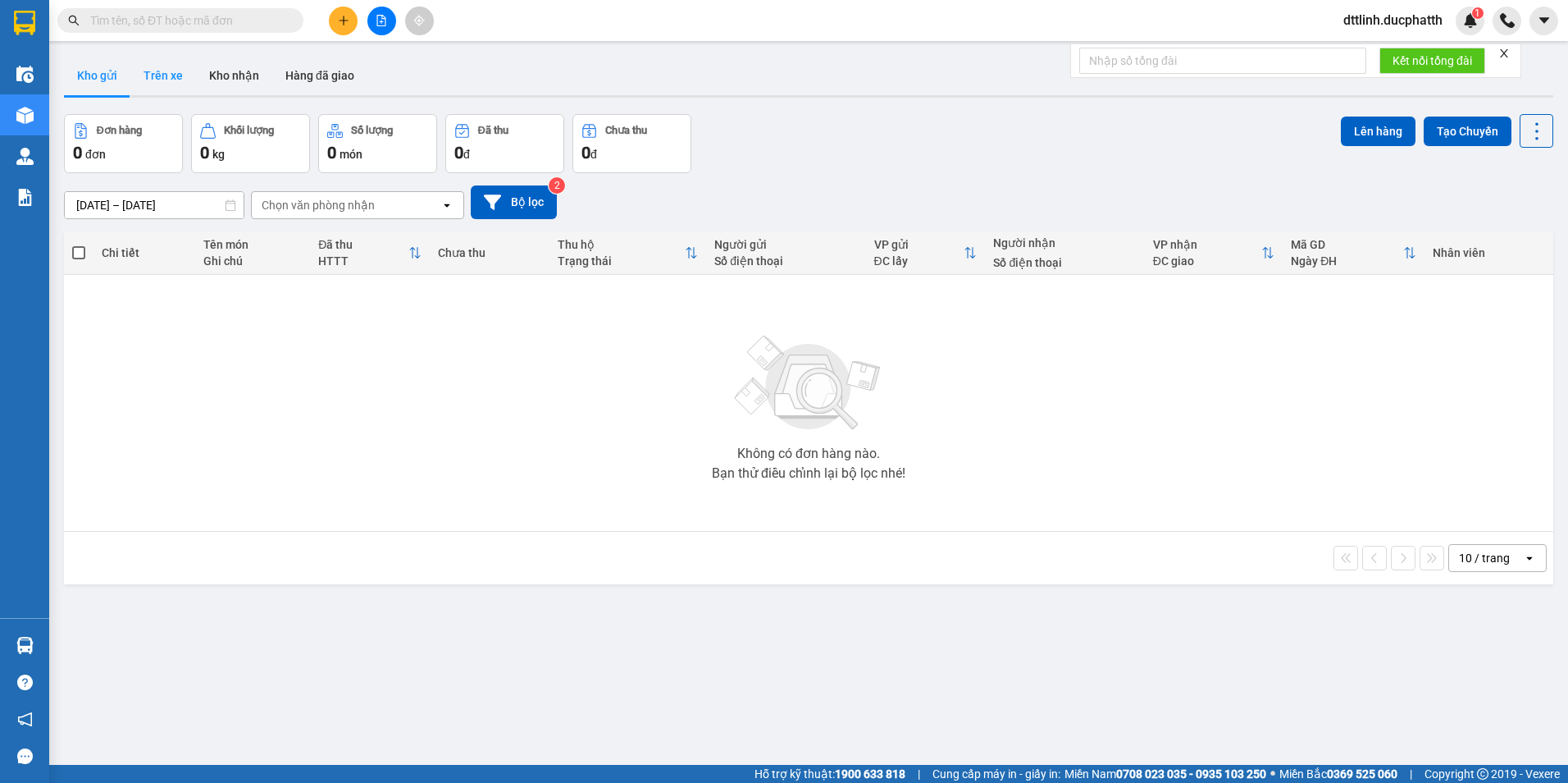
click at [169, 74] on button "Trên xe" at bounding box center [163, 75] width 66 height 39
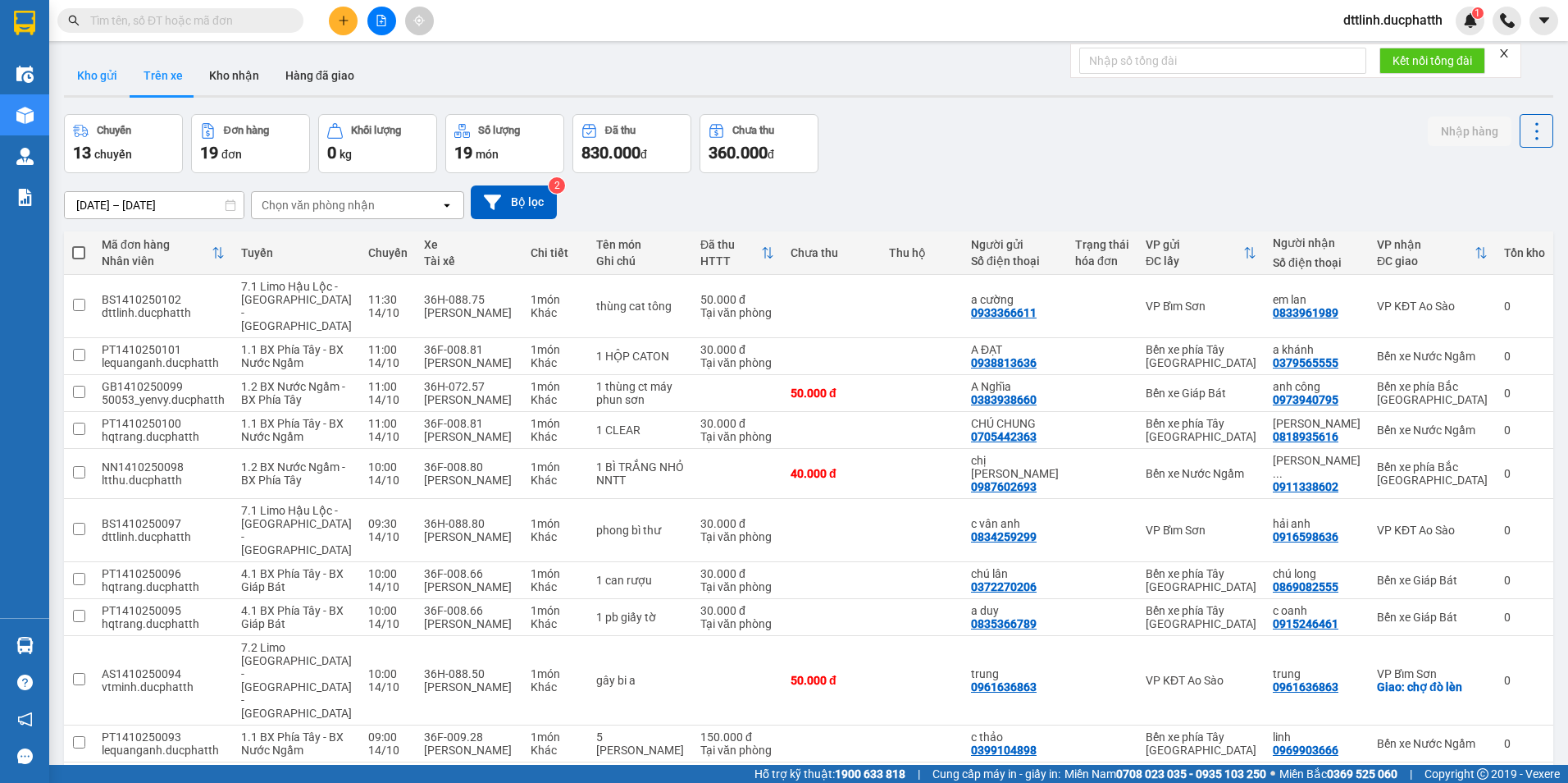
click at [95, 78] on button "Kho gửi" at bounding box center [97, 75] width 67 height 39
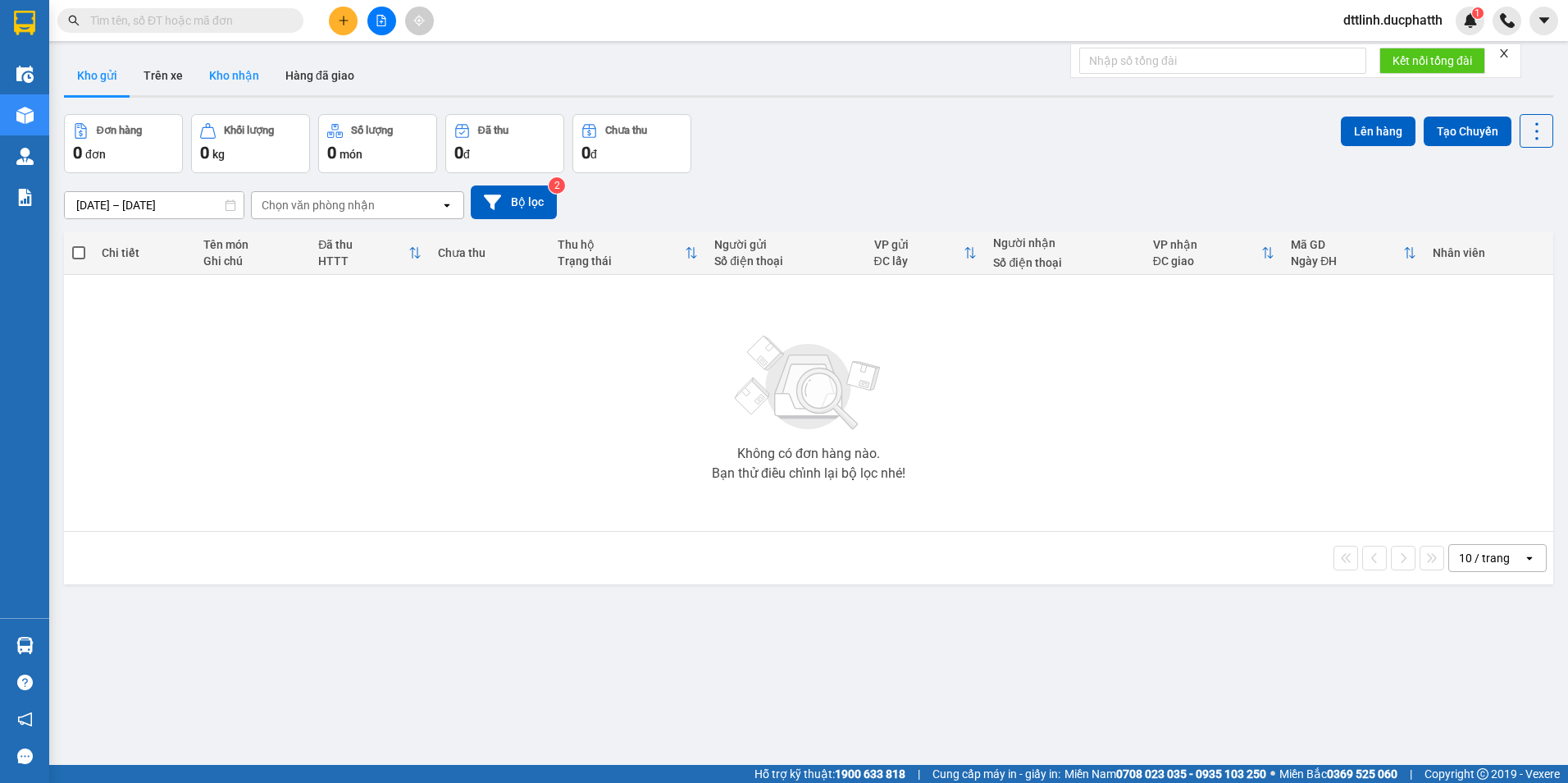
click at [230, 74] on button "Kho nhận" at bounding box center [234, 75] width 77 height 39
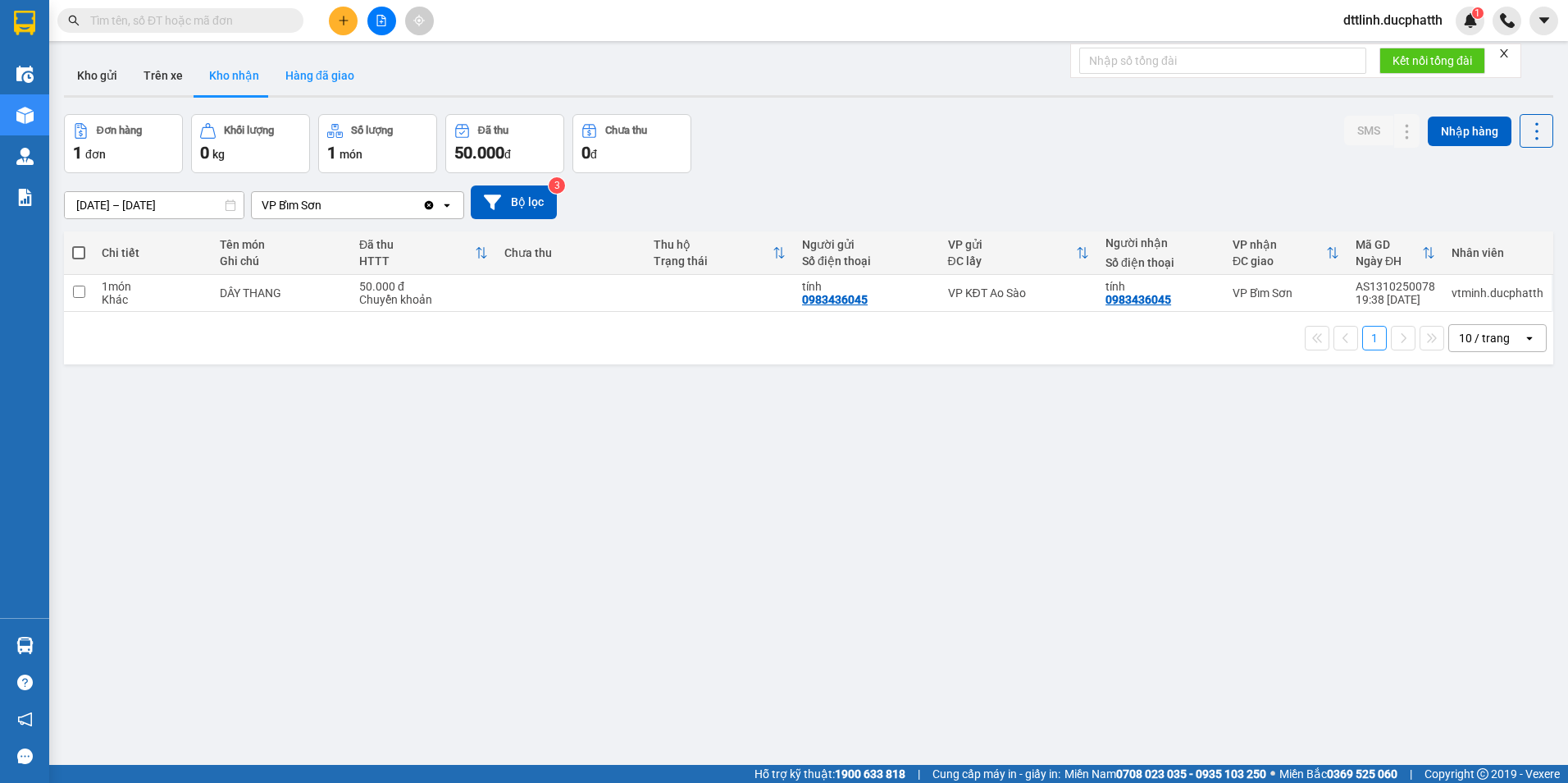
click at [301, 82] on button "Hàng đã giao" at bounding box center [320, 75] width 95 height 39
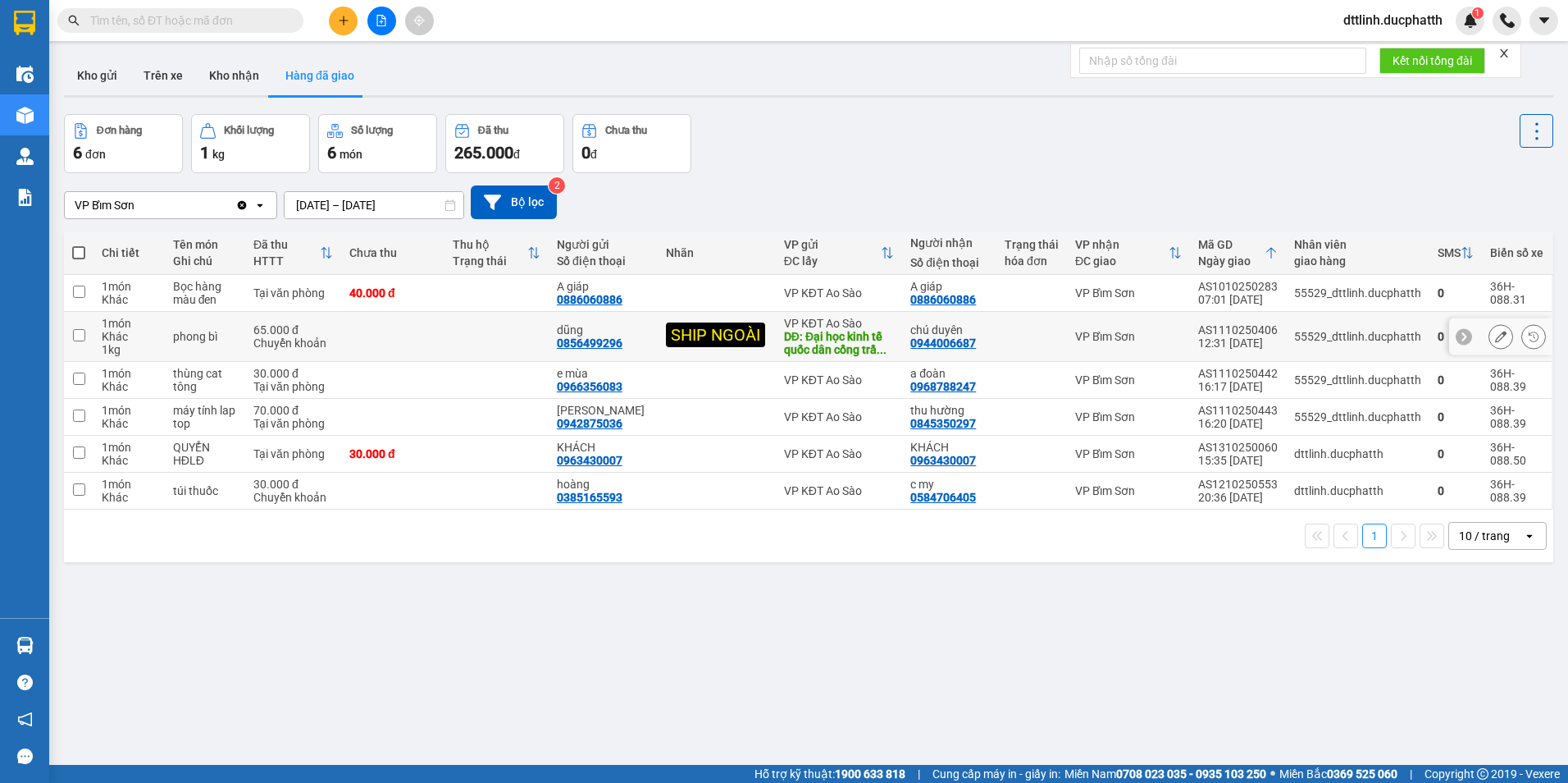
click at [83, 331] on input "checkbox" at bounding box center [79, 335] width 12 height 12
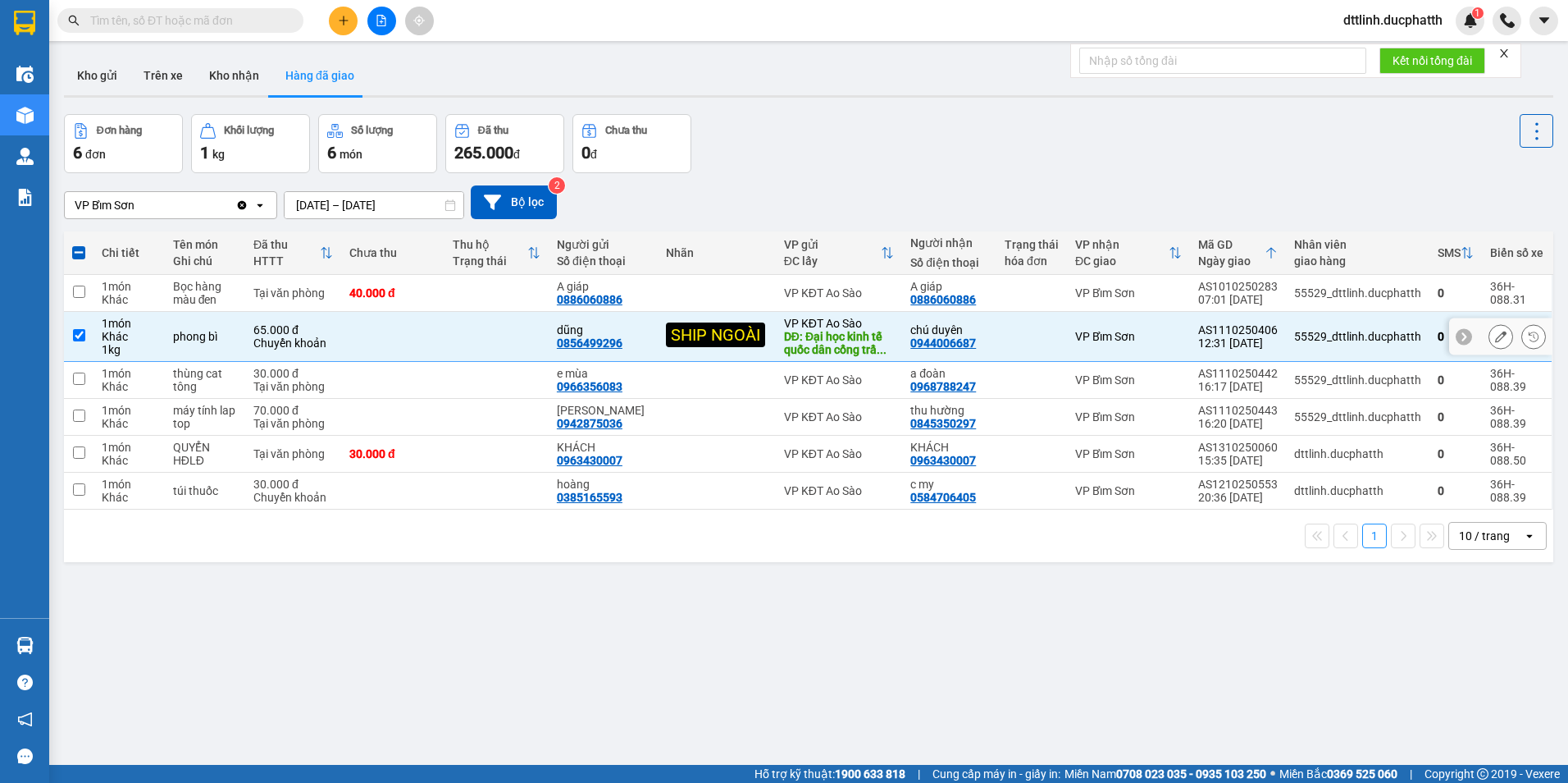
click at [81, 333] on input "checkbox" at bounding box center [79, 335] width 12 height 12
checkbox input "false"
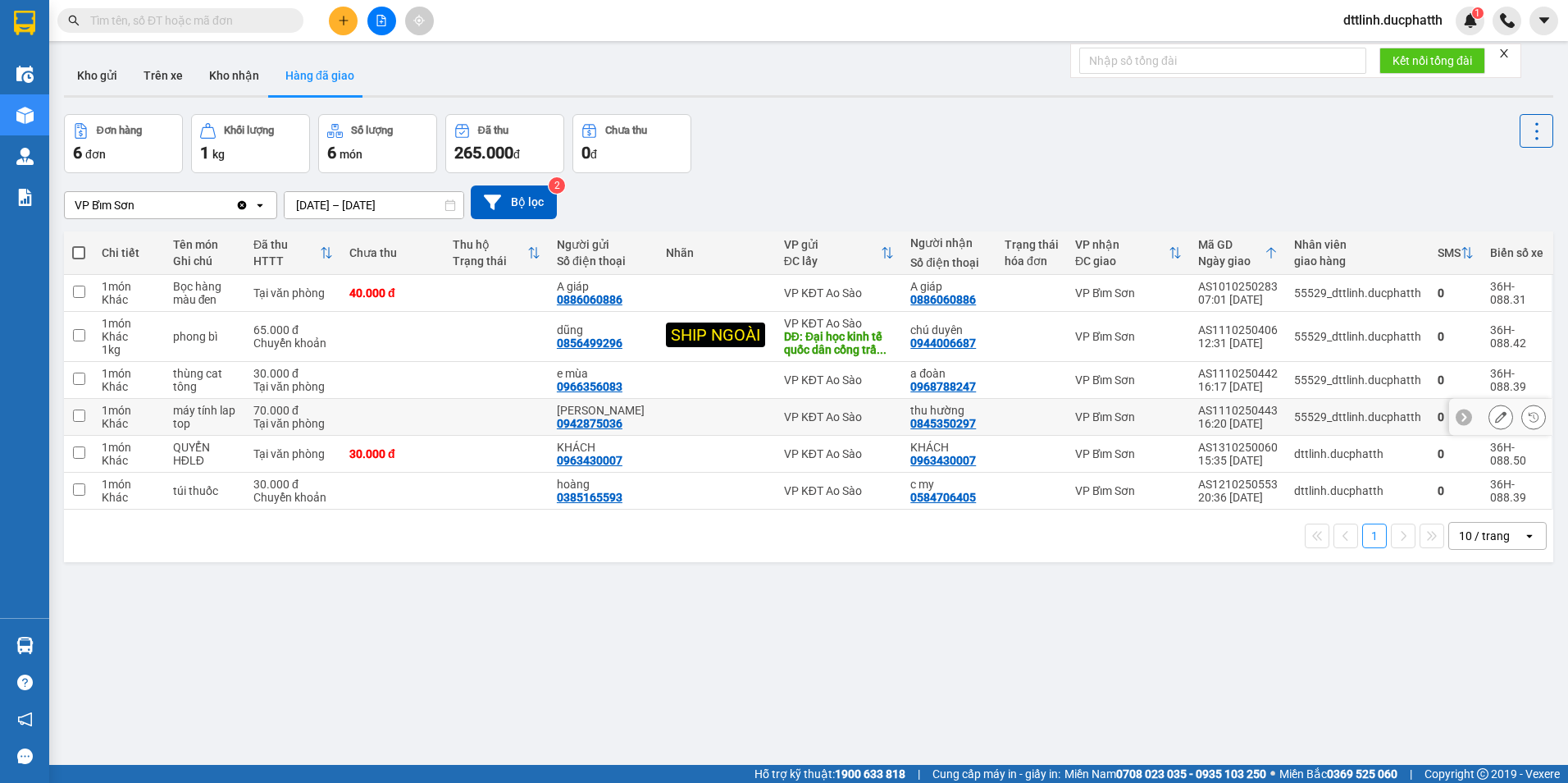
click at [77, 414] on input "checkbox" at bounding box center [79, 415] width 12 height 12
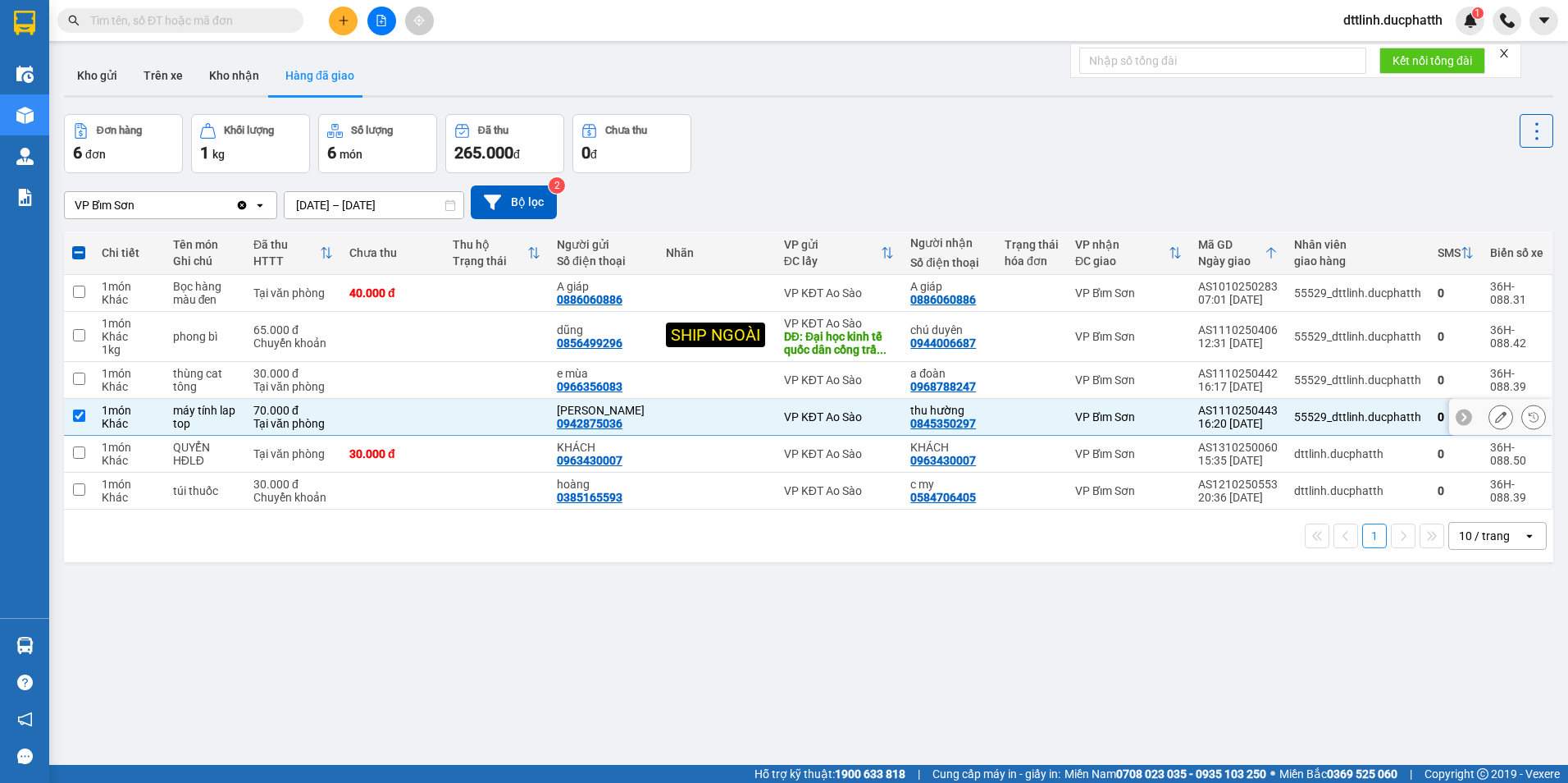
click at [81, 413] on input "checkbox" at bounding box center [79, 415] width 12 height 12
checkbox input "false"
